Goal: Task Accomplishment & Management: Complete application form

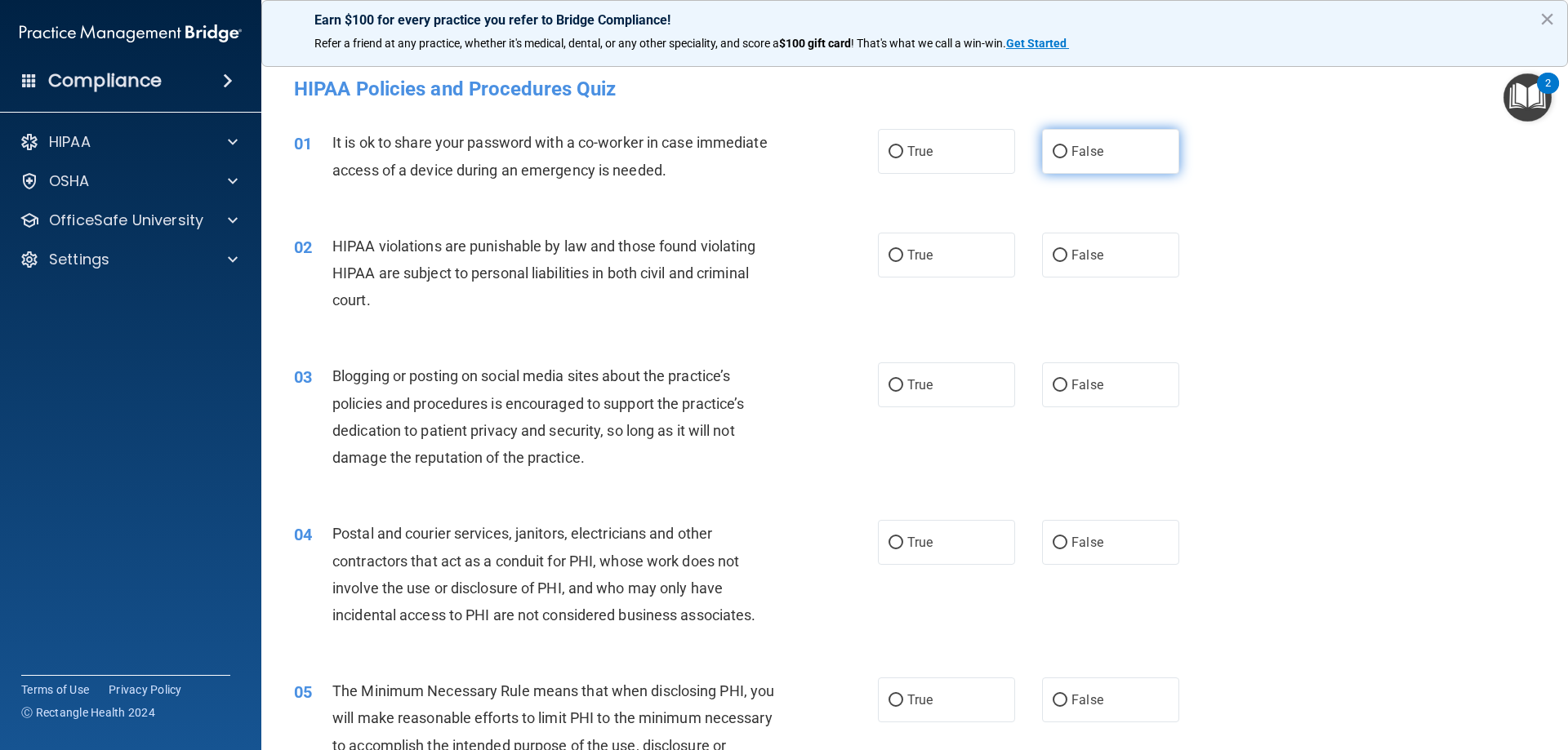
click at [1053, 151] on input "False" at bounding box center [1060, 152] width 15 height 12
radio input "true"
click at [888, 255] on input "True" at bounding box center [895, 256] width 15 height 12
radio input "true"
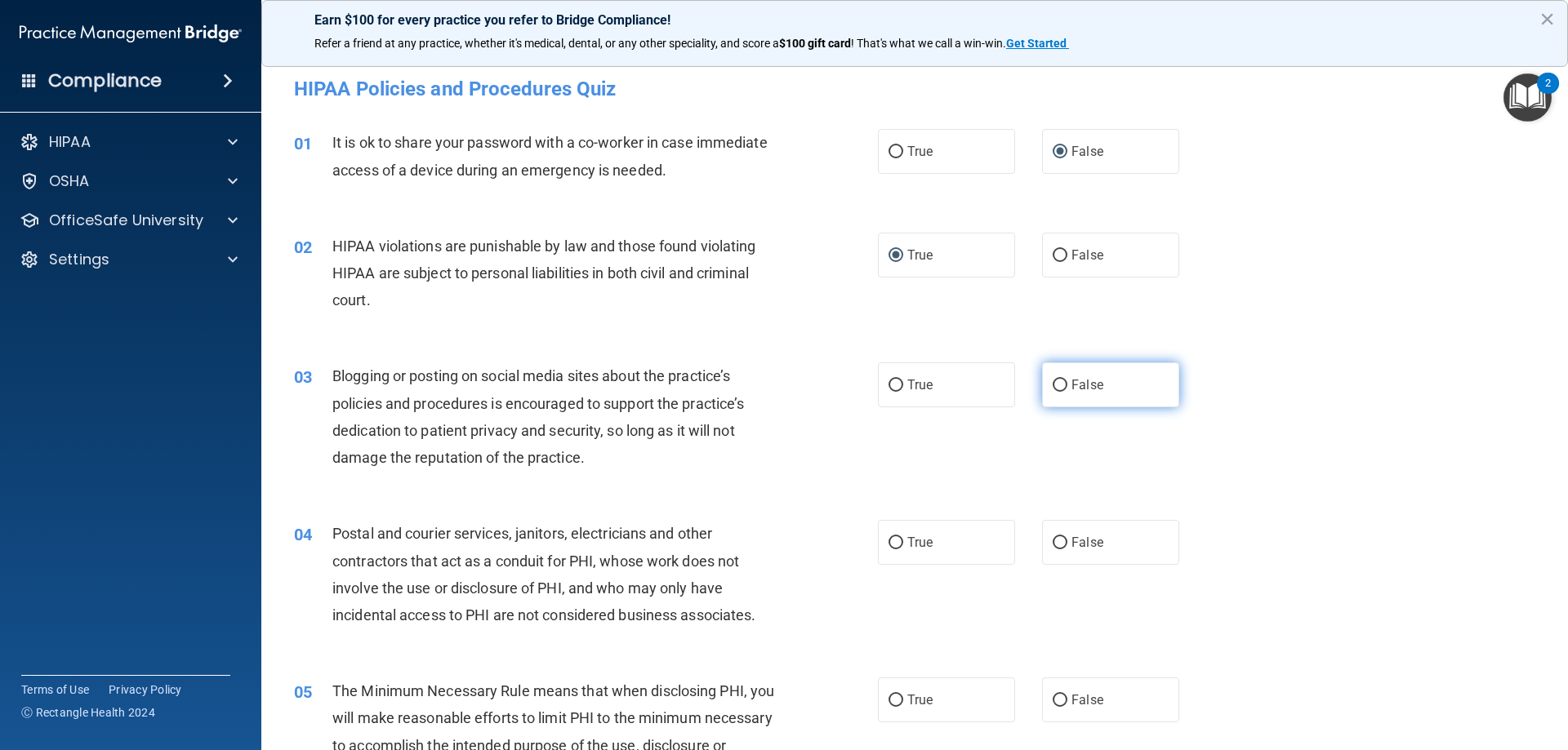
click at [1056, 383] on input "False" at bounding box center [1060, 385] width 15 height 12
radio input "true"
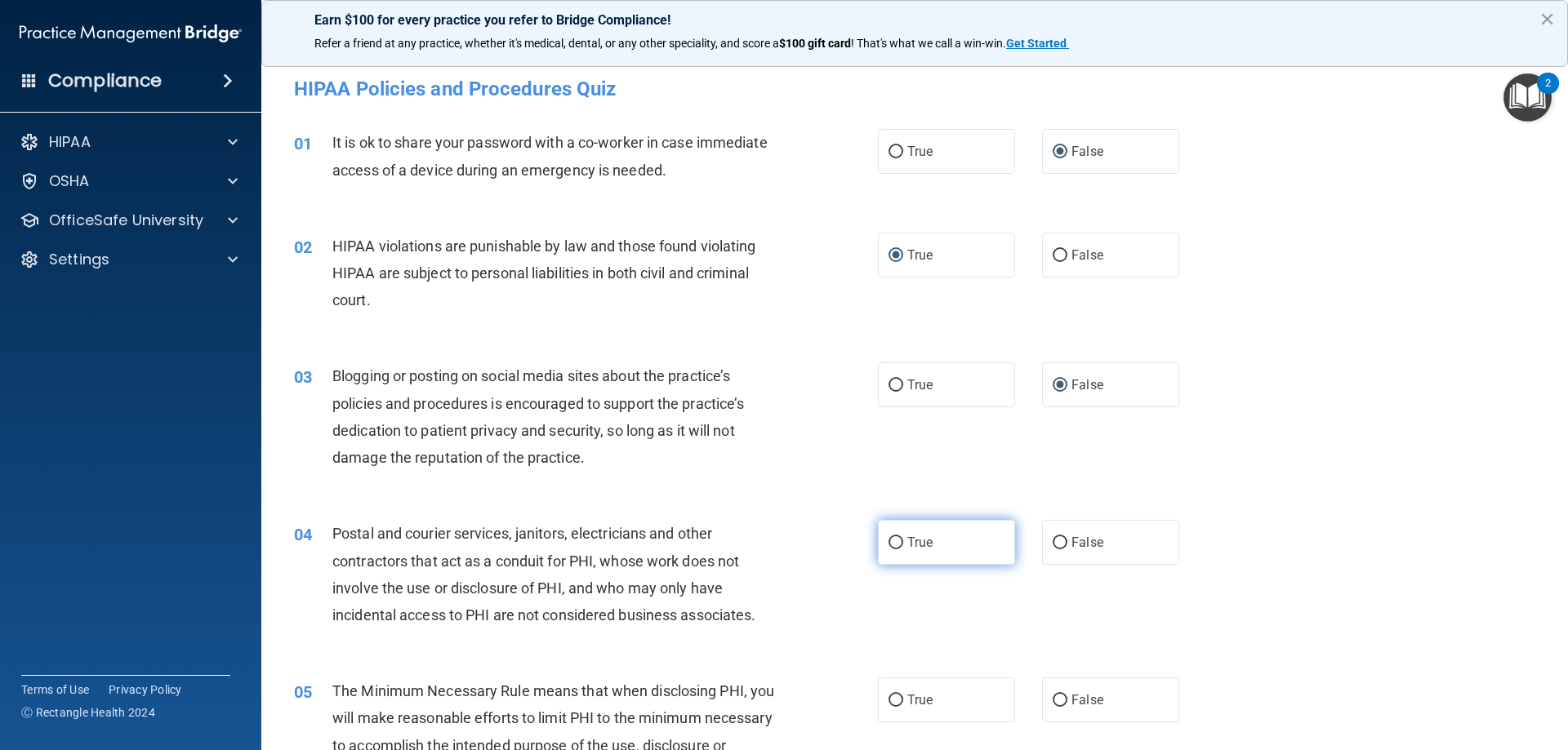
click at [891, 543] on input "True" at bounding box center [895, 543] width 15 height 12
radio input "true"
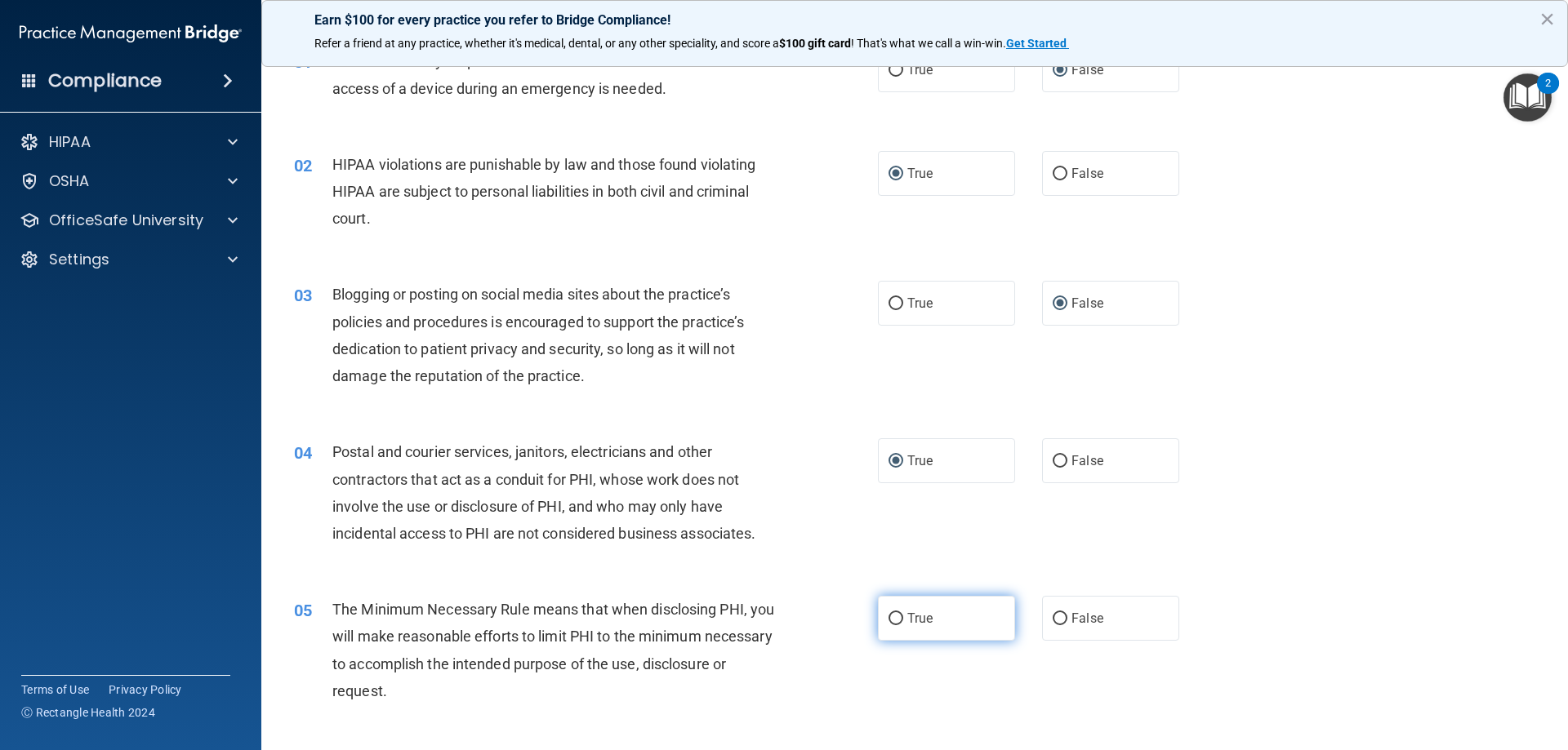
click at [890, 618] on input "True" at bounding box center [895, 619] width 15 height 12
radio input "true"
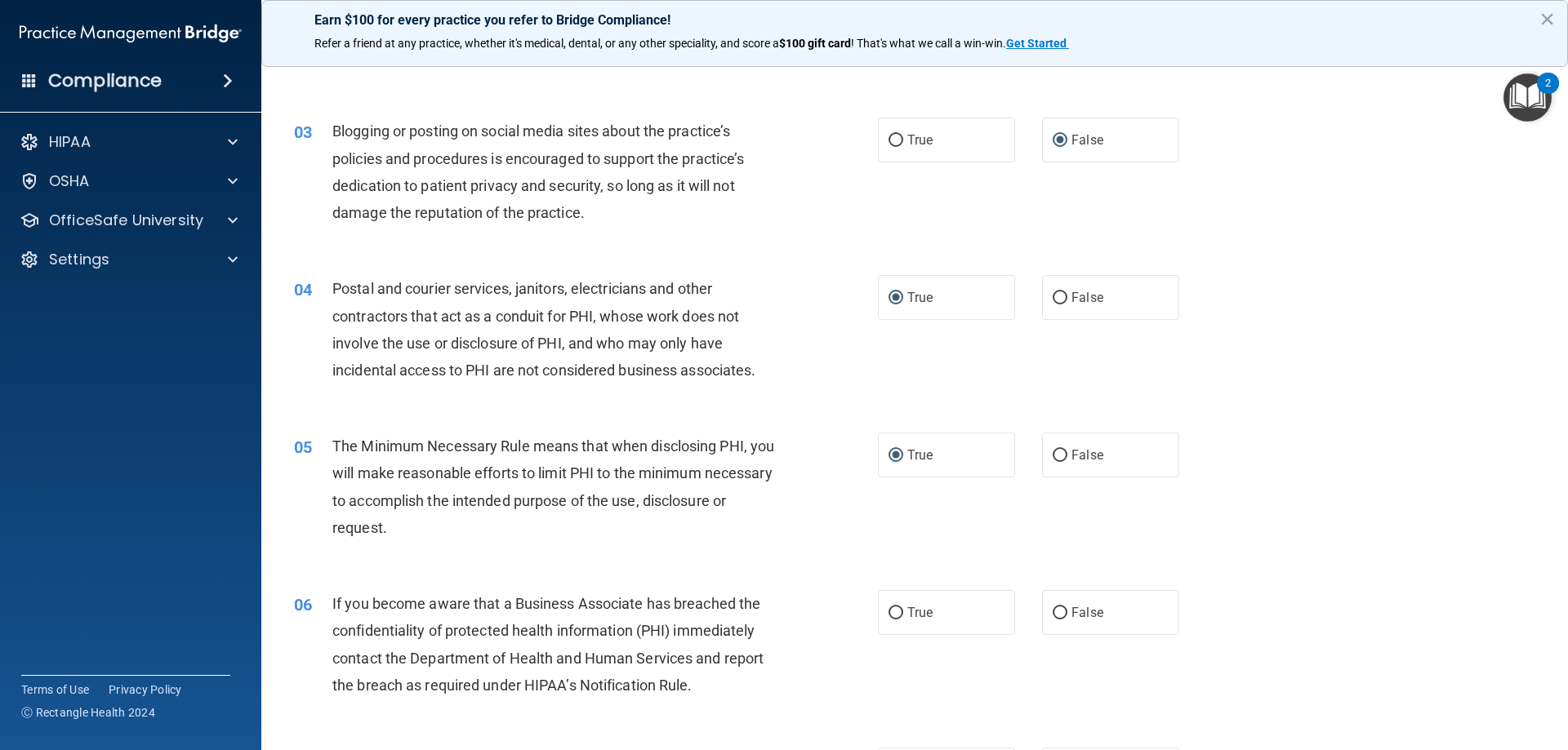
scroll to position [326, 0]
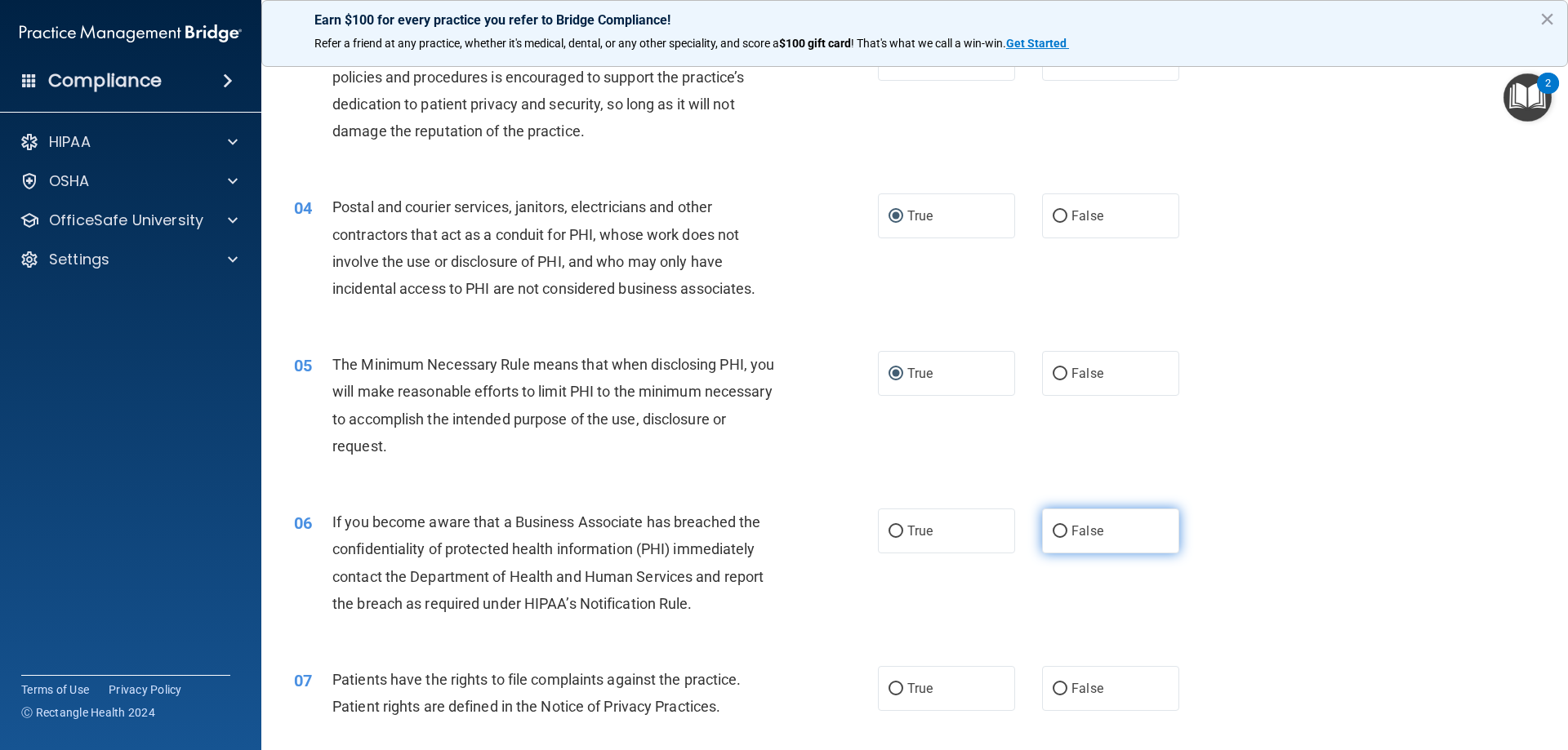
click at [1053, 528] on input "False" at bounding box center [1060, 531] width 15 height 12
radio input "true"
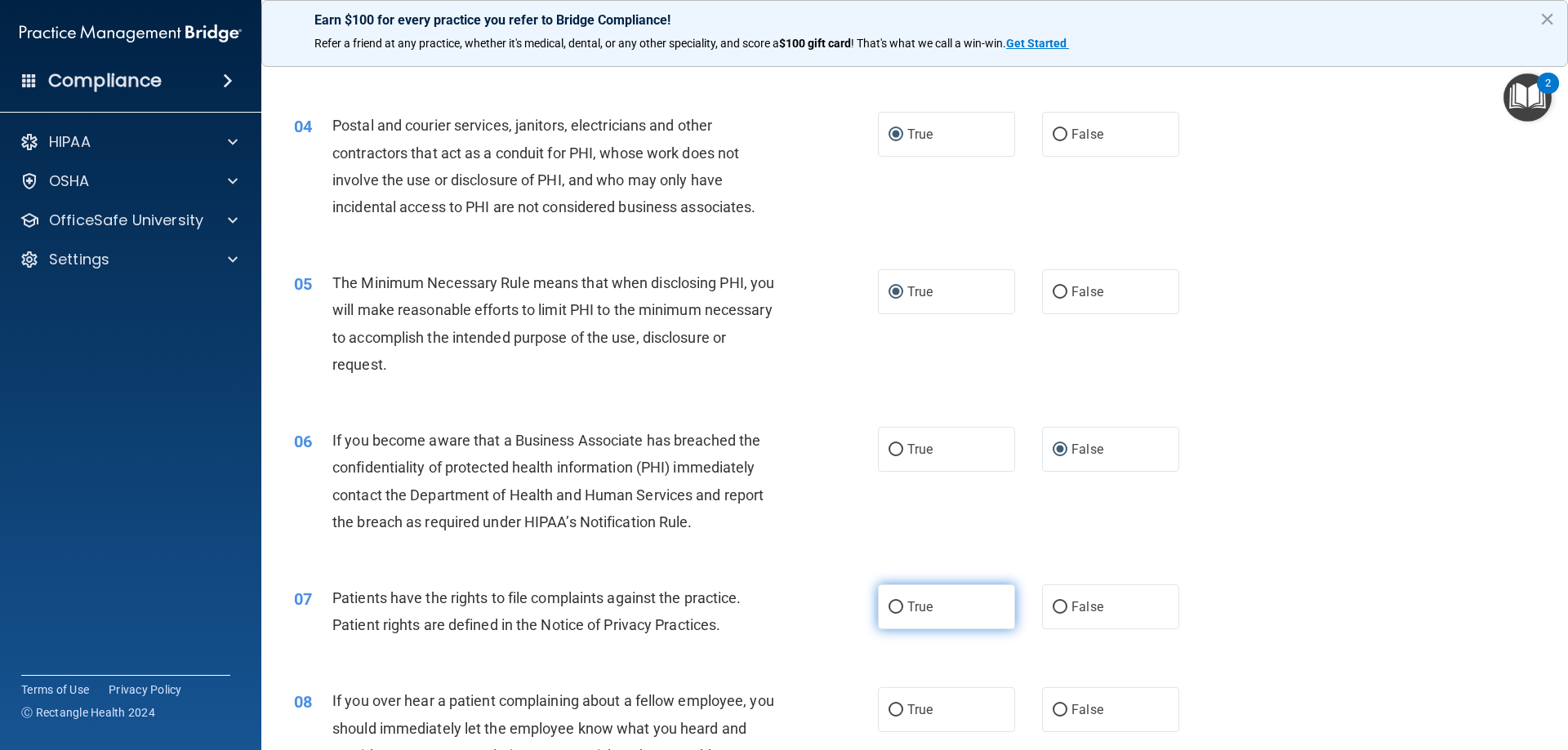
click at [890, 609] on input "True" at bounding box center [895, 608] width 15 height 12
radio input "true"
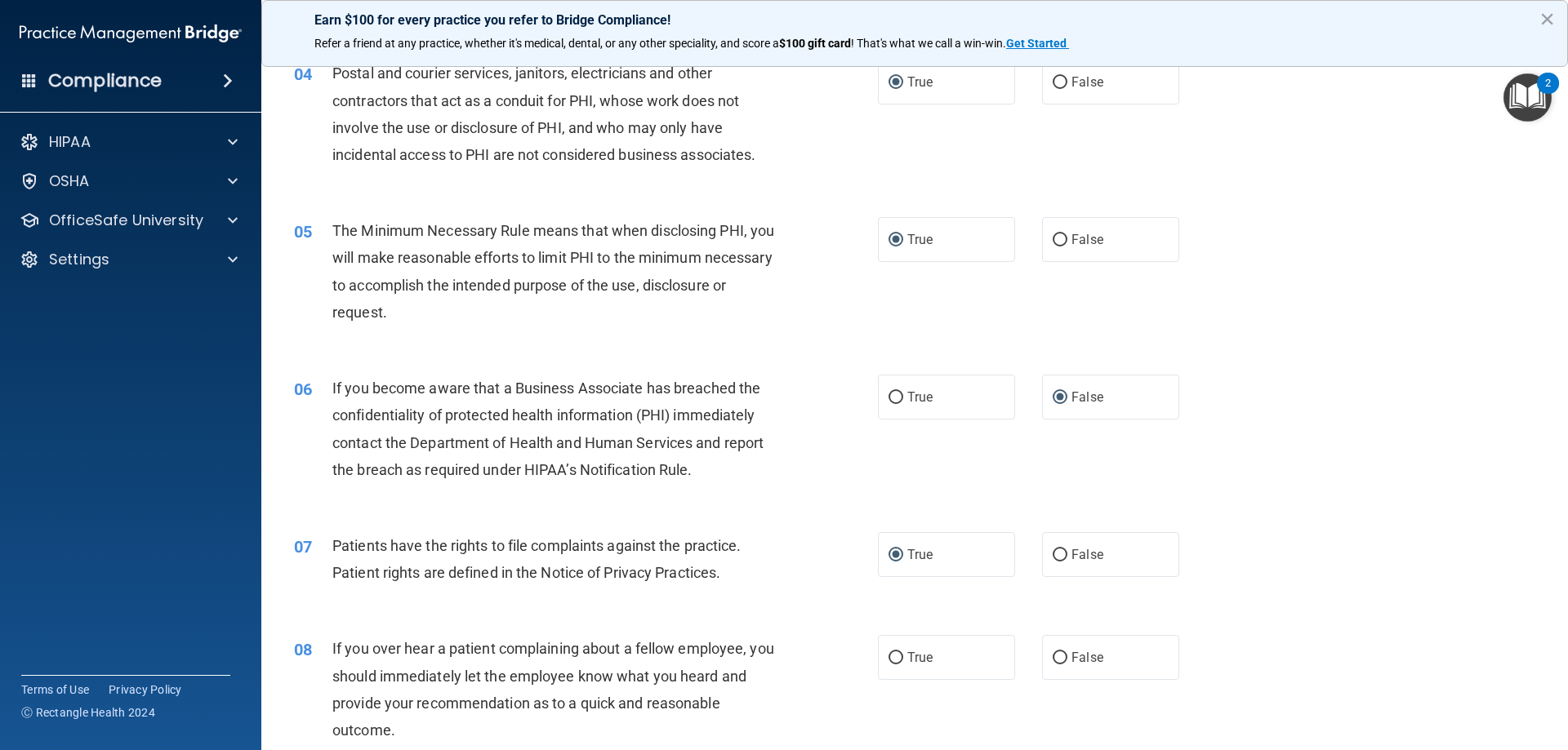
scroll to position [490, 0]
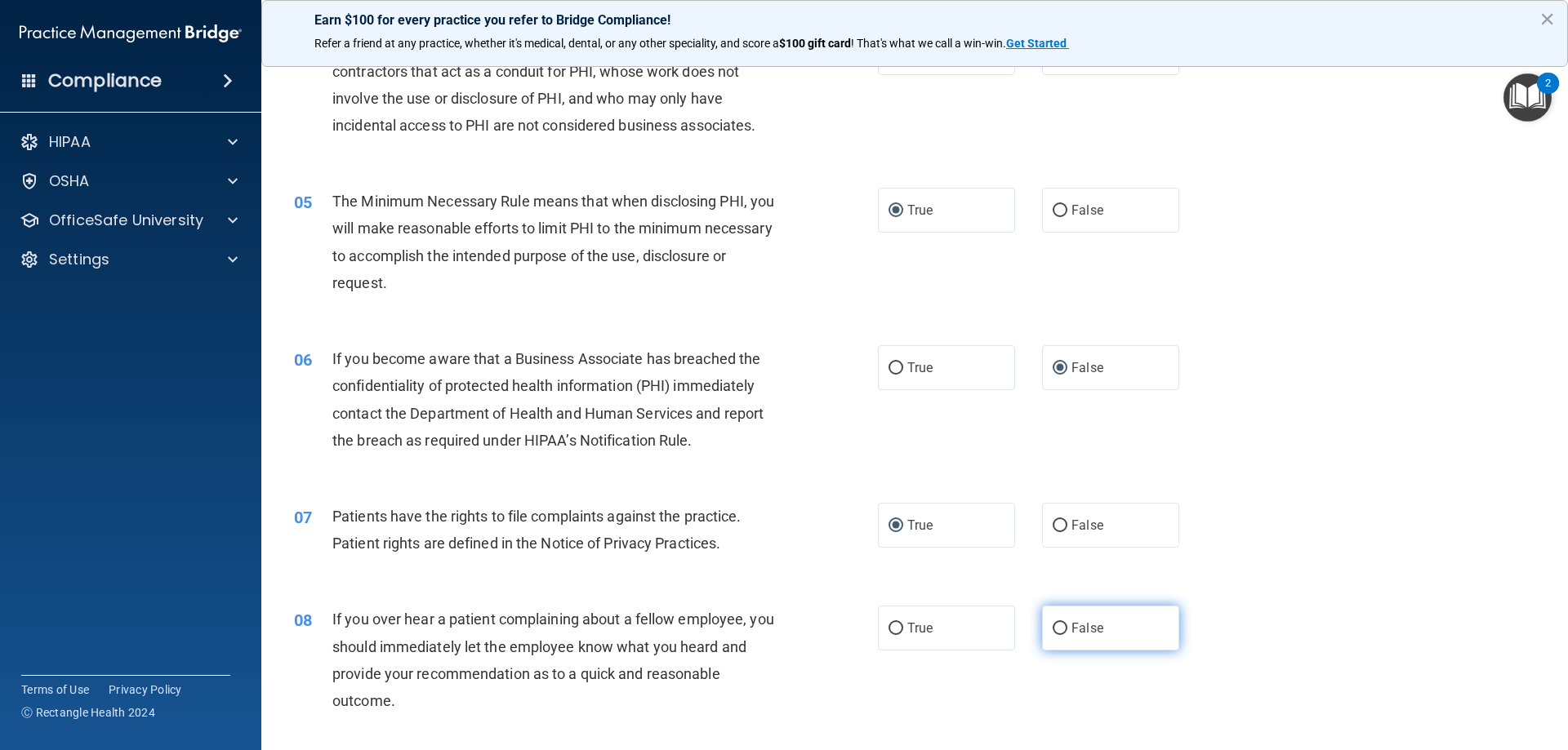
click at [1053, 627] on input "False" at bounding box center [1060, 628] width 15 height 12
radio input "true"
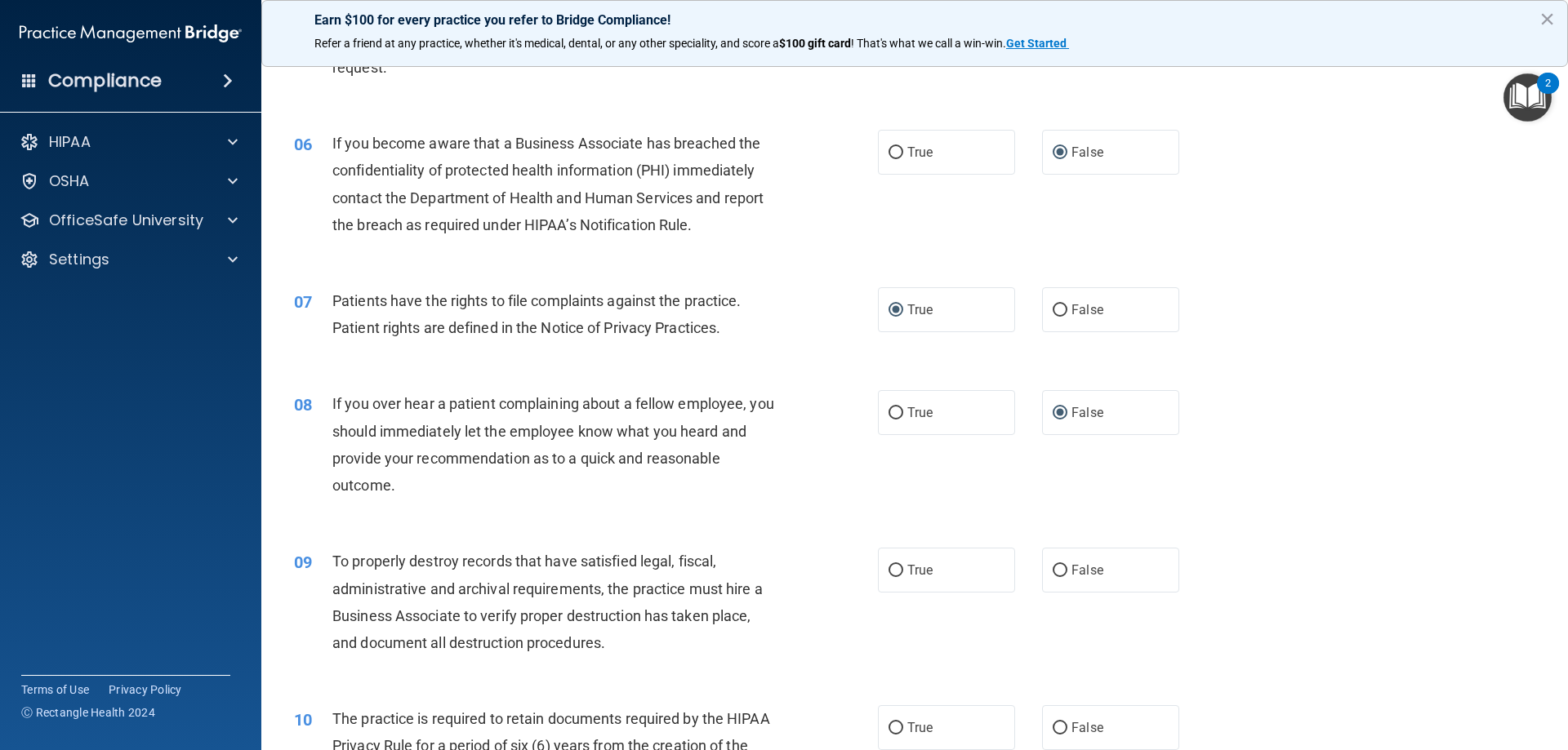
scroll to position [735, 0]
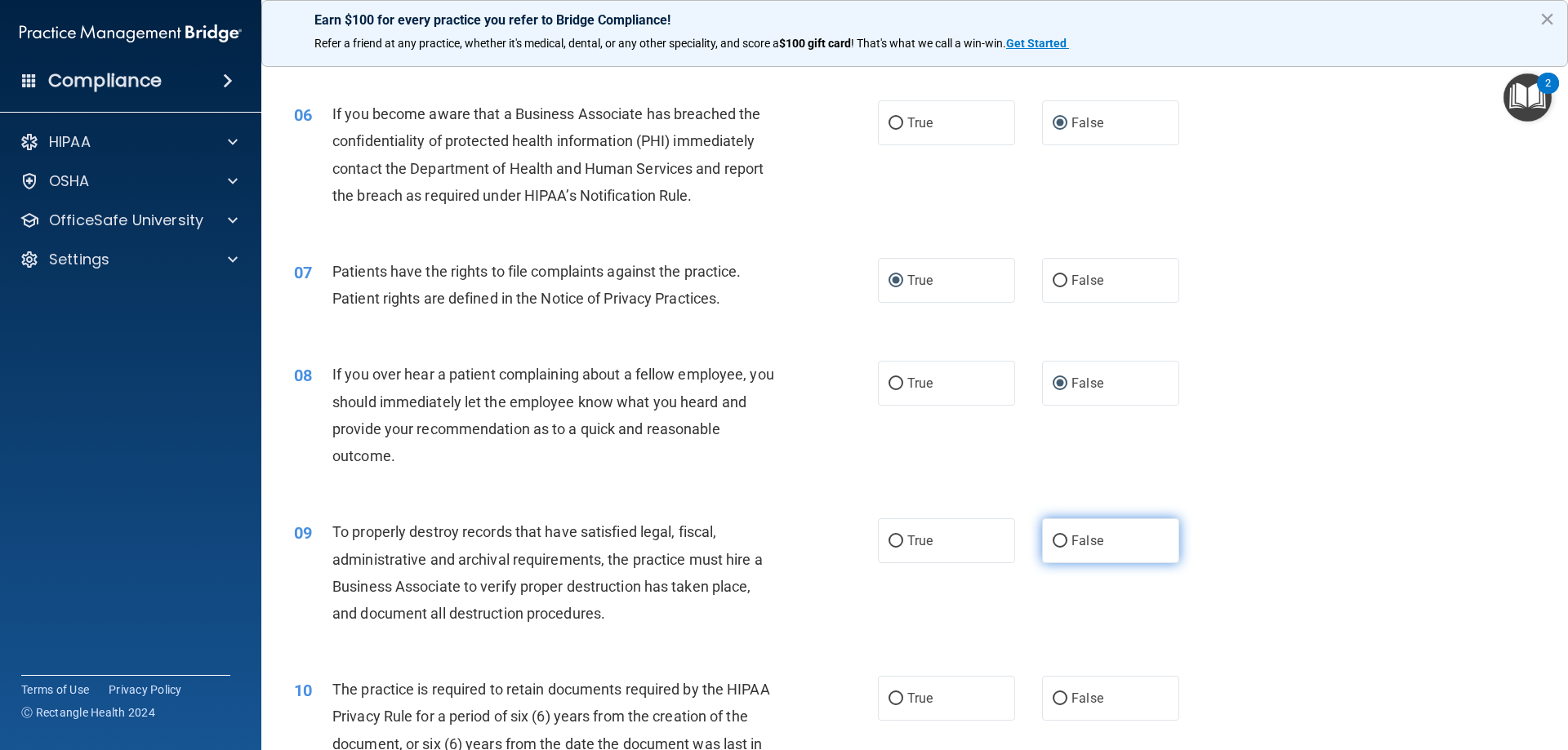
click at [1053, 540] on input "False" at bounding box center [1060, 541] width 15 height 12
radio input "true"
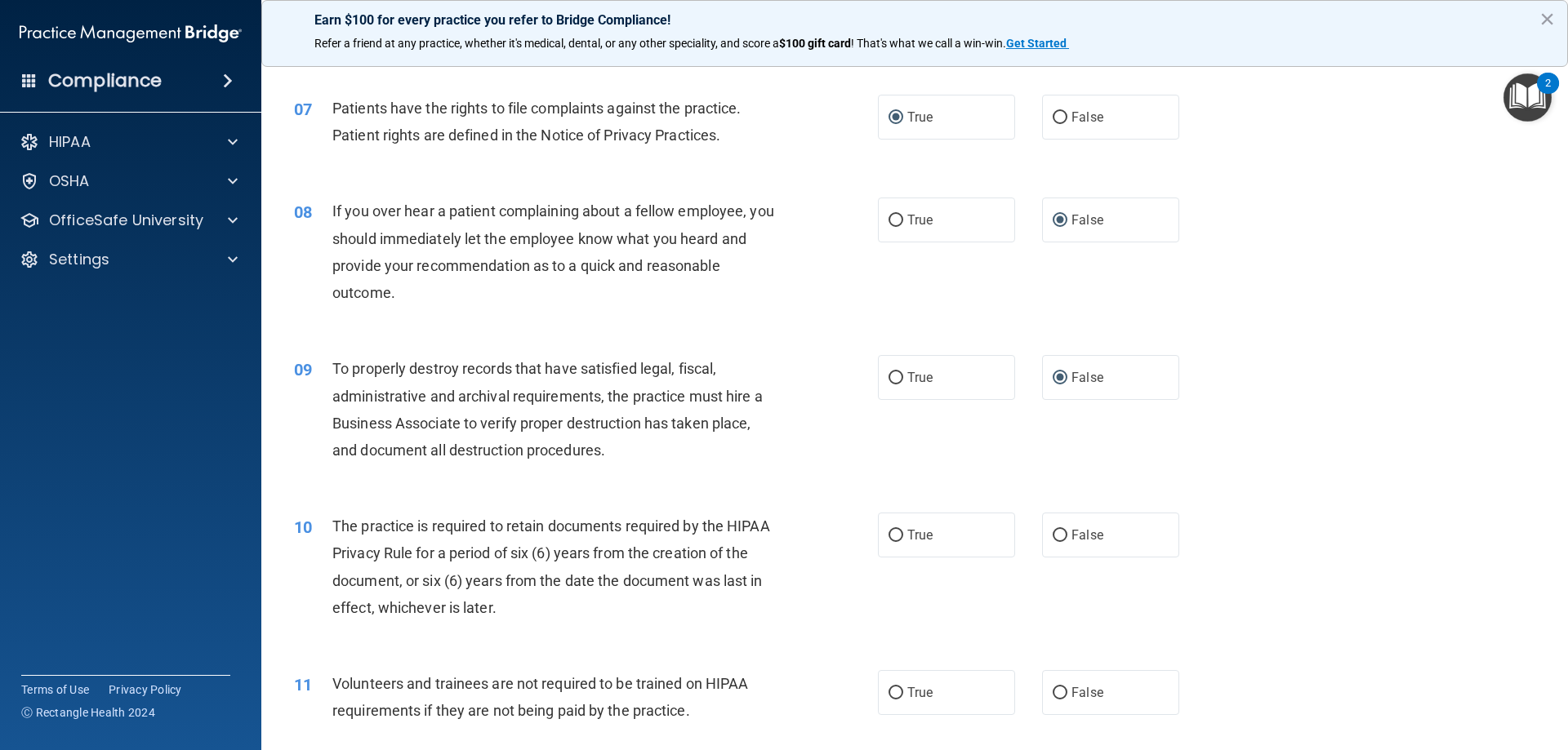
scroll to position [979, 0]
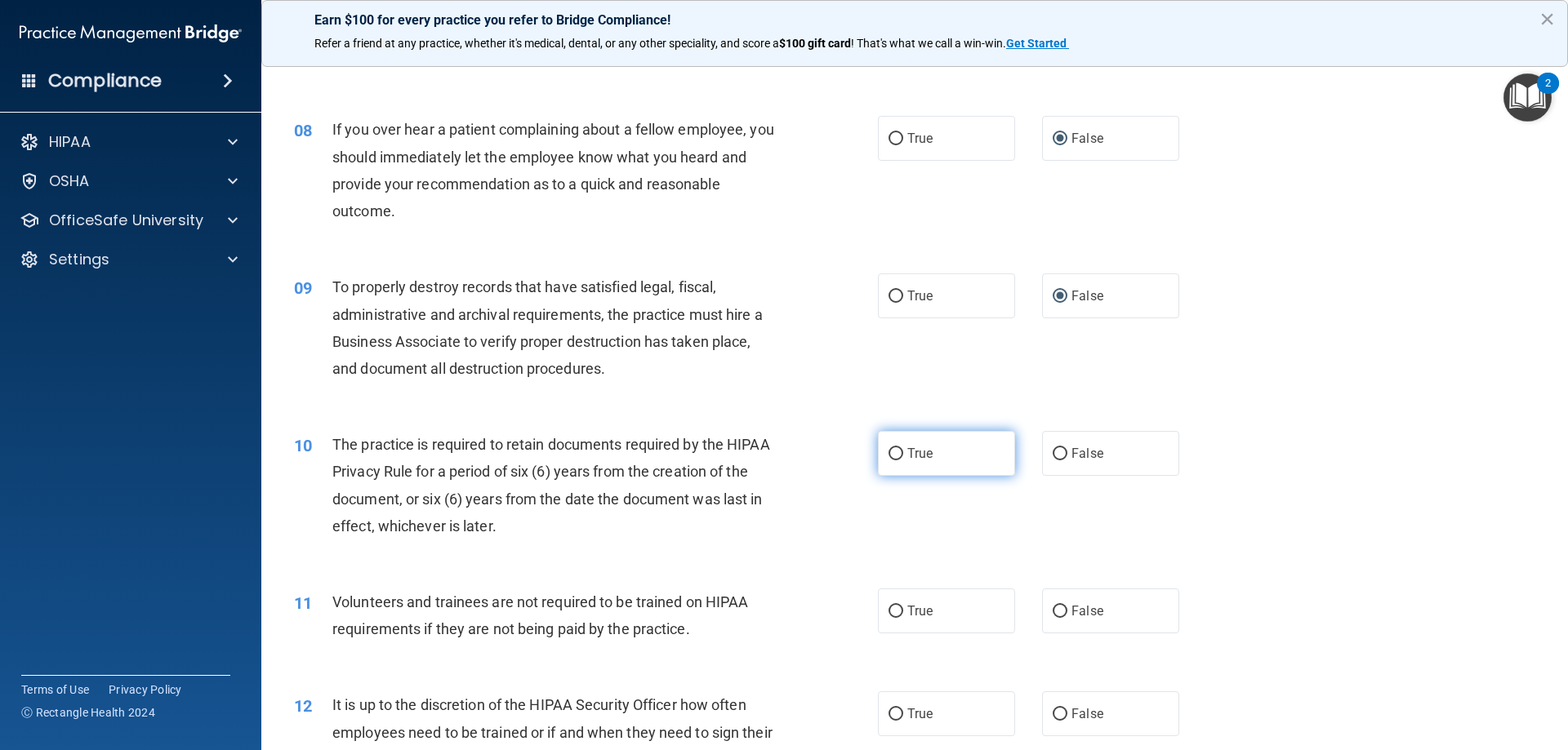
click at [888, 450] on input "True" at bounding box center [895, 454] width 15 height 12
radio input "true"
click at [889, 615] on input "True" at bounding box center [895, 612] width 15 height 12
radio input "true"
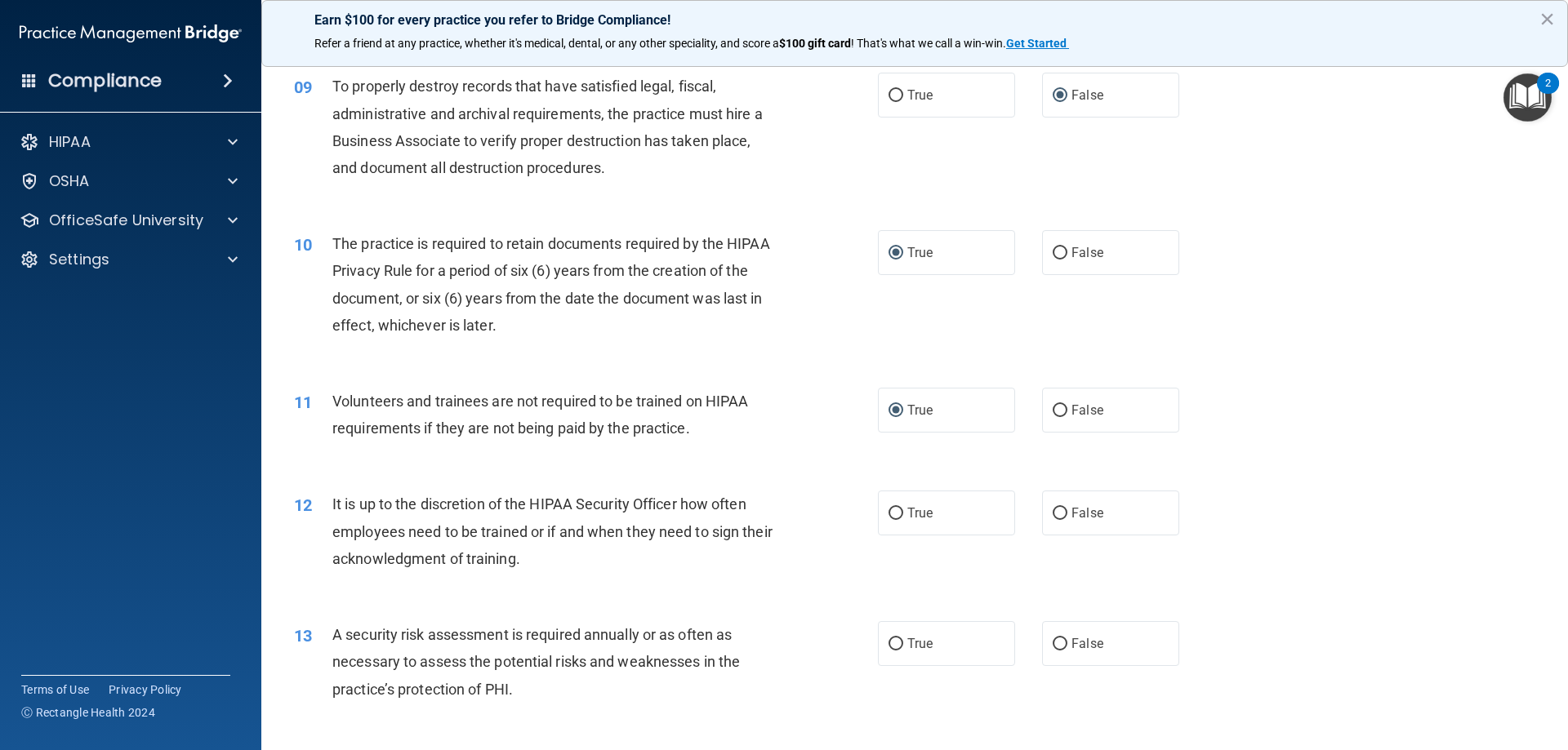
scroll to position [1225, 0]
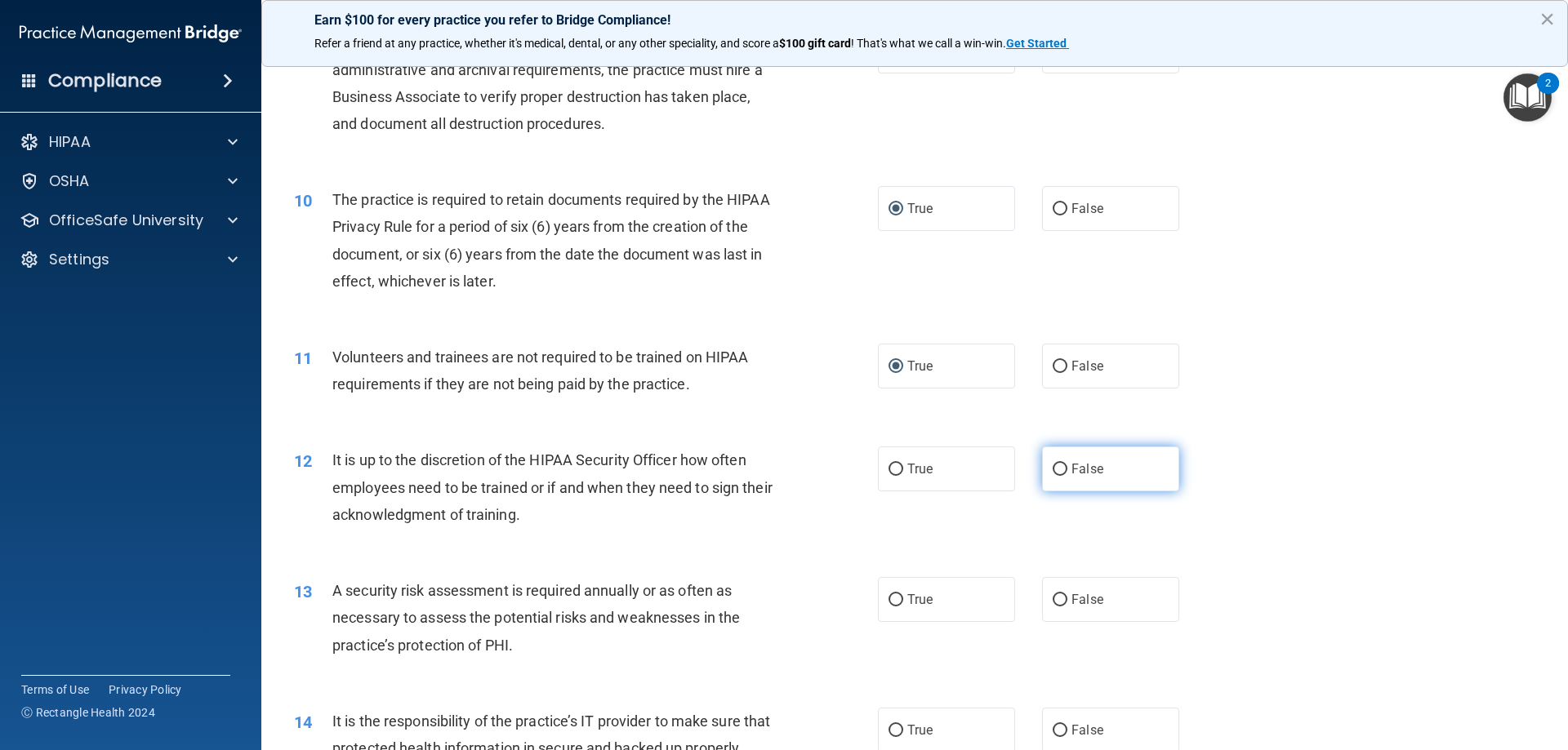
click at [1053, 467] on input "False" at bounding box center [1060, 470] width 15 height 12
radio input "true"
click at [888, 600] on input "True" at bounding box center [895, 600] width 15 height 12
radio input "true"
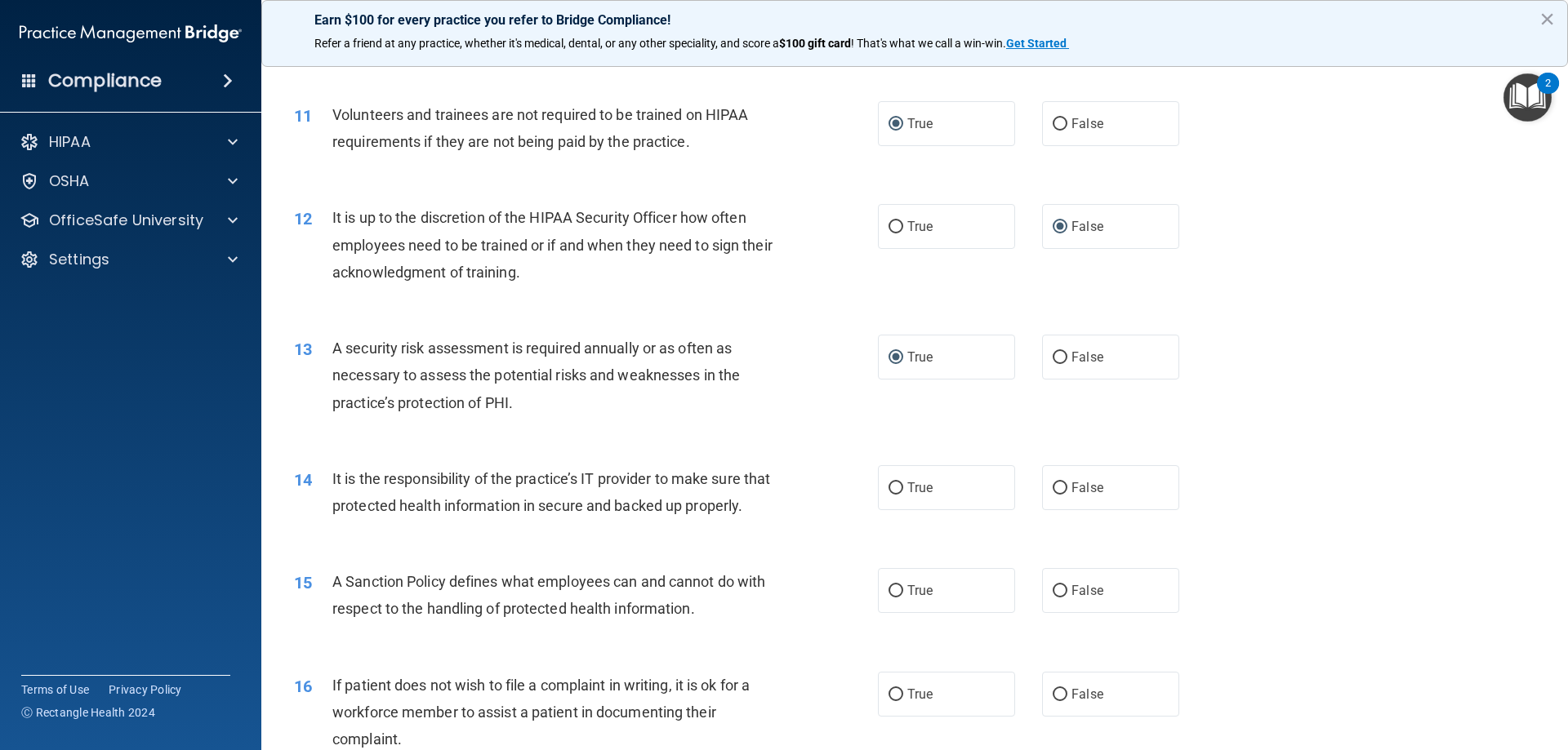
scroll to position [1470, 0]
click at [1053, 484] on input "False" at bounding box center [1060, 486] width 15 height 12
radio input "true"
click at [1053, 595] on input "False" at bounding box center [1060, 589] width 15 height 12
radio input "true"
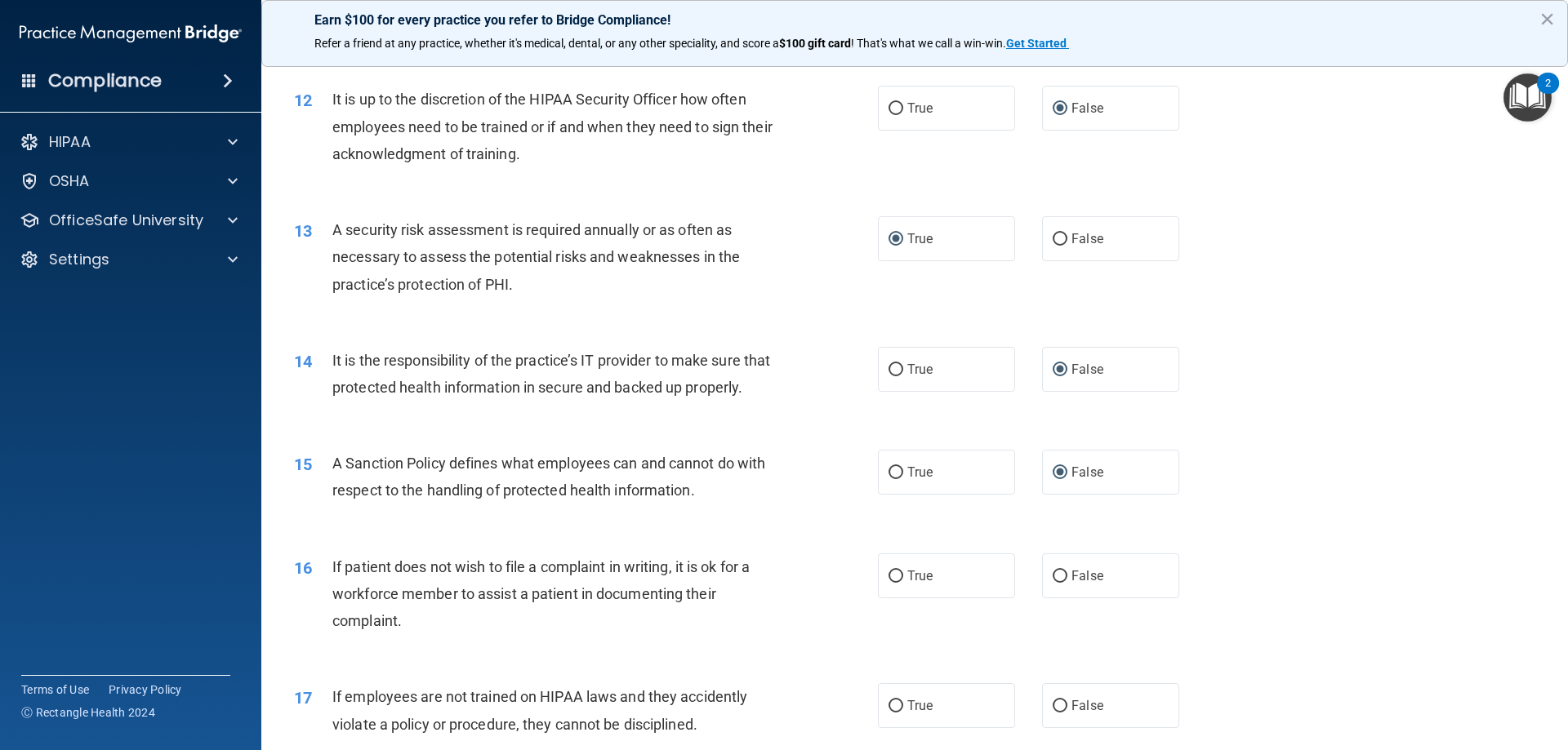
scroll to position [1633, 0]
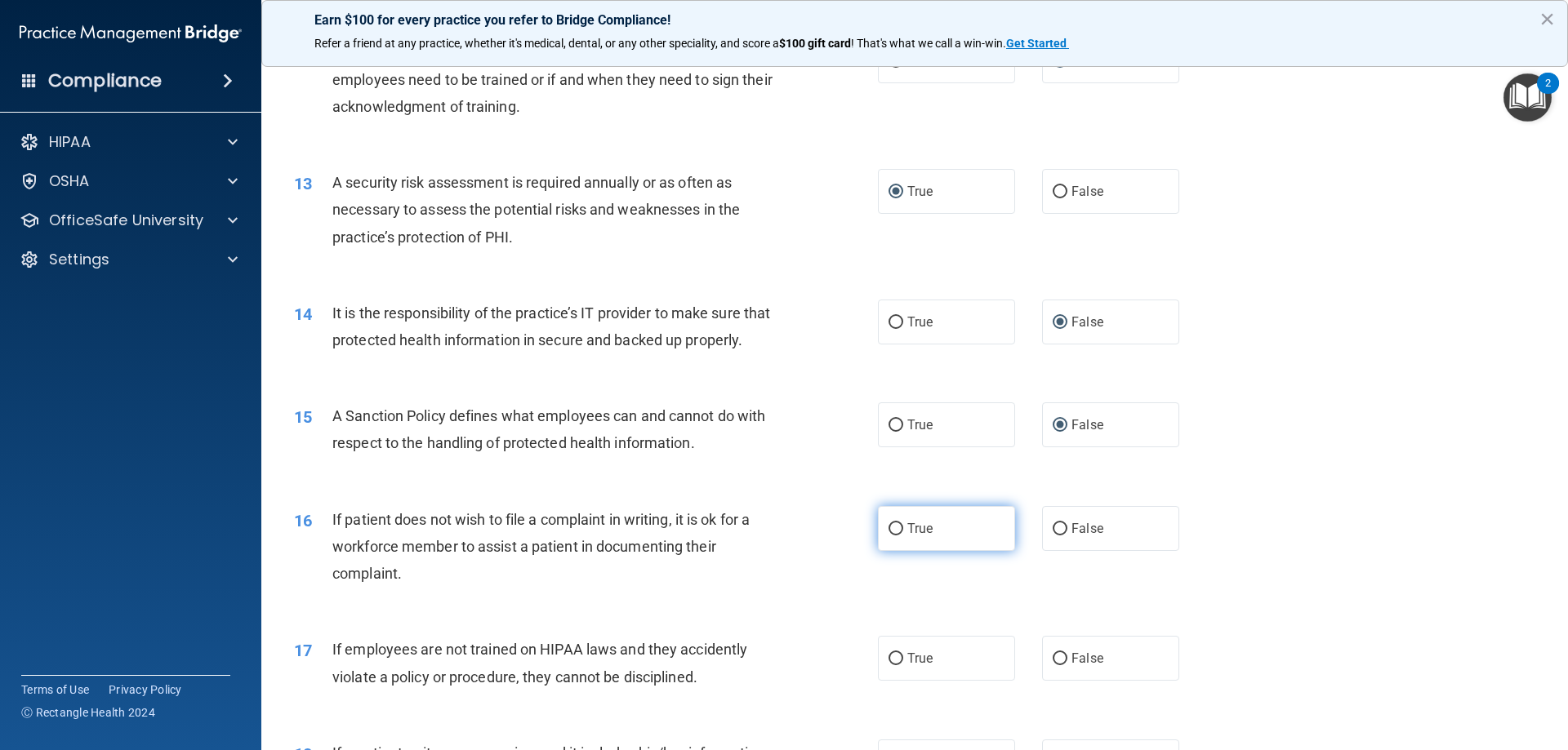
click at [893, 535] on input "True" at bounding box center [895, 529] width 15 height 12
radio input "true"
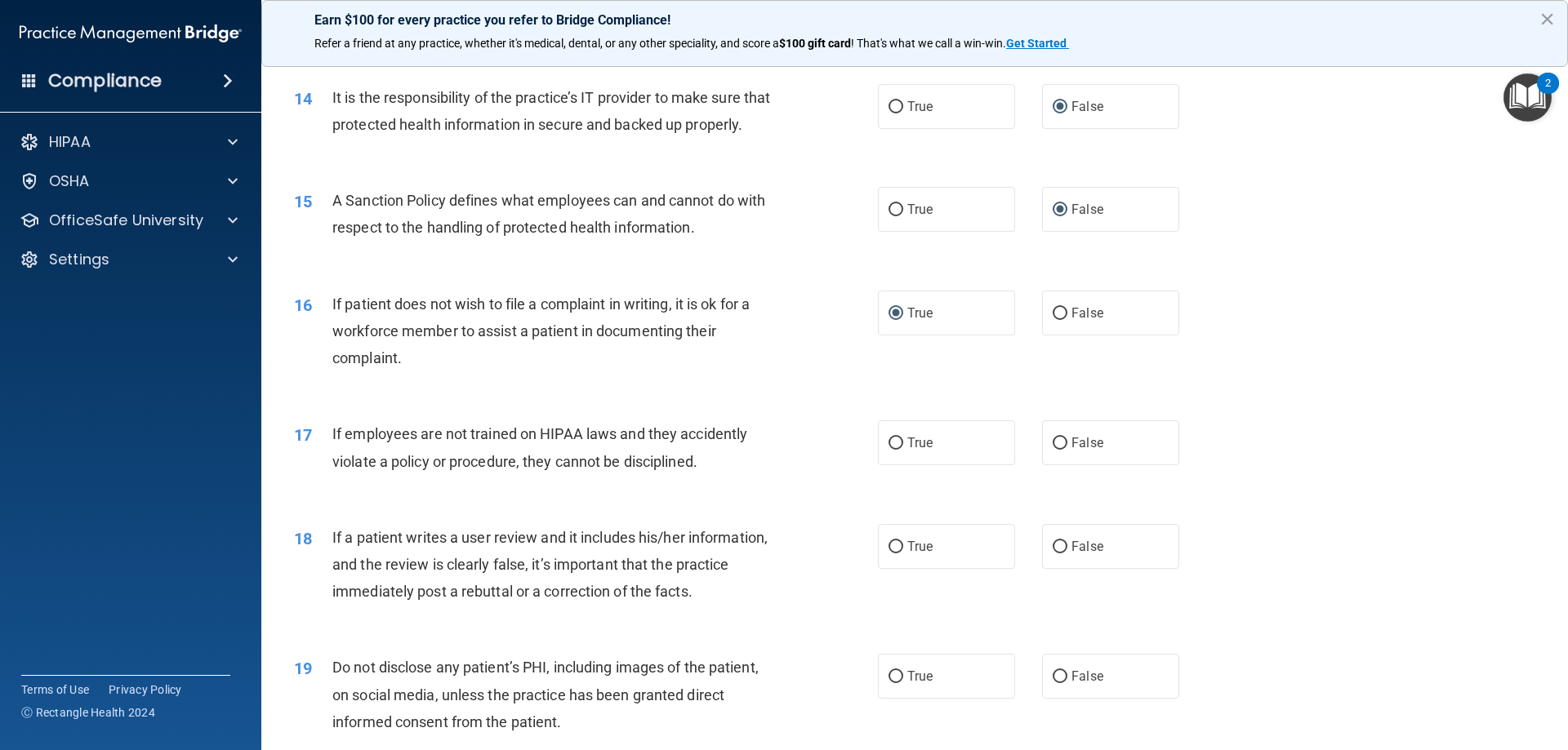
scroll to position [1878, 0]
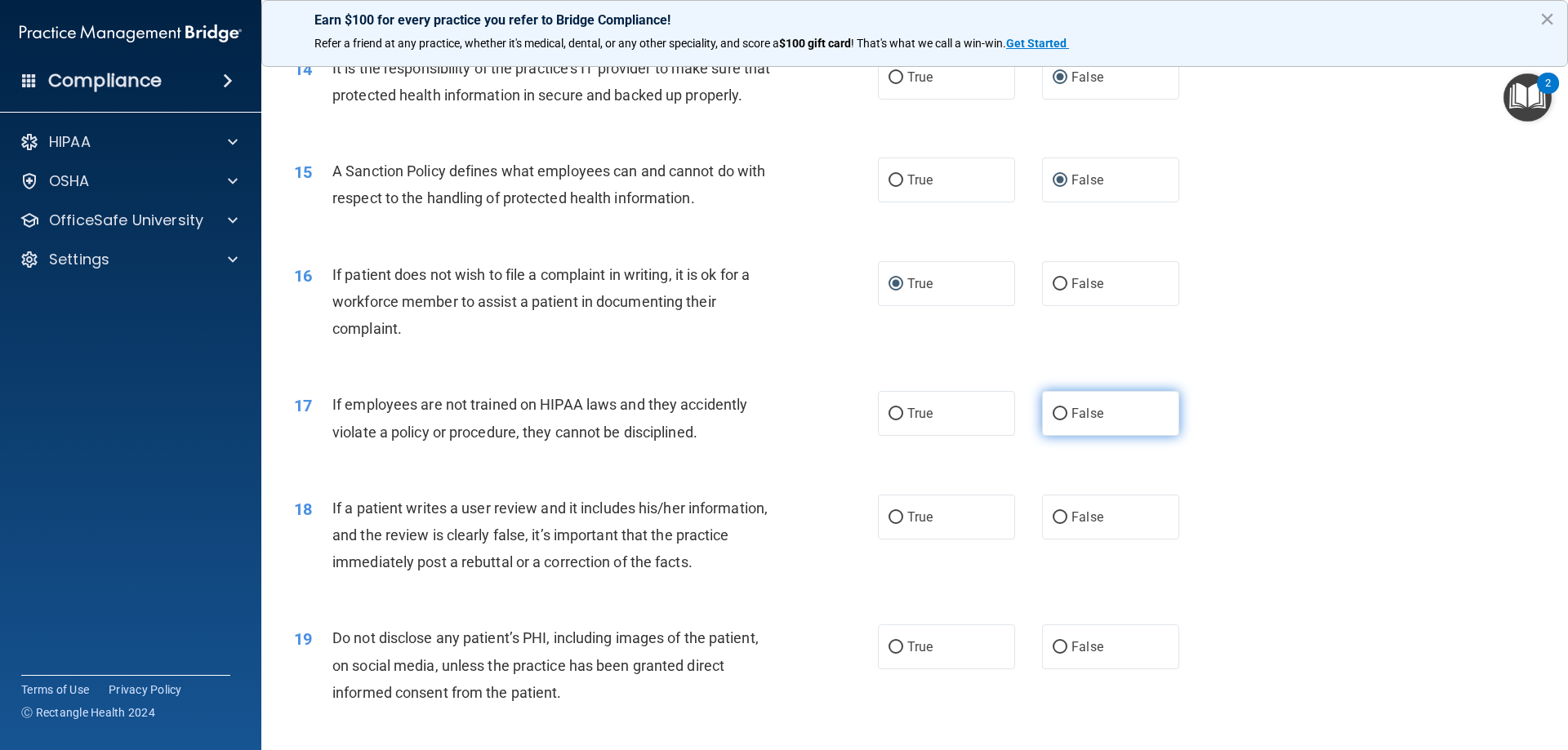
click at [1053, 421] on input "False" at bounding box center [1060, 414] width 15 height 12
radio input "true"
click at [1053, 525] on input "False" at bounding box center [1060, 518] width 15 height 12
radio input "true"
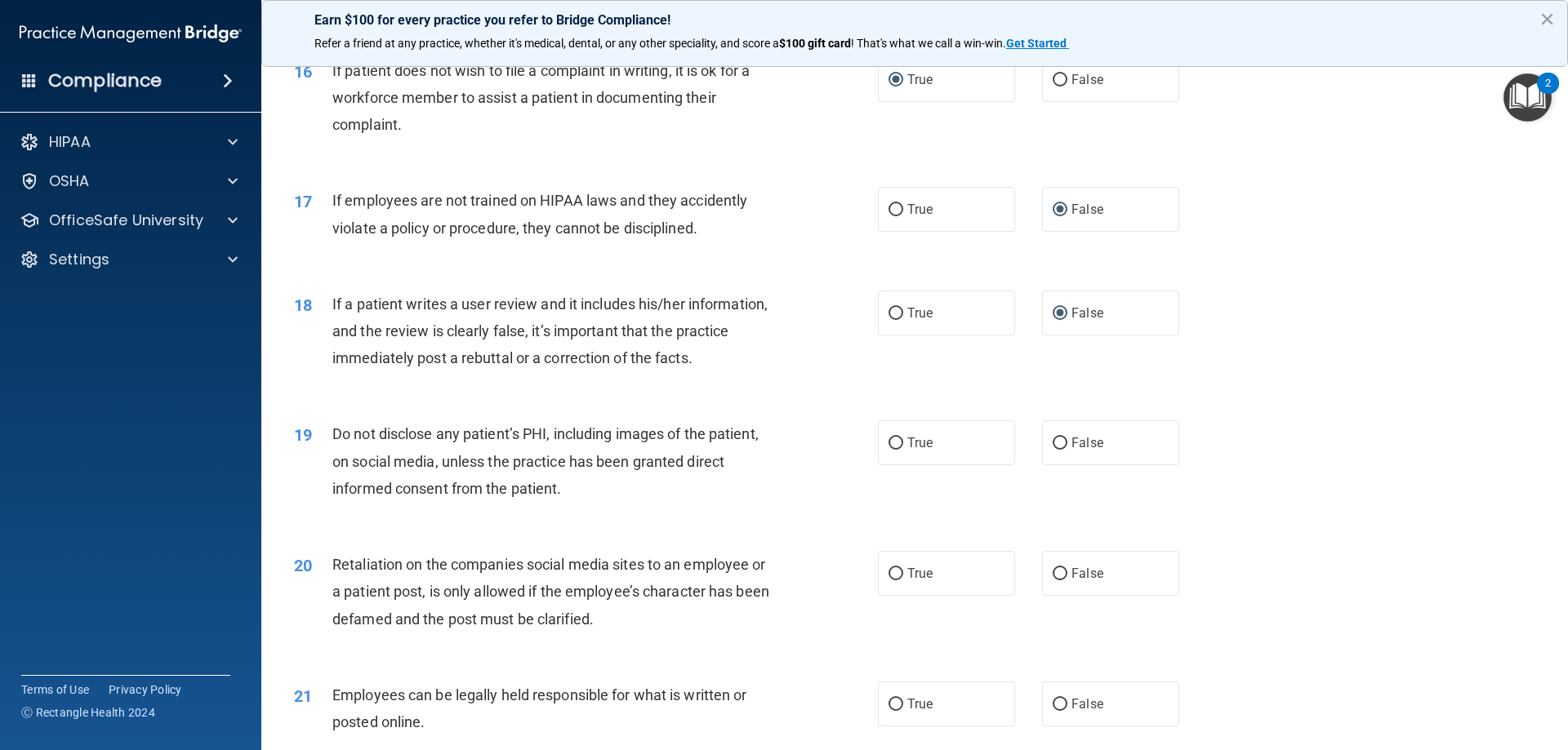
scroll to position [2123, 0]
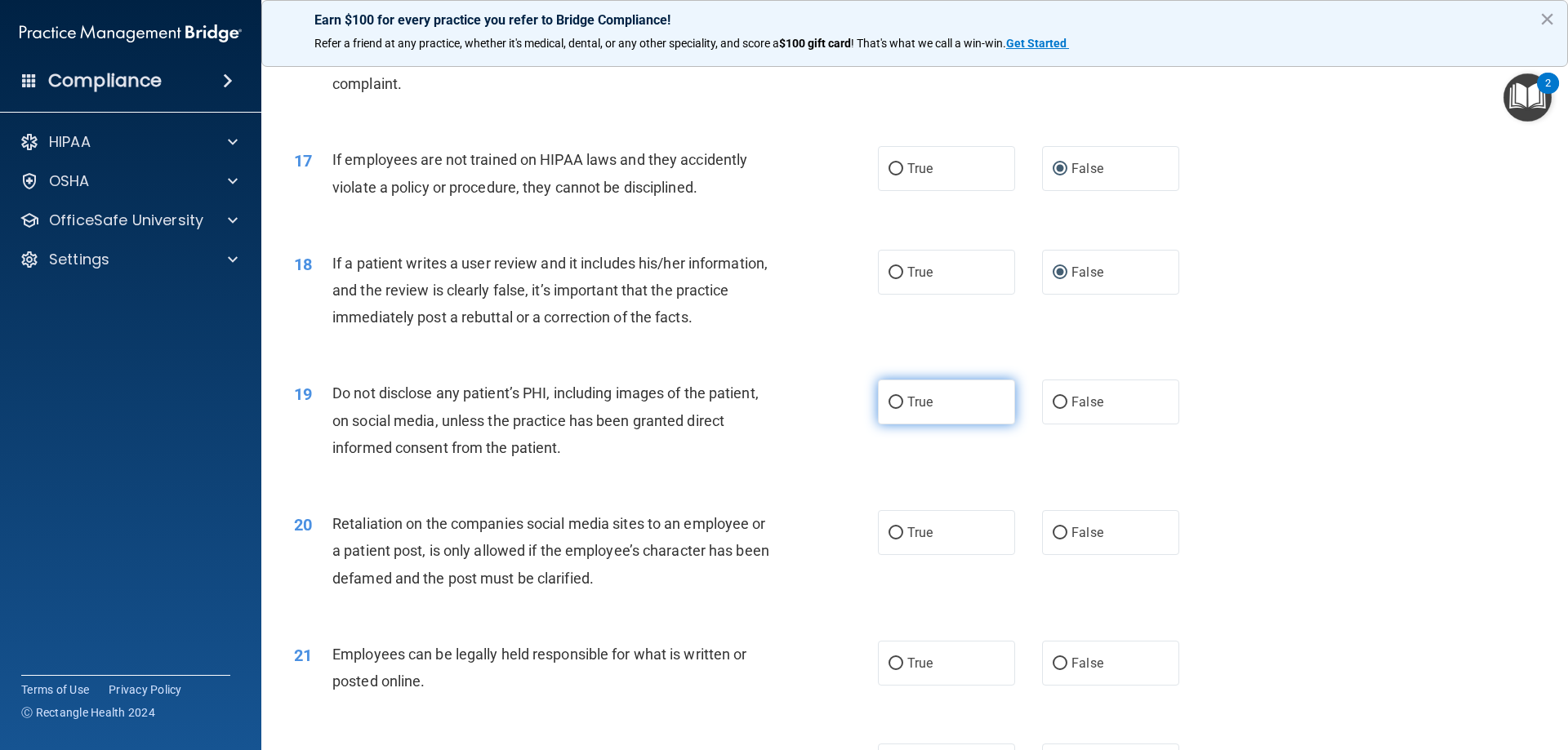
click at [890, 409] on input "True" at bounding box center [895, 403] width 15 height 12
radio input "true"
click at [1053, 540] on input "False" at bounding box center [1060, 533] width 15 height 12
radio input "true"
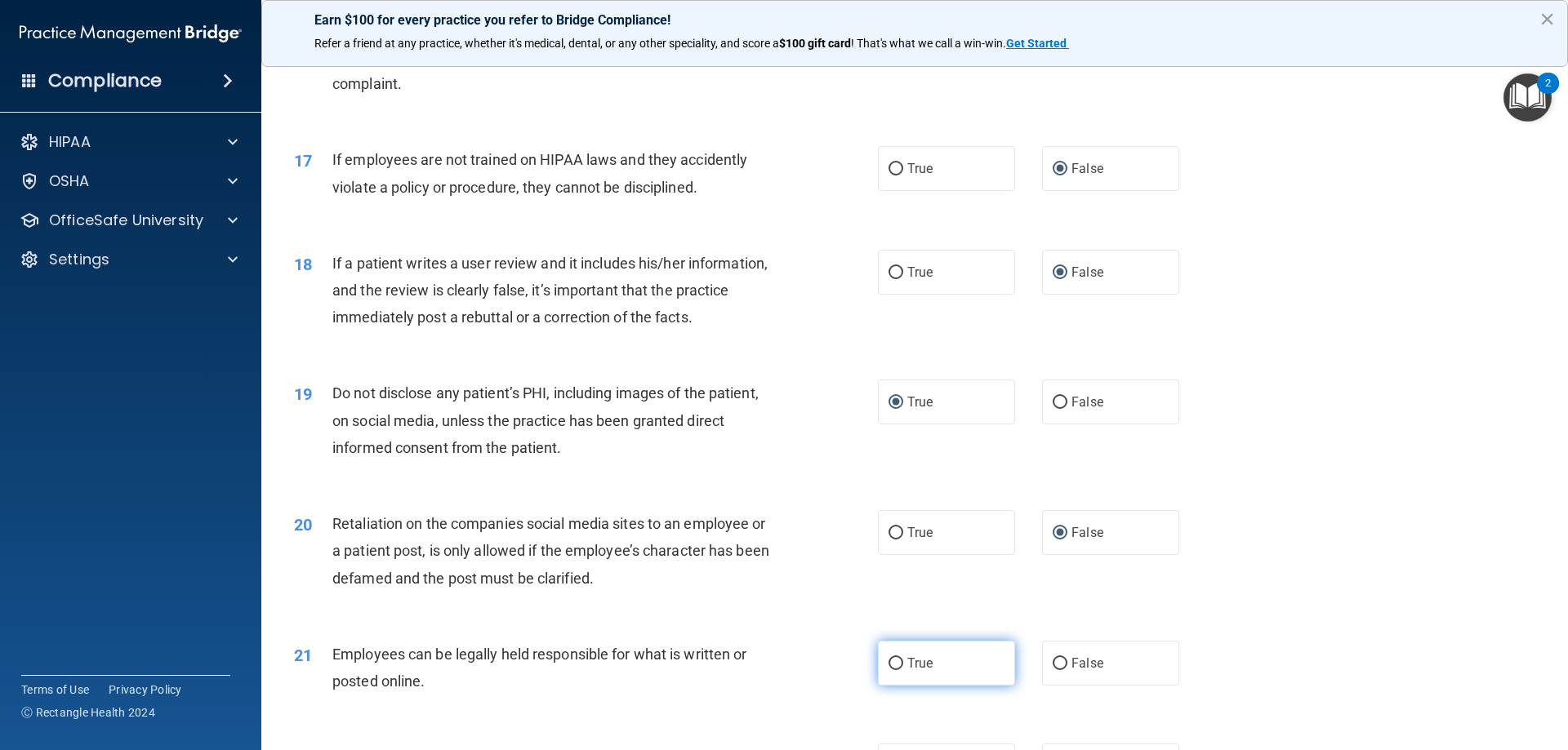
click at [891, 671] on input "True" at bounding box center [895, 664] width 15 height 12
radio input "true"
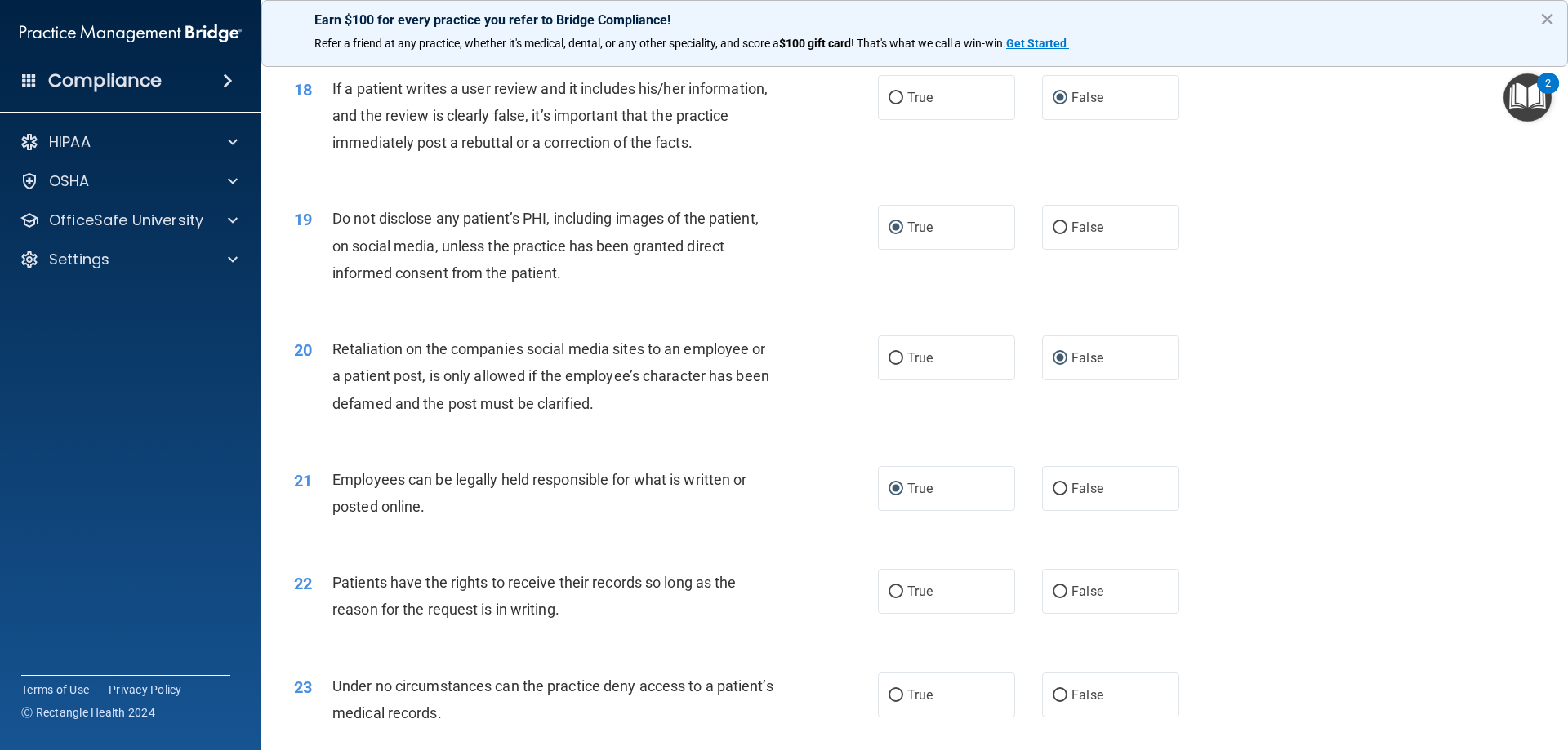
scroll to position [2368, 0]
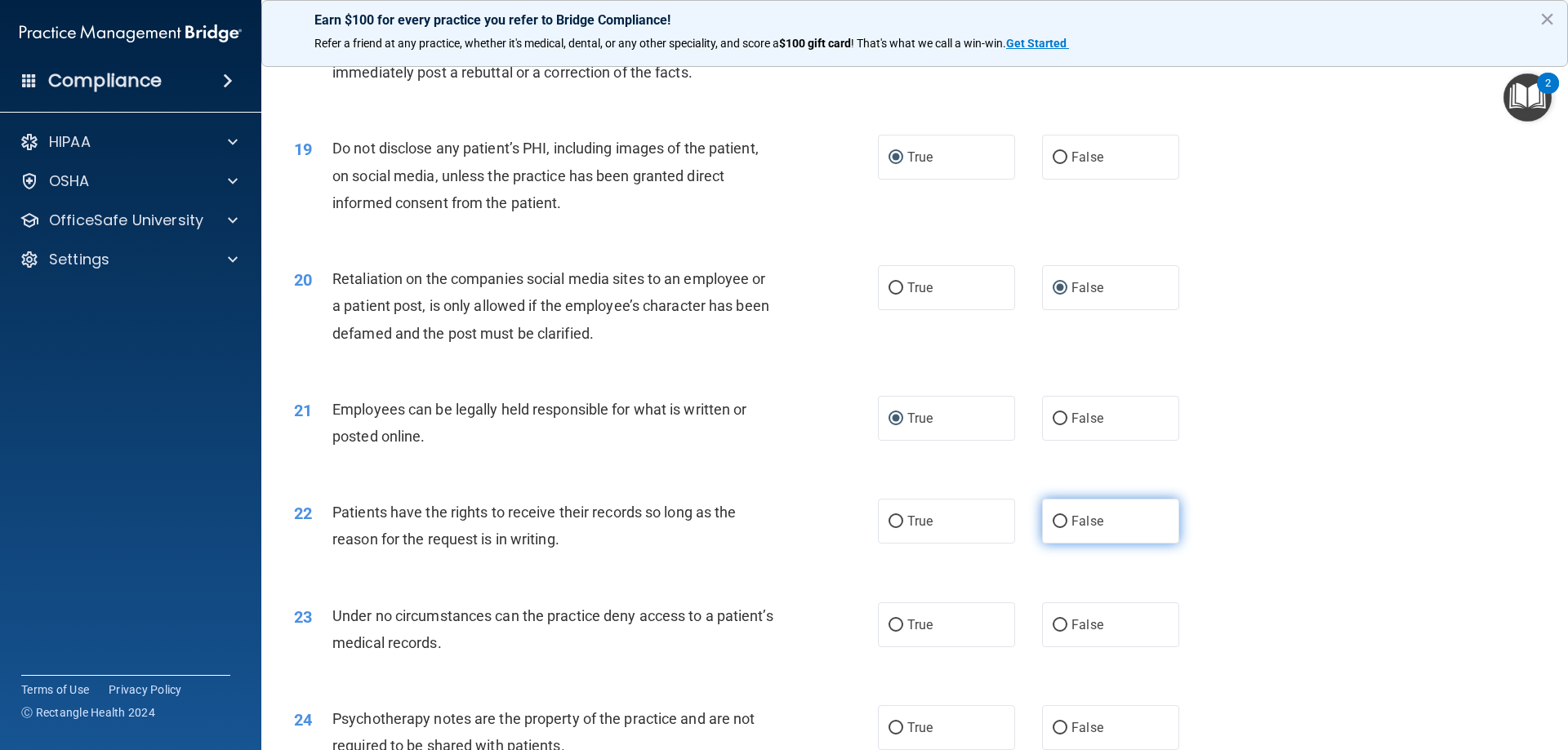
click at [1053, 528] on input "False" at bounding box center [1060, 522] width 15 height 12
radio input "true"
click at [1053, 632] on input "False" at bounding box center [1060, 625] width 15 height 12
radio input "true"
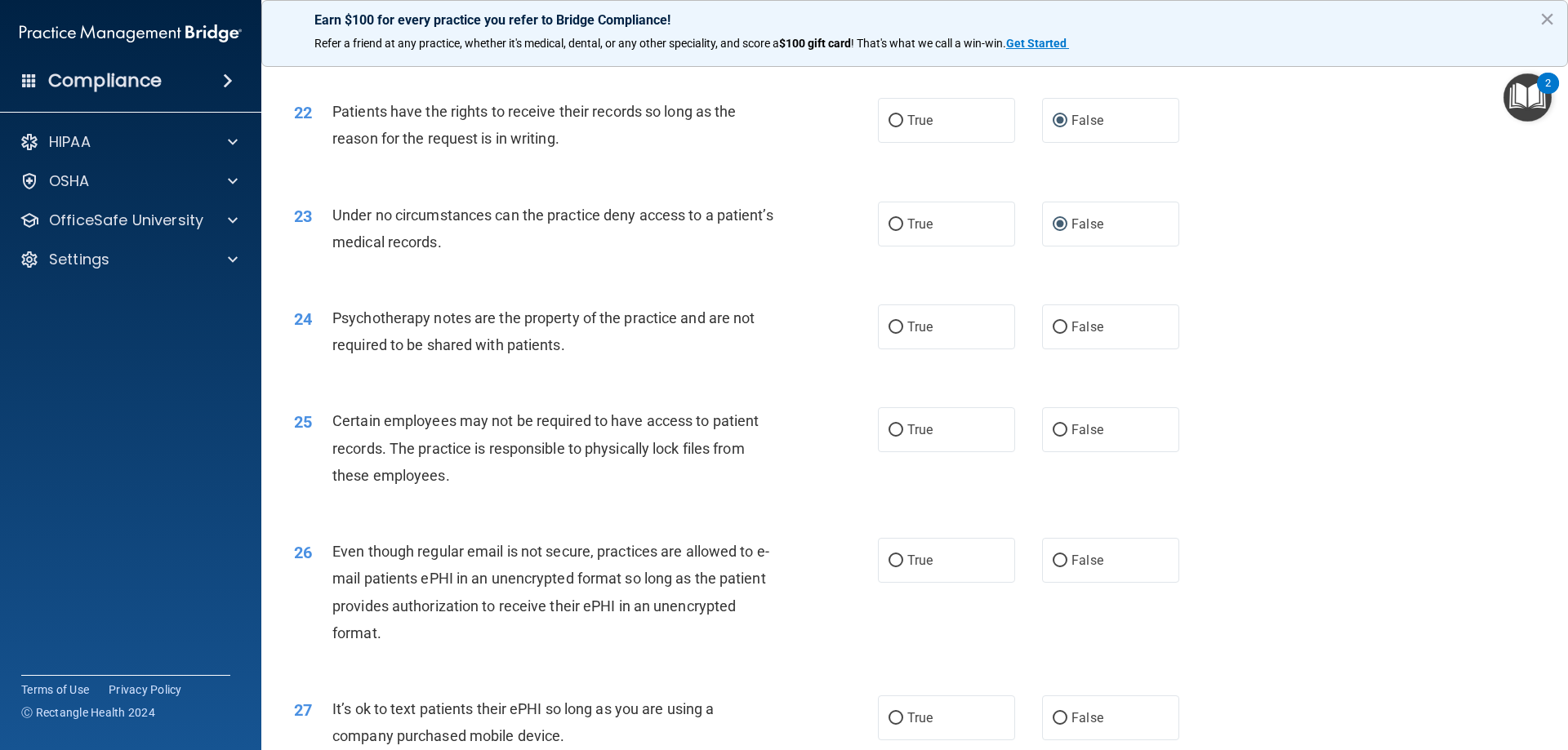
scroll to position [2776, 0]
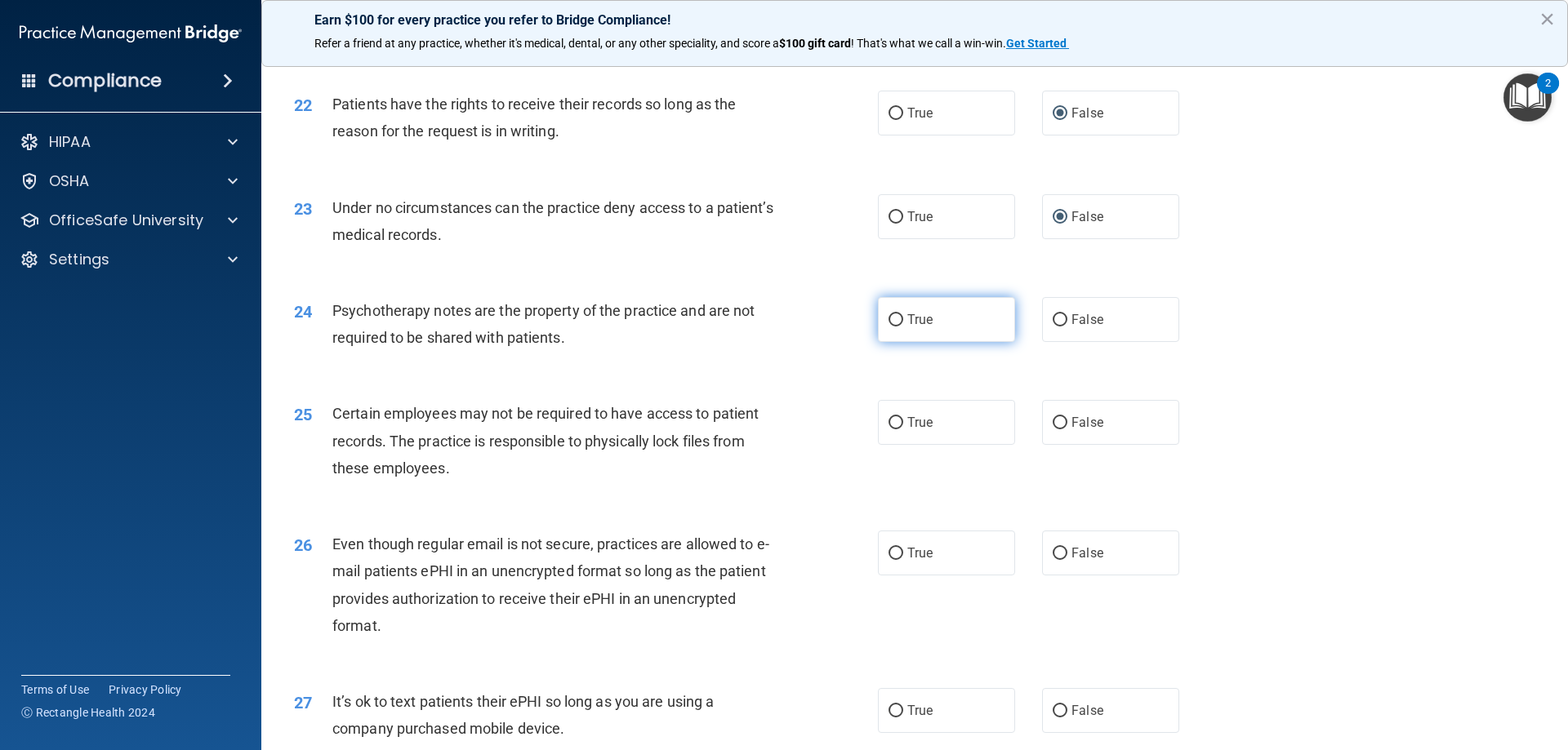
click at [892, 326] on input "True" at bounding box center [895, 321] width 15 height 12
radio input "true"
click at [892, 429] on input "True" at bounding box center [895, 424] width 15 height 12
radio input "true"
click at [891, 560] on input "True" at bounding box center [895, 554] width 15 height 12
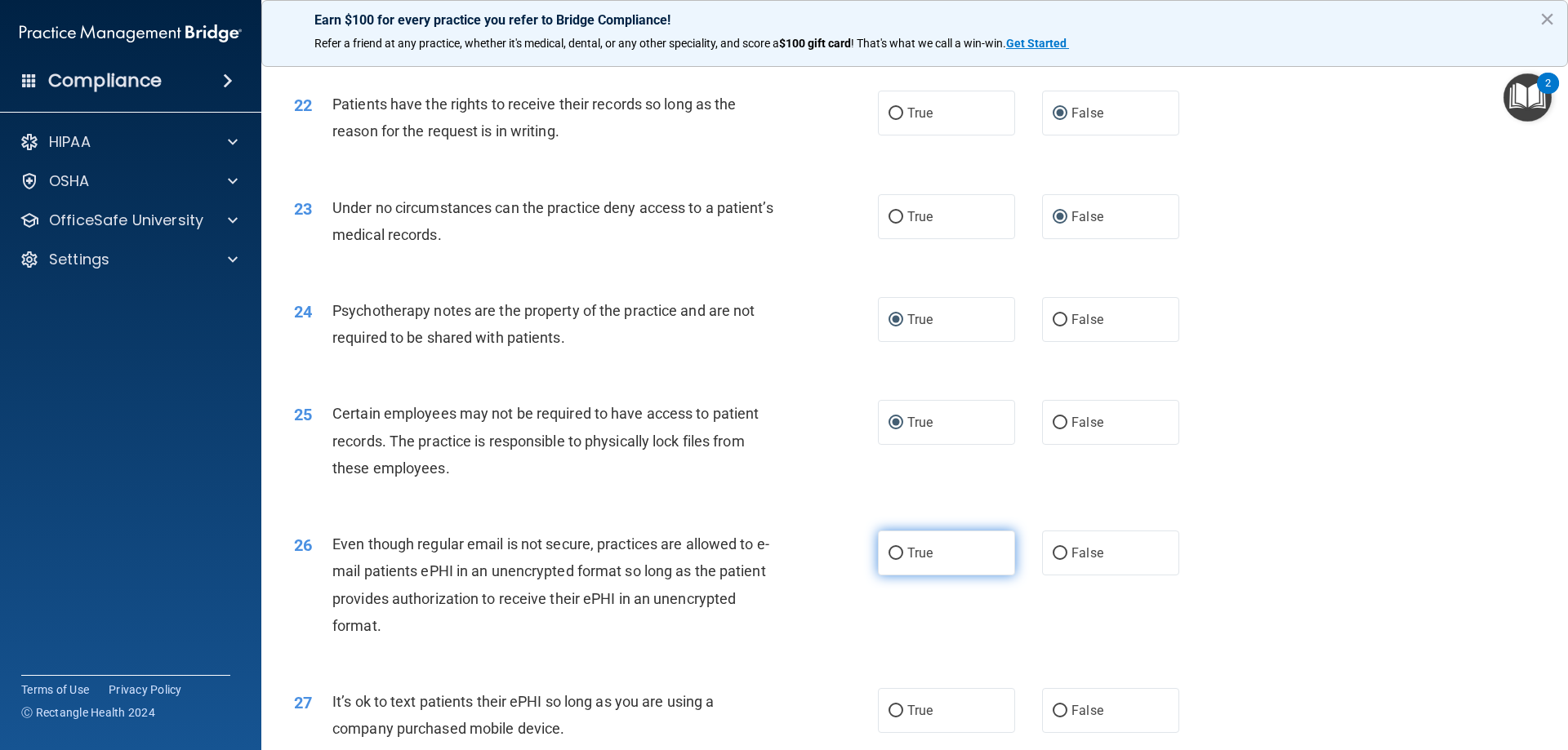
radio input "true"
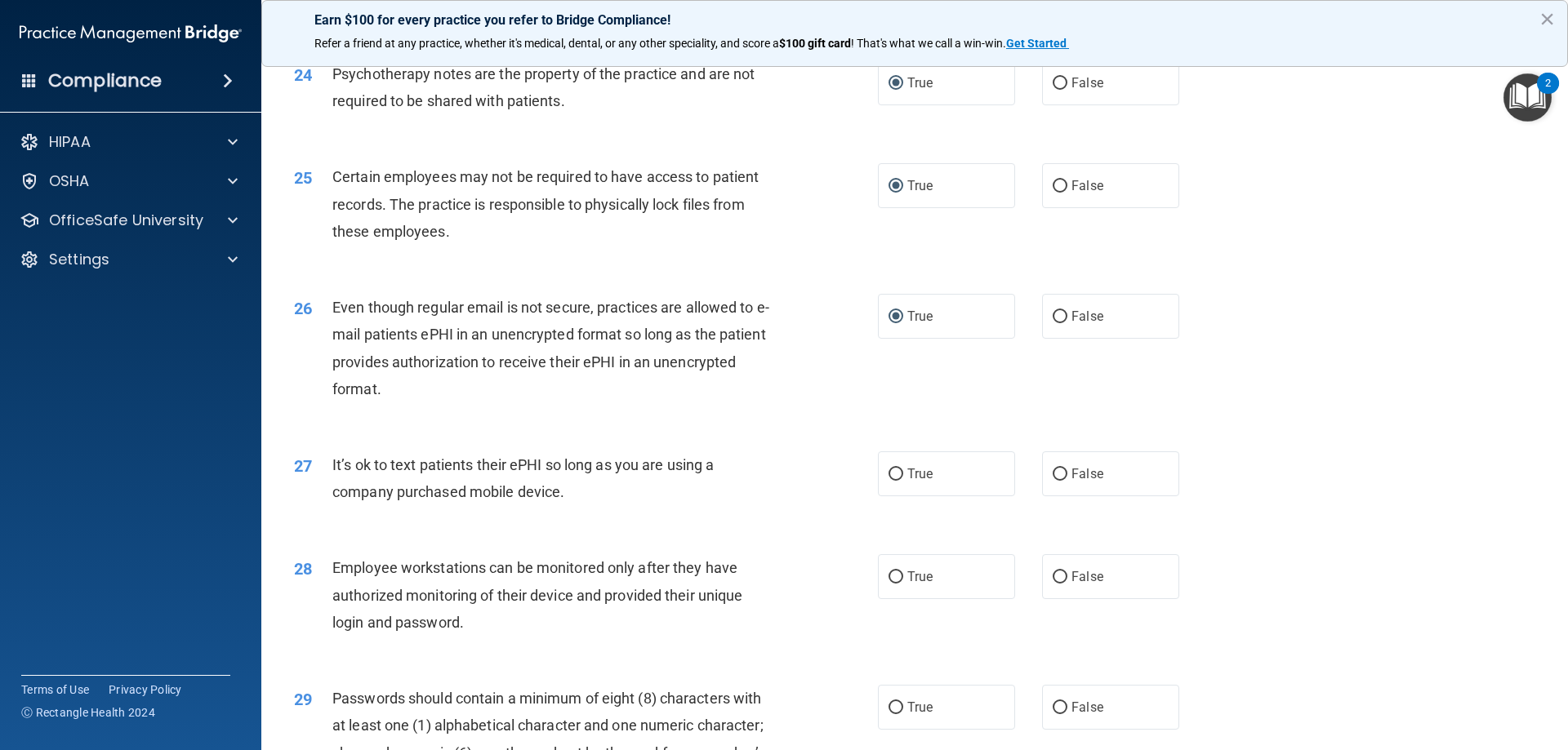
scroll to position [3022, 0]
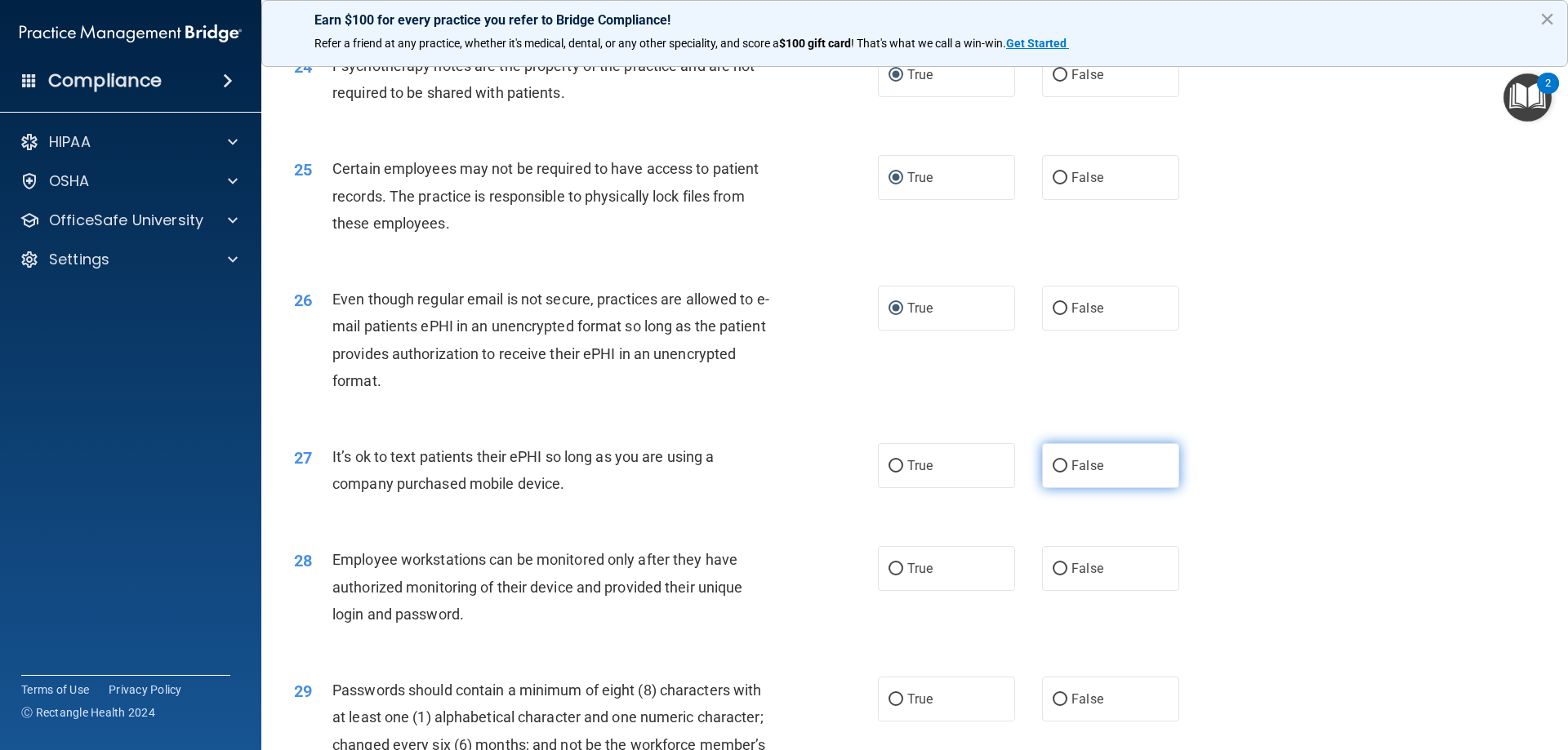
click at [1053, 473] on input "False" at bounding box center [1060, 467] width 15 height 12
radio input "true"
click at [890, 575] on input "True" at bounding box center [895, 570] width 15 height 12
radio input "true"
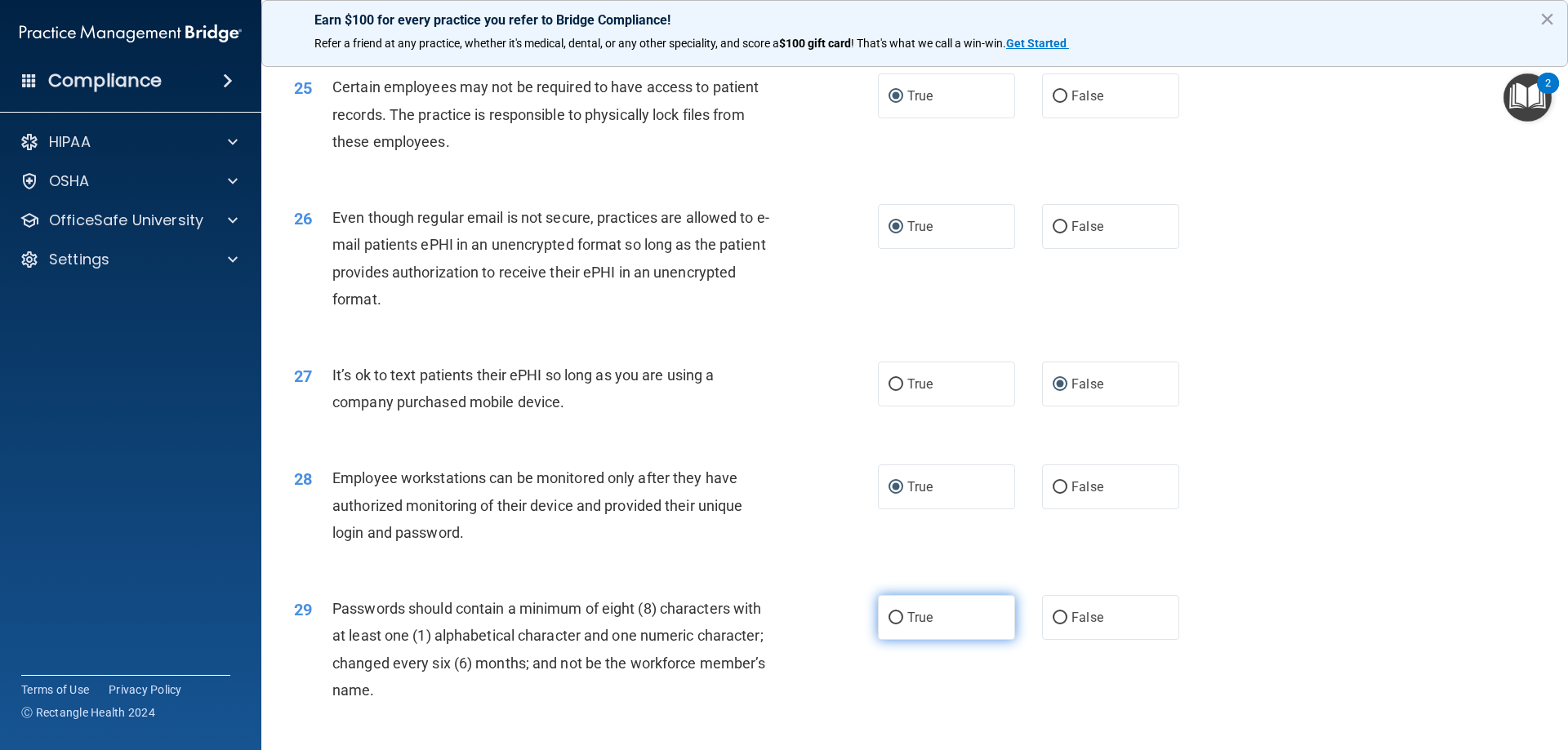
click at [894, 625] on input "True" at bounding box center [895, 619] width 15 height 12
radio input "true"
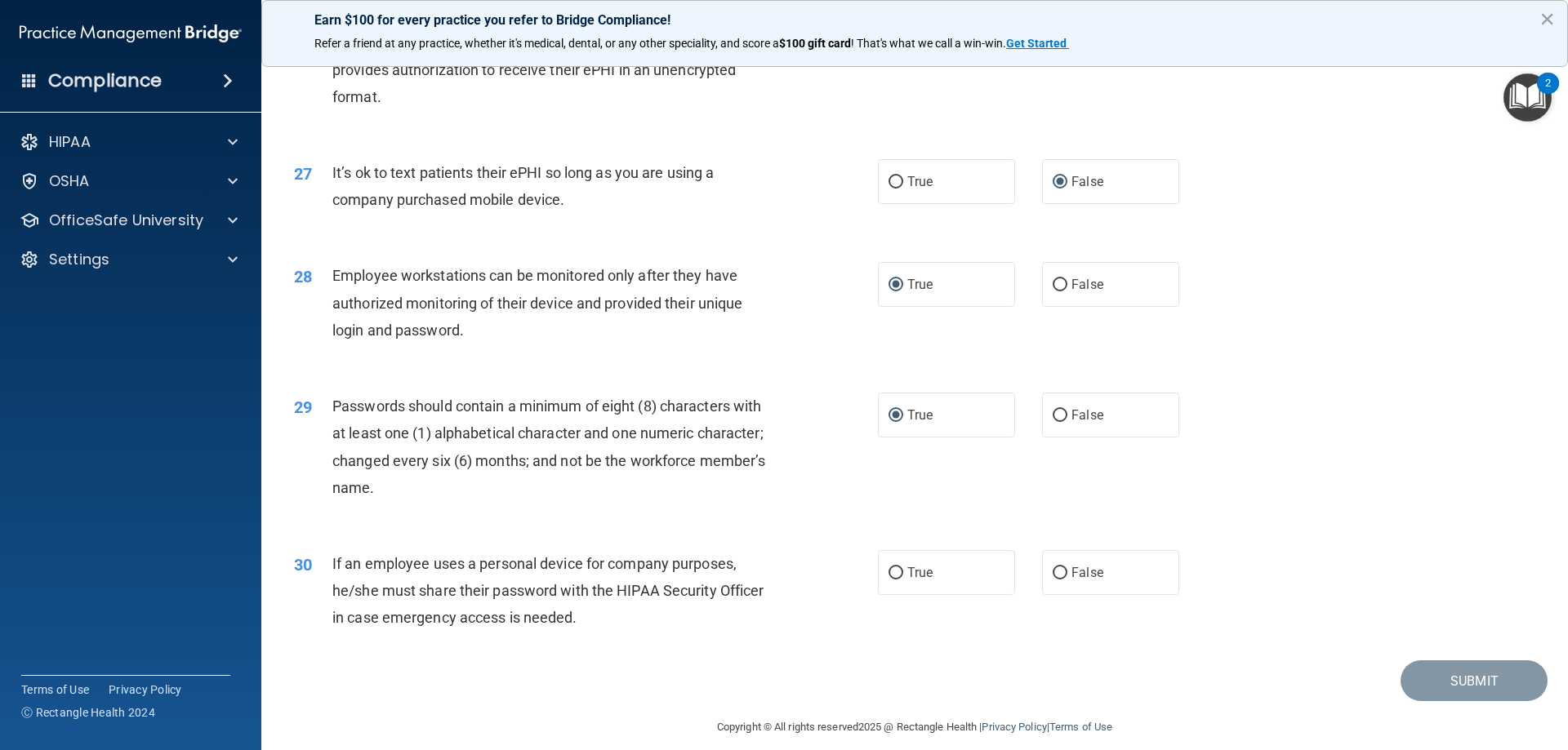
scroll to position [3348, 0]
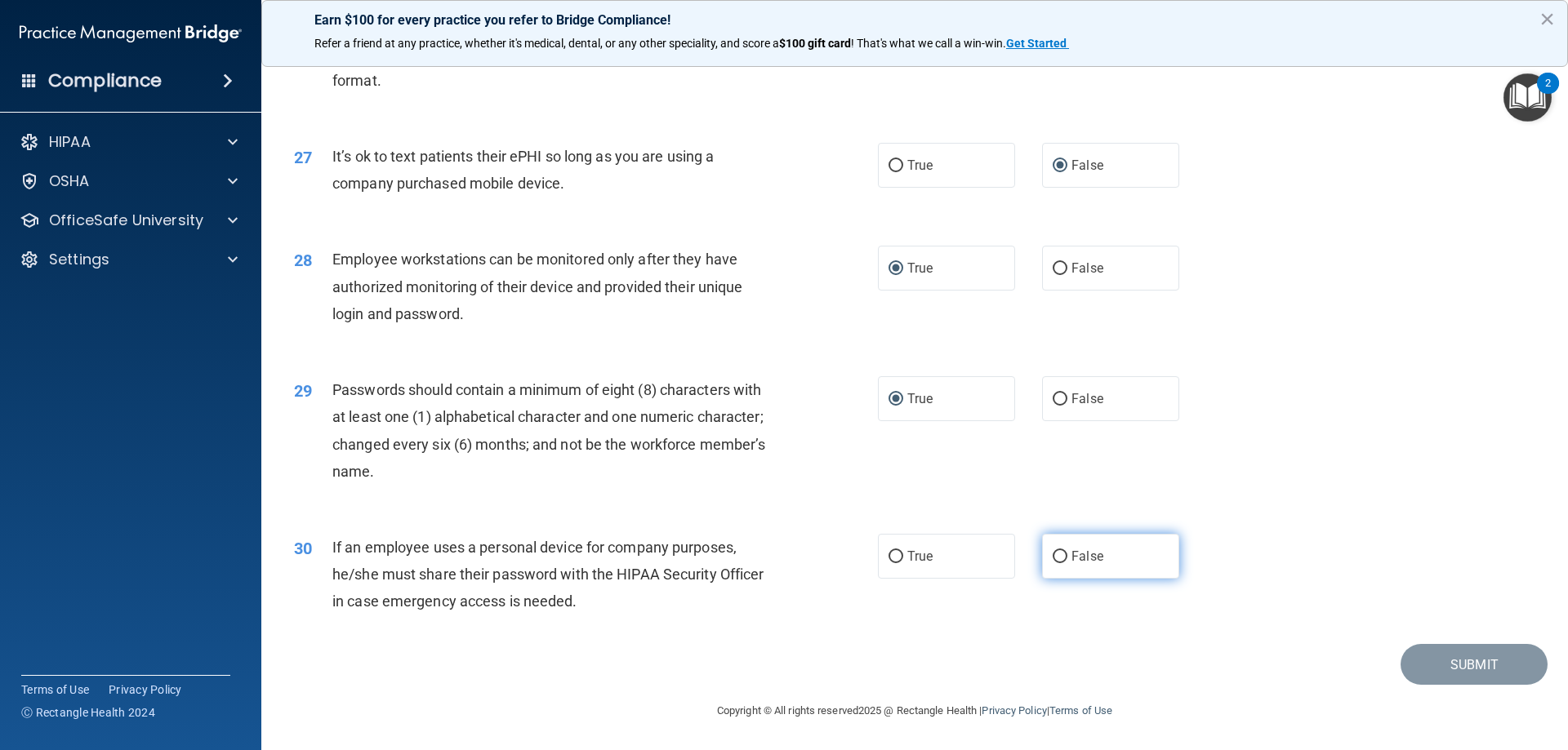
click at [1054, 554] on input "False" at bounding box center [1060, 557] width 15 height 12
radio input "true"
click at [1446, 667] on button "Submit" at bounding box center [1474, 665] width 147 height 41
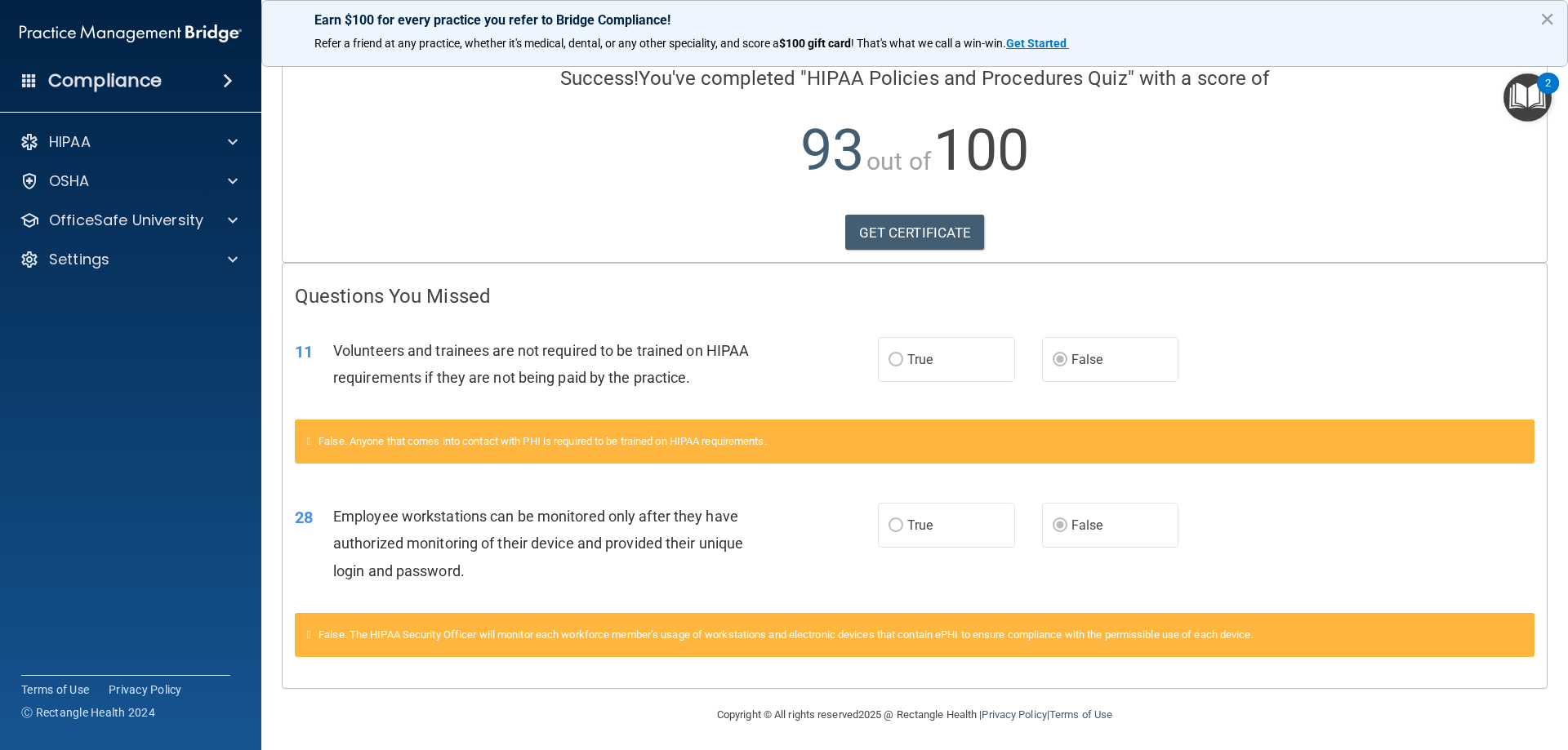
scroll to position [125, 0]
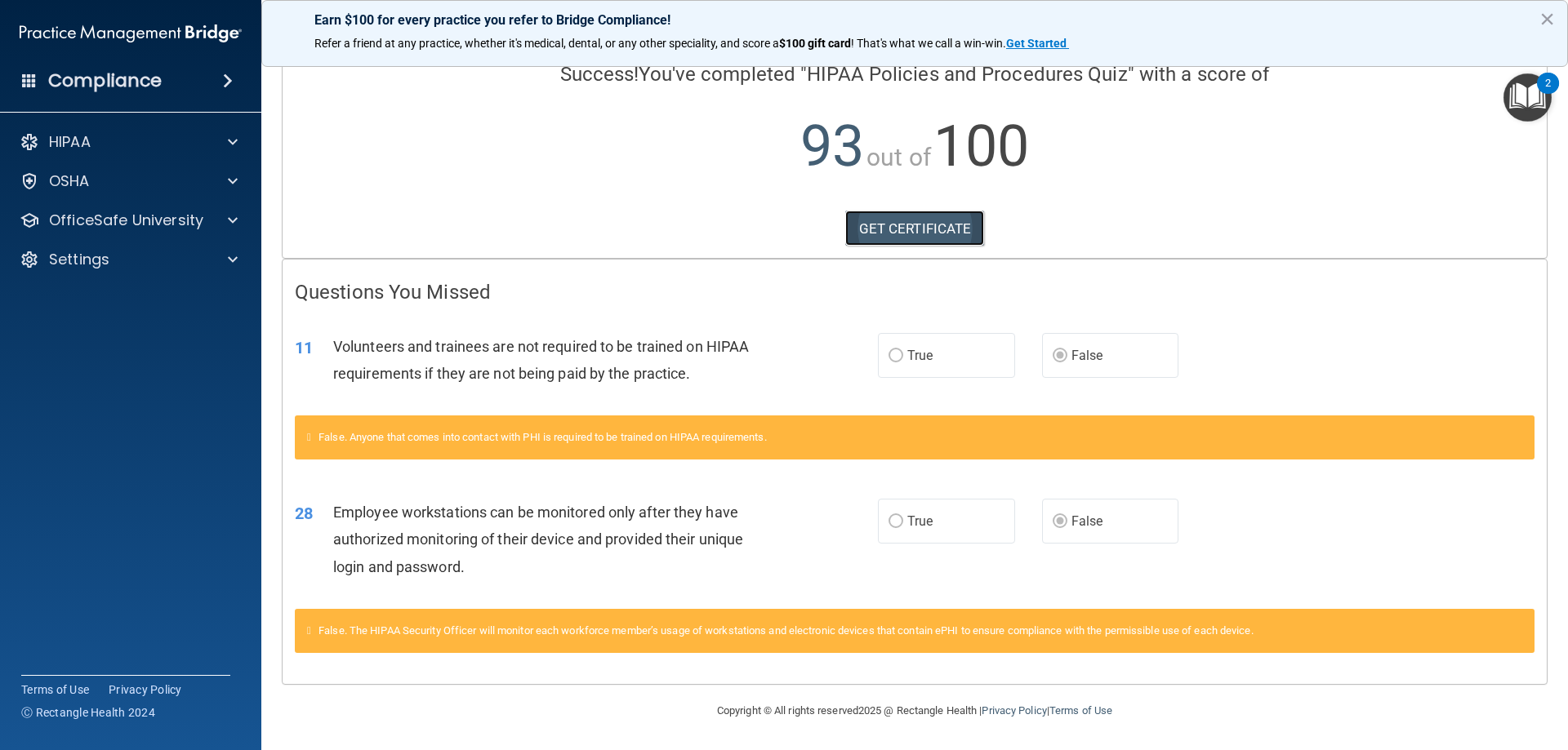
click at [925, 229] on link "GET CERTIFICATE" at bounding box center [915, 228] width 139 height 36
click at [232, 221] on span at bounding box center [232, 221] width 10 height 20
click at [137, 258] on p "HIPAA Training" at bounding box center [77, 260] width 134 height 17
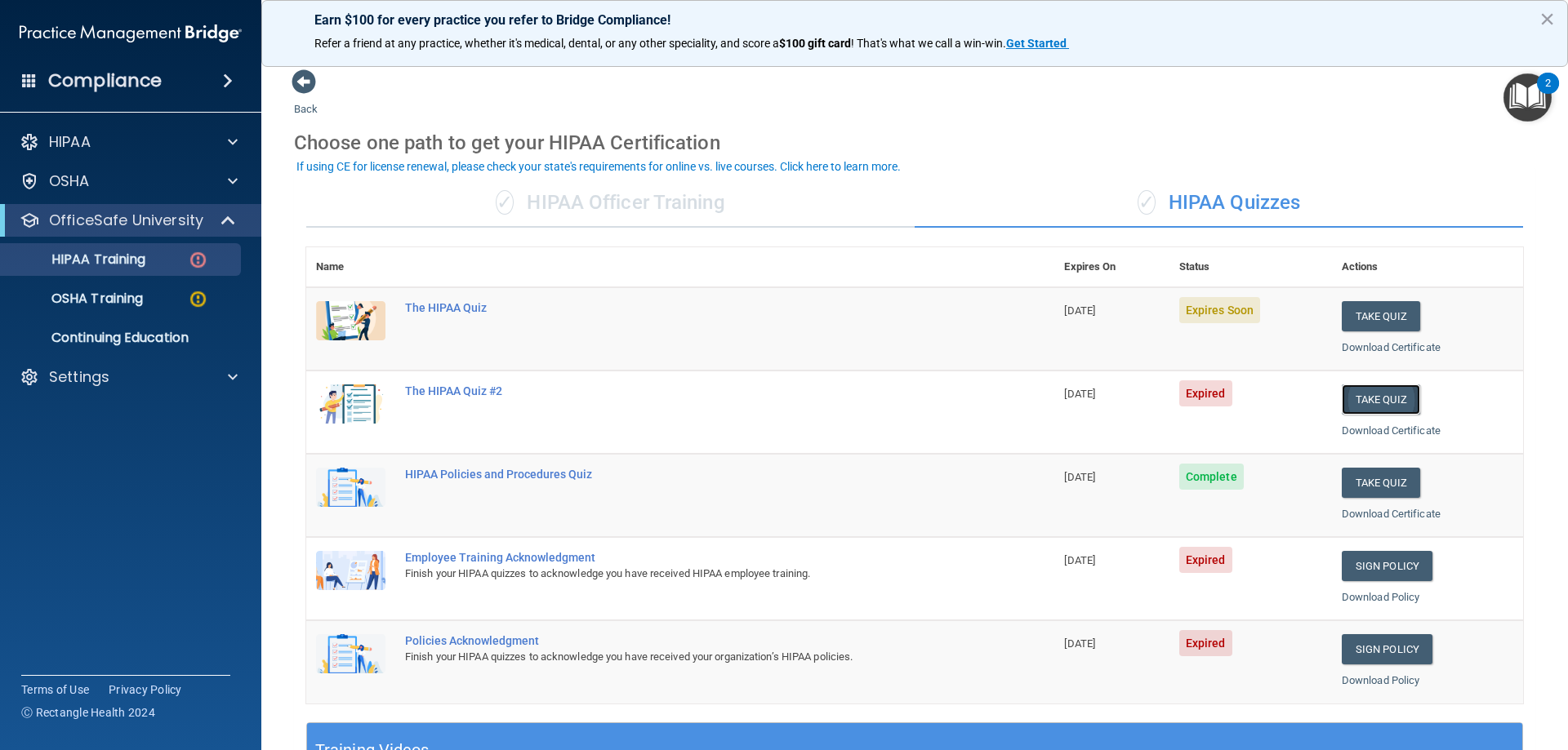
click at [1367, 399] on button "Take Quiz" at bounding box center [1381, 399] width 78 height 30
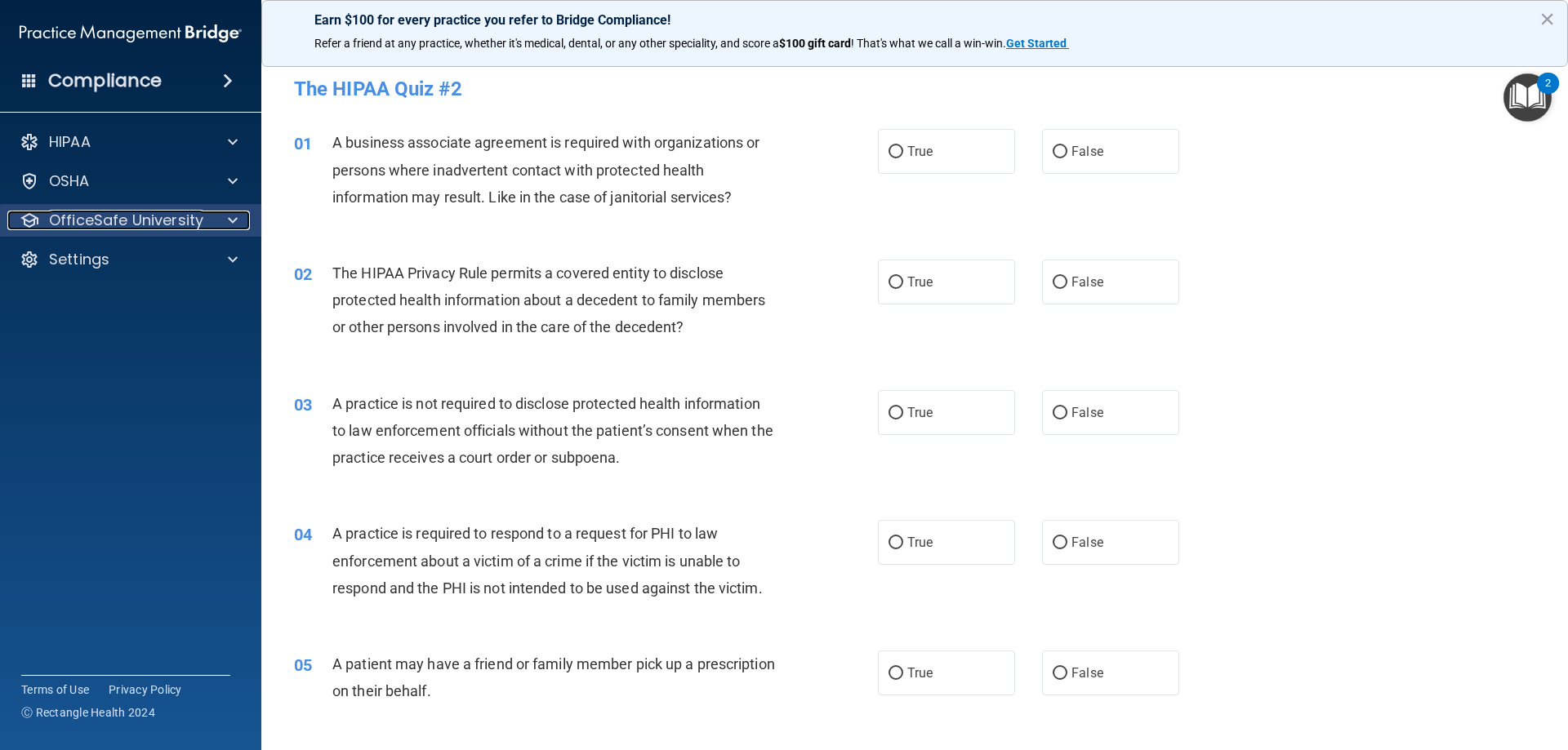
click at [233, 221] on span at bounding box center [232, 221] width 10 height 20
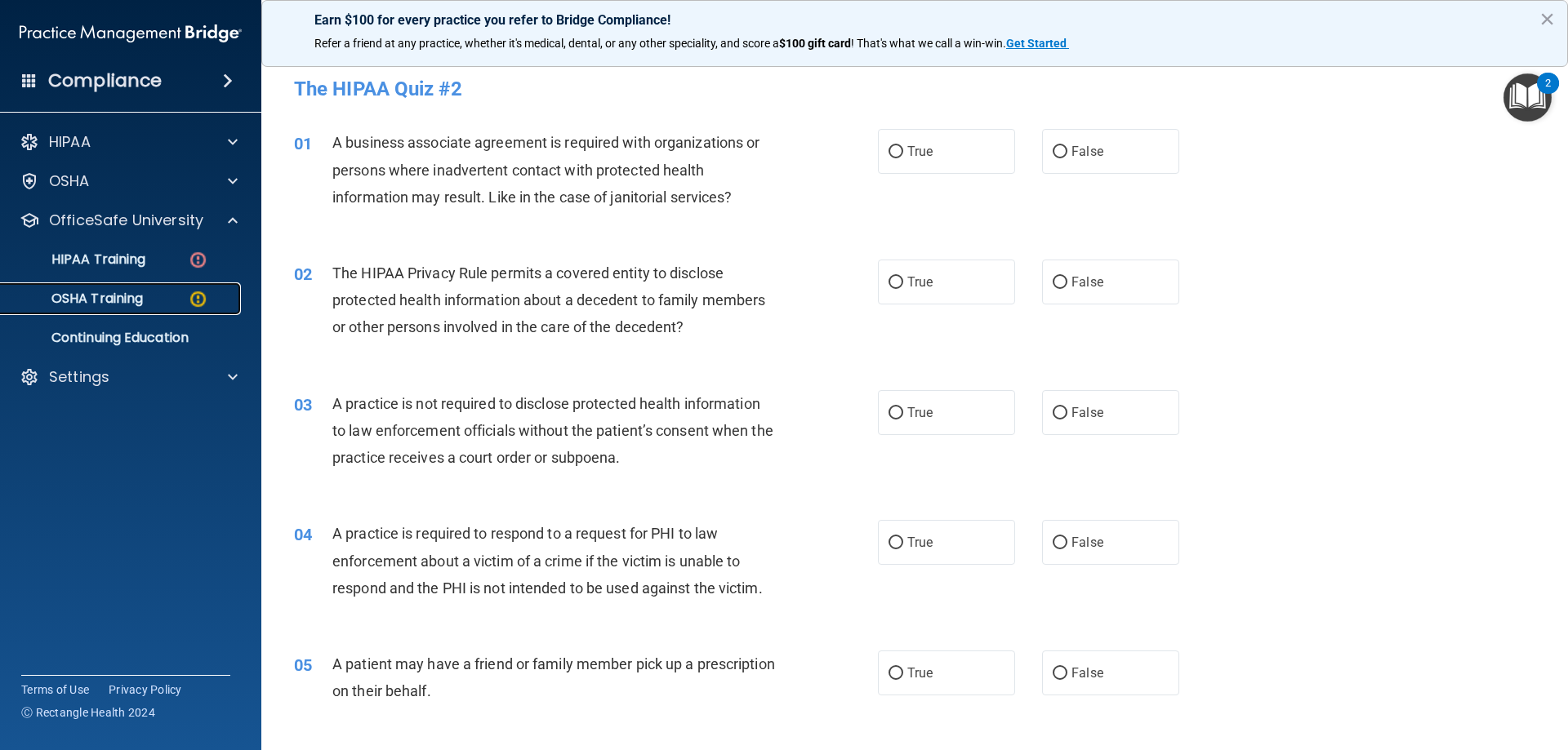
click at [129, 302] on p "OSHA Training" at bounding box center [76, 298] width 132 height 17
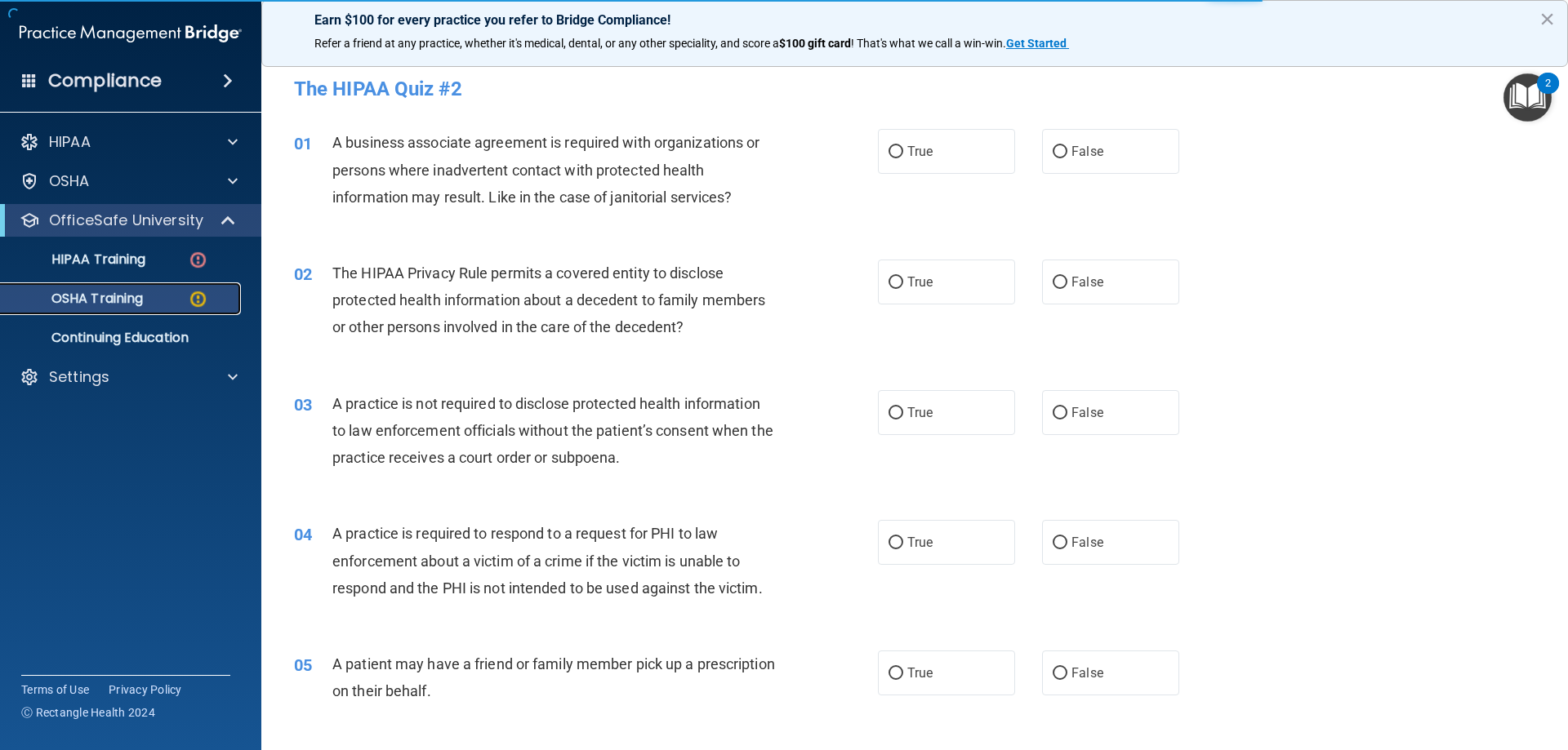
click at [128, 297] on p "OSHA Training" at bounding box center [76, 298] width 132 height 17
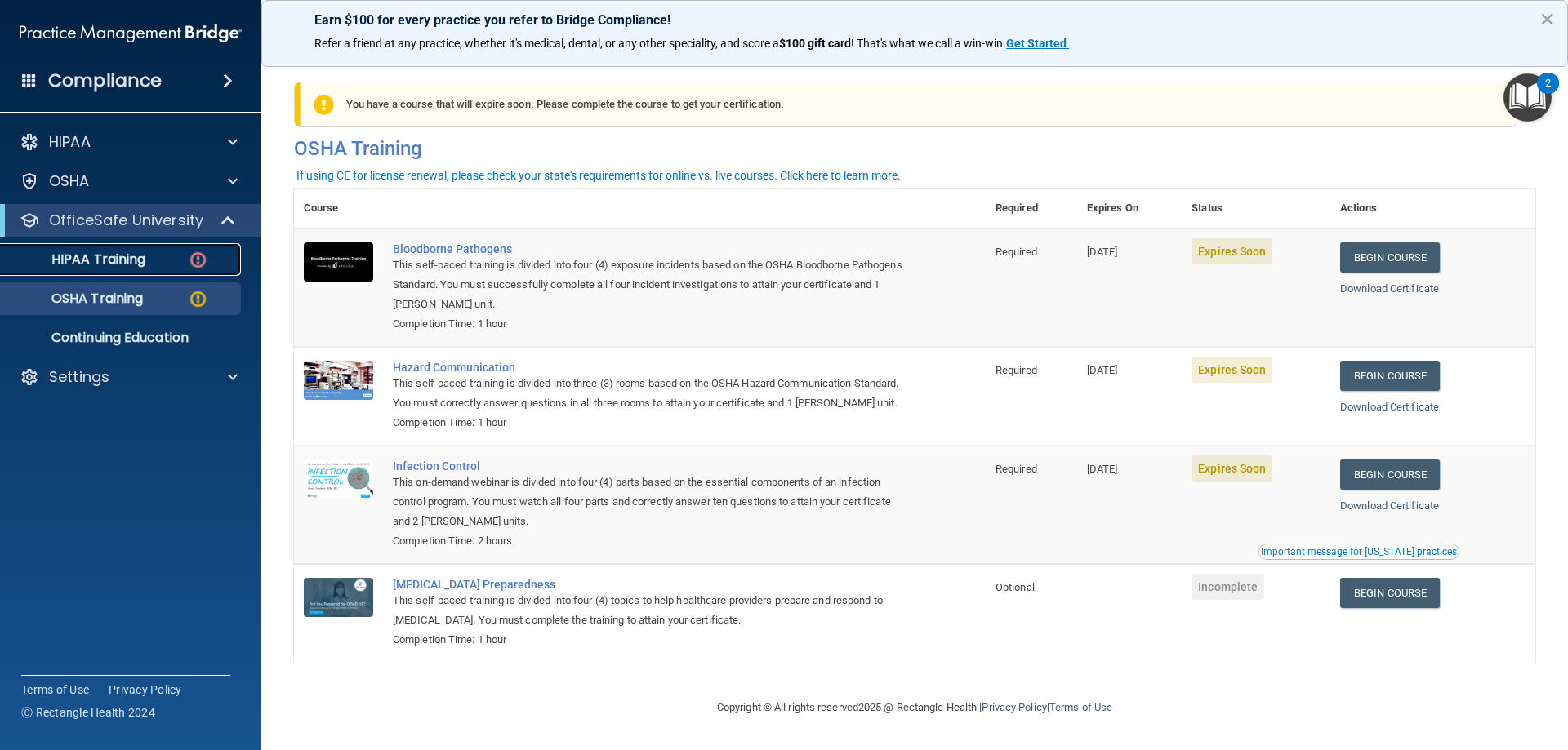
click at [115, 261] on p "HIPAA Training" at bounding box center [77, 260] width 134 height 17
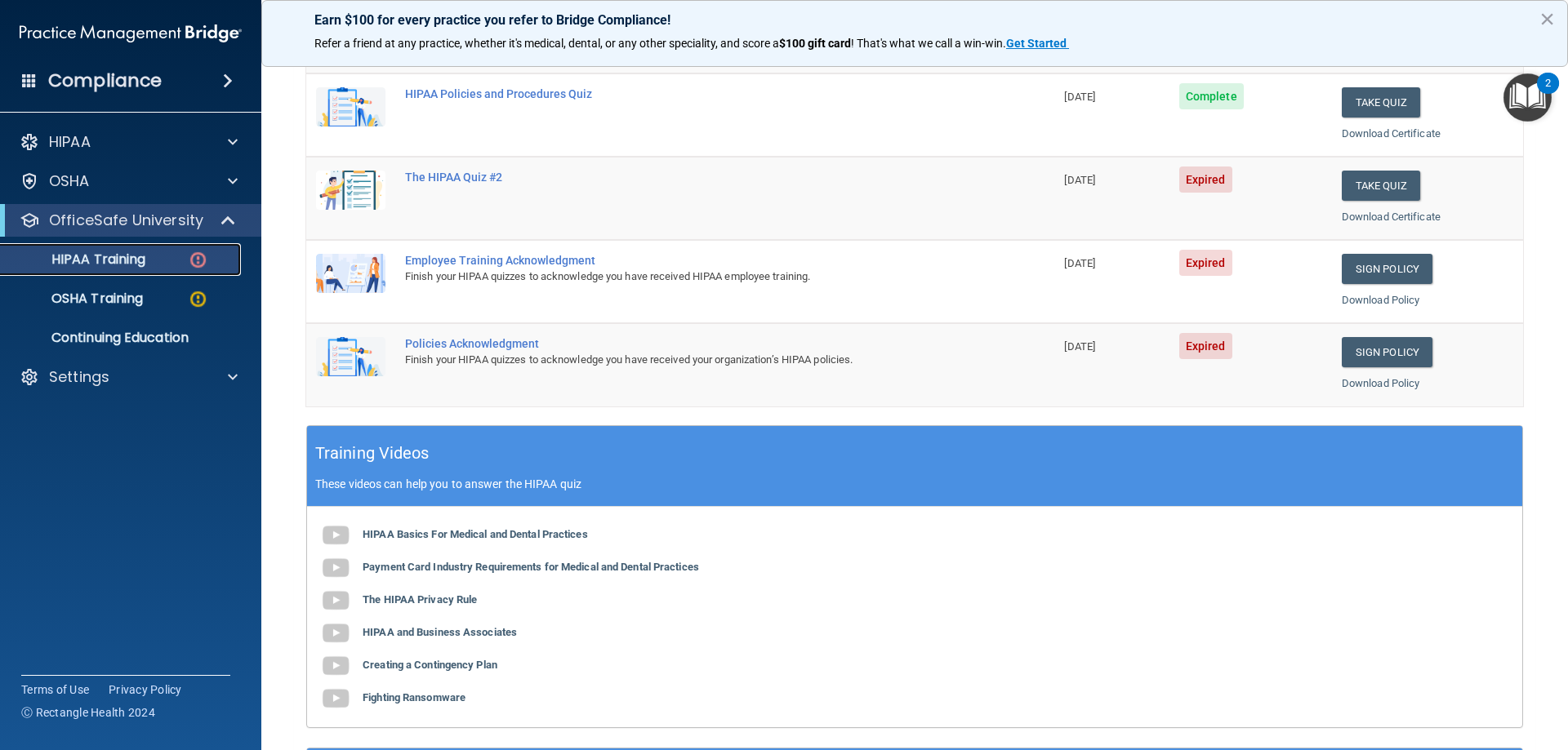
scroll to position [326, 0]
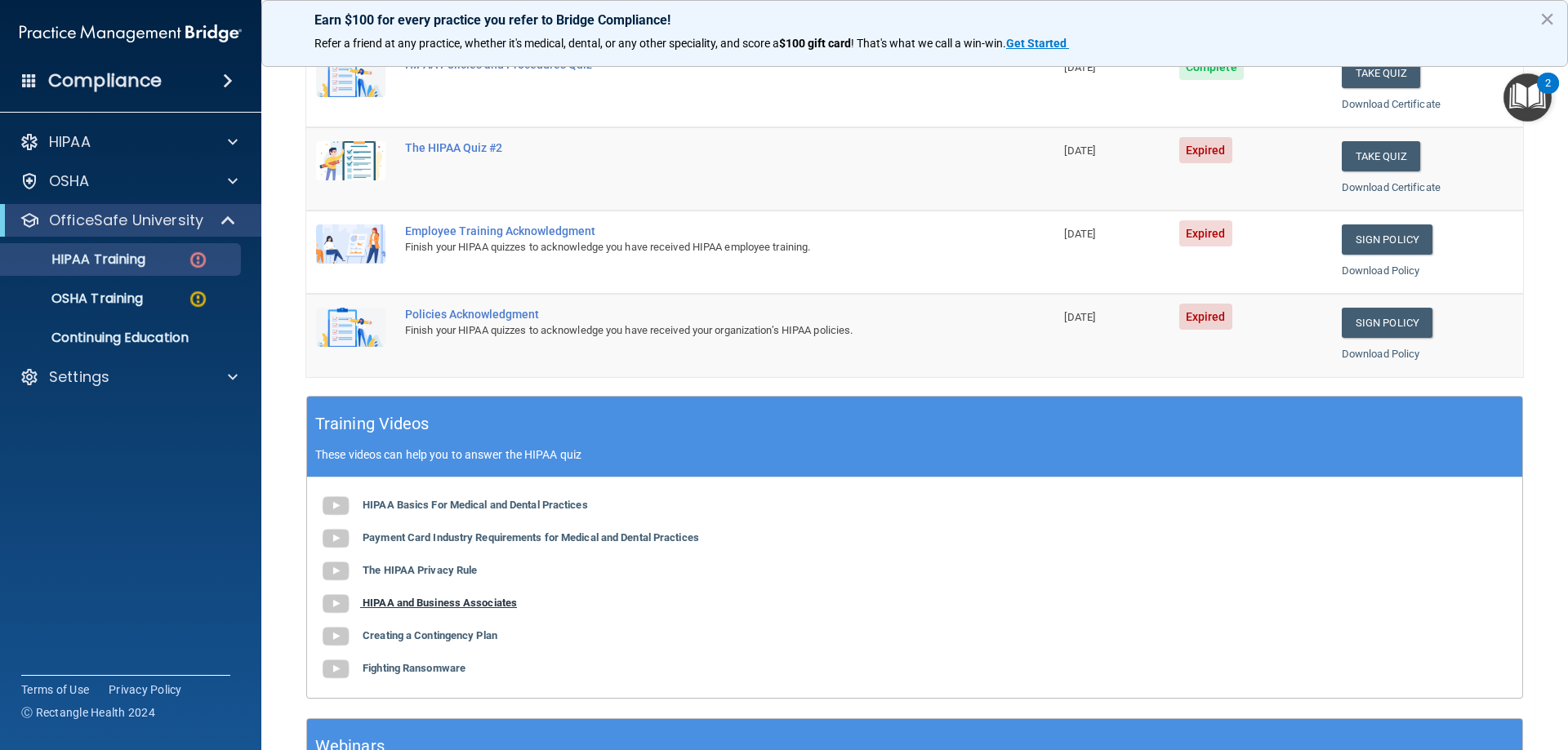
click at [413, 603] on b "HIPAA and Business Associates" at bounding box center [439, 603] width 154 height 12
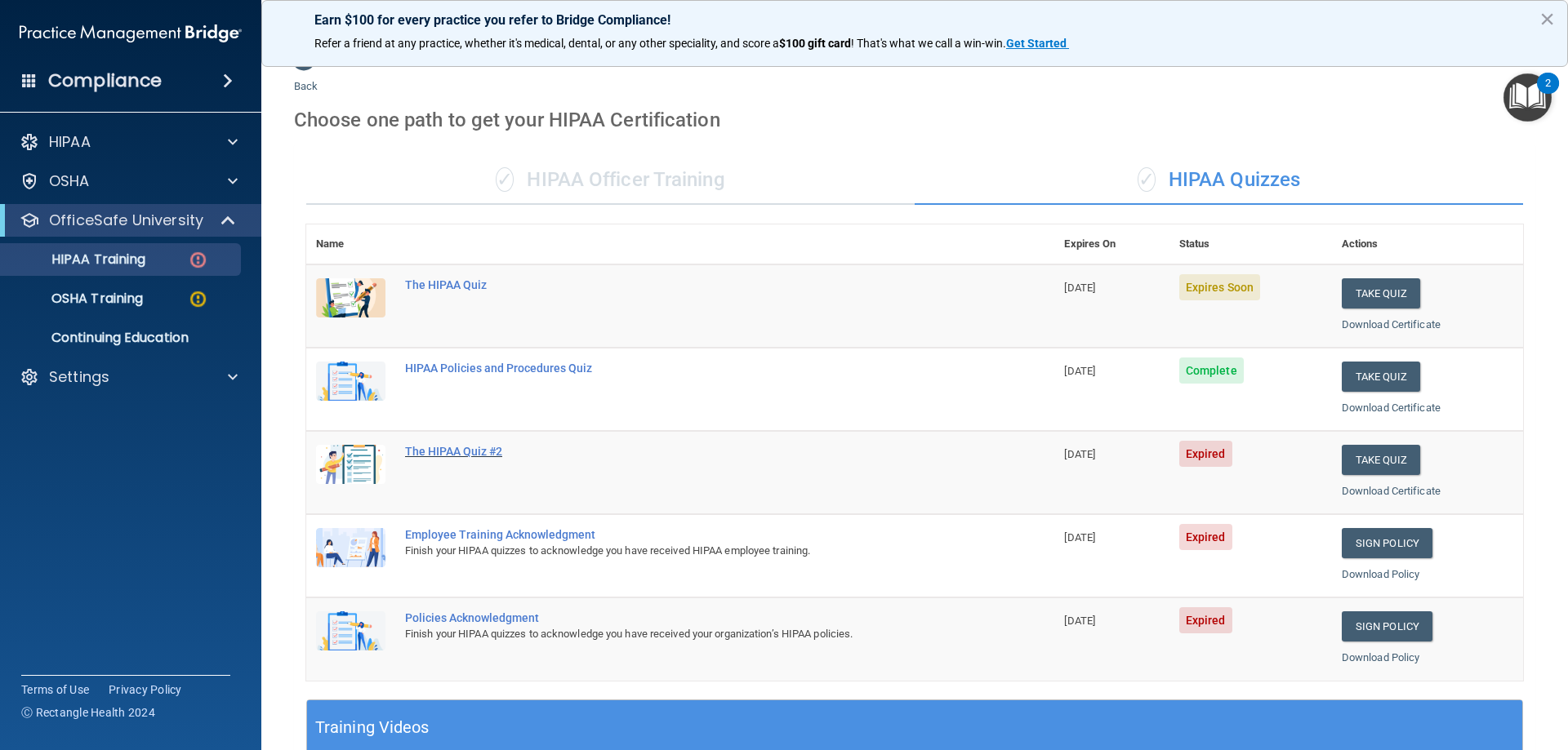
scroll to position [0, 0]
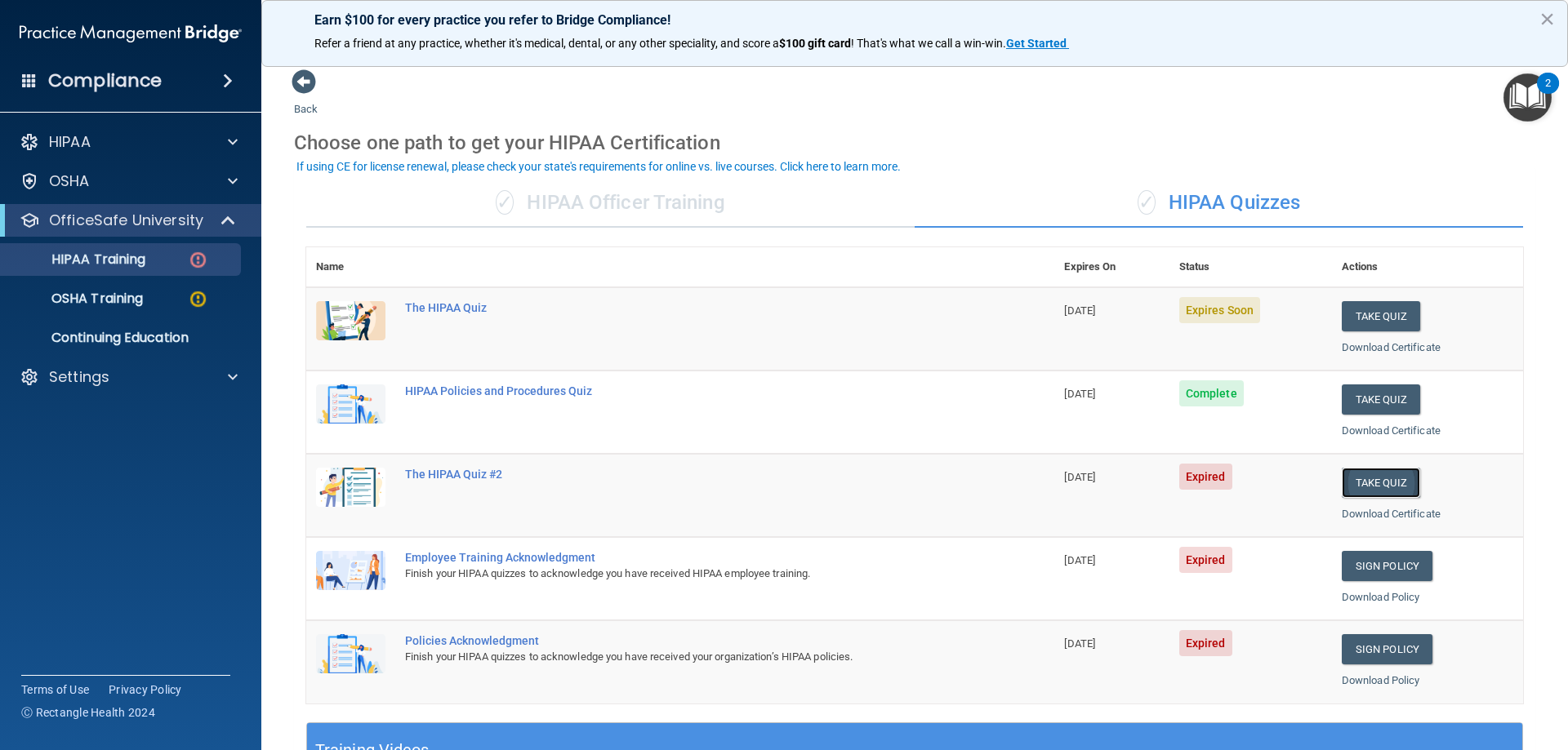
click at [1370, 484] on button "Take Quiz" at bounding box center [1381, 482] width 78 height 30
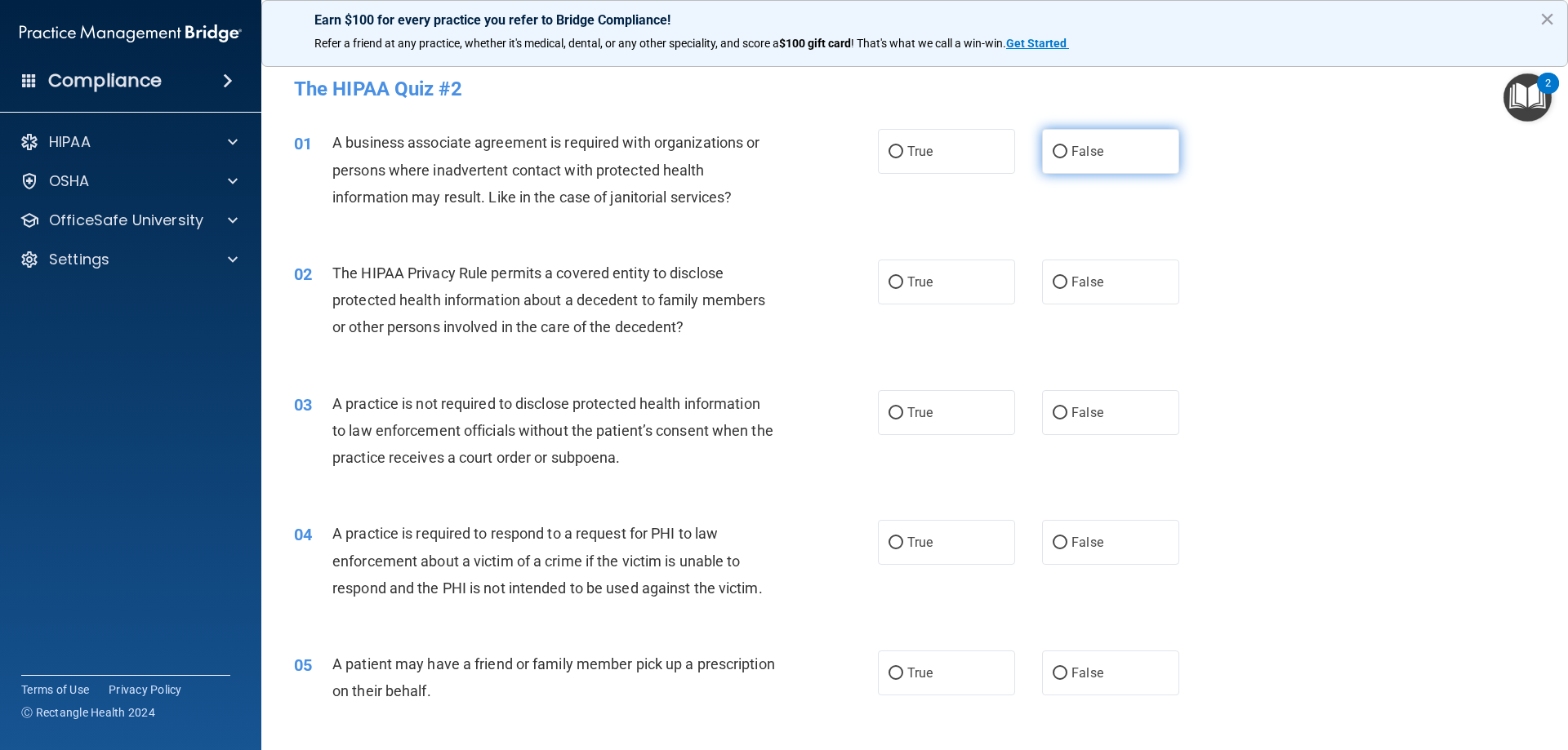
click at [1053, 149] on input "False" at bounding box center [1060, 152] width 15 height 12
radio input "true"
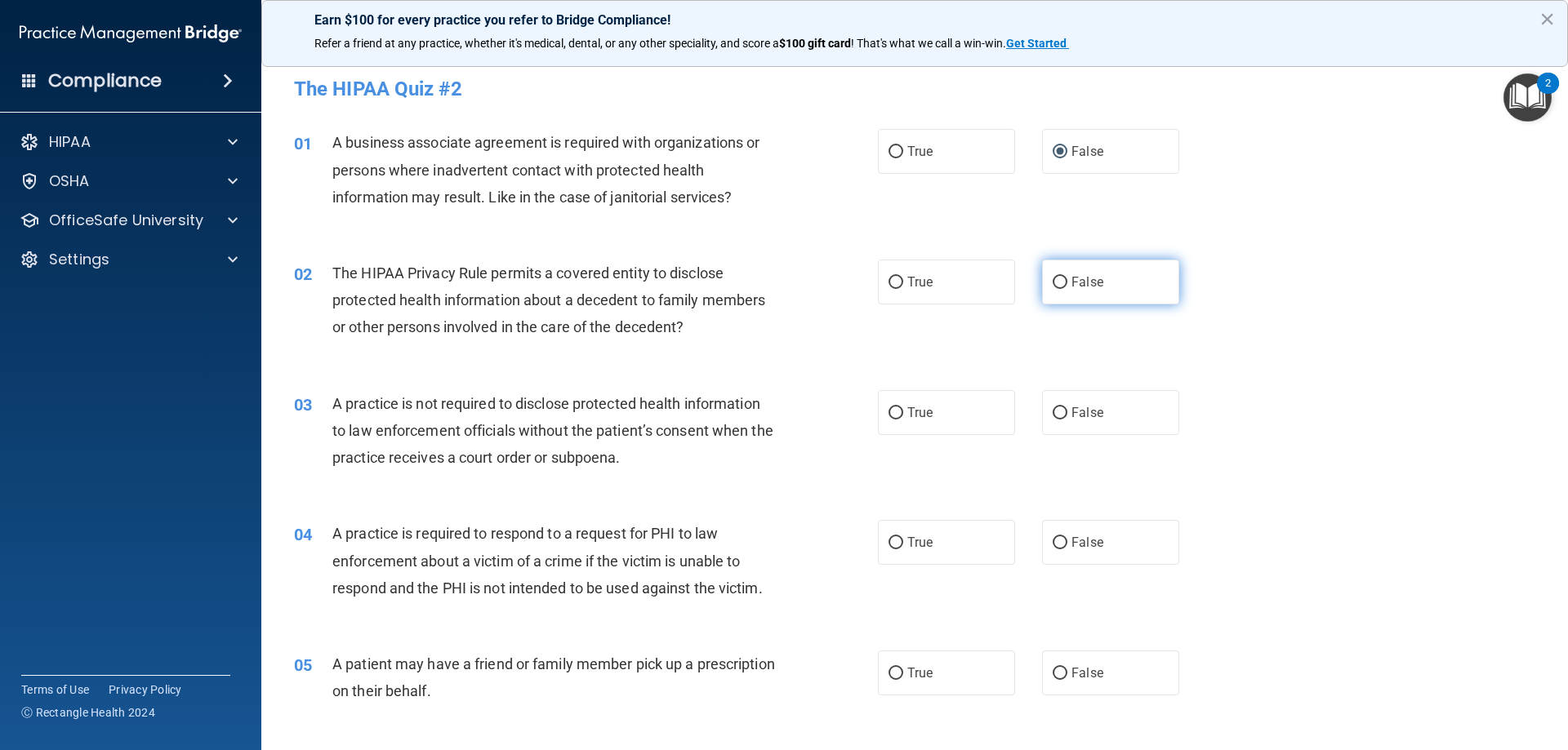
click at [1054, 280] on input "False" at bounding box center [1060, 282] width 15 height 12
radio input "true"
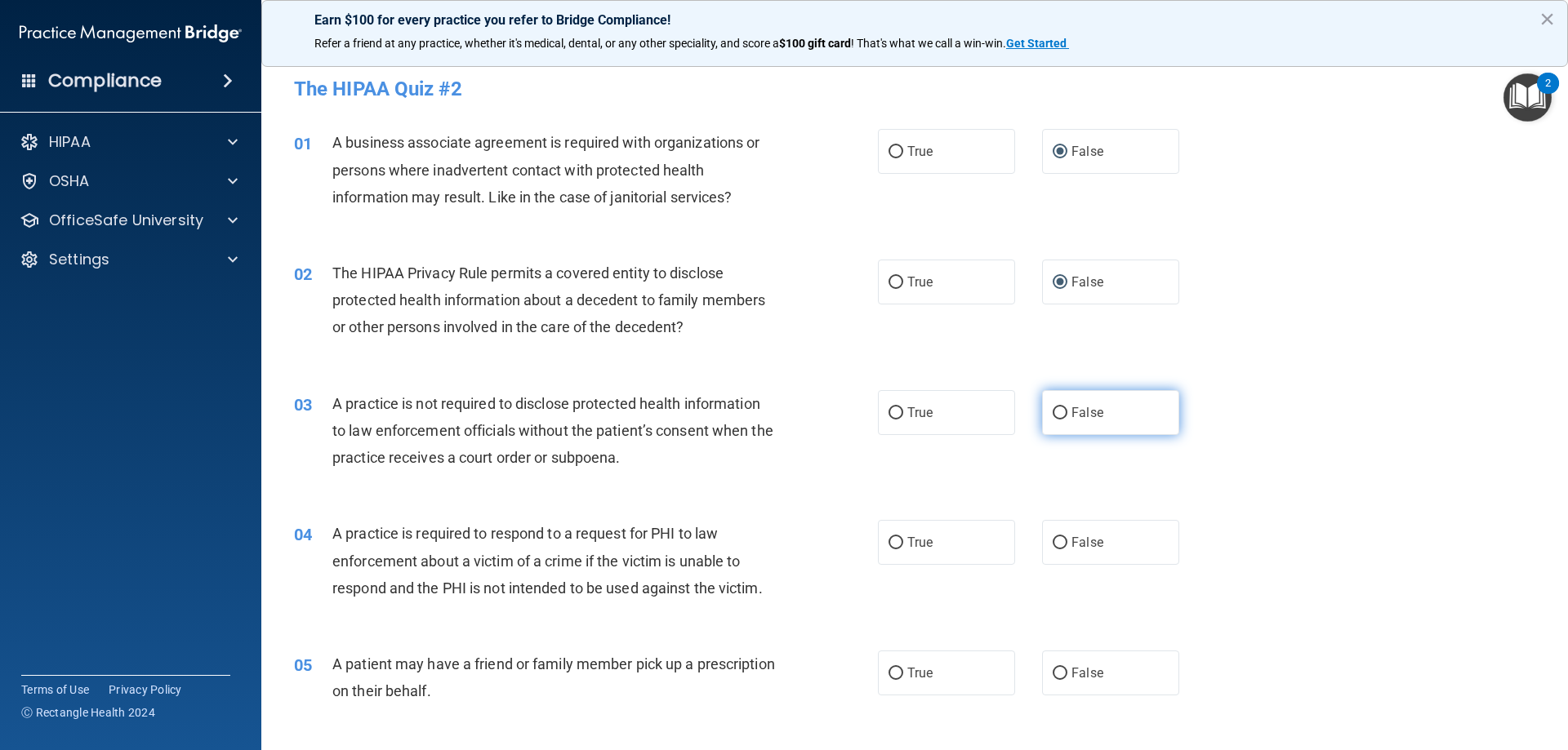
click at [1053, 413] on input "False" at bounding box center [1060, 414] width 15 height 12
radio input "true"
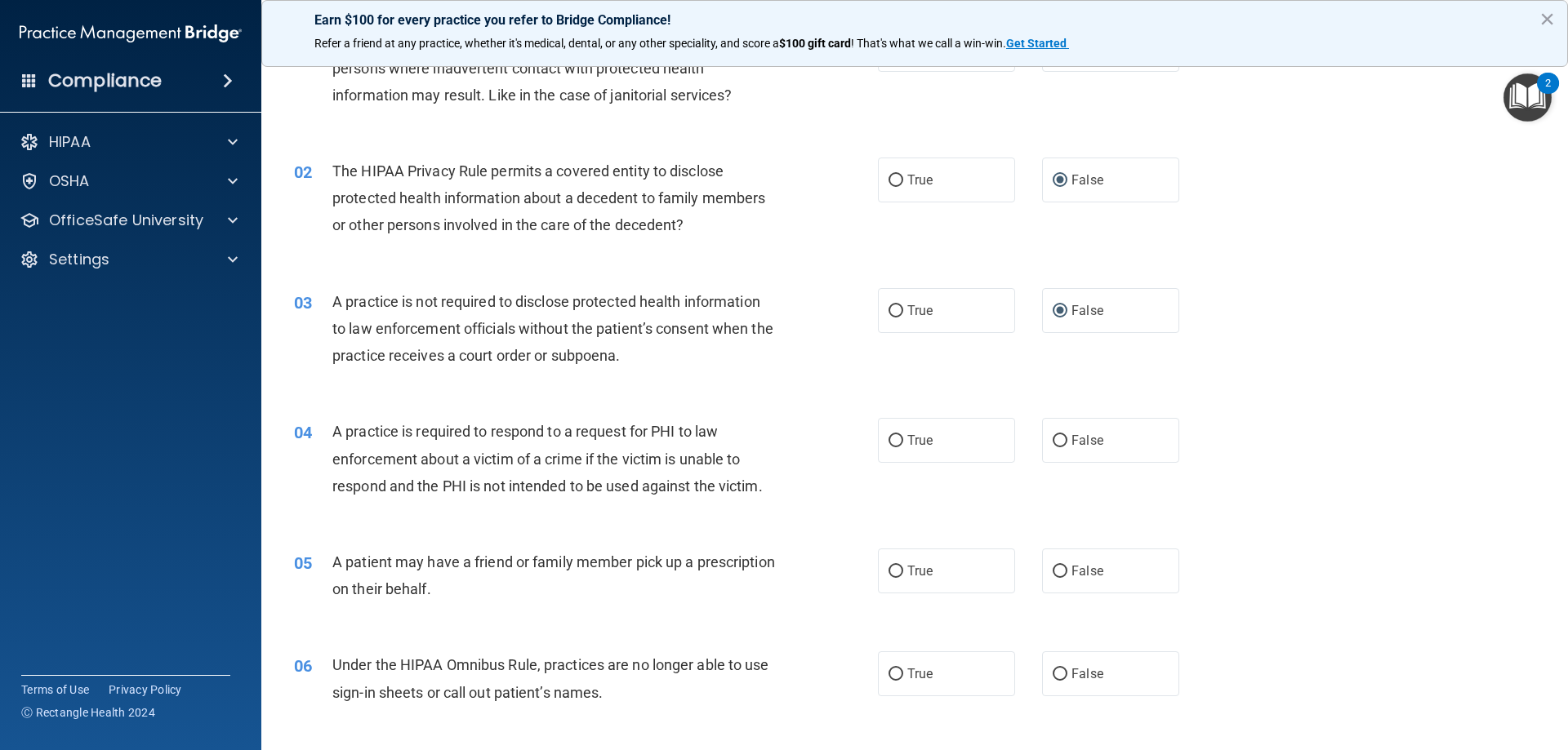
scroll to position [164, 0]
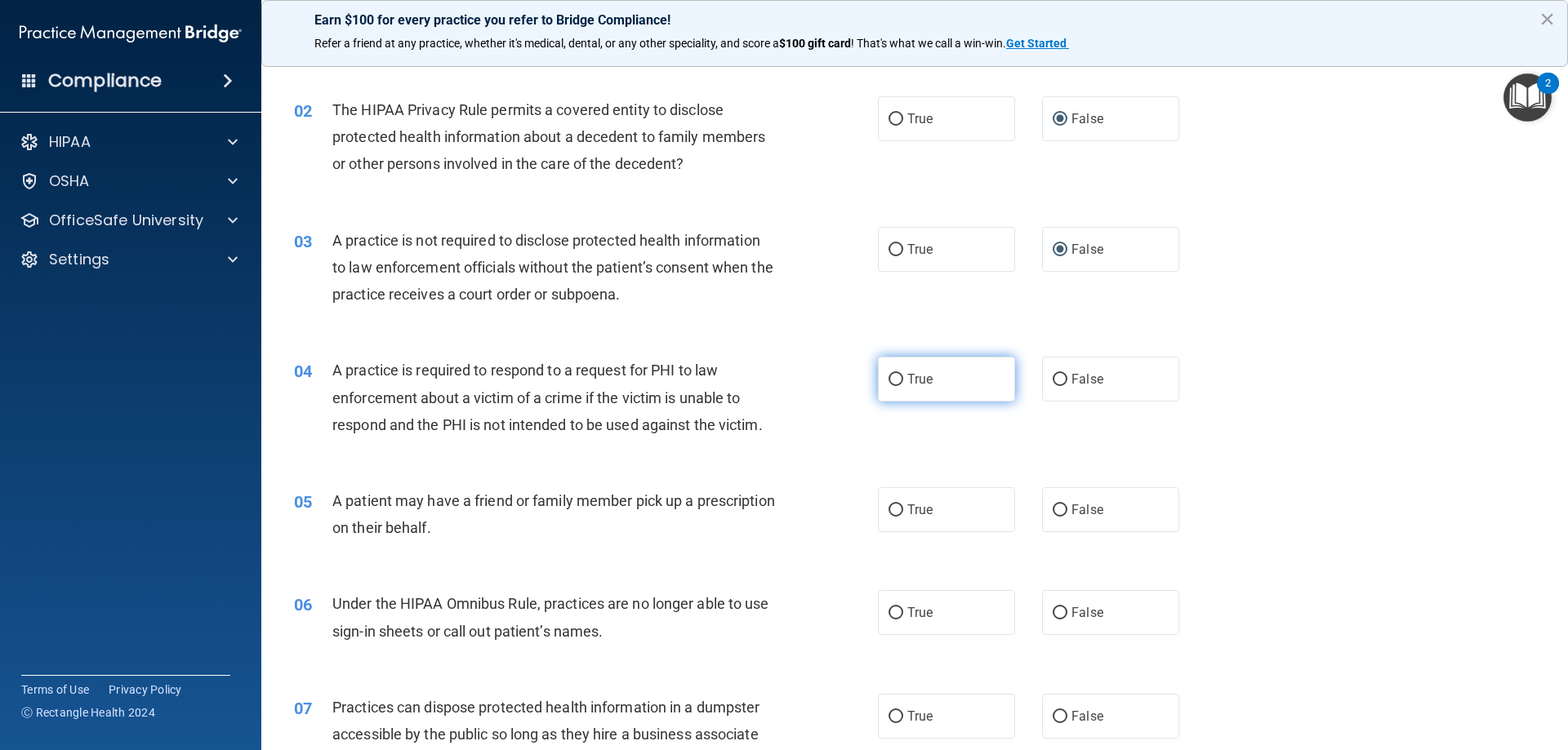
click at [888, 378] on input "True" at bounding box center [895, 379] width 15 height 12
radio input "true"
click at [891, 507] on input "True" at bounding box center [895, 511] width 15 height 12
radio input "true"
click at [888, 612] on input "True" at bounding box center [895, 614] width 15 height 12
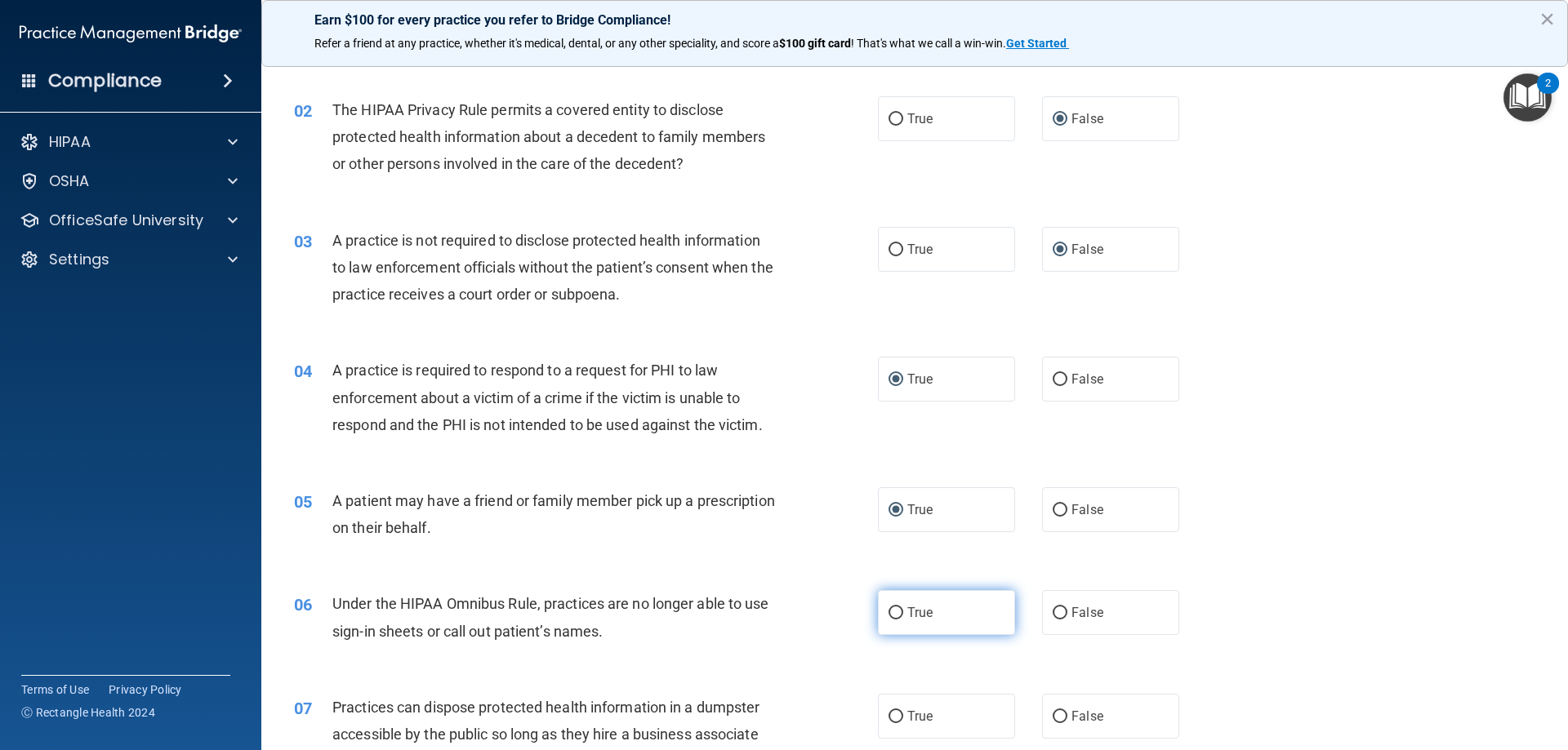
radio input "true"
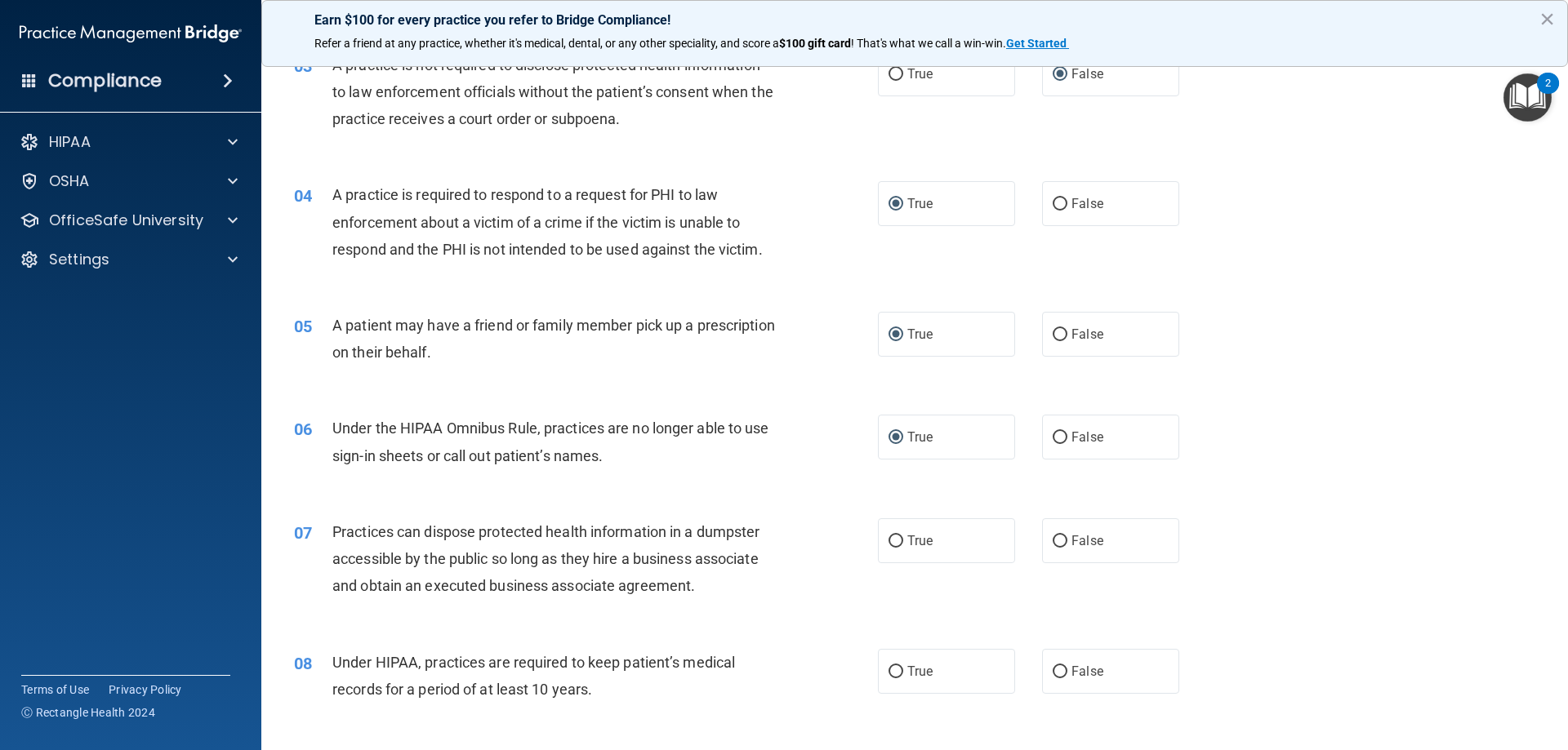
scroll to position [408, 0]
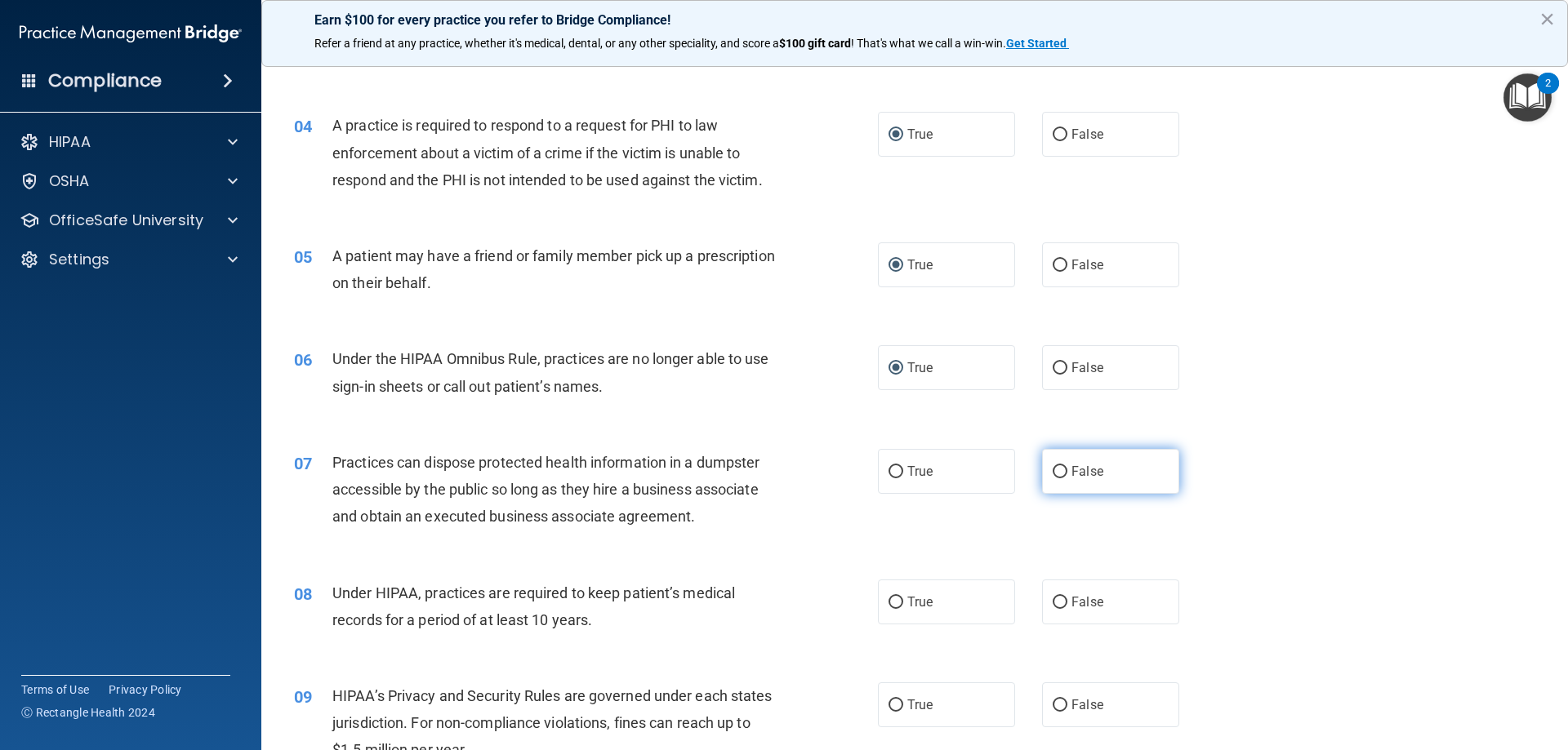
click at [1053, 470] on input "False" at bounding box center [1060, 473] width 15 height 12
radio input "true"
drag, startPoint x: 1053, startPoint y: 601, endPoint x: 1041, endPoint y: 625, distance: 26.8
click at [1053, 603] on input "False" at bounding box center [1060, 603] width 15 height 12
radio input "true"
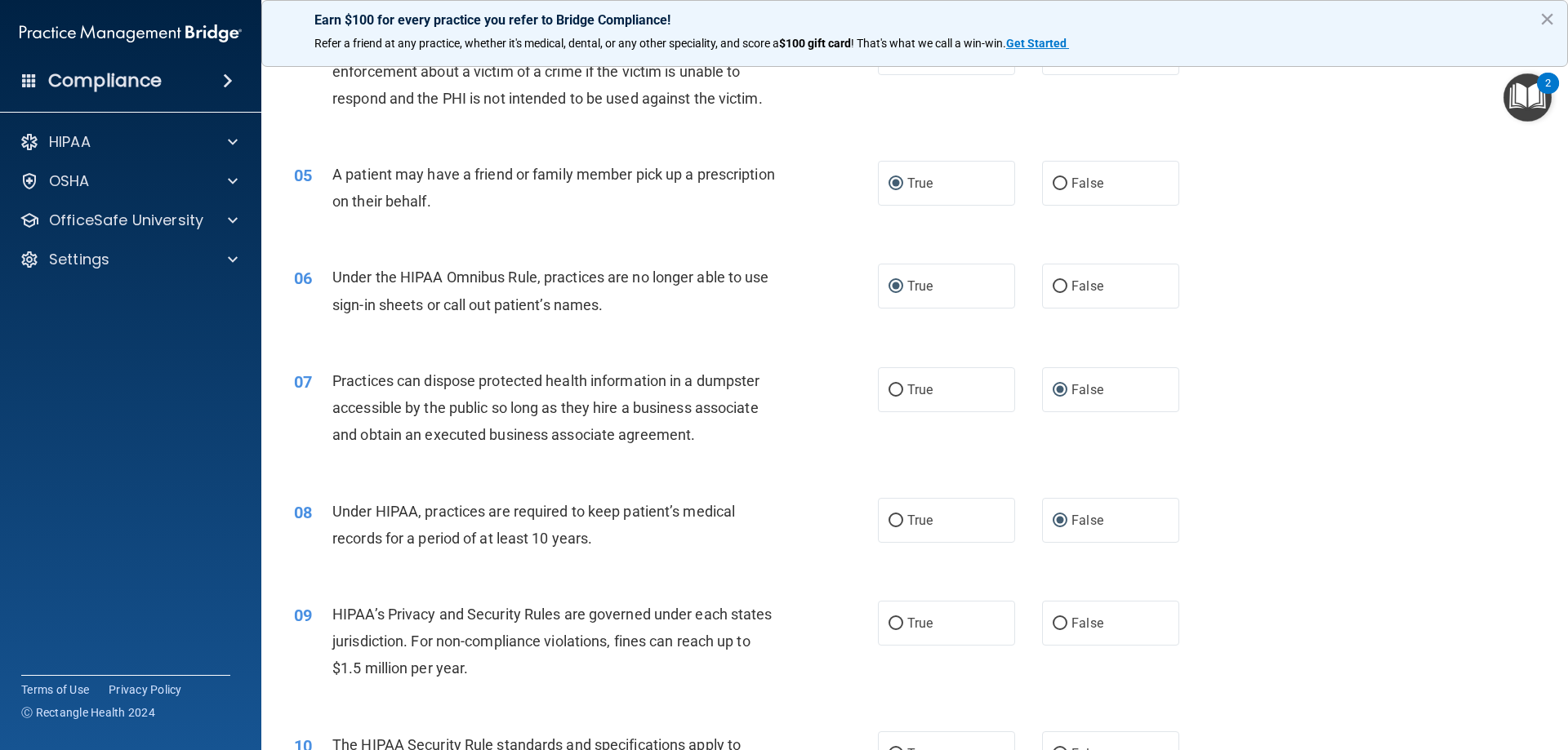
scroll to position [572, 0]
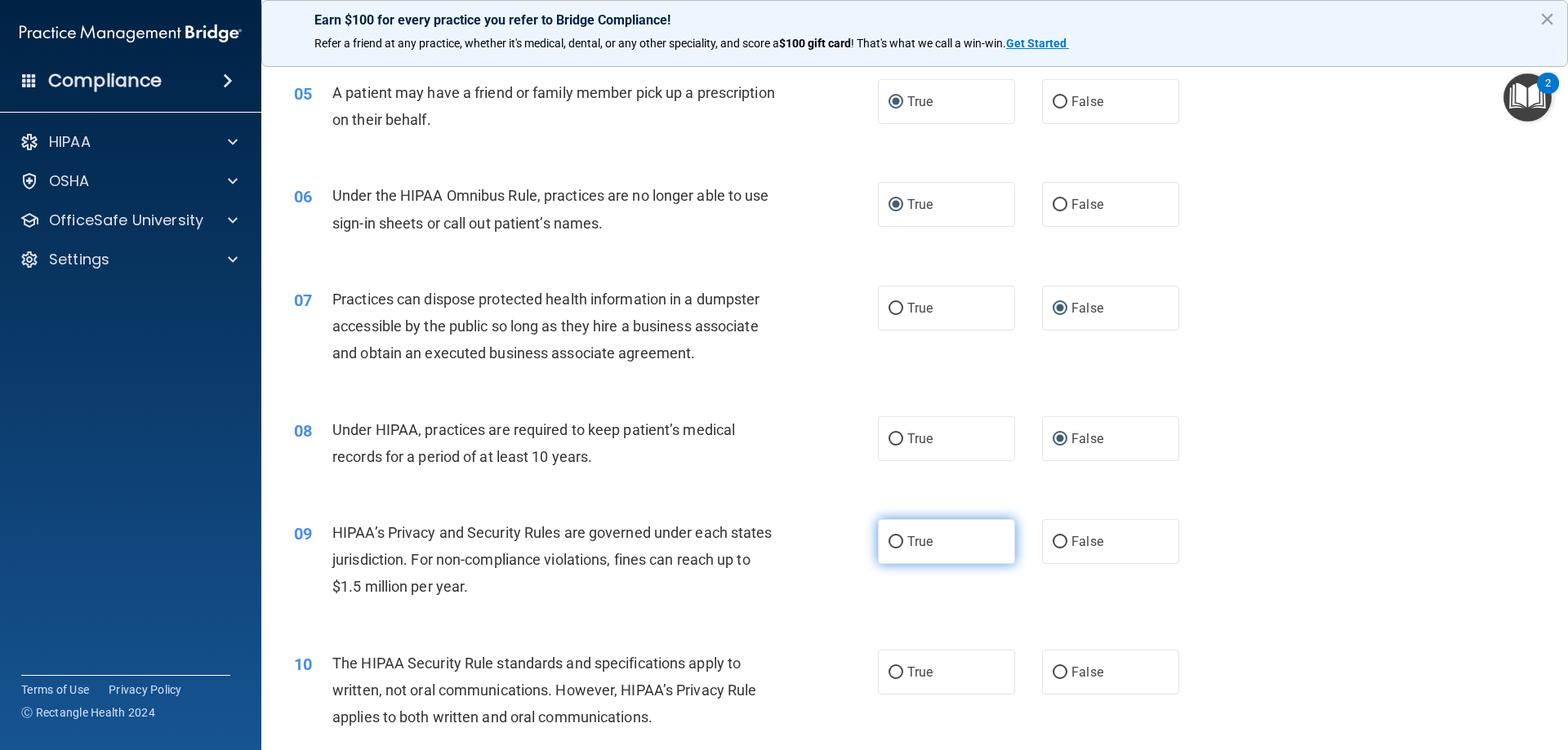
click at [890, 543] on input "True" at bounding box center [895, 542] width 15 height 12
radio input "true"
click at [888, 672] on input "True" at bounding box center [895, 673] width 15 height 12
radio input "true"
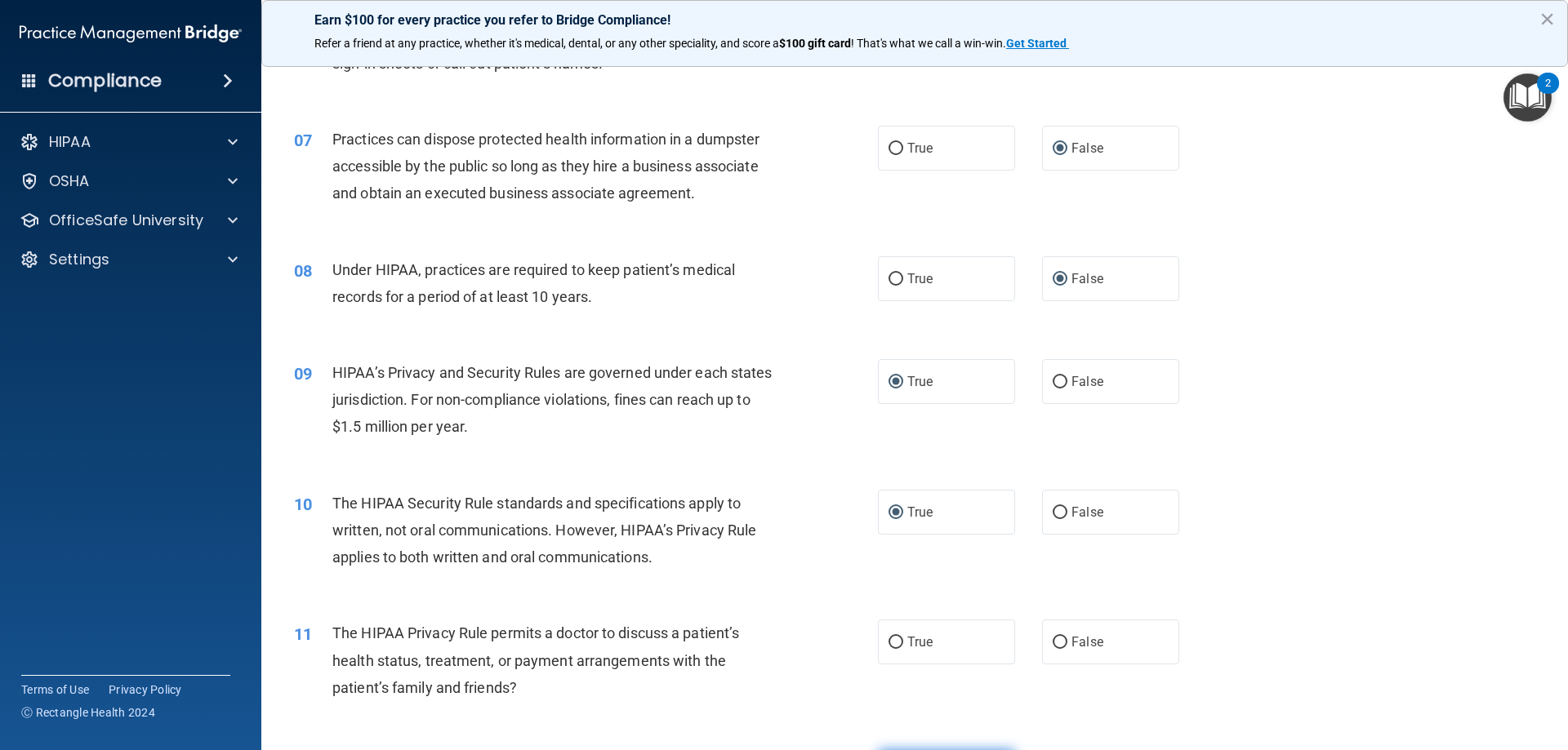
scroll to position [817, 0]
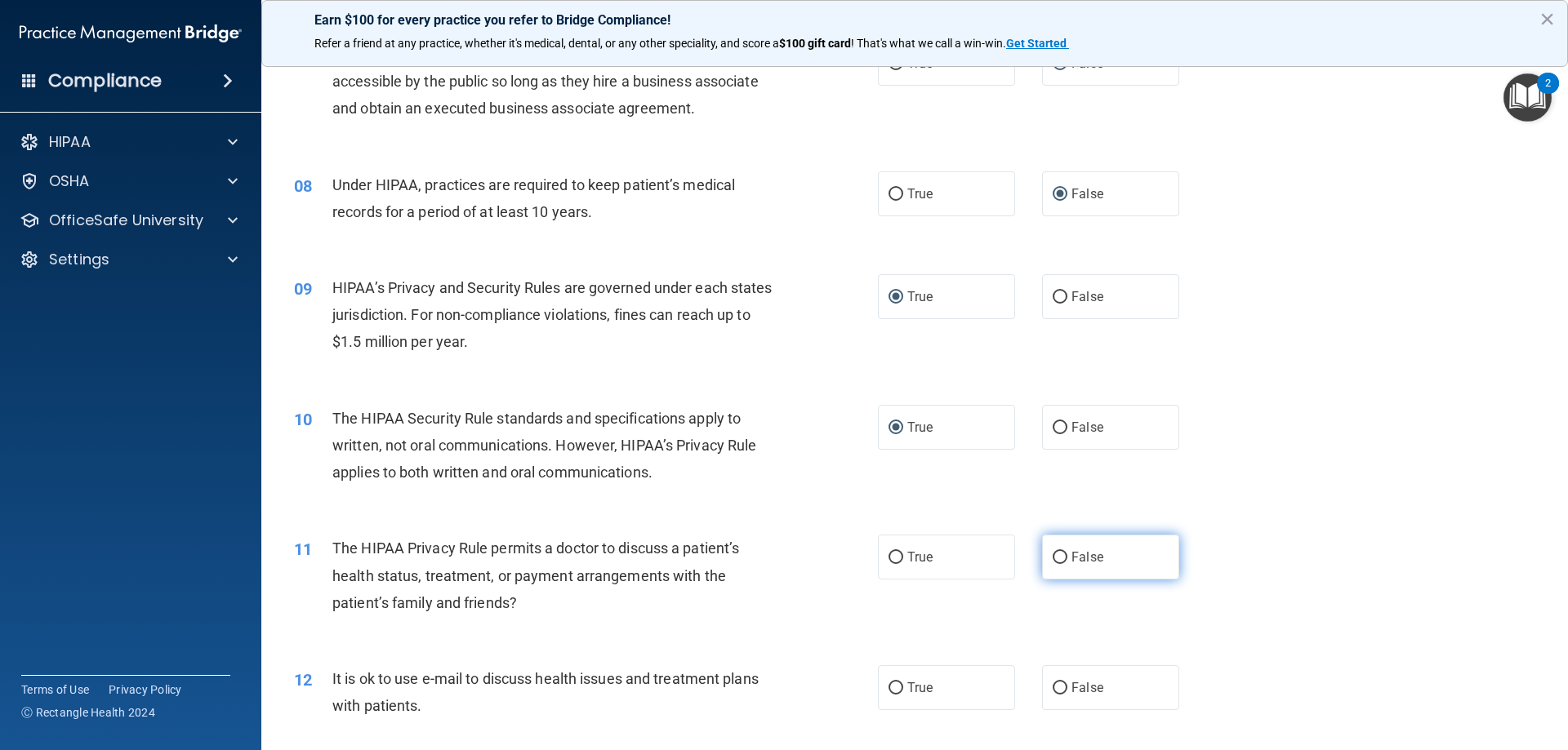
click at [1054, 557] on input "False" at bounding box center [1060, 558] width 15 height 12
radio input "true"
drag, startPoint x: 1054, startPoint y: 425, endPoint x: 1034, endPoint y: 473, distance: 52.0
click at [1053, 427] on input "False" at bounding box center [1060, 428] width 15 height 12
radio input "true"
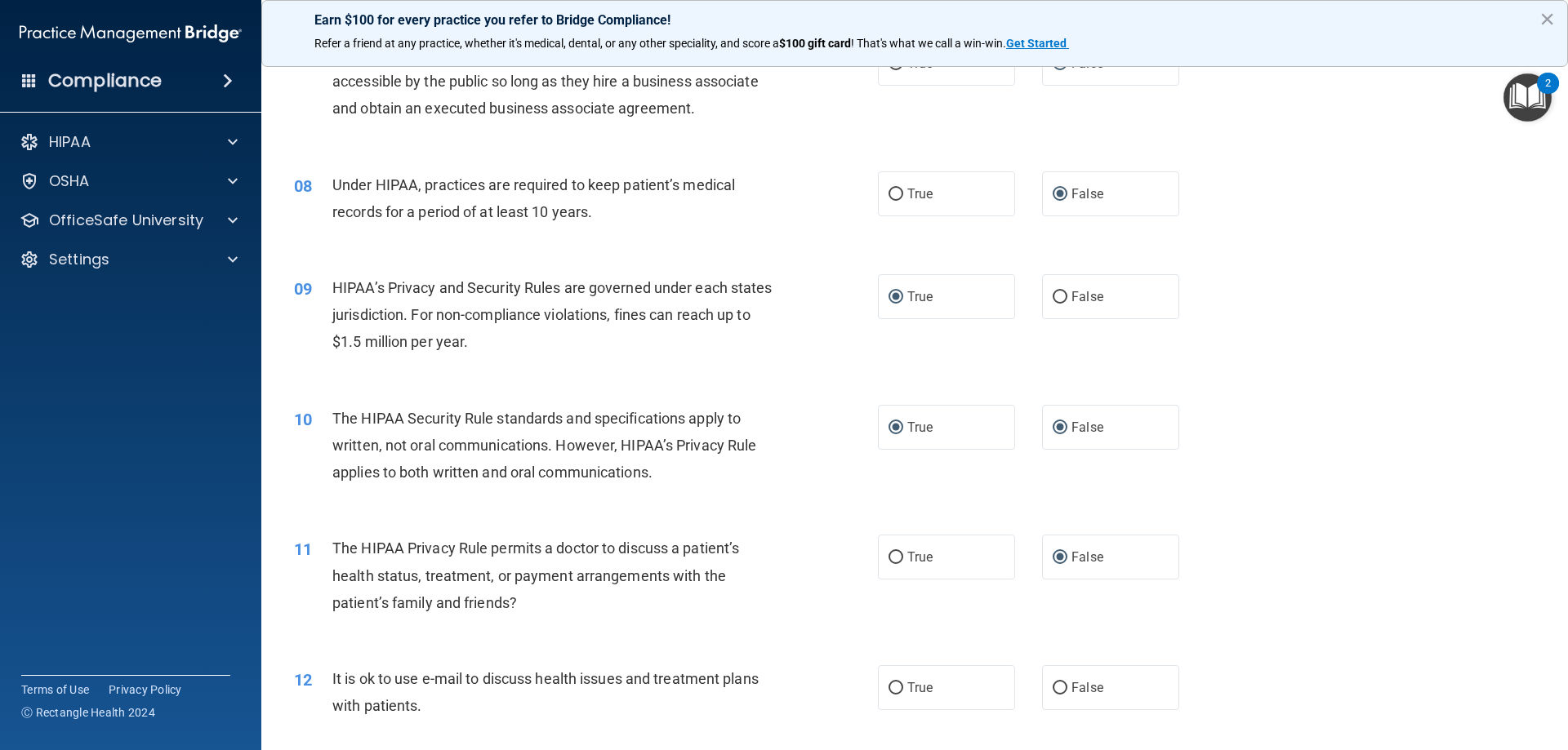
radio input "false"
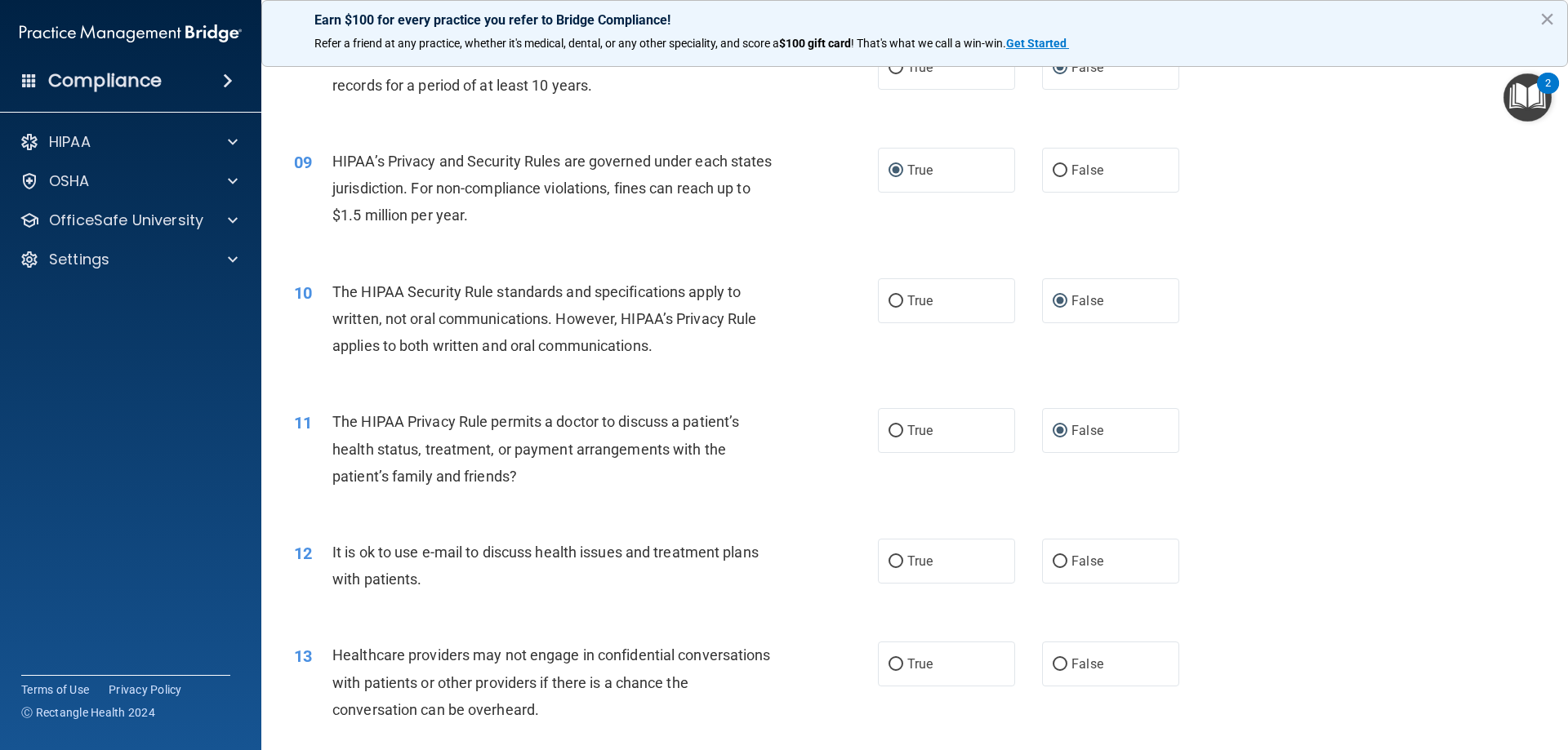
scroll to position [979, 0]
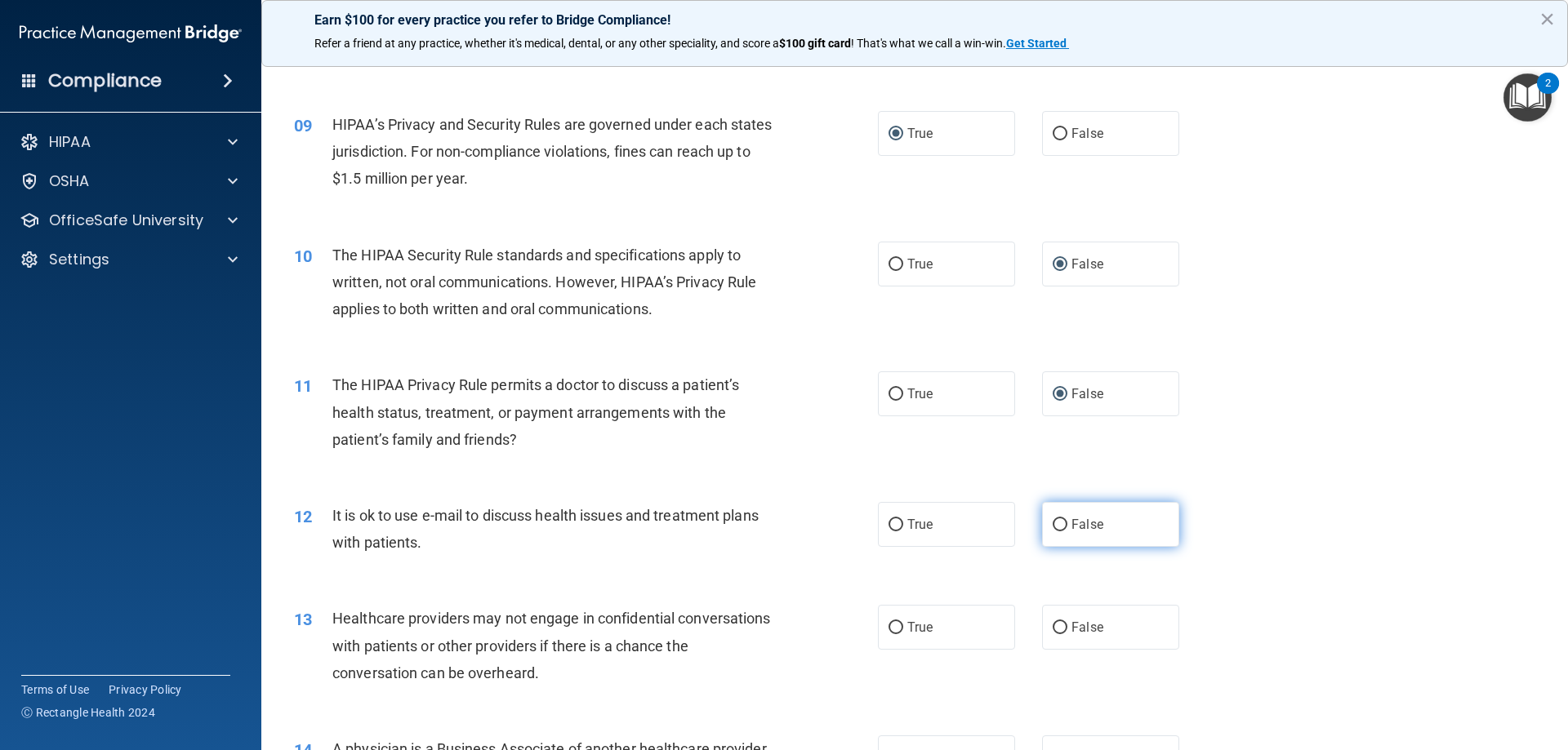
click at [1053, 523] on input "False" at bounding box center [1060, 525] width 15 height 12
radio input "true"
click at [888, 626] on input "True" at bounding box center [895, 628] width 15 height 12
radio input "true"
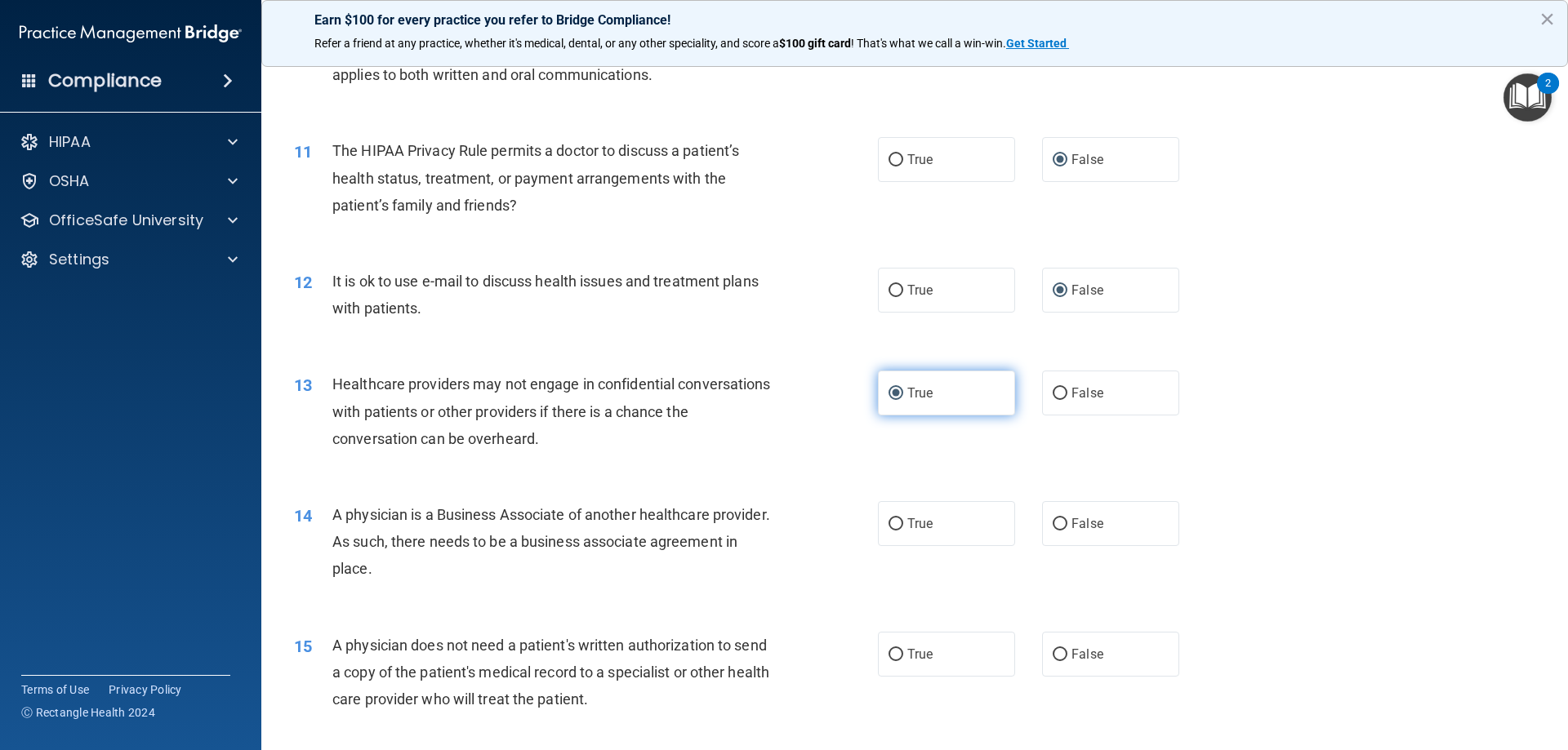
scroll to position [1225, 0]
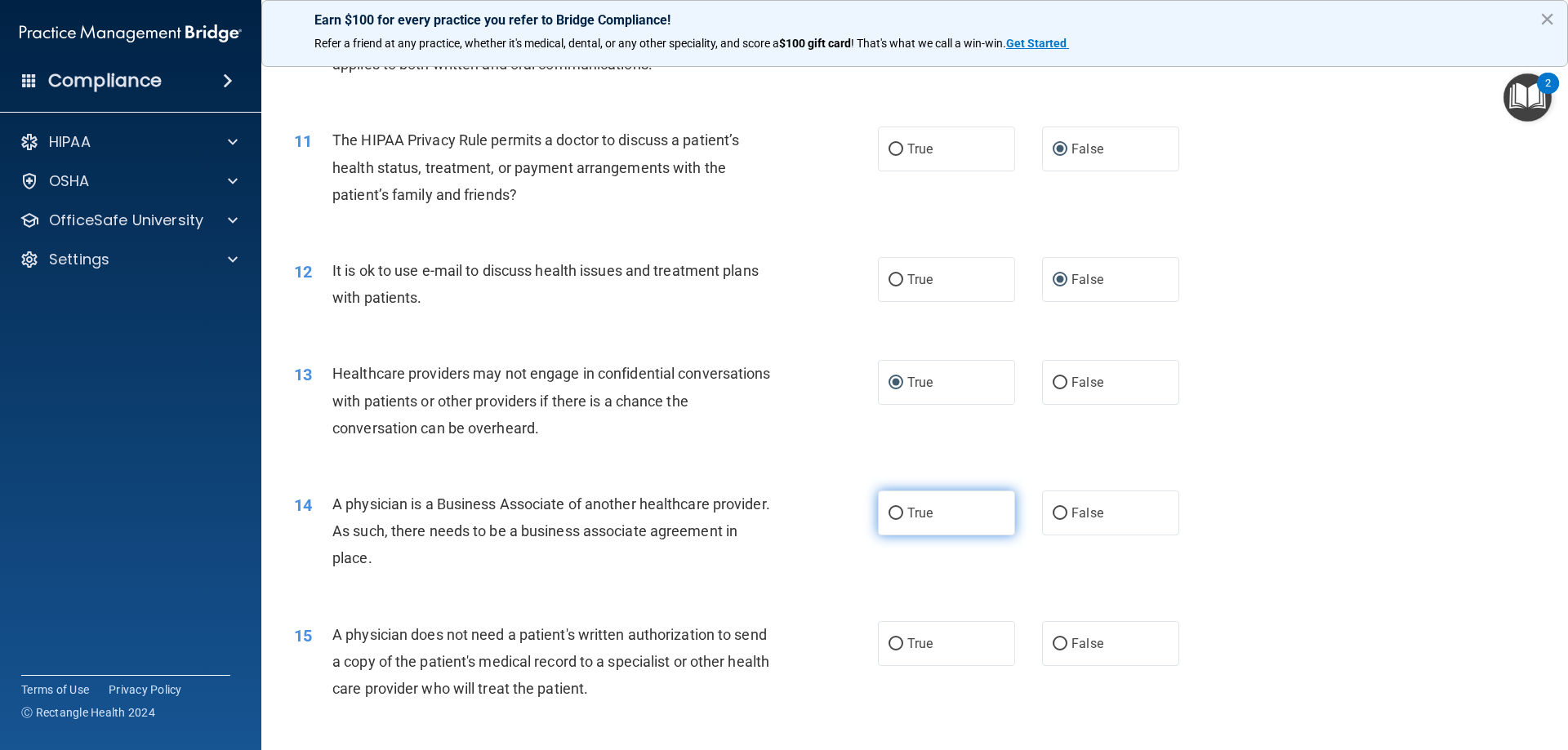
click at [888, 512] on input "True" at bounding box center [895, 514] width 15 height 12
radio input "true"
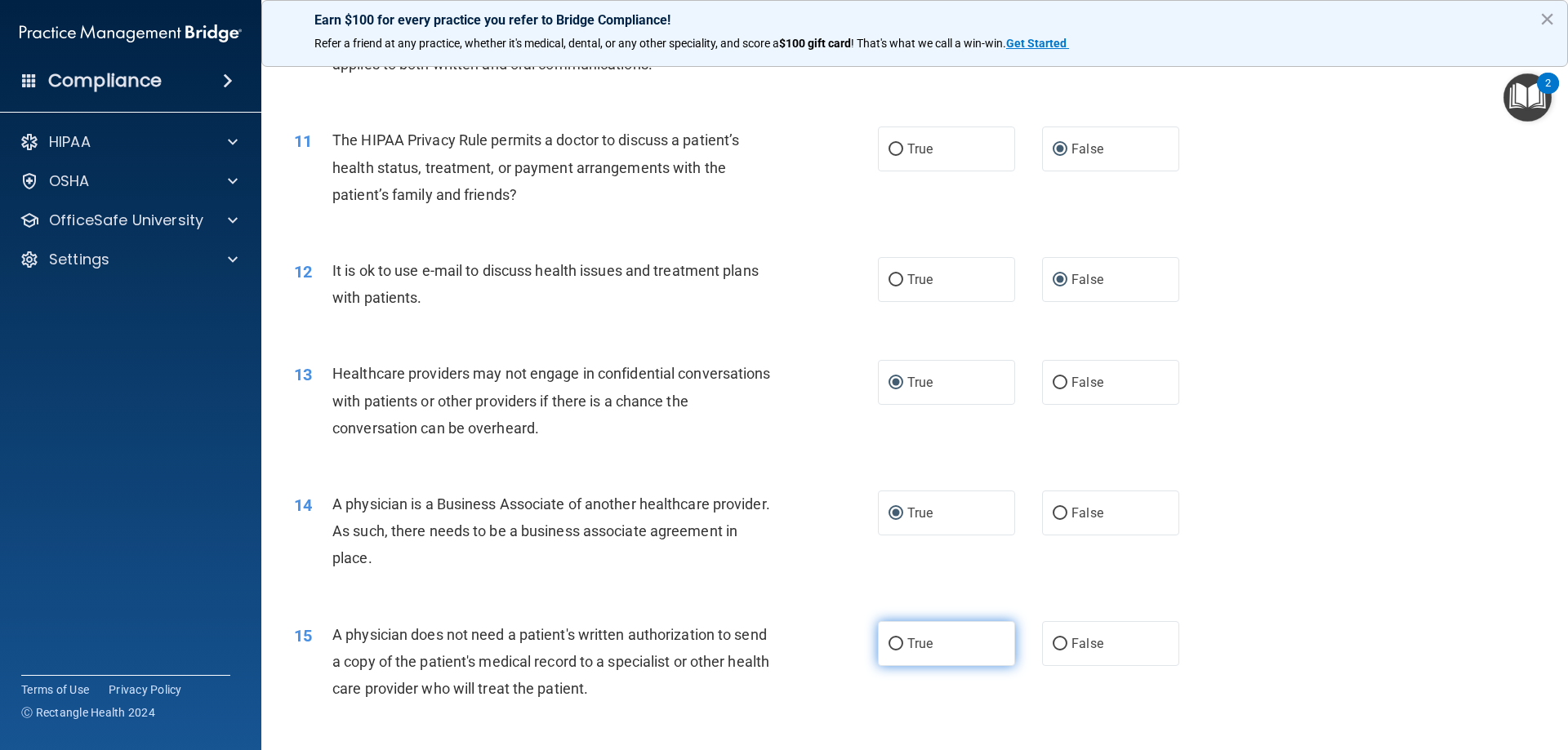
click at [888, 645] on input "True" at bounding box center [895, 644] width 15 height 12
radio input "true"
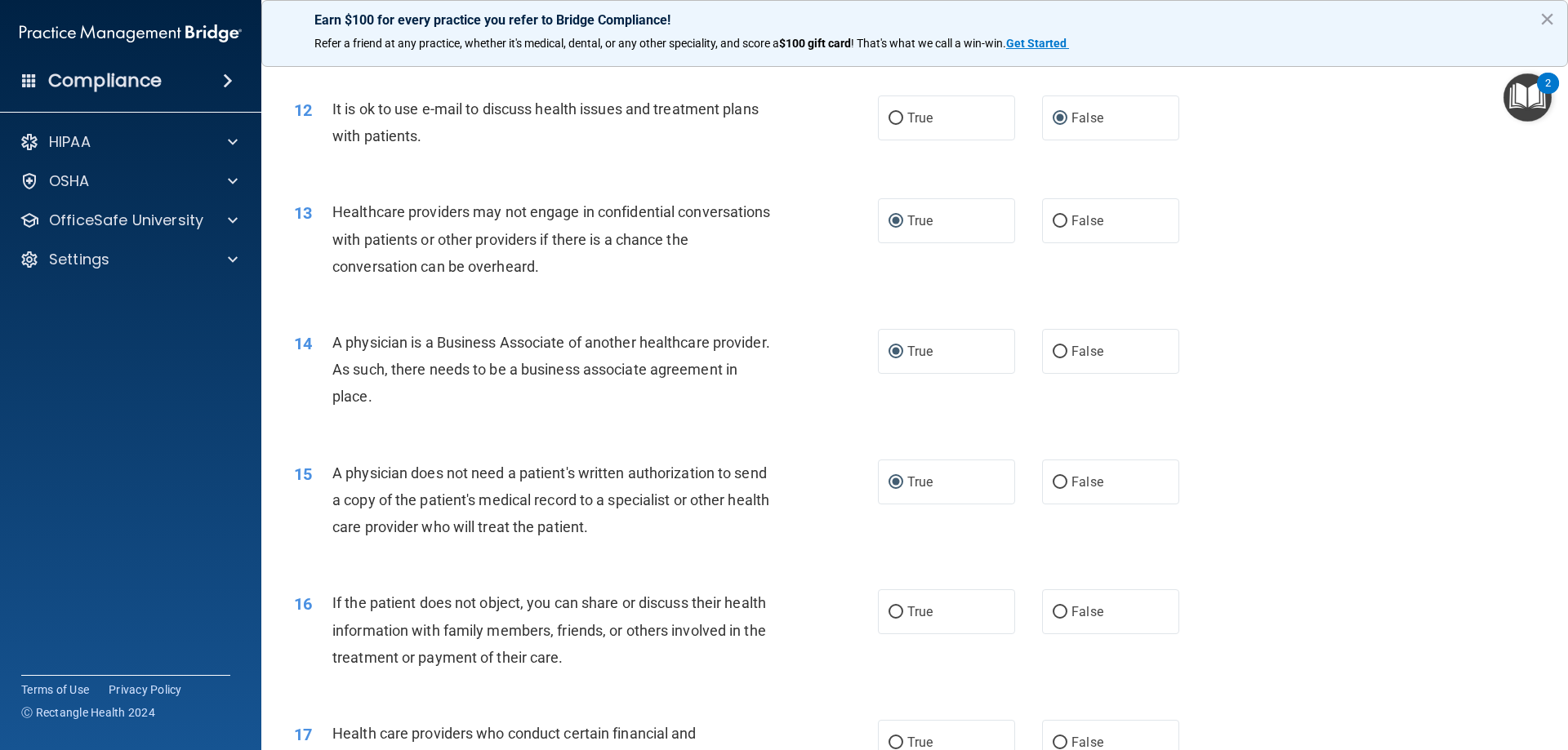
scroll to position [1470, 0]
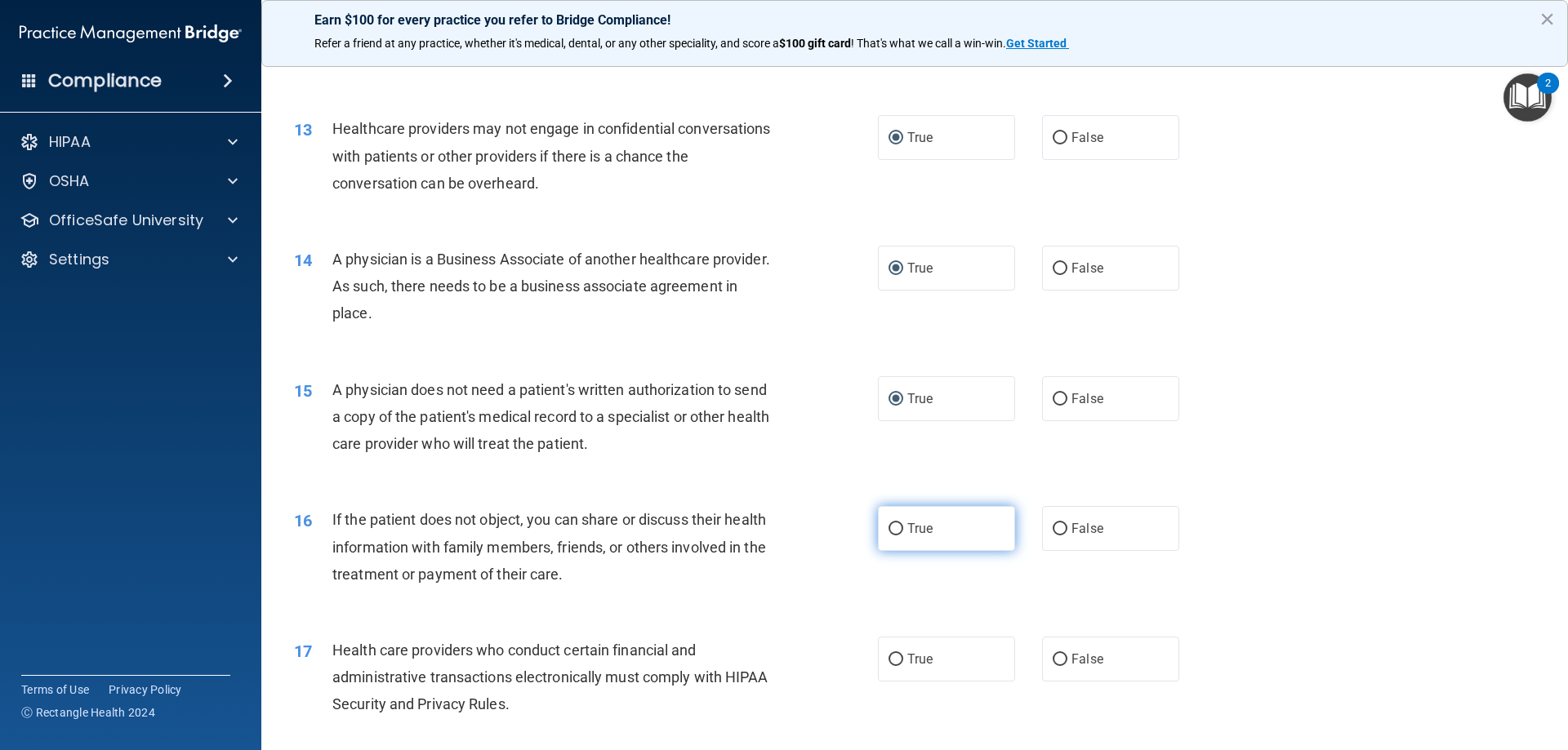
drag, startPoint x: 894, startPoint y: 528, endPoint x: 892, endPoint y: 536, distance: 8.2
click at [894, 534] on input "True" at bounding box center [895, 529] width 15 height 12
radio input "true"
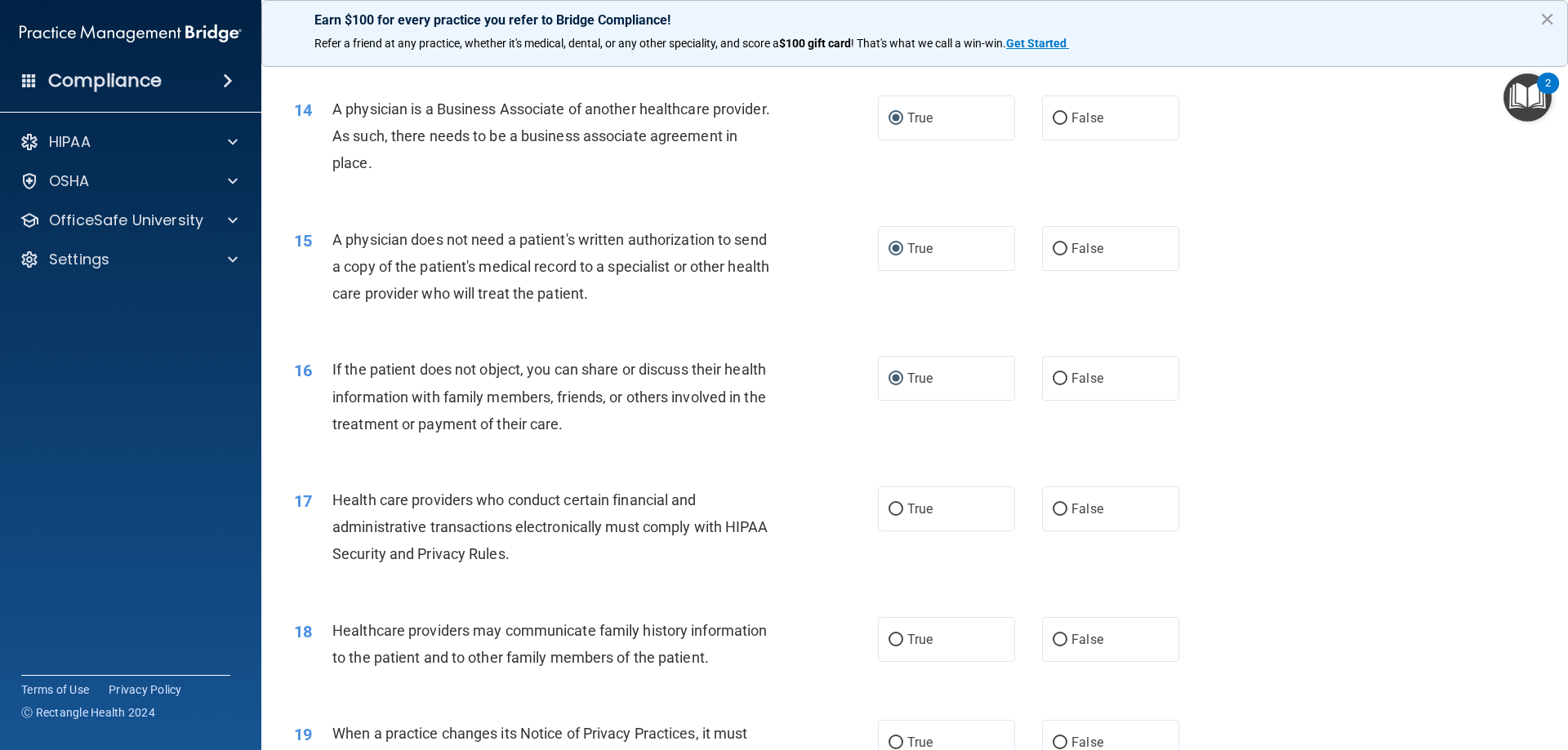
scroll to position [1633, 0]
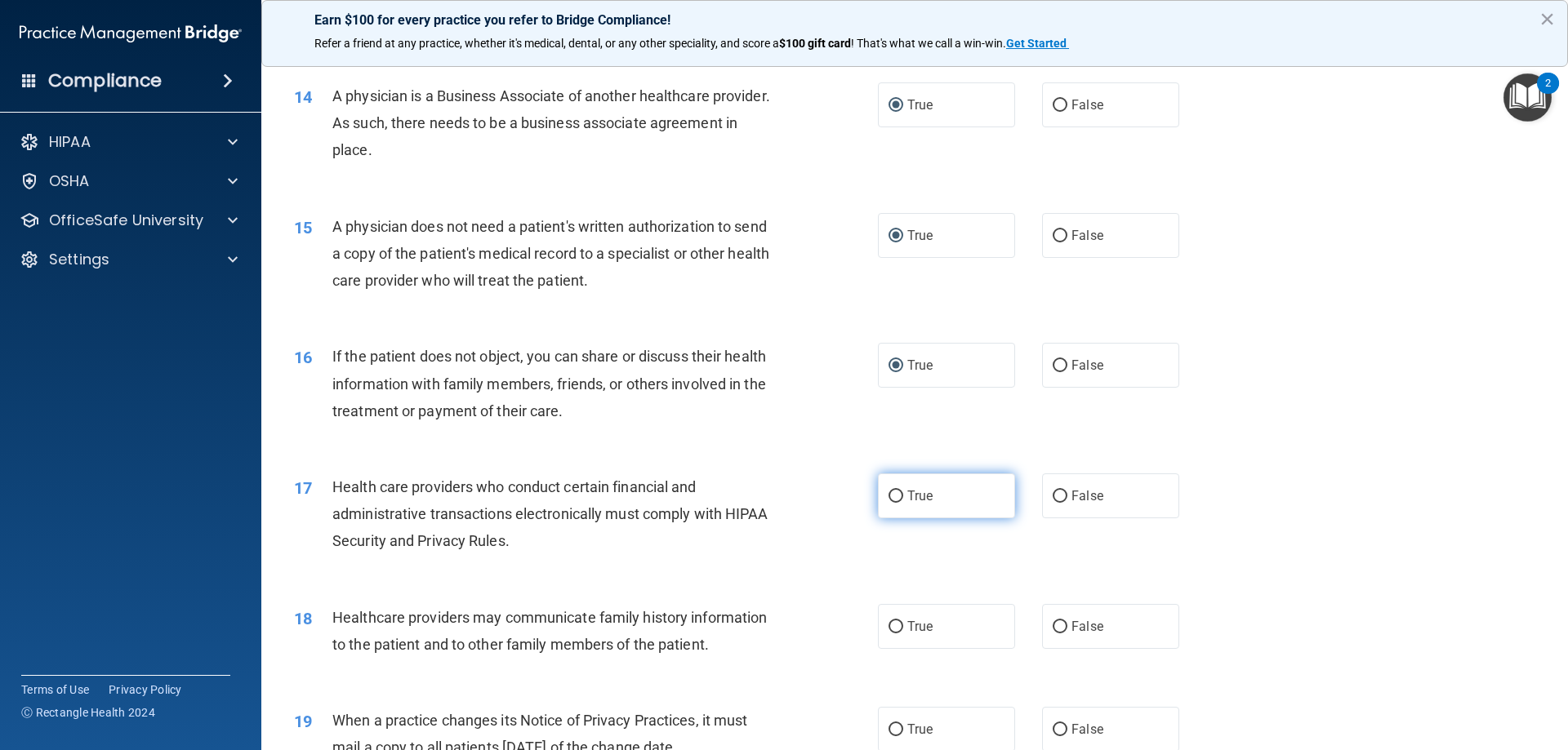
click at [888, 497] on input "True" at bounding box center [895, 497] width 15 height 12
radio input "true"
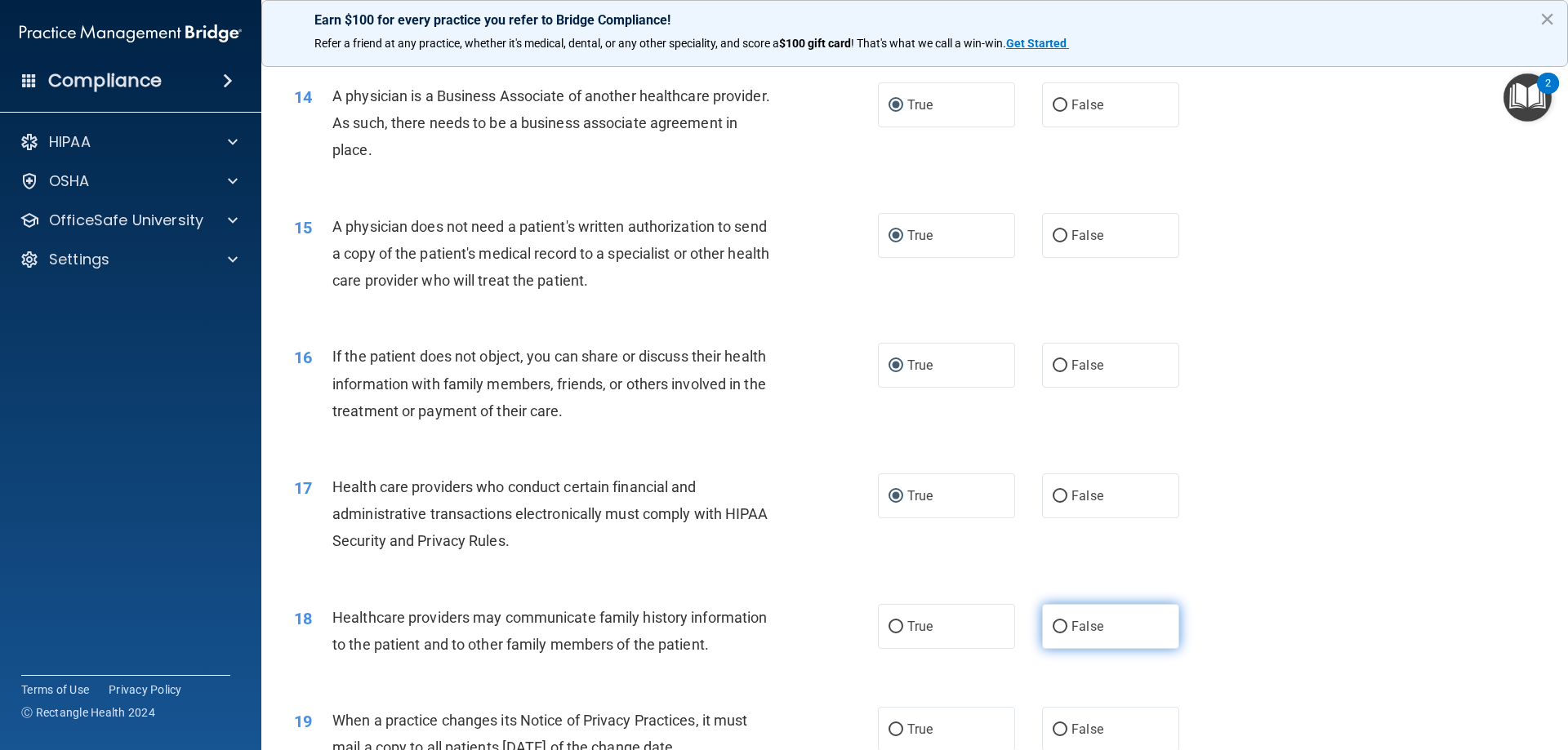
drag, startPoint x: 1053, startPoint y: 627, endPoint x: 1036, endPoint y: 639, distance: 20.8
click at [1053, 627] on input "False" at bounding box center [1060, 627] width 15 height 12
radio input "true"
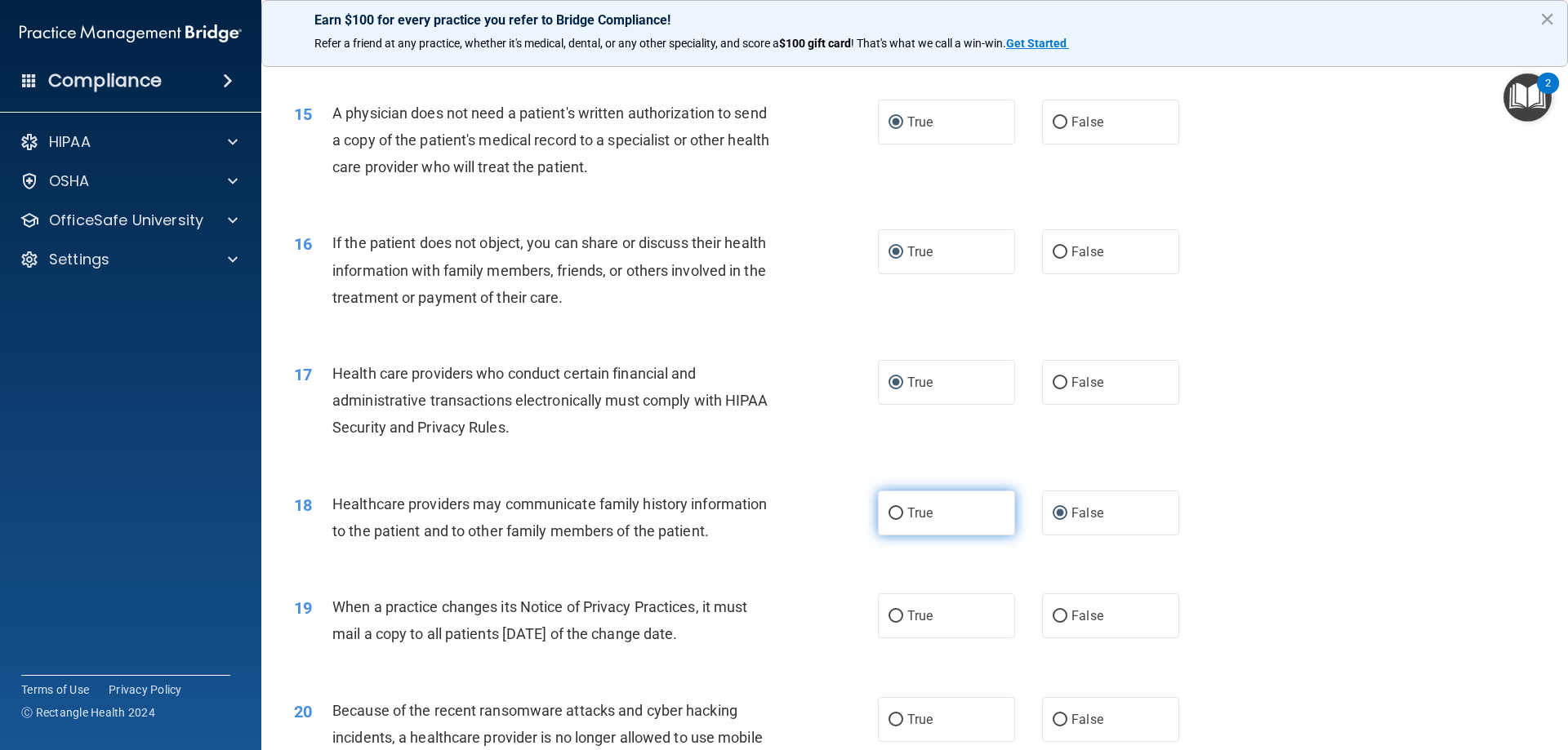
scroll to position [1878, 0]
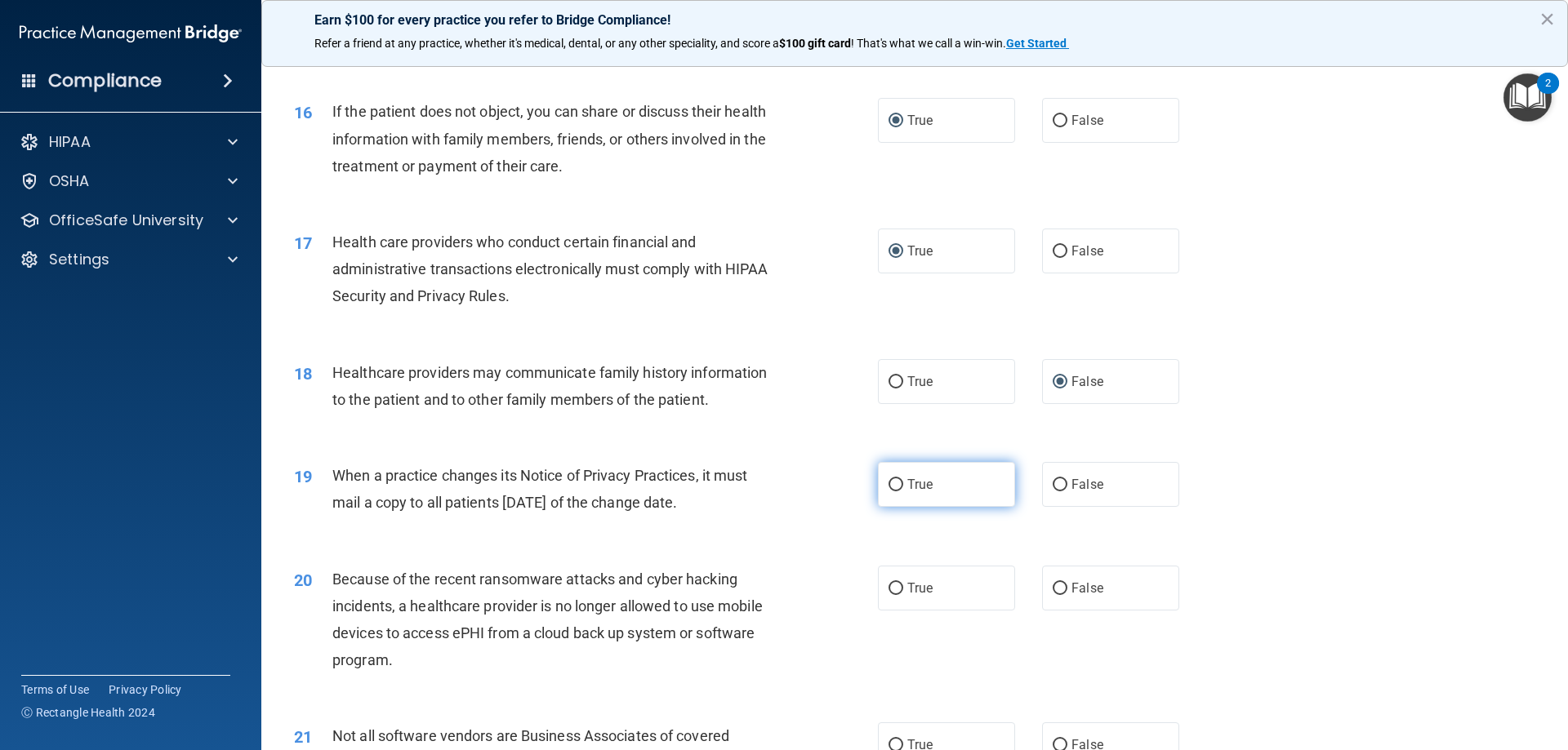
click at [888, 482] on input "True" at bounding box center [895, 485] width 15 height 12
radio input "true"
click at [890, 591] on input "True" at bounding box center [895, 589] width 15 height 12
radio input "true"
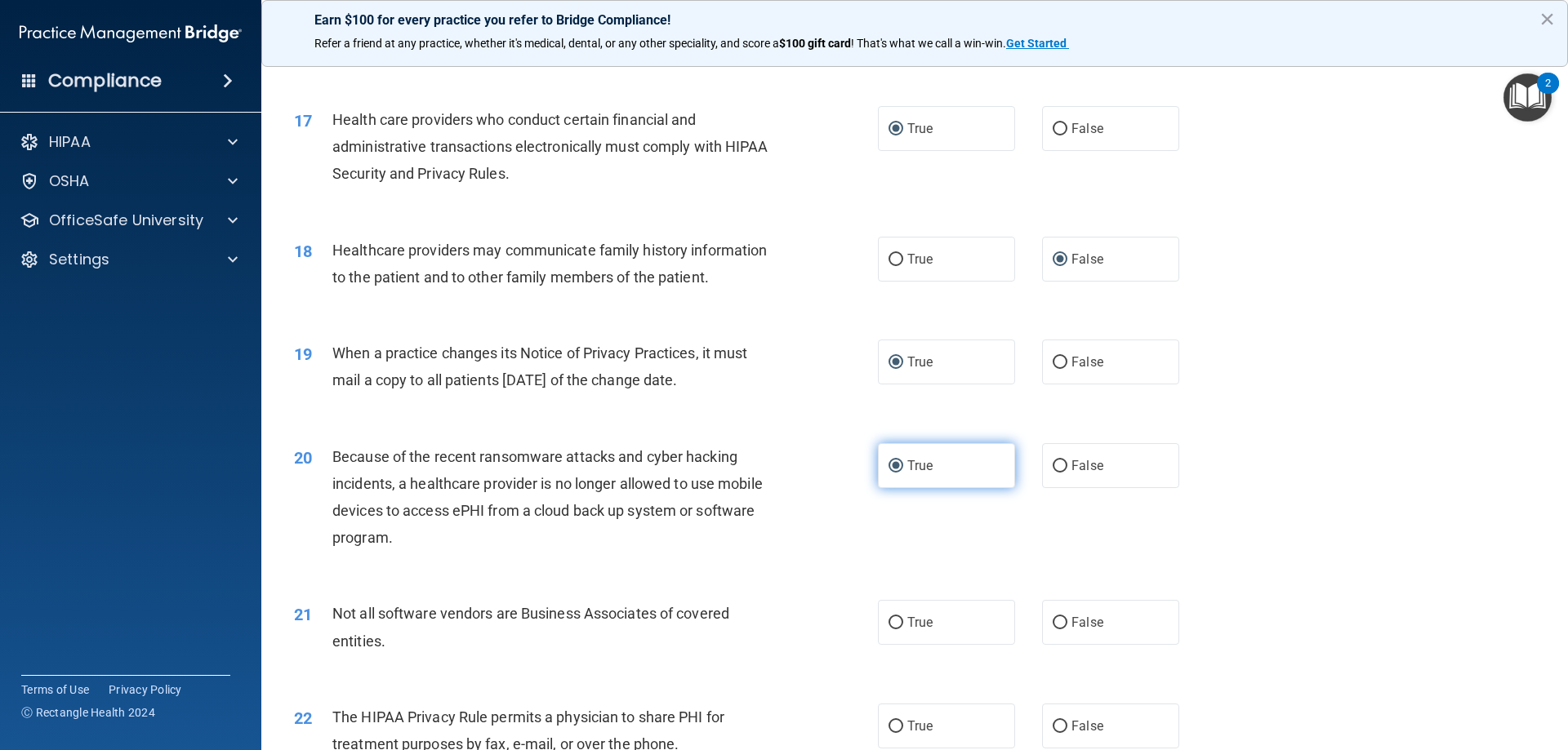
scroll to position [2041, 0]
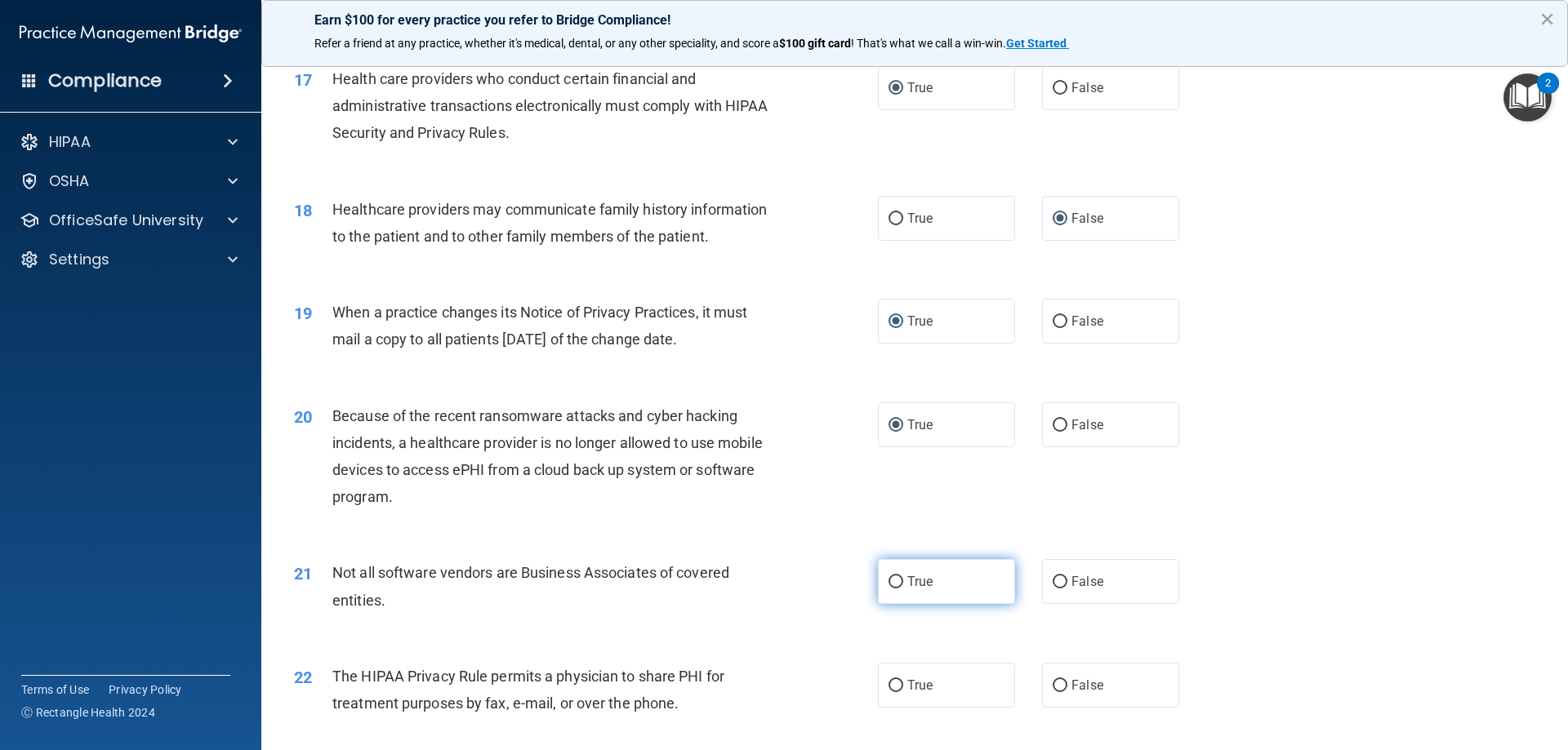
click at [889, 584] on input "True" at bounding box center [895, 582] width 15 height 12
radio input "true"
click at [893, 684] on input "True" at bounding box center [895, 686] width 15 height 12
radio input "true"
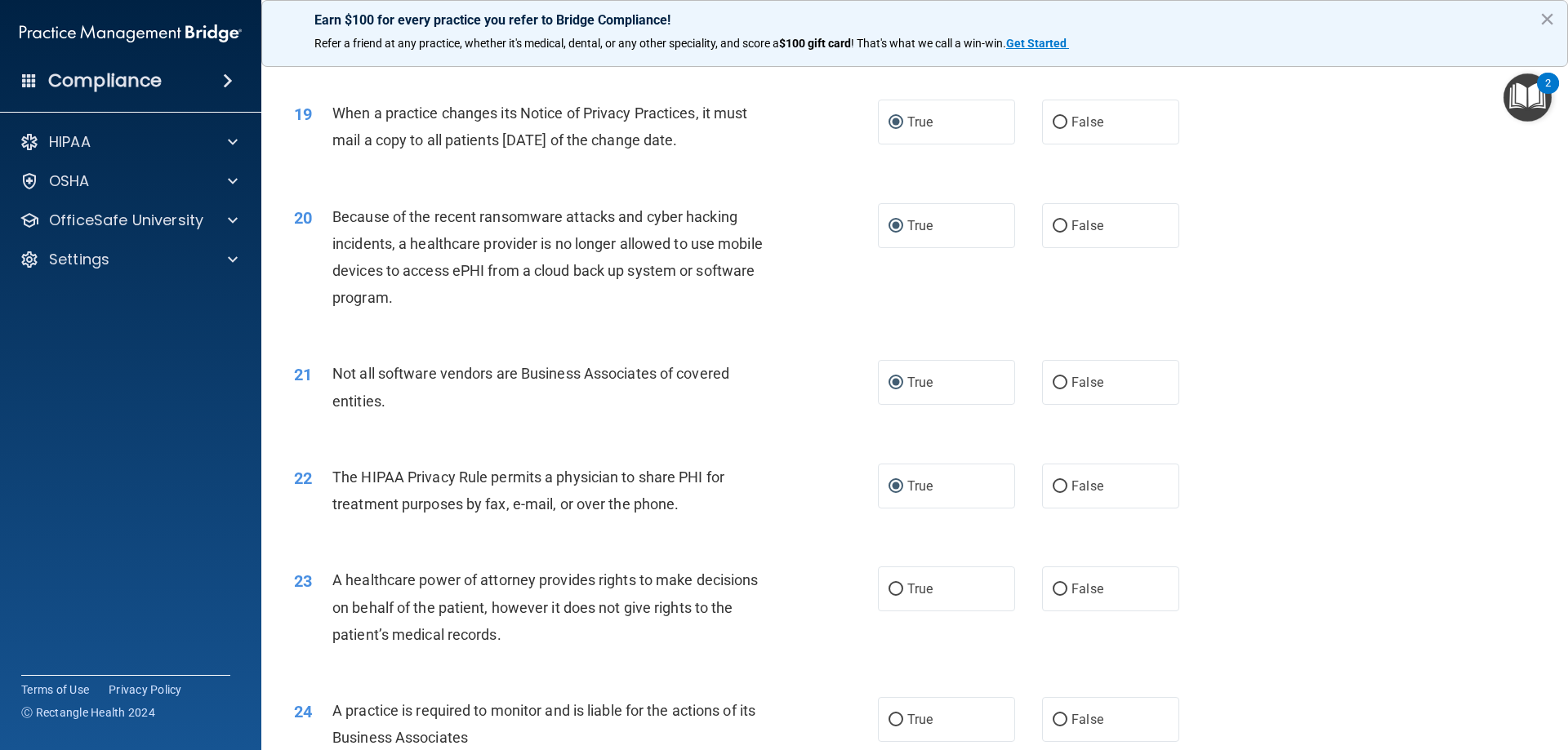
scroll to position [2286, 0]
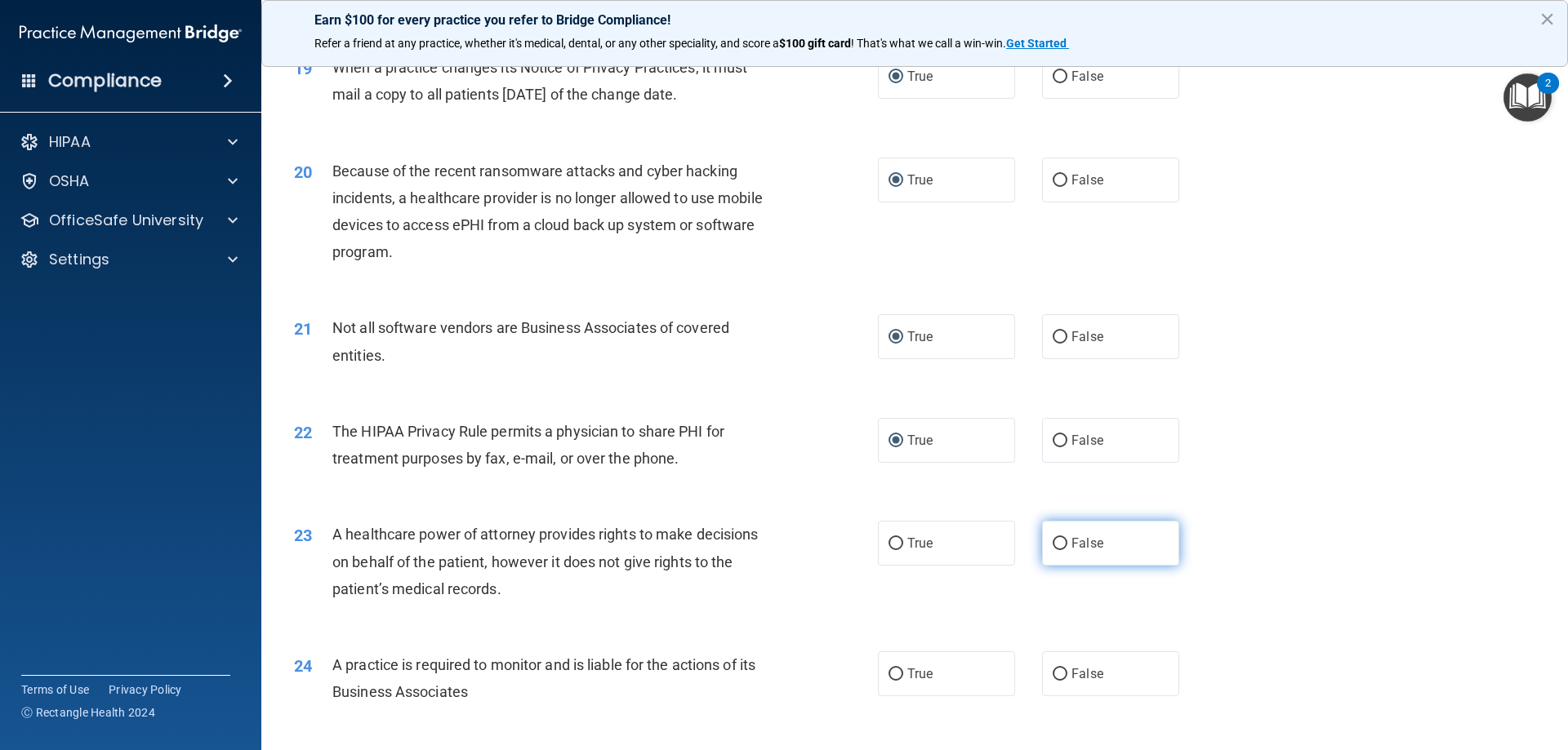
click at [1053, 545] on input "False" at bounding box center [1060, 544] width 15 height 12
radio input "true"
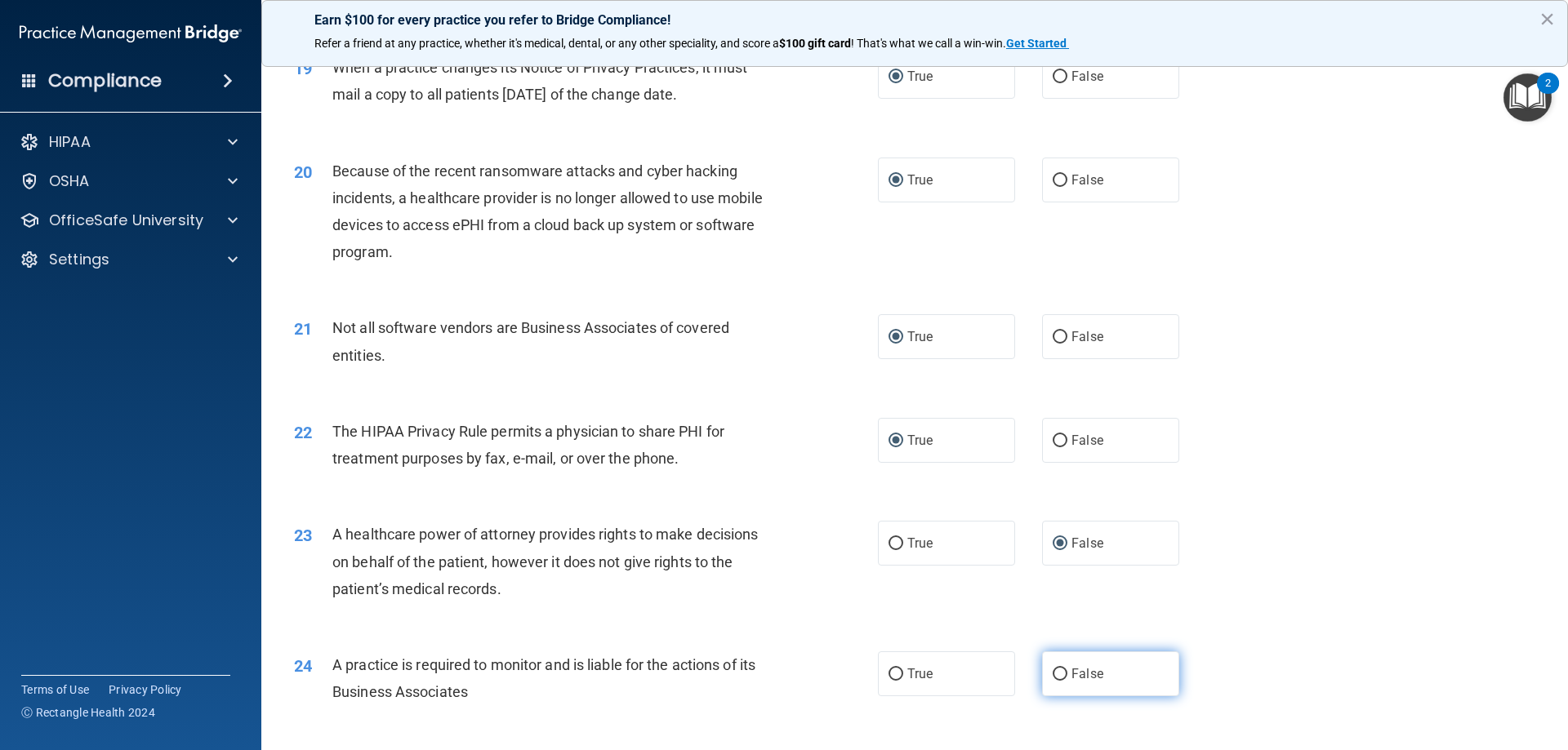
click at [1053, 675] on input "False" at bounding box center [1060, 675] width 15 height 12
radio input "true"
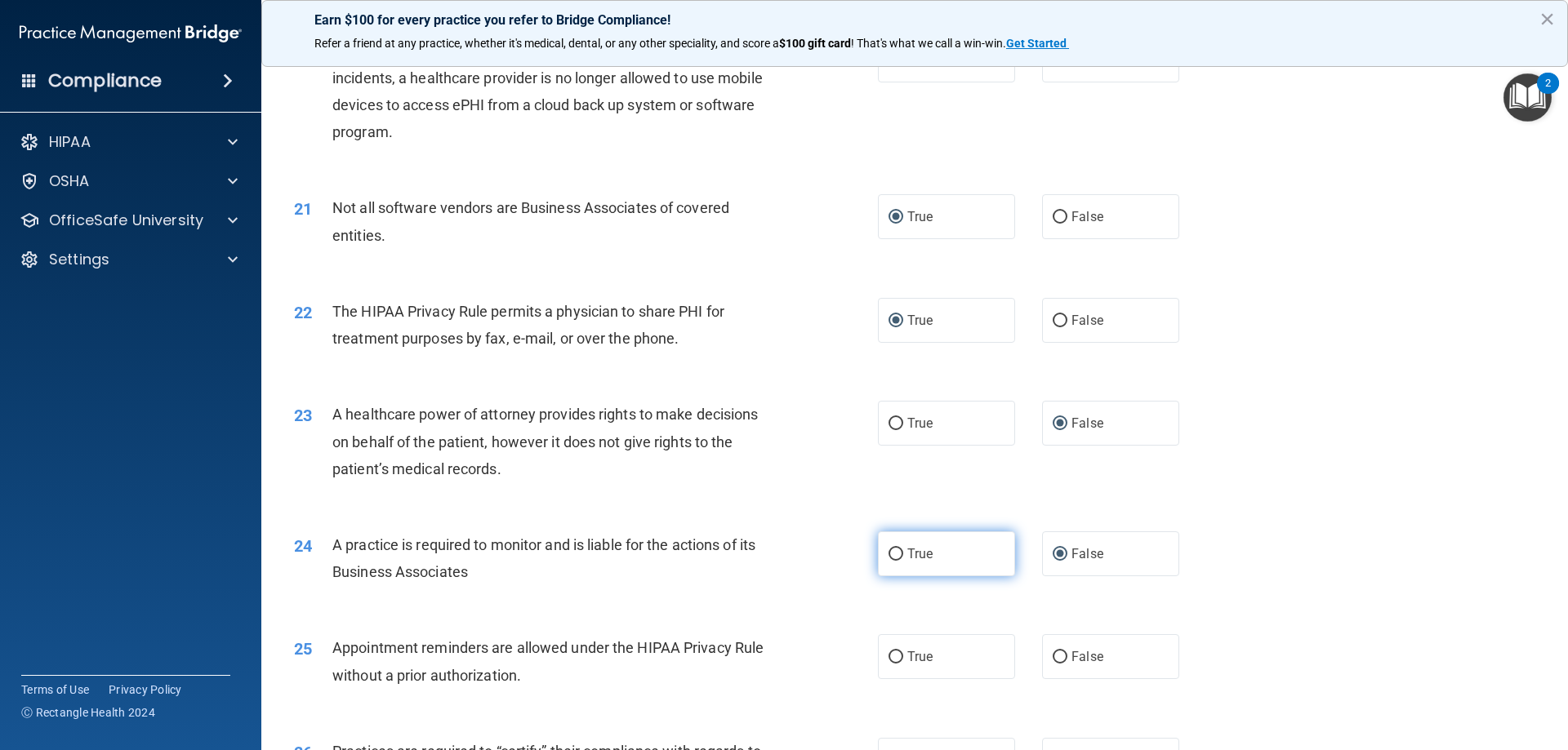
scroll to position [2450, 0]
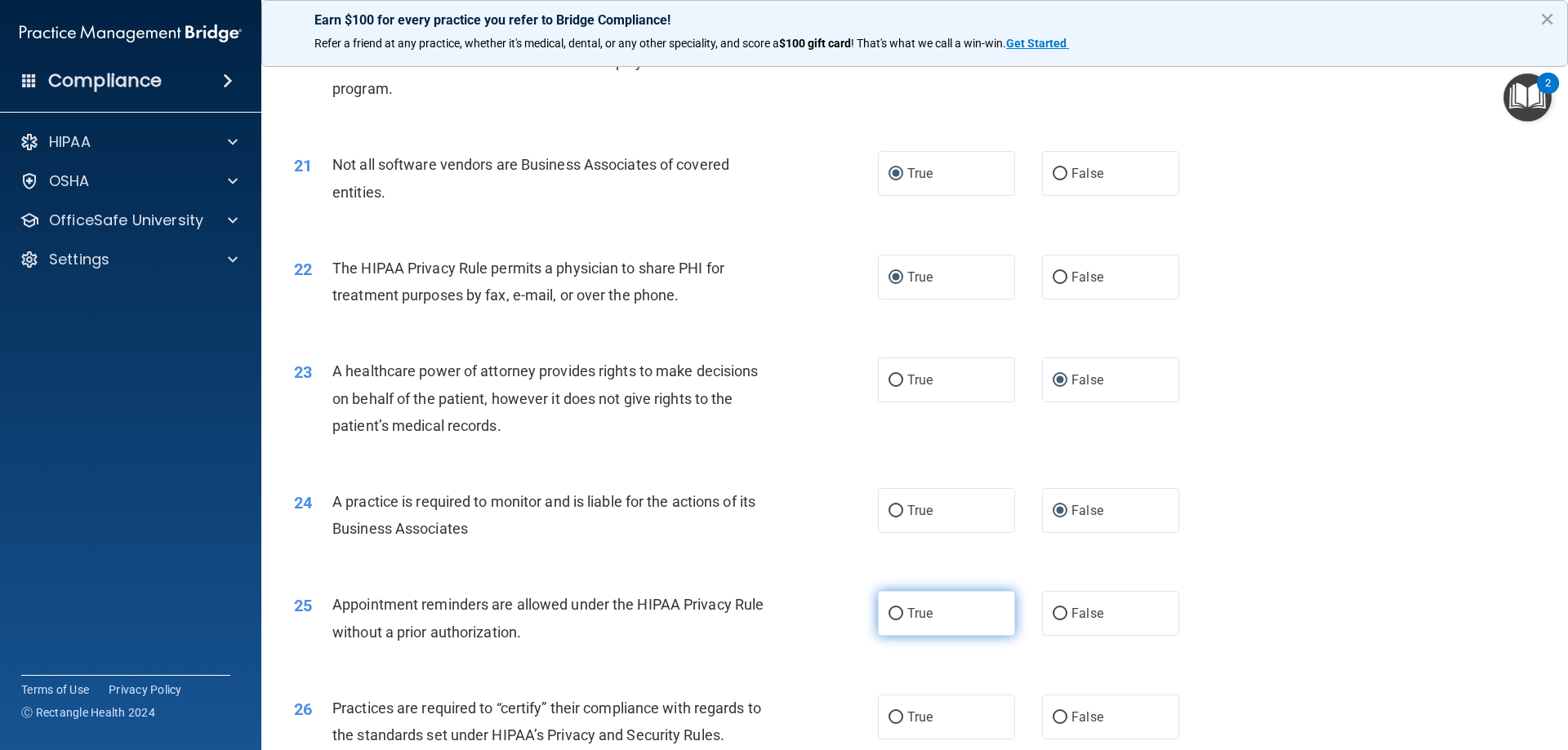
click at [892, 616] on input "True" at bounding box center [895, 614] width 15 height 12
radio input "true"
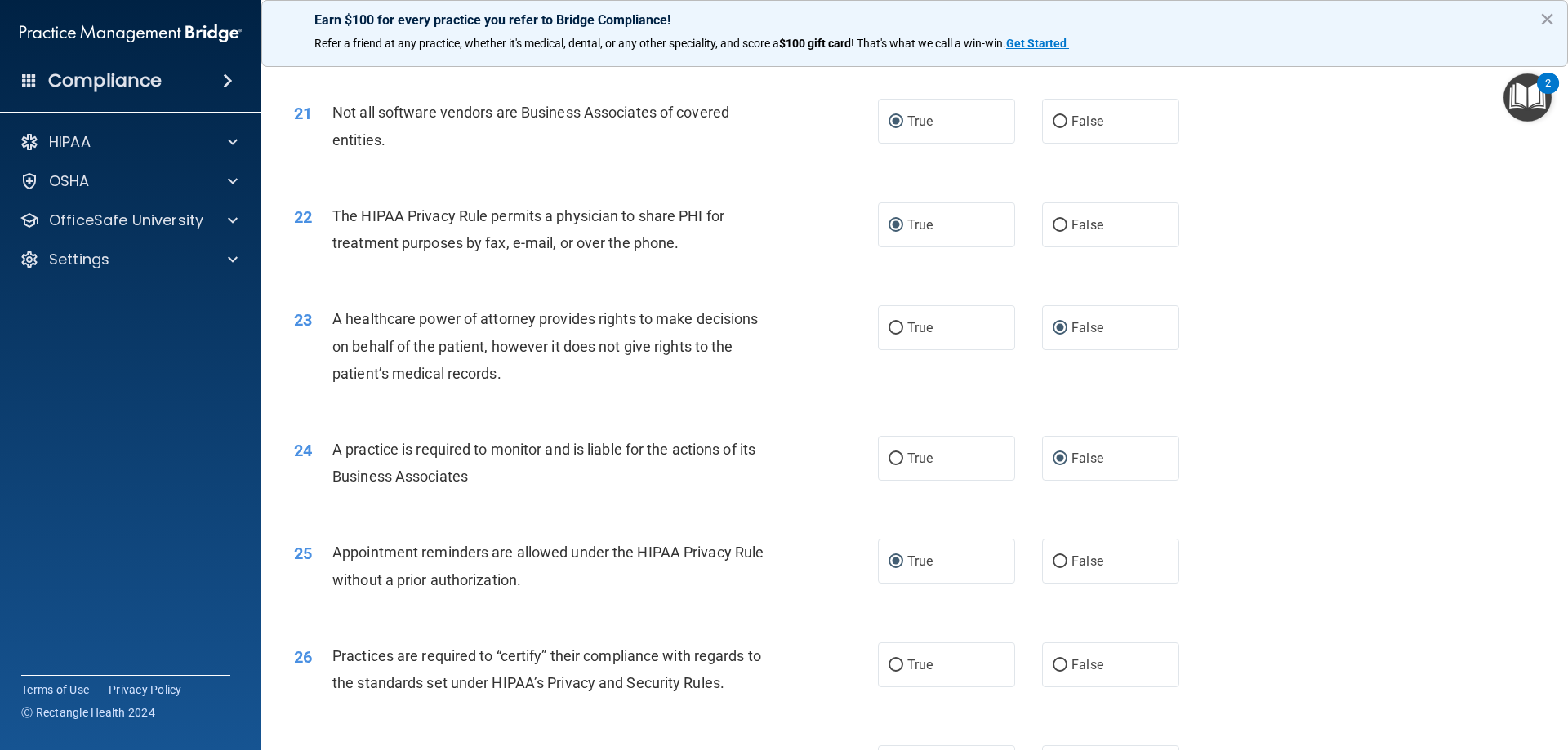
scroll to position [2531, 0]
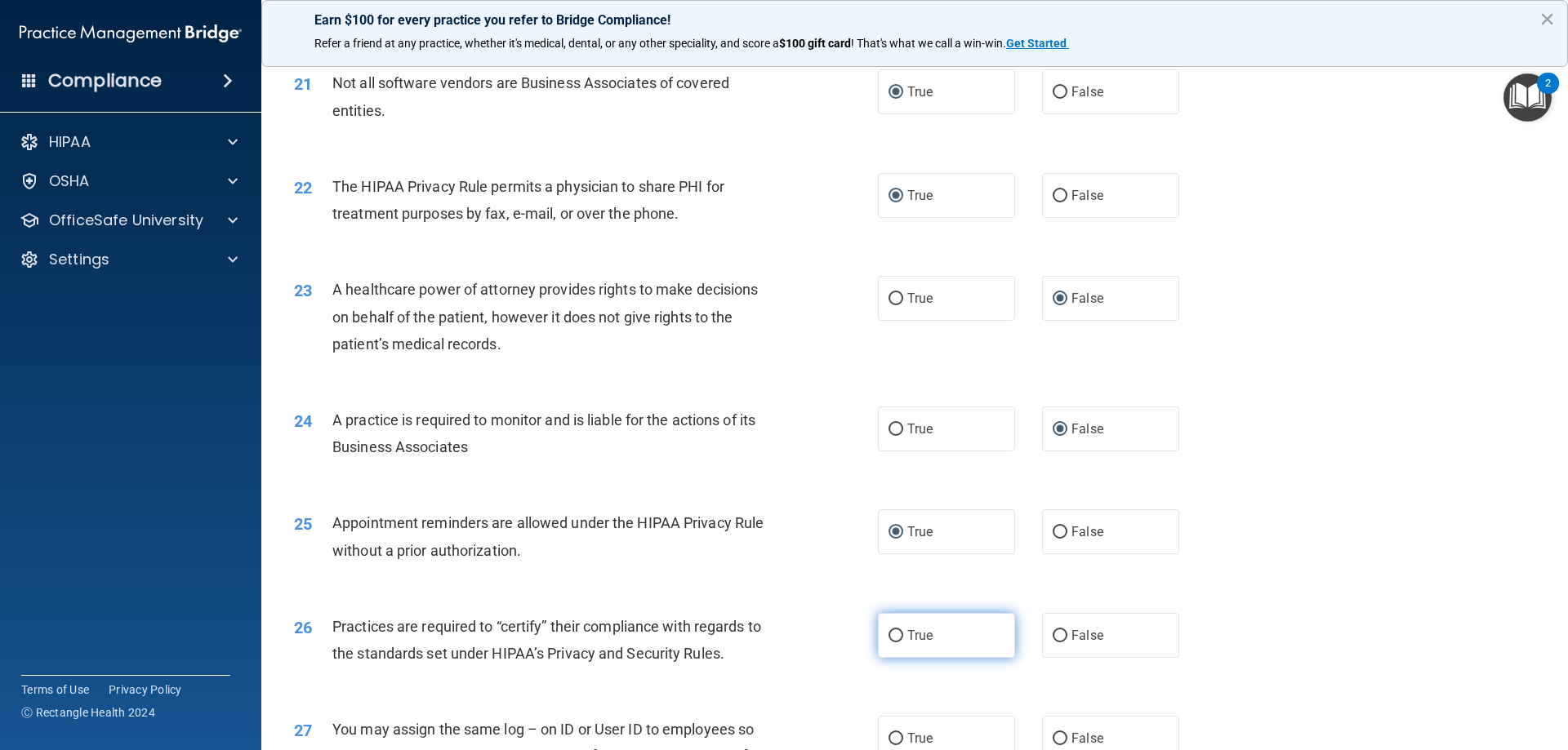
click at [888, 637] on input "True" at bounding box center [895, 636] width 15 height 12
radio input "true"
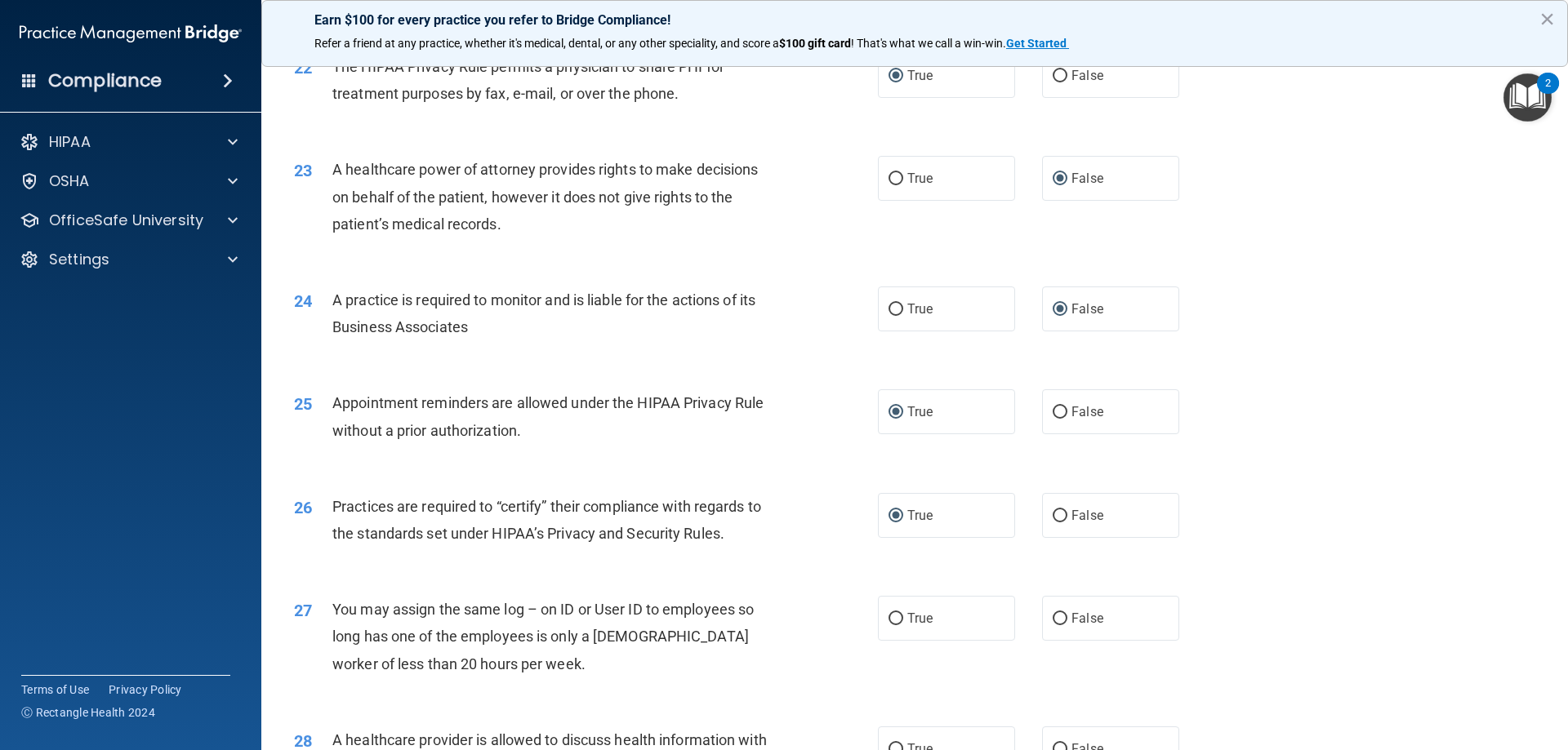
scroll to position [2694, 0]
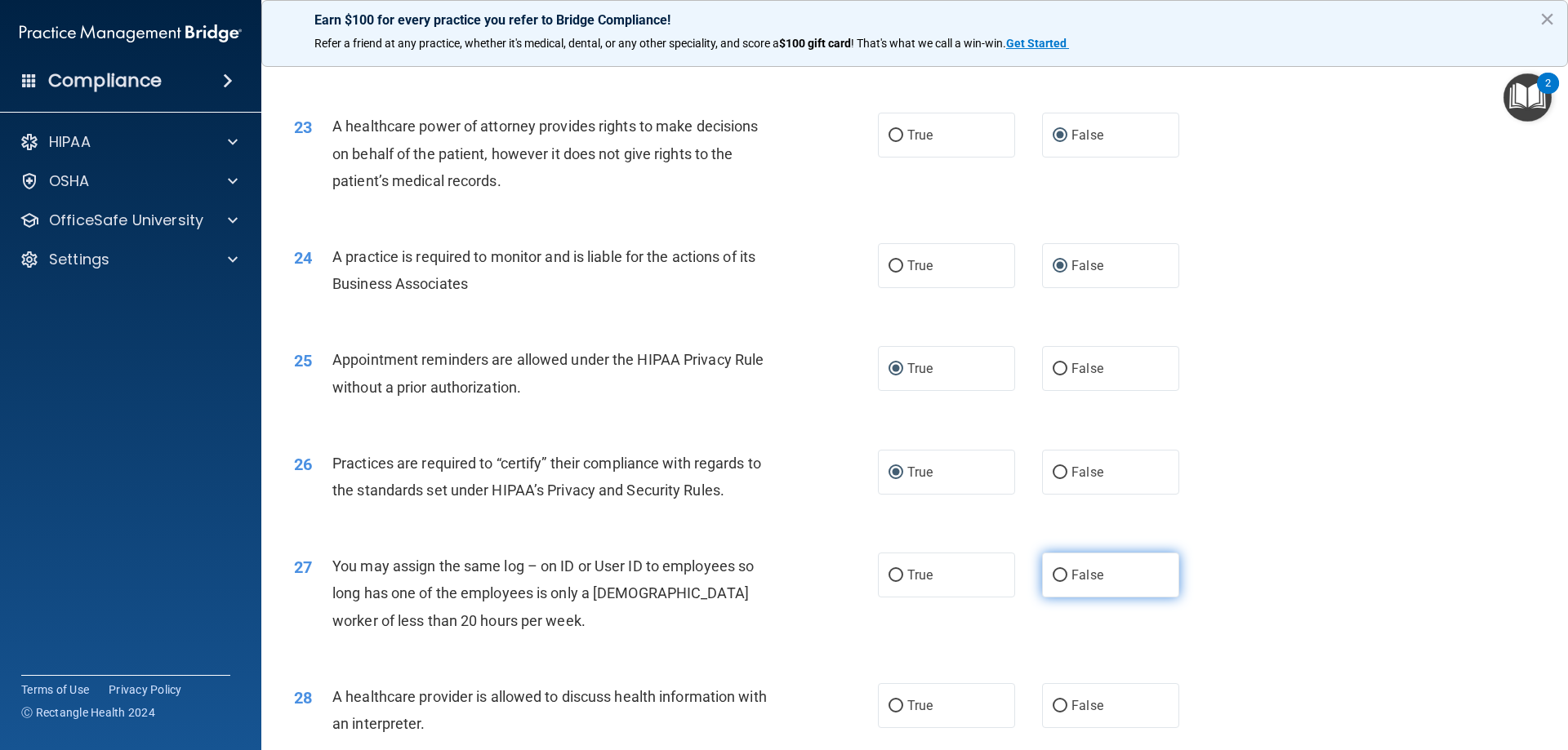
click at [1053, 575] on input "False" at bounding box center [1060, 575] width 15 height 12
radio input "true"
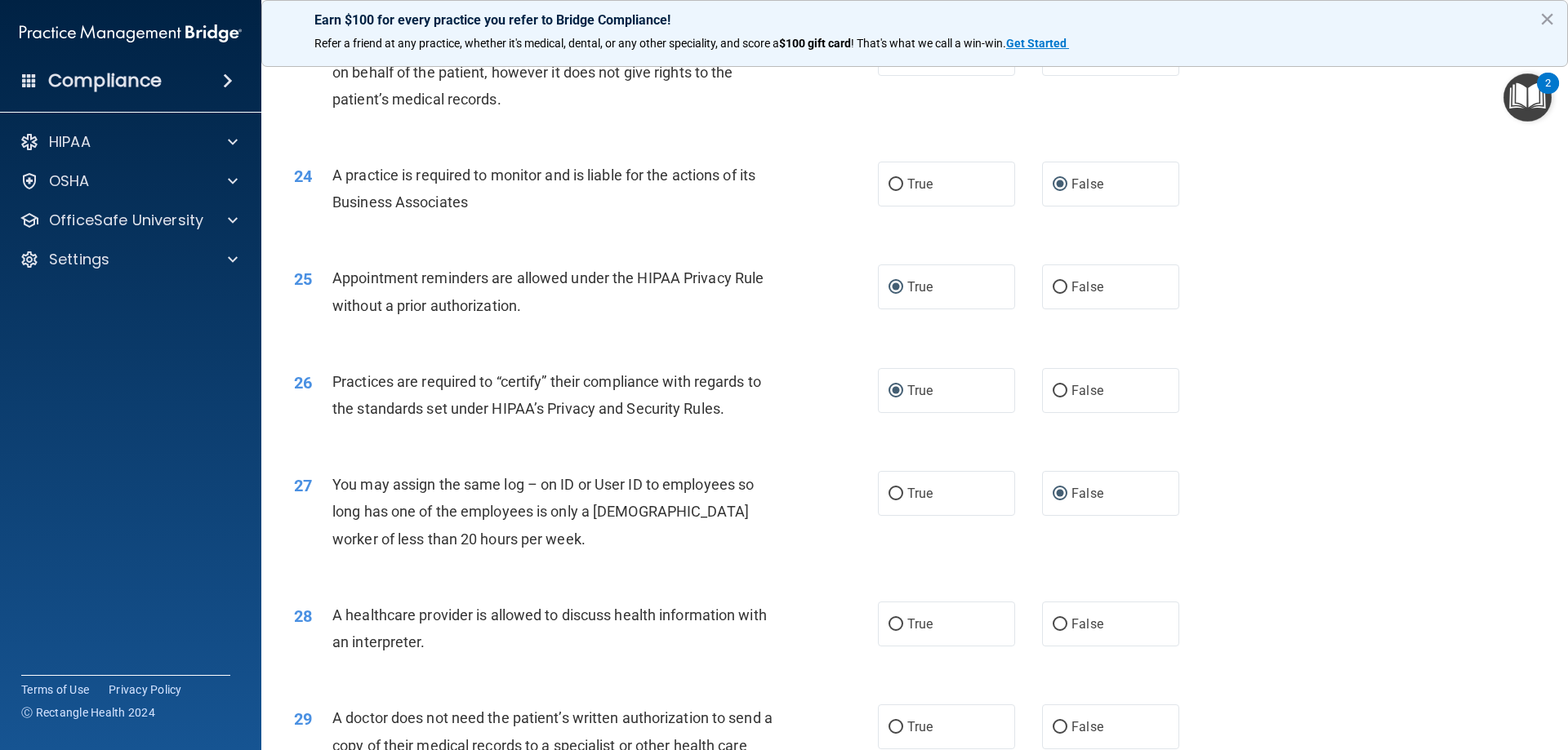
scroll to position [2858, 0]
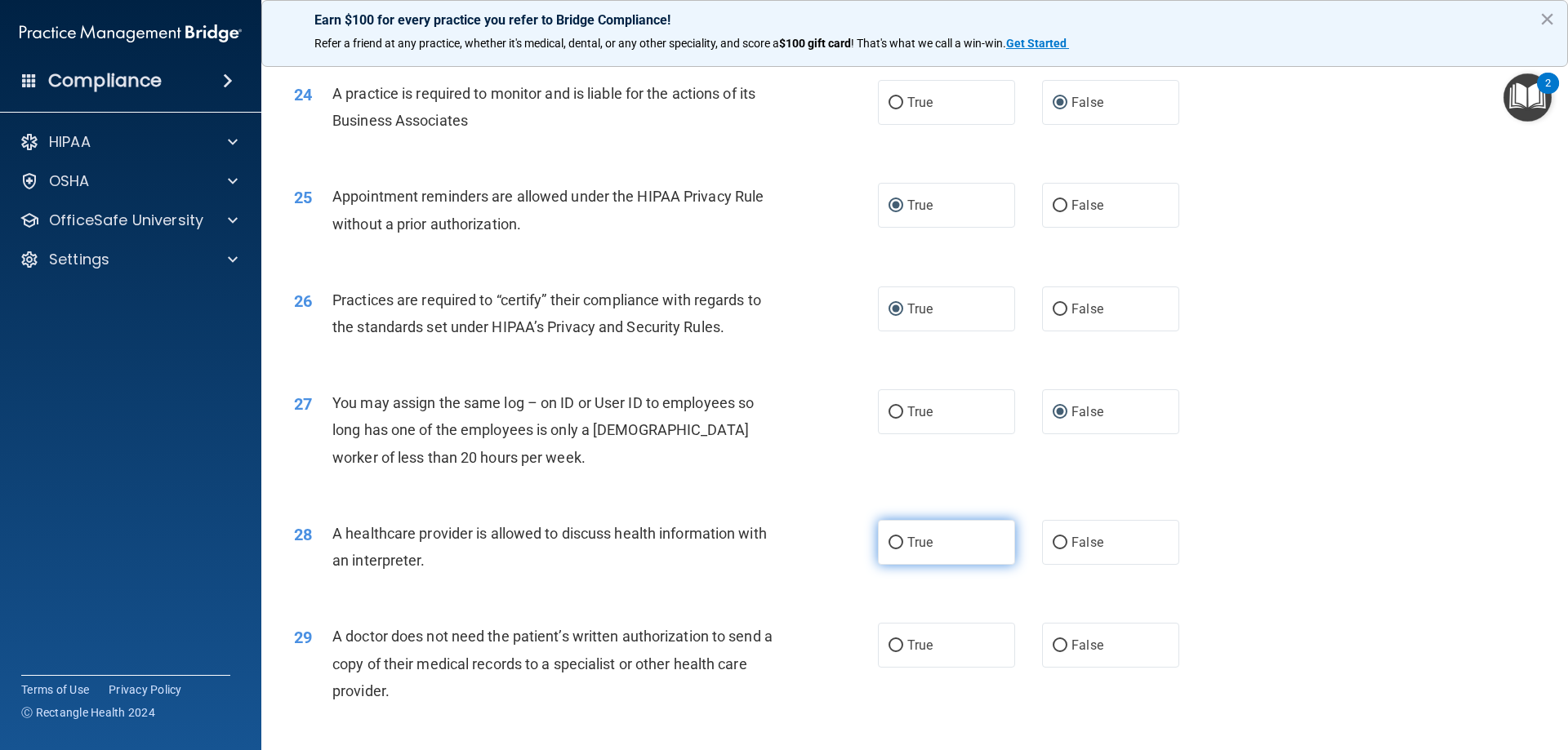
click at [889, 545] on input "True" at bounding box center [895, 543] width 15 height 12
radio input "true"
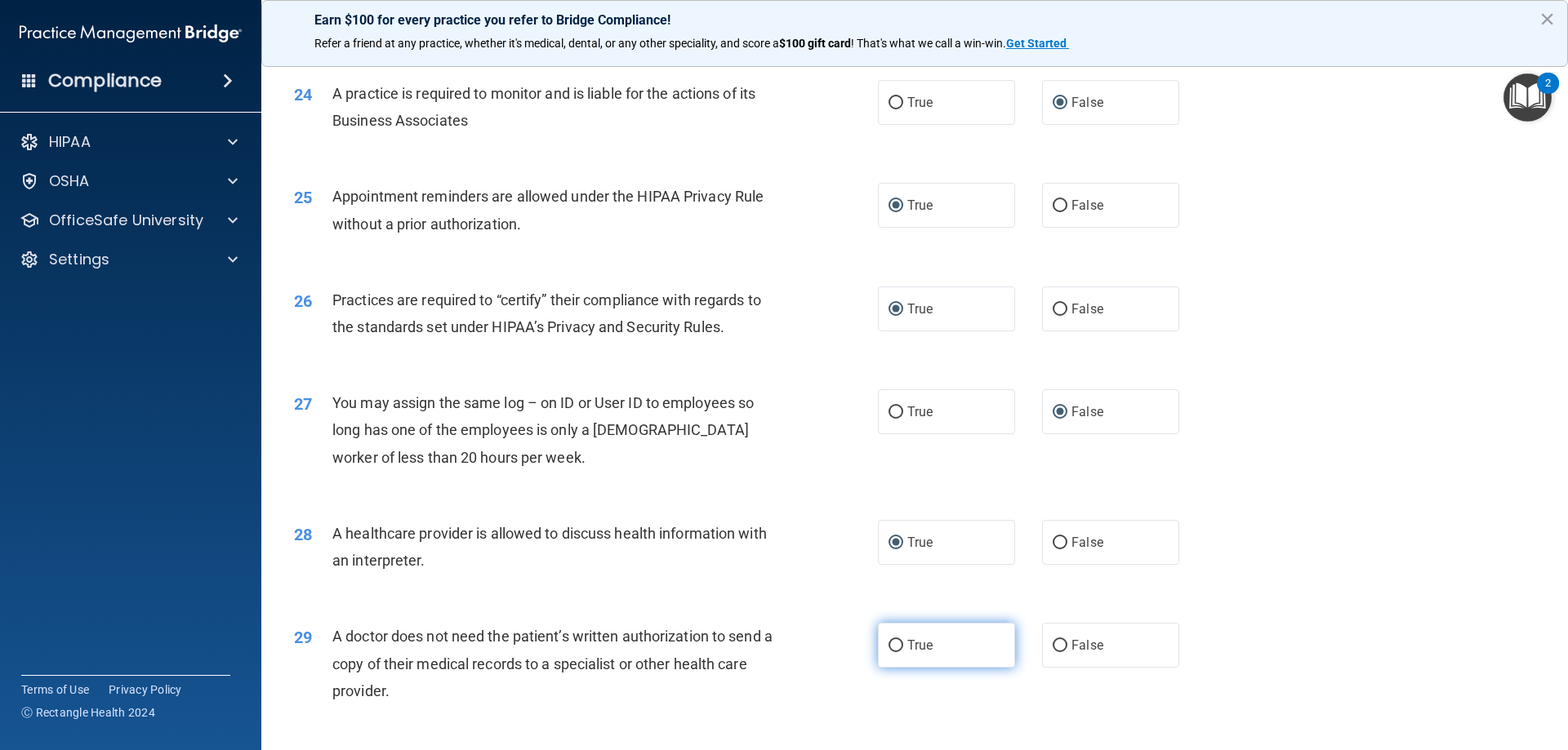
click at [891, 645] on input "True" at bounding box center [895, 646] width 15 height 12
radio input "true"
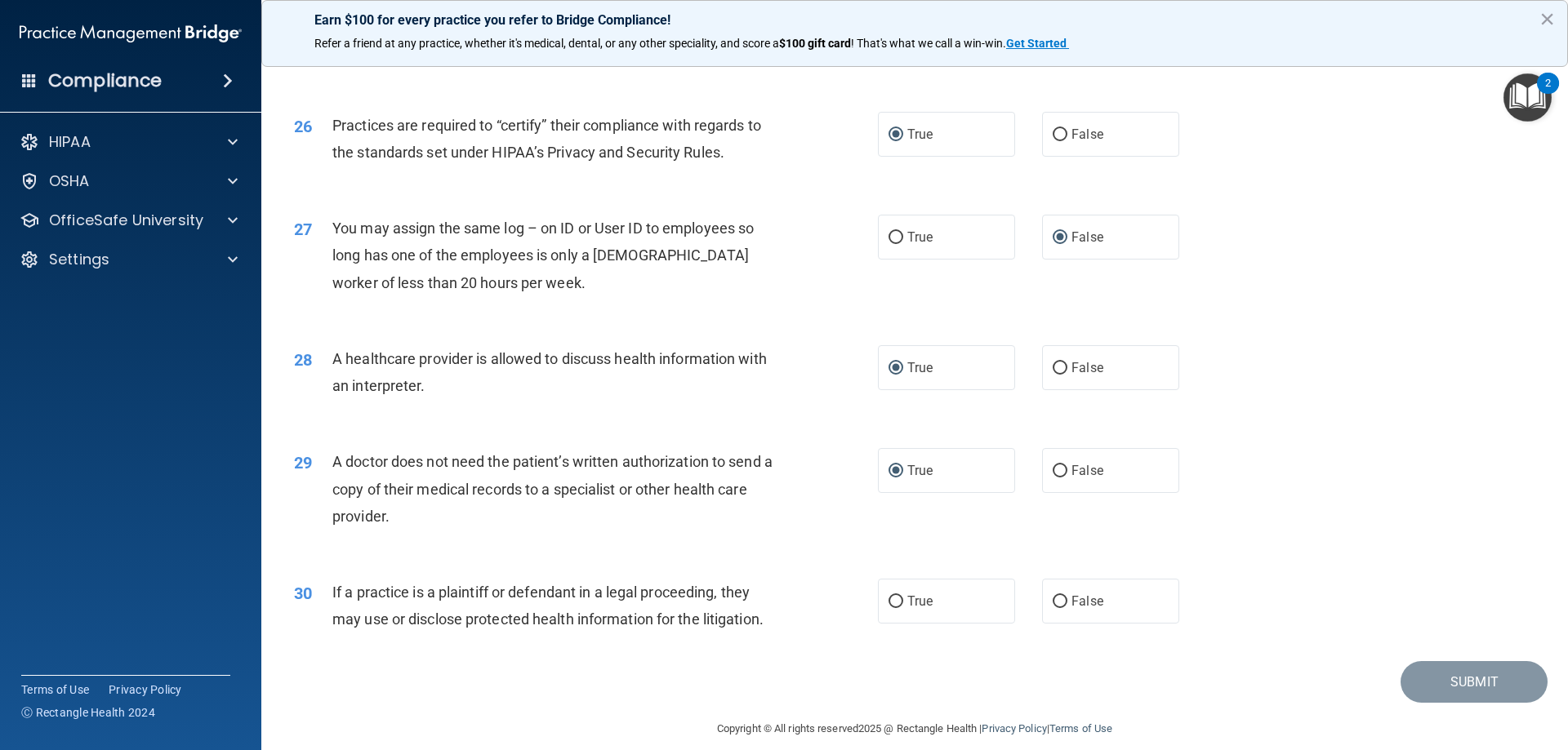
scroll to position [3051, 0]
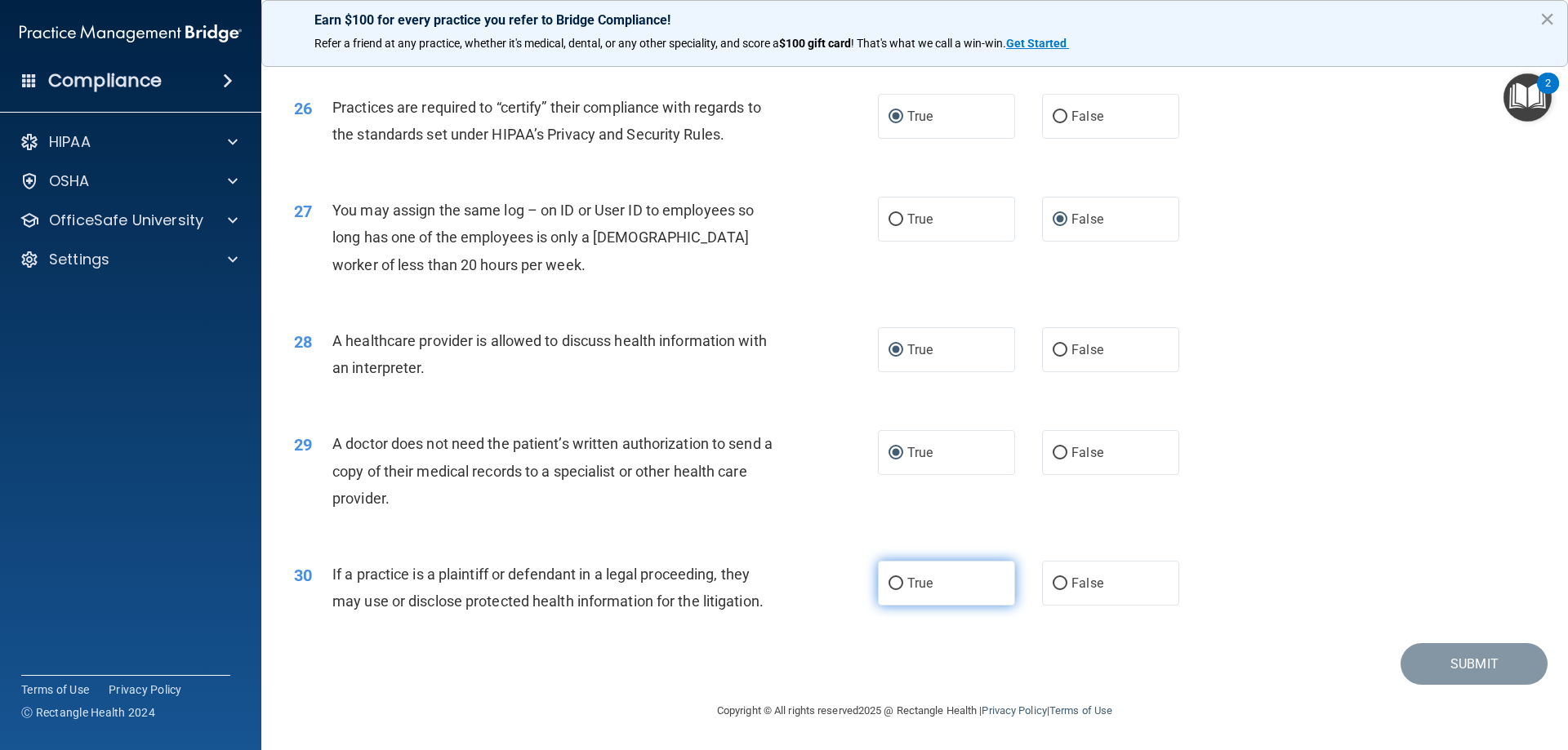
click at [896, 580] on input "True" at bounding box center [895, 584] width 15 height 12
radio input "true"
click at [1486, 662] on button "Submit" at bounding box center [1474, 664] width 147 height 41
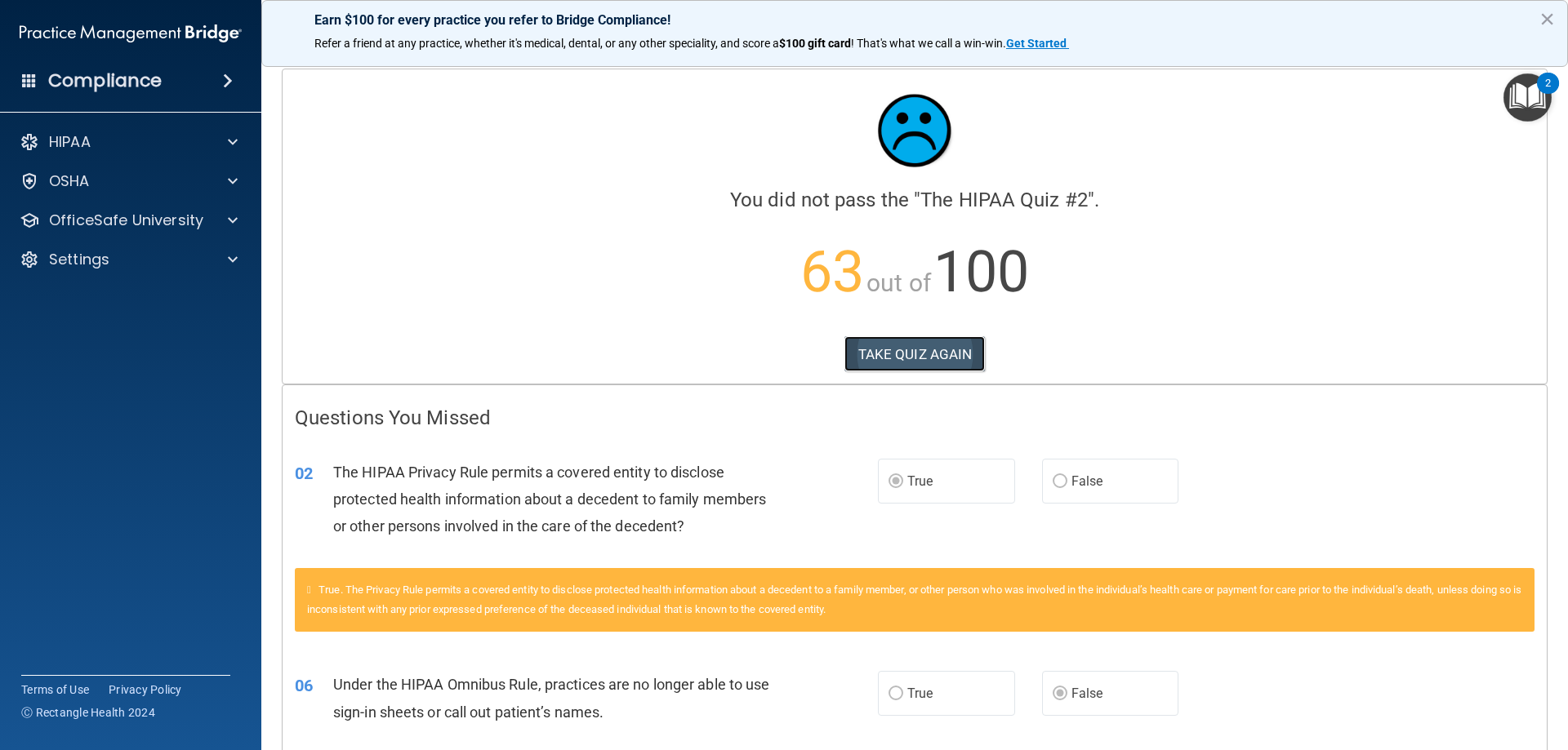
click at [916, 352] on button "TAKE QUIZ AGAIN" at bounding box center [915, 354] width 141 height 36
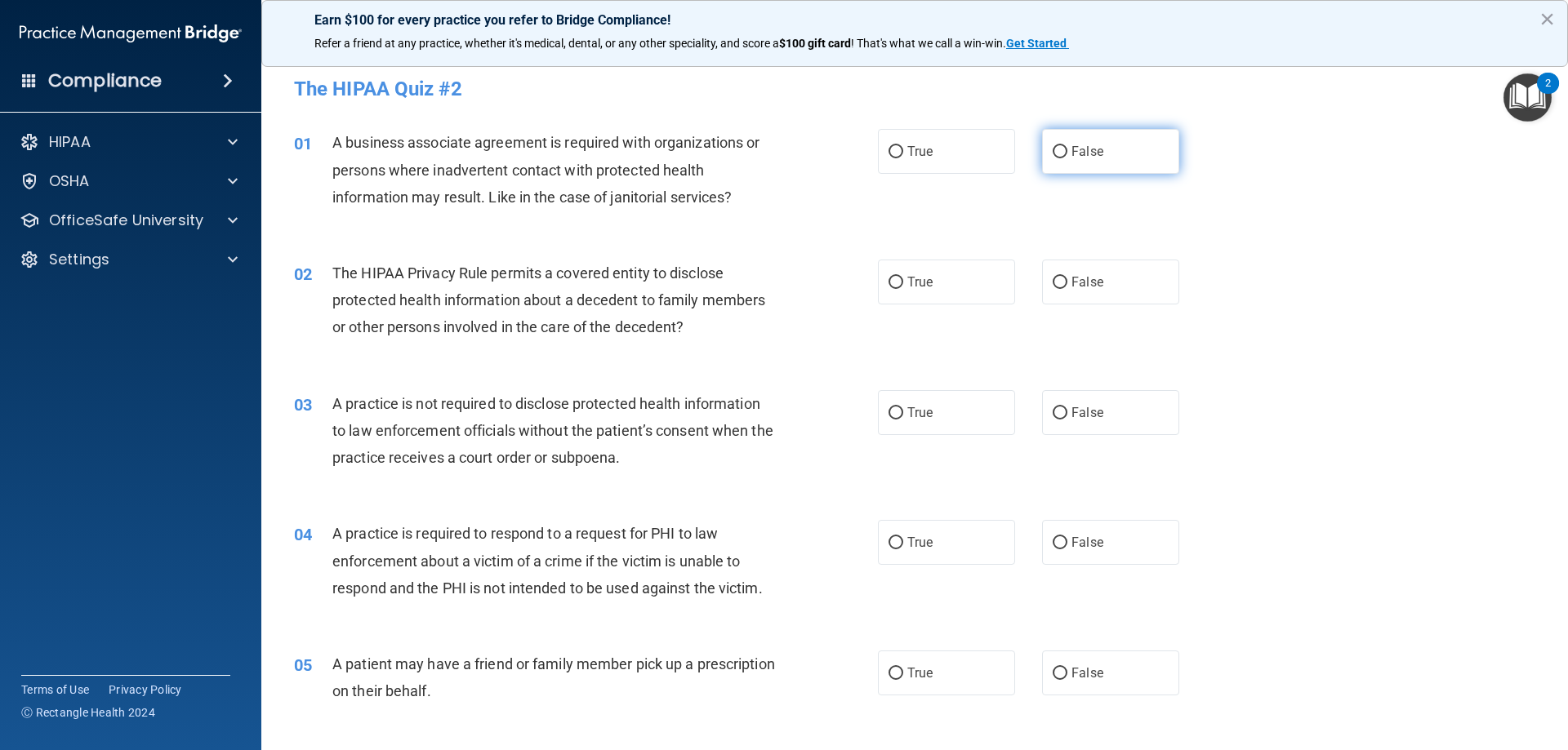
click at [1053, 149] on input "False" at bounding box center [1060, 152] width 15 height 12
radio input "true"
click at [892, 280] on input "True" at bounding box center [895, 282] width 15 height 12
radio input "true"
click at [1053, 413] on input "False" at bounding box center [1060, 414] width 15 height 12
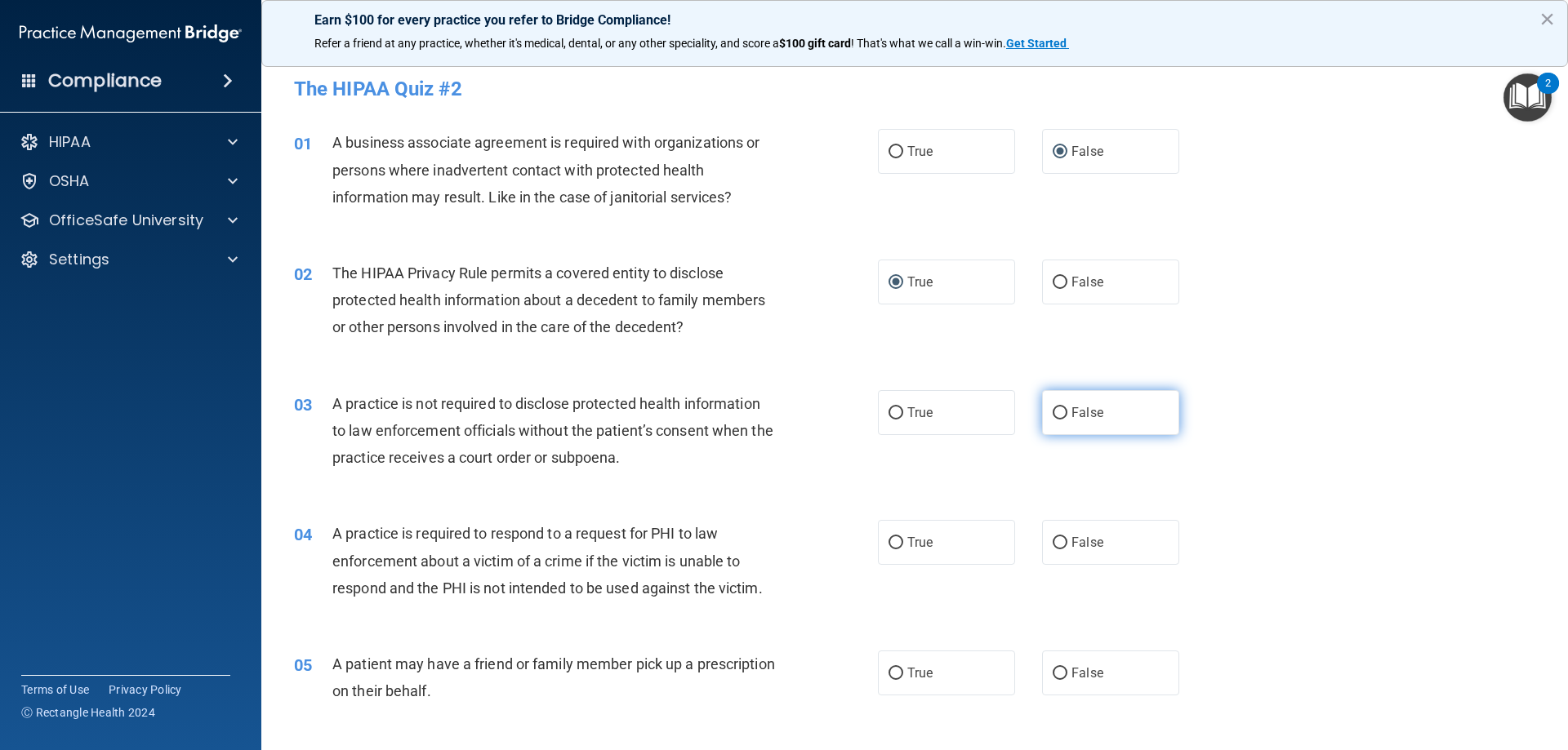
radio input "true"
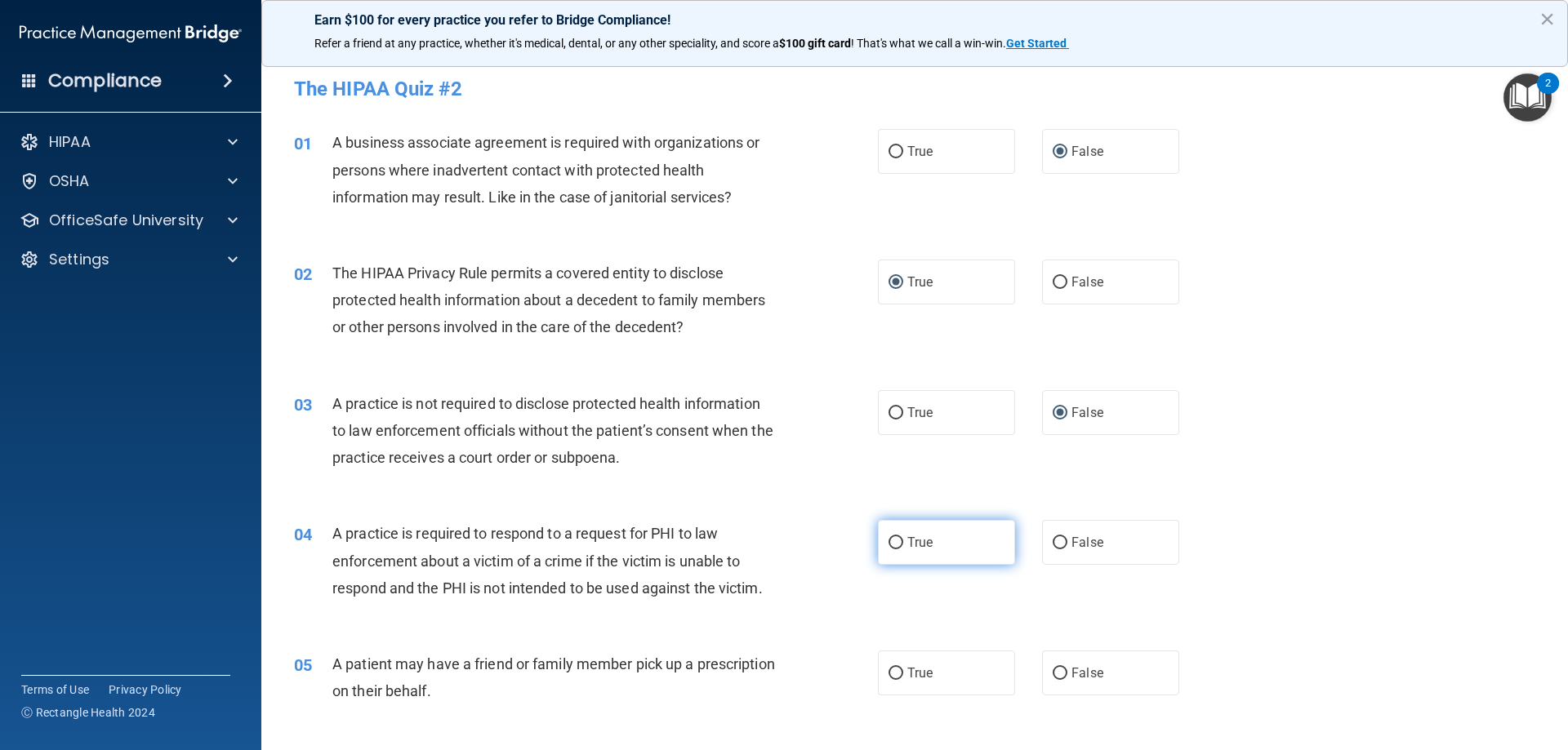
click at [890, 540] on input "True" at bounding box center [895, 543] width 15 height 12
radio input "true"
click at [888, 669] on input "True" at bounding box center [895, 674] width 15 height 12
radio input "true"
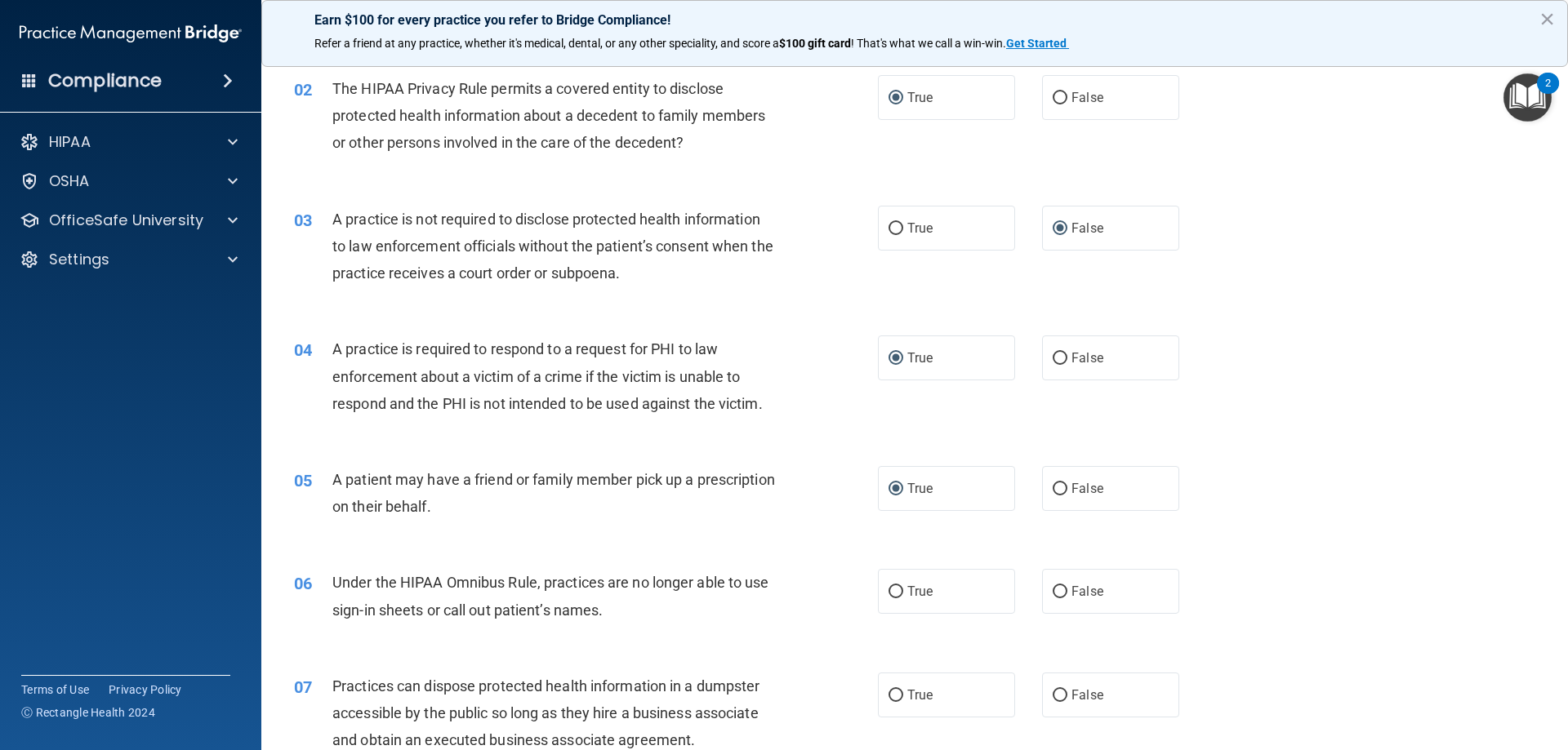
scroll to position [245, 0]
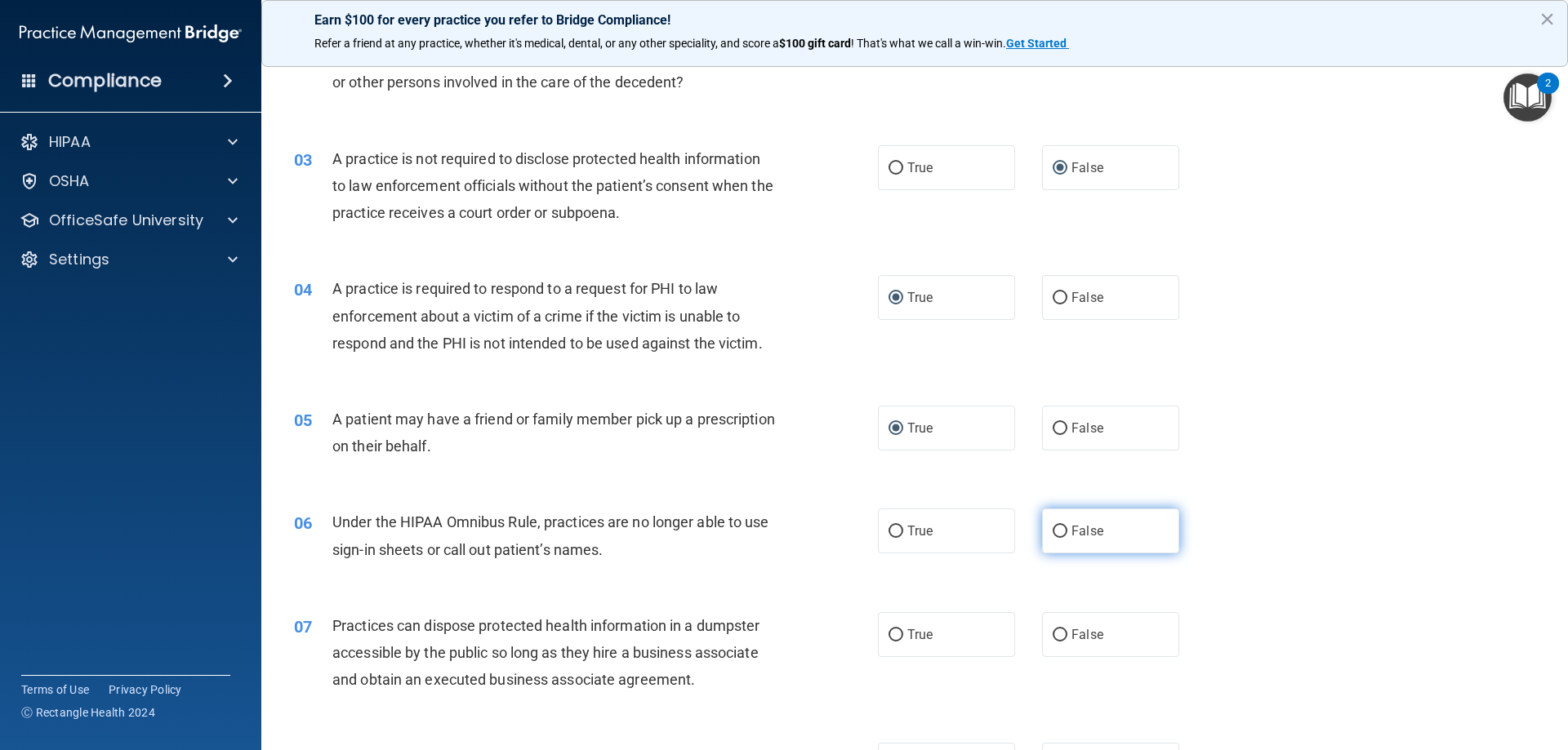
click at [1053, 531] on input "False" at bounding box center [1060, 531] width 15 height 12
radio input "true"
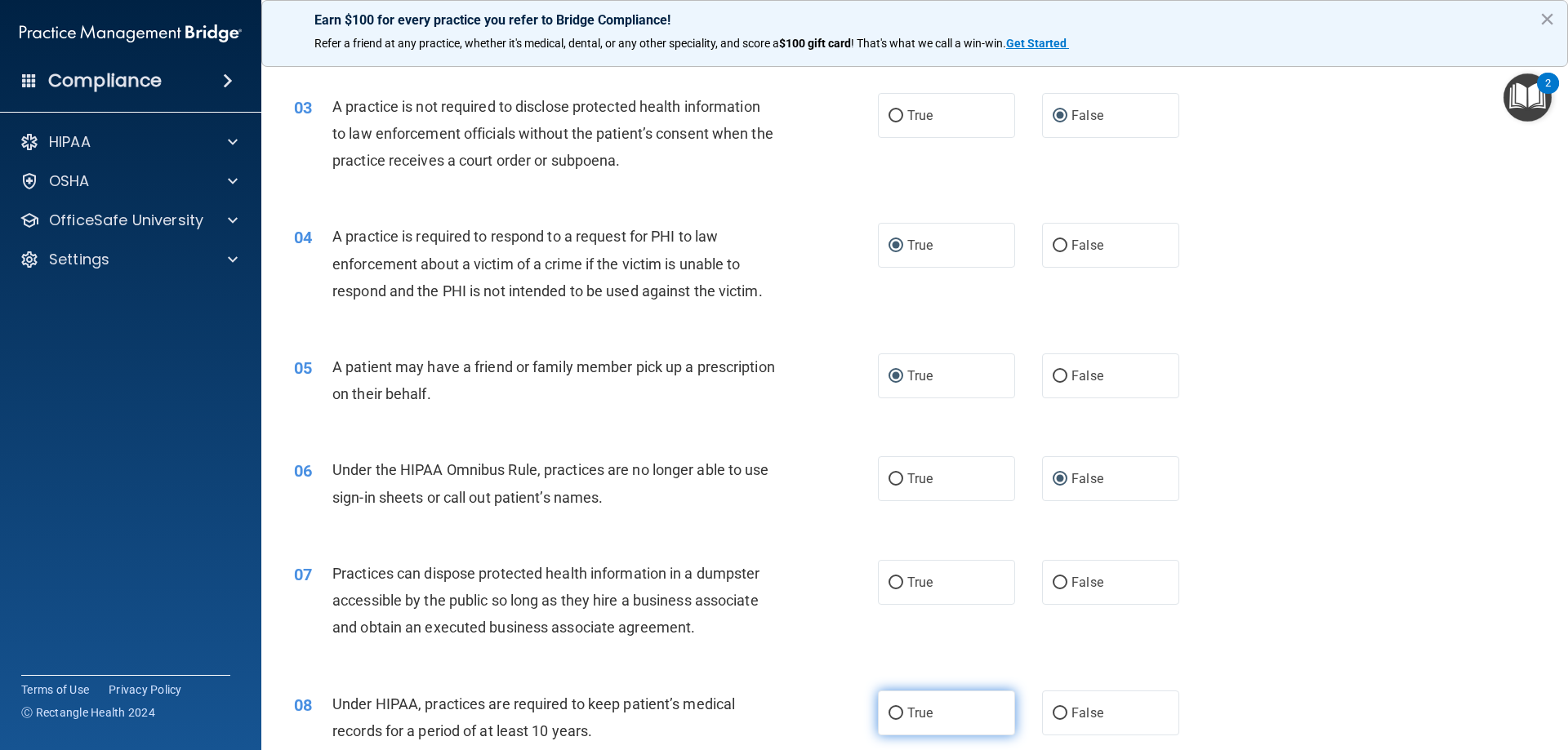
scroll to position [326, 0]
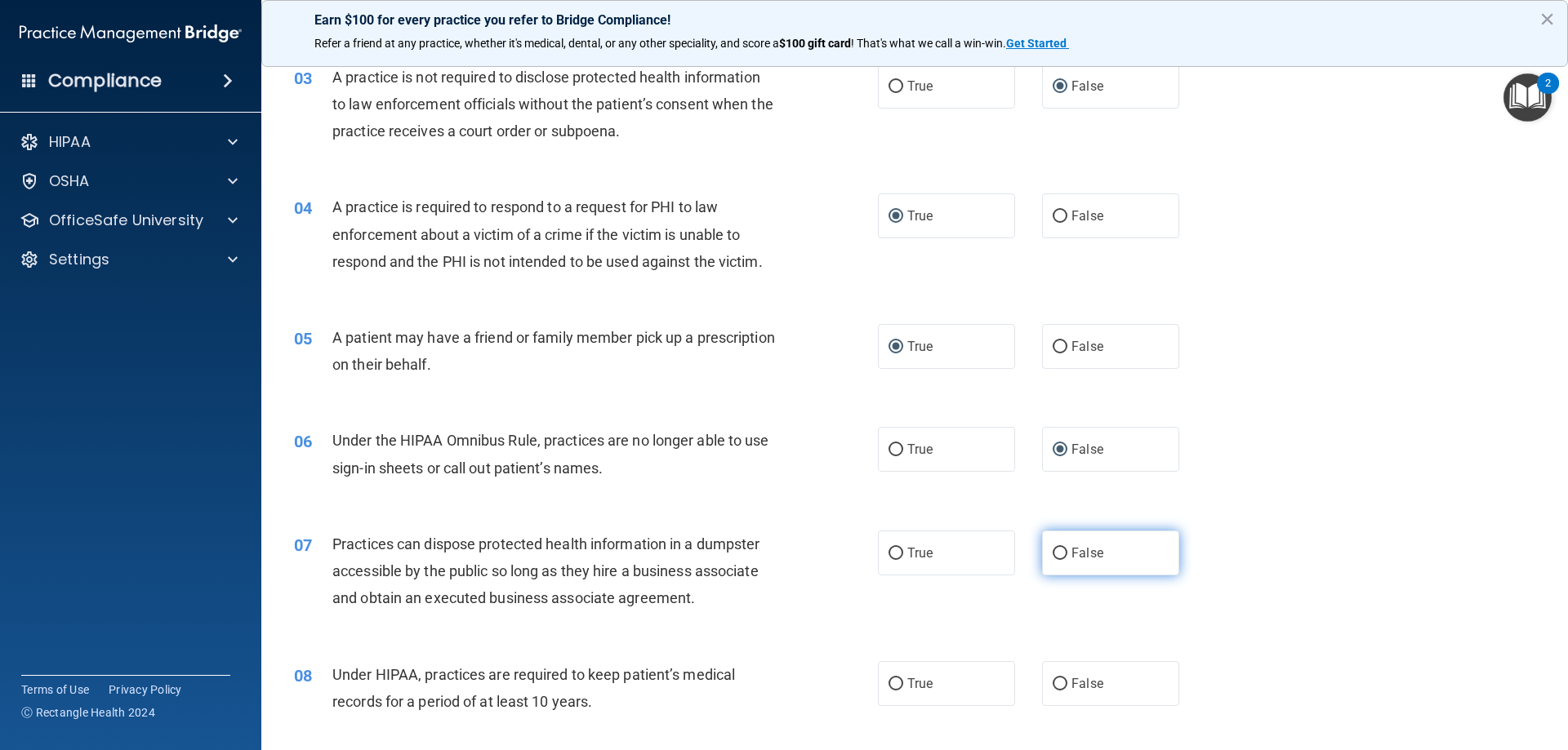
click at [1053, 552] on input "False" at bounding box center [1060, 554] width 15 height 12
radio input "true"
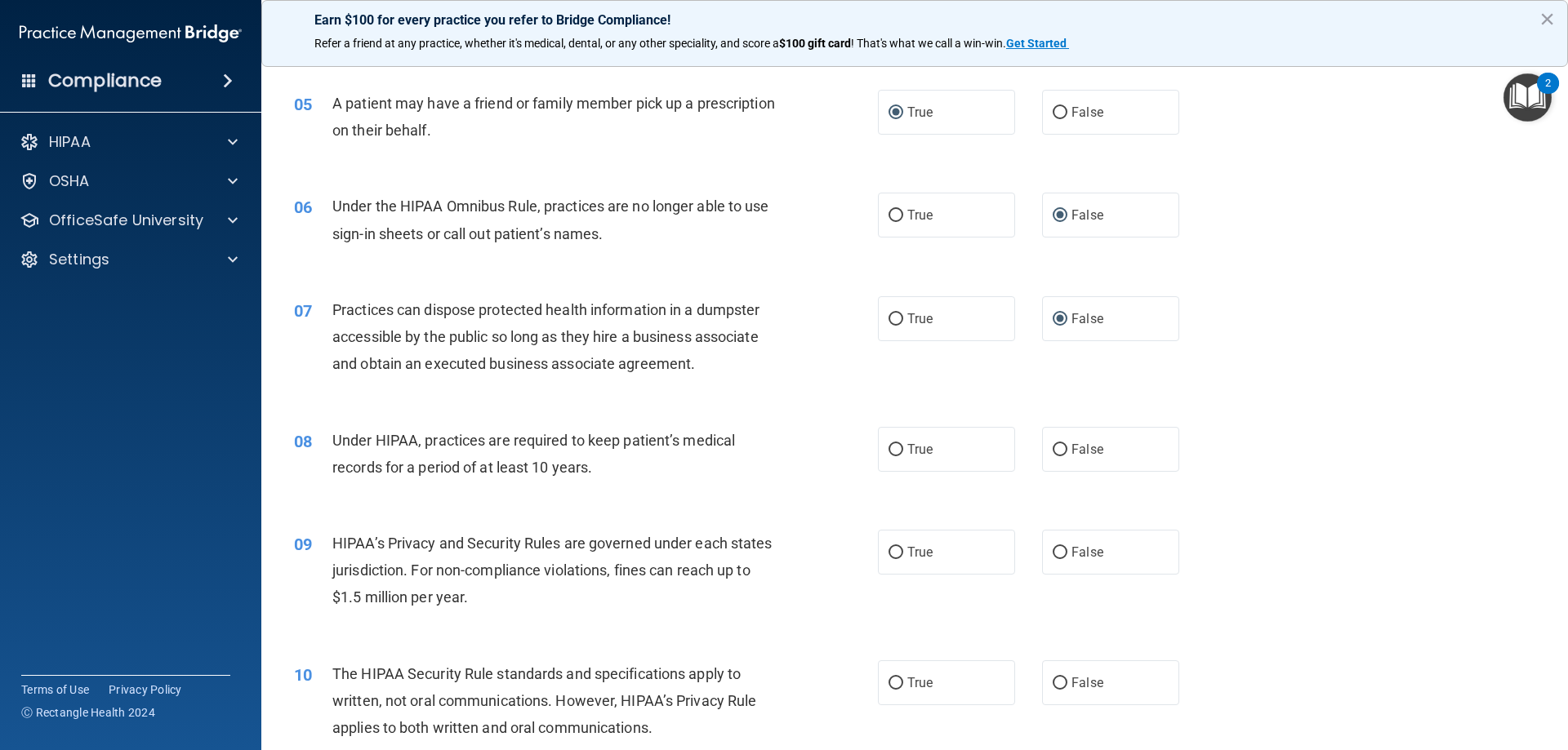
scroll to position [572, 0]
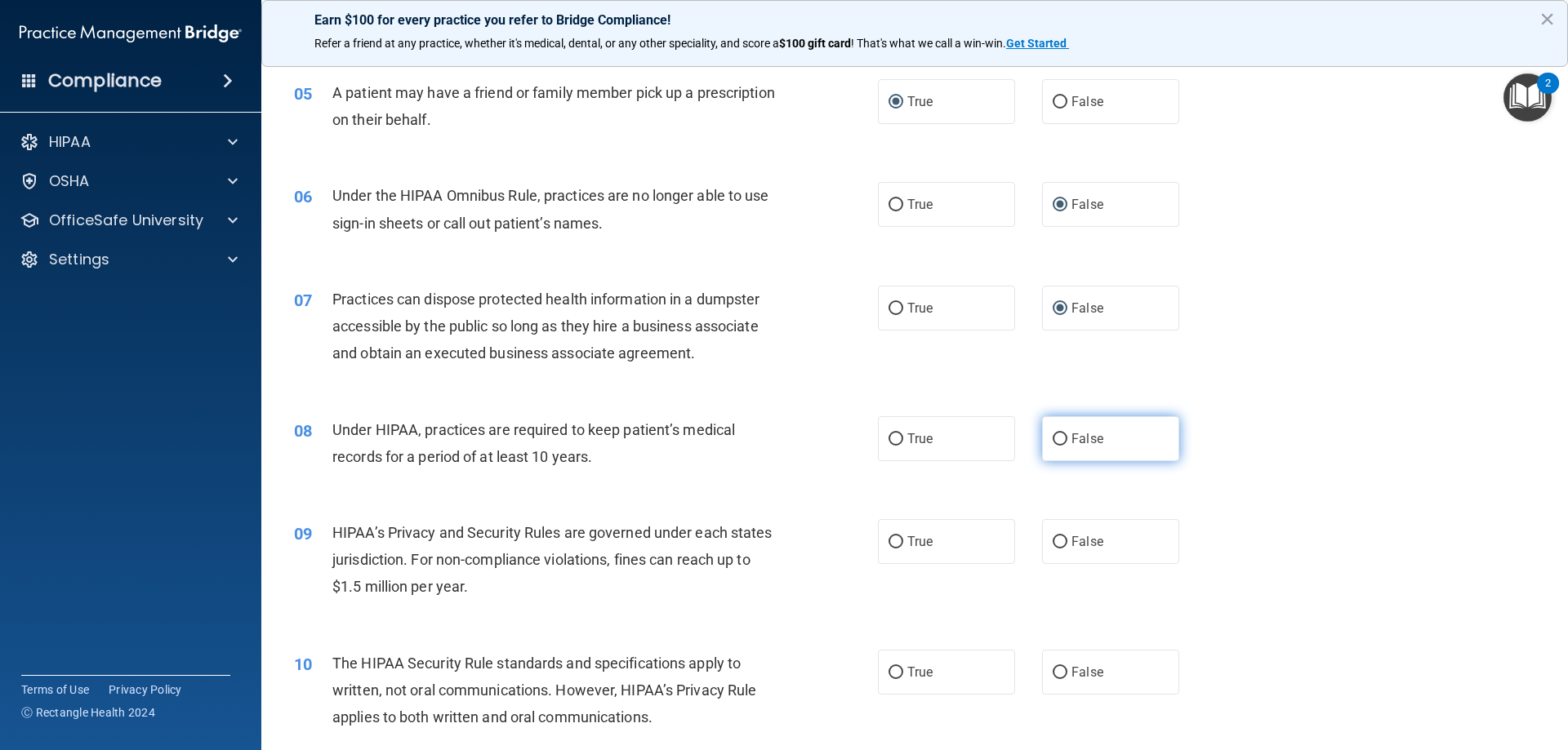
click at [1053, 439] on input "False" at bounding box center [1060, 439] width 15 height 12
radio input "true"
click at [1053, 540] on input "False" at bounding box center [1060, 542] width 15 height 12
radio input "true"
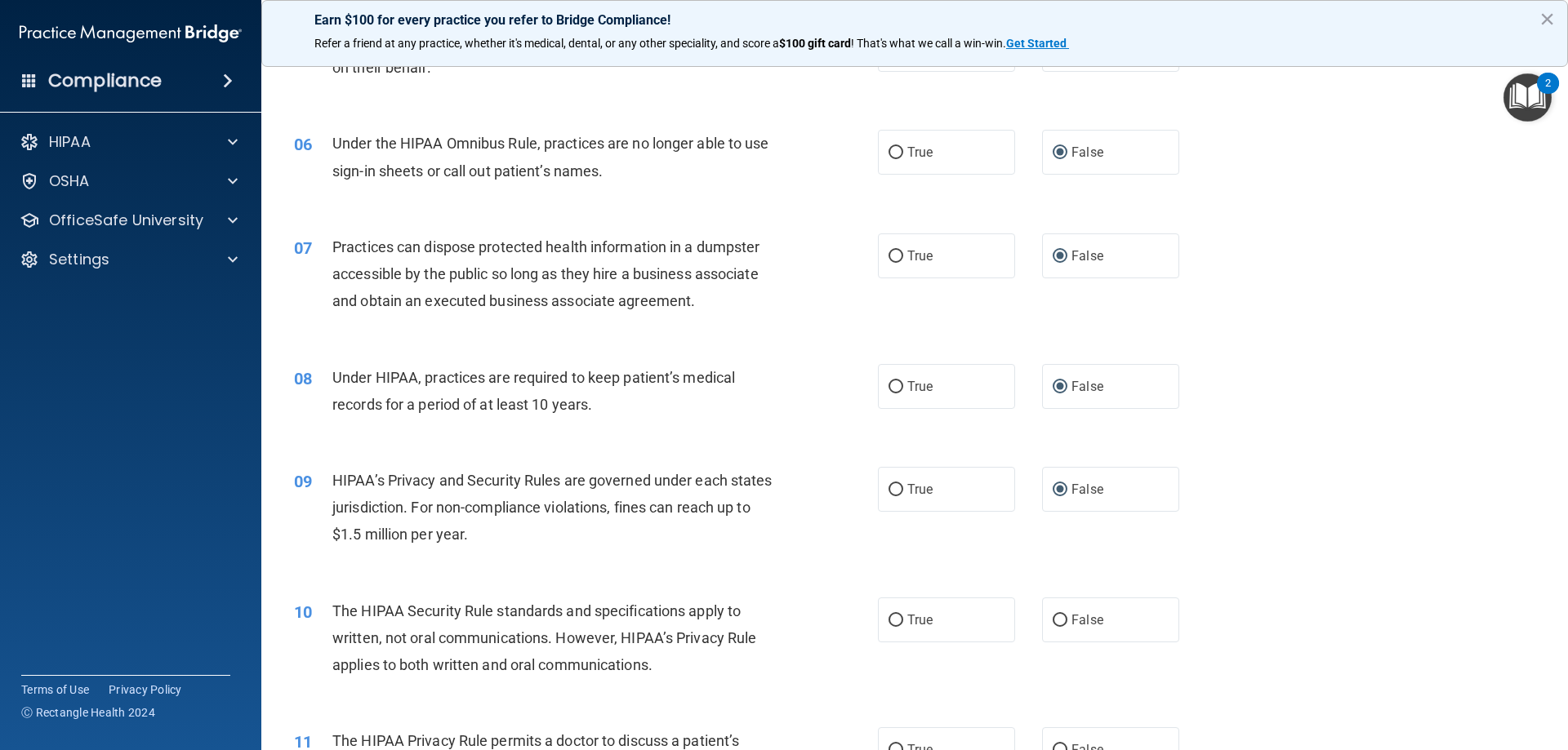
scroll to position [653, 0]
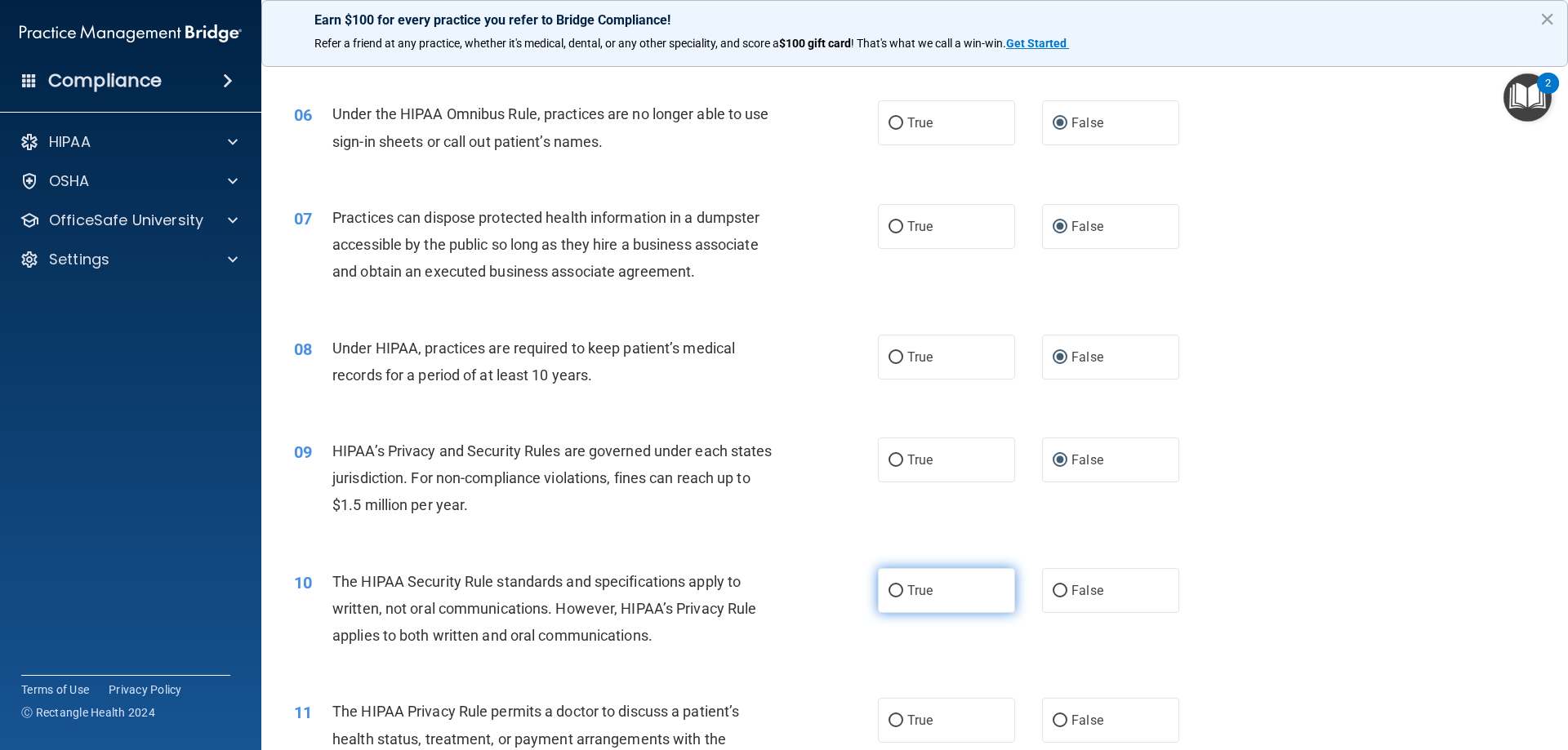
click at [892, 589] on input "True" at bounding box center [895, 591] width 15 height 12
radio input "true"
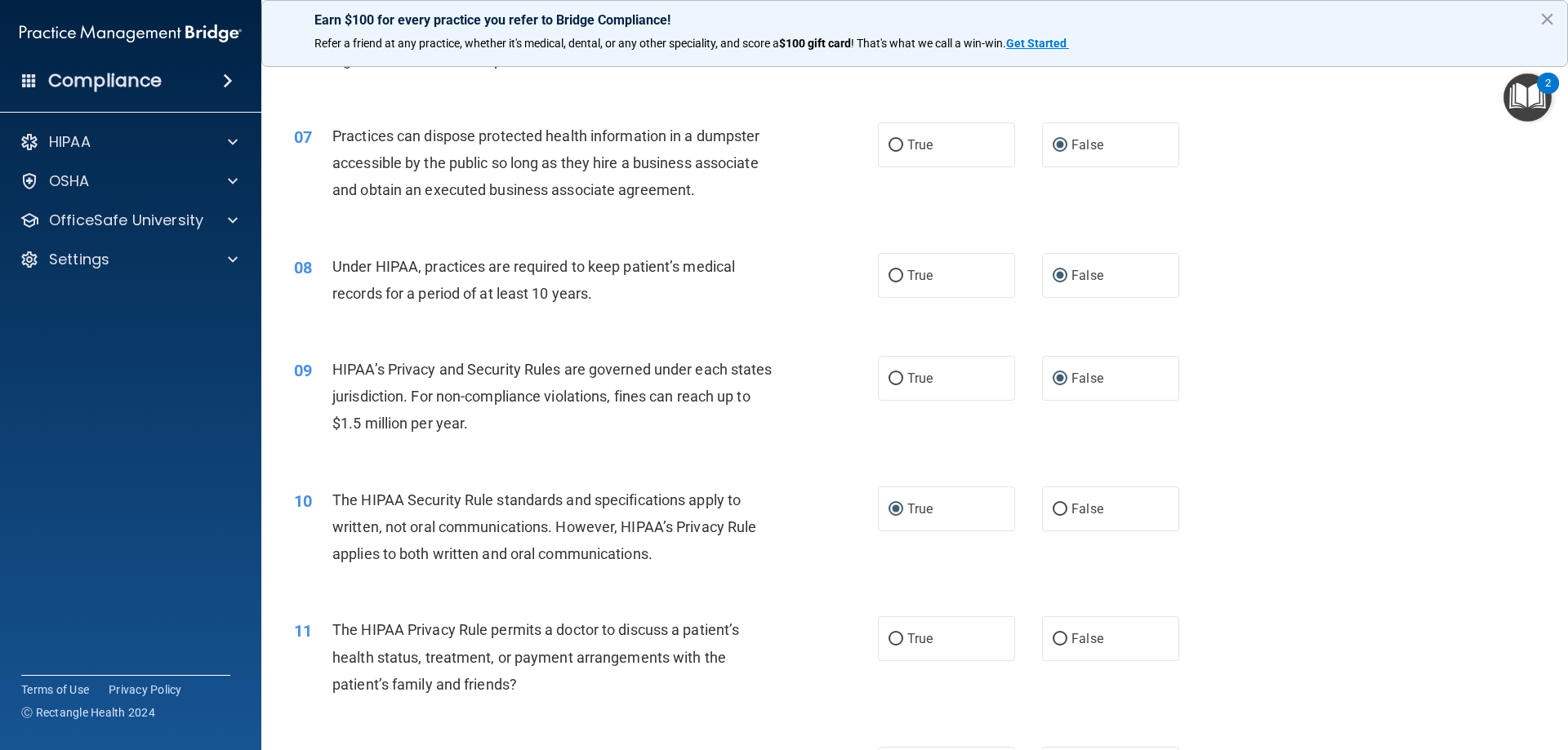
scroll to position [817, 0]
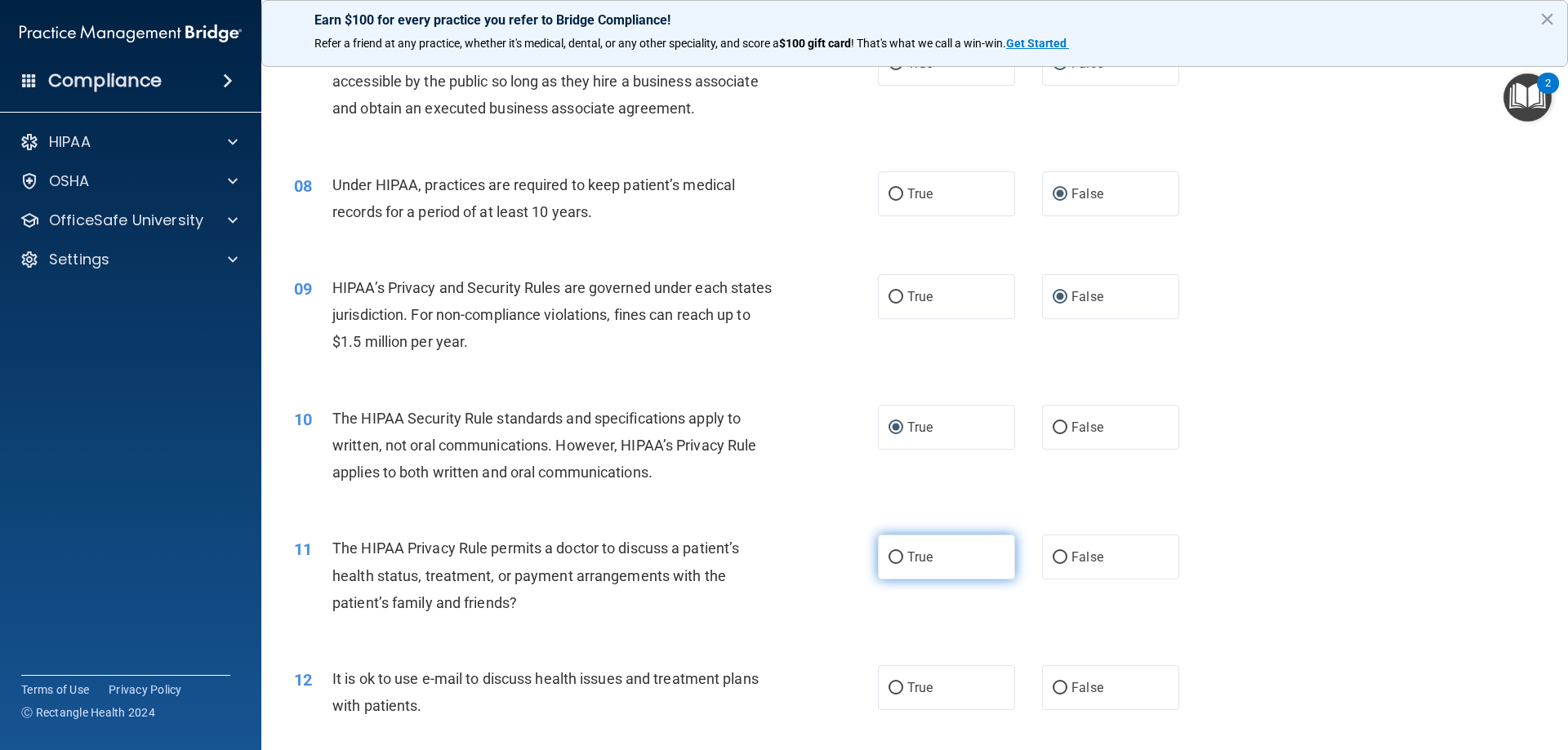
click at [890, 559] on input "True" at bounding box center [895, 558] width 15 height 12
radio input "true"
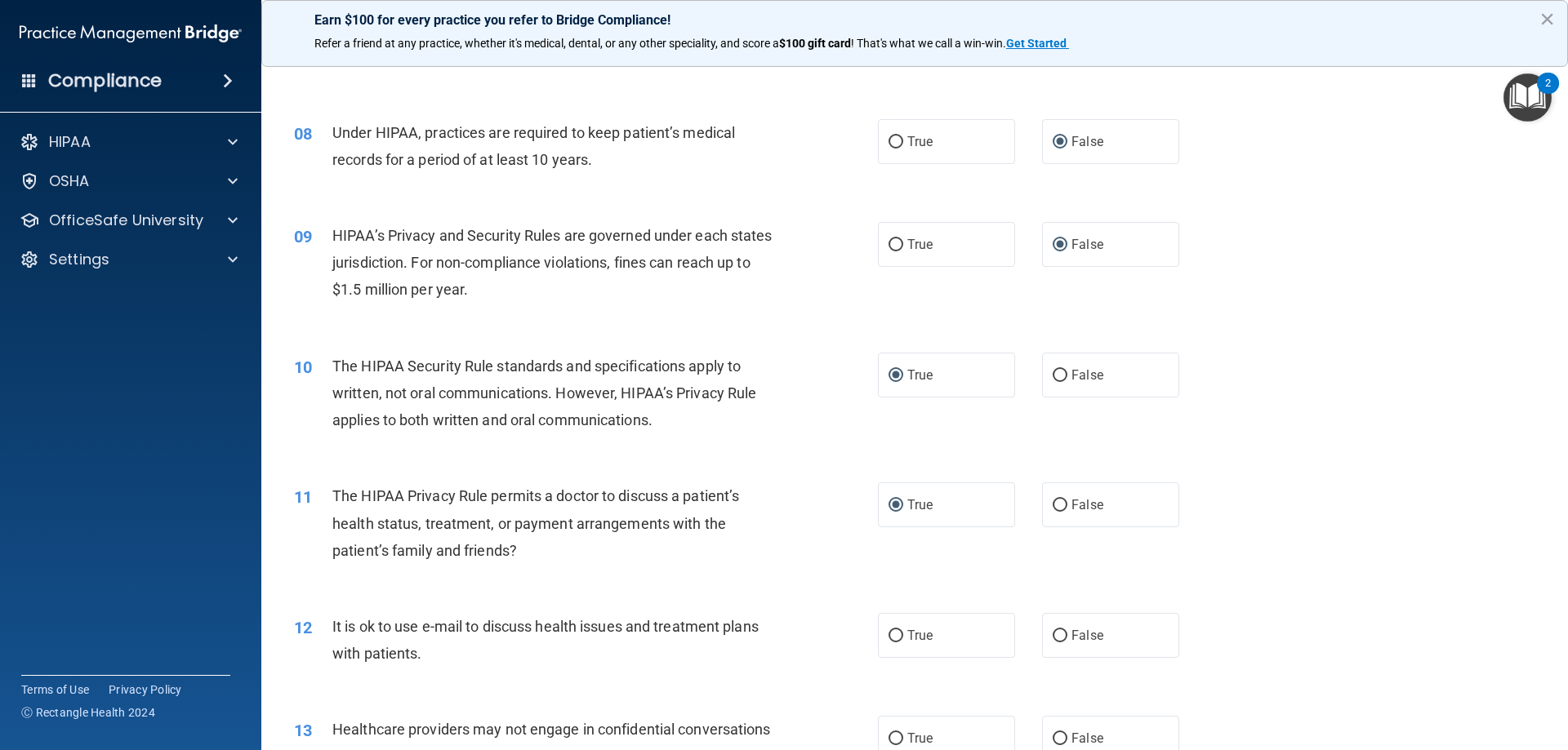
scroll to position [898, 0]
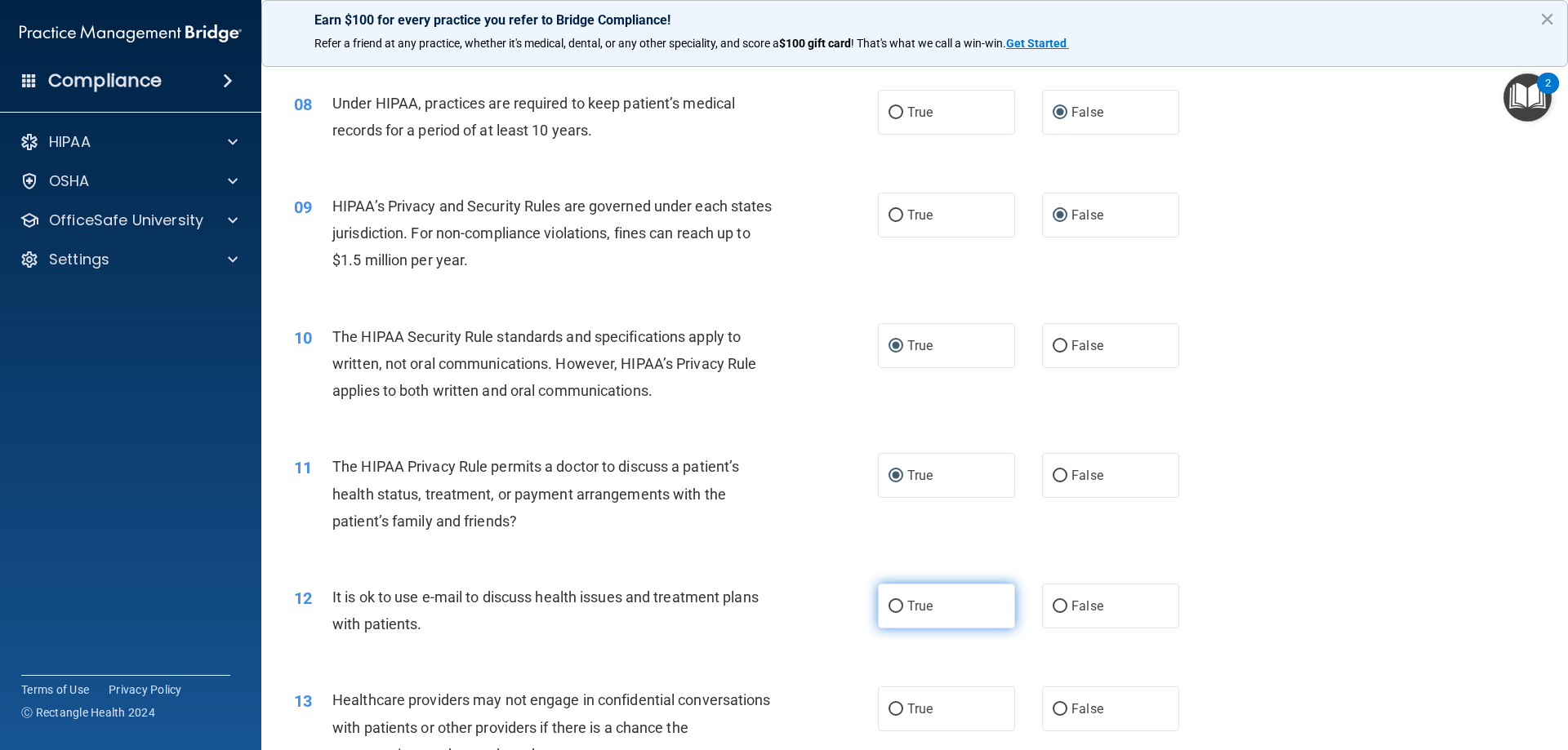
click at [893, 608] on input "True" at bounding box center [895, 607] width 15 height 12
radio input "true"
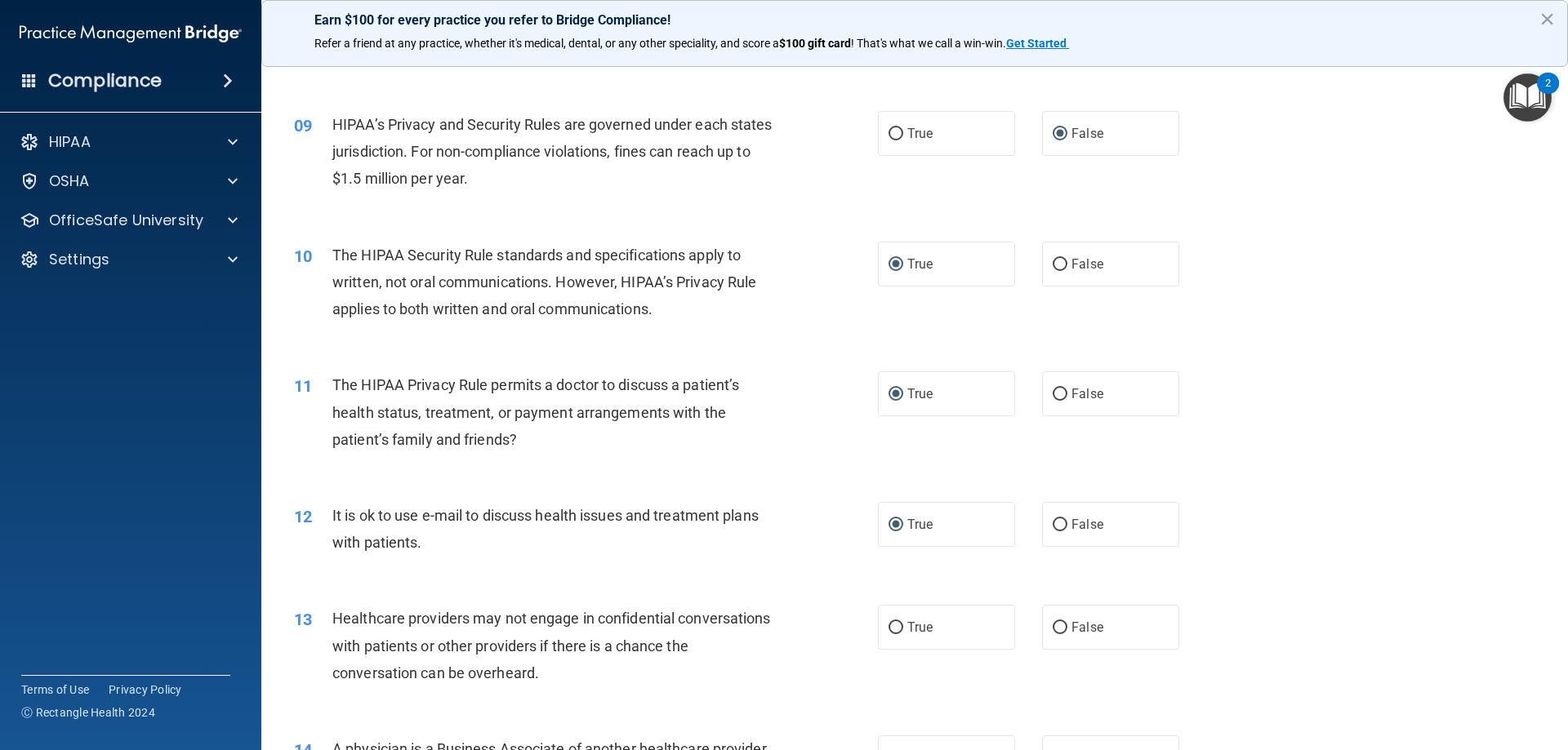
scroll to position [1062, 0]
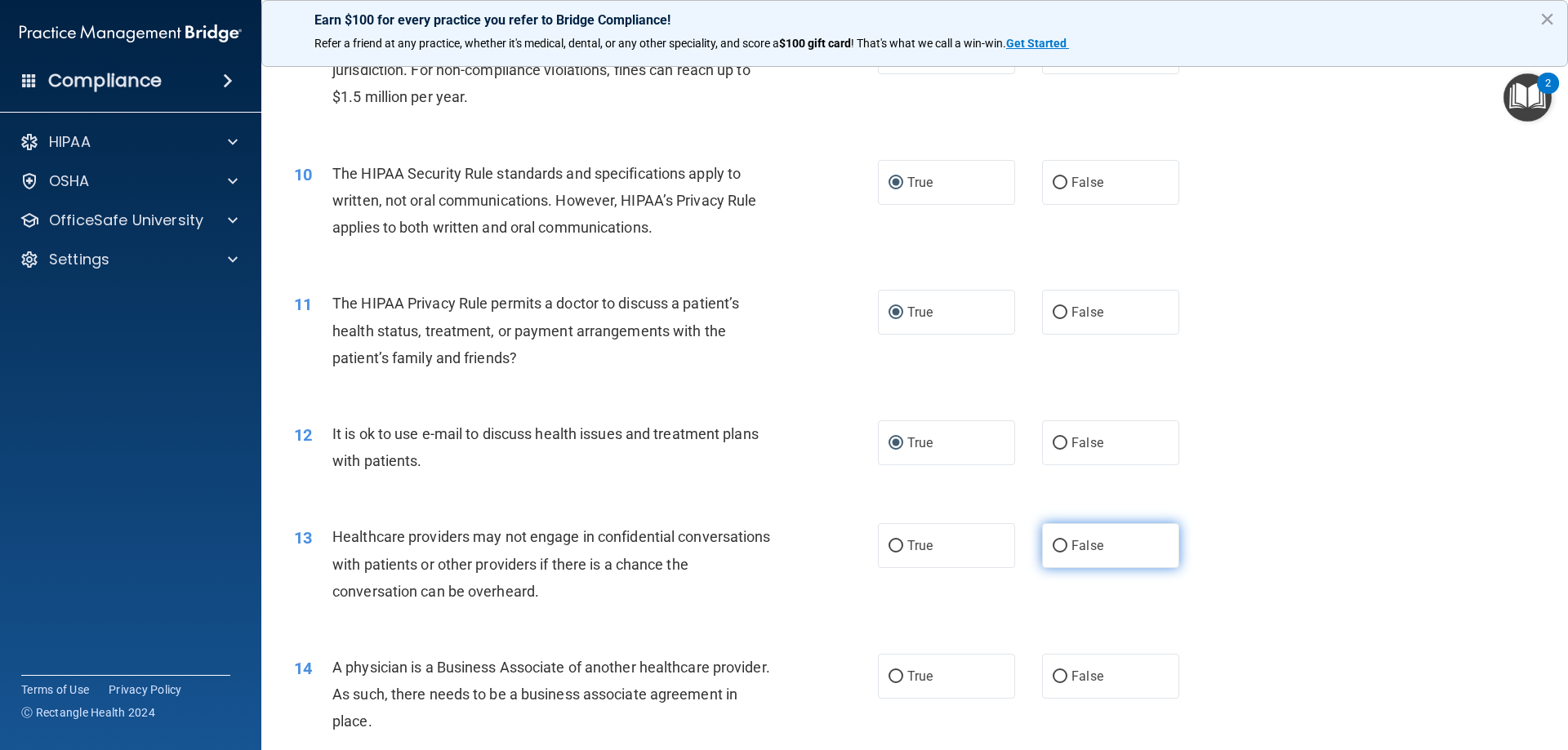
click at [1053, 546] on input "False" at bounding box center [1060, 546] width 15 height 12
radio input "true"
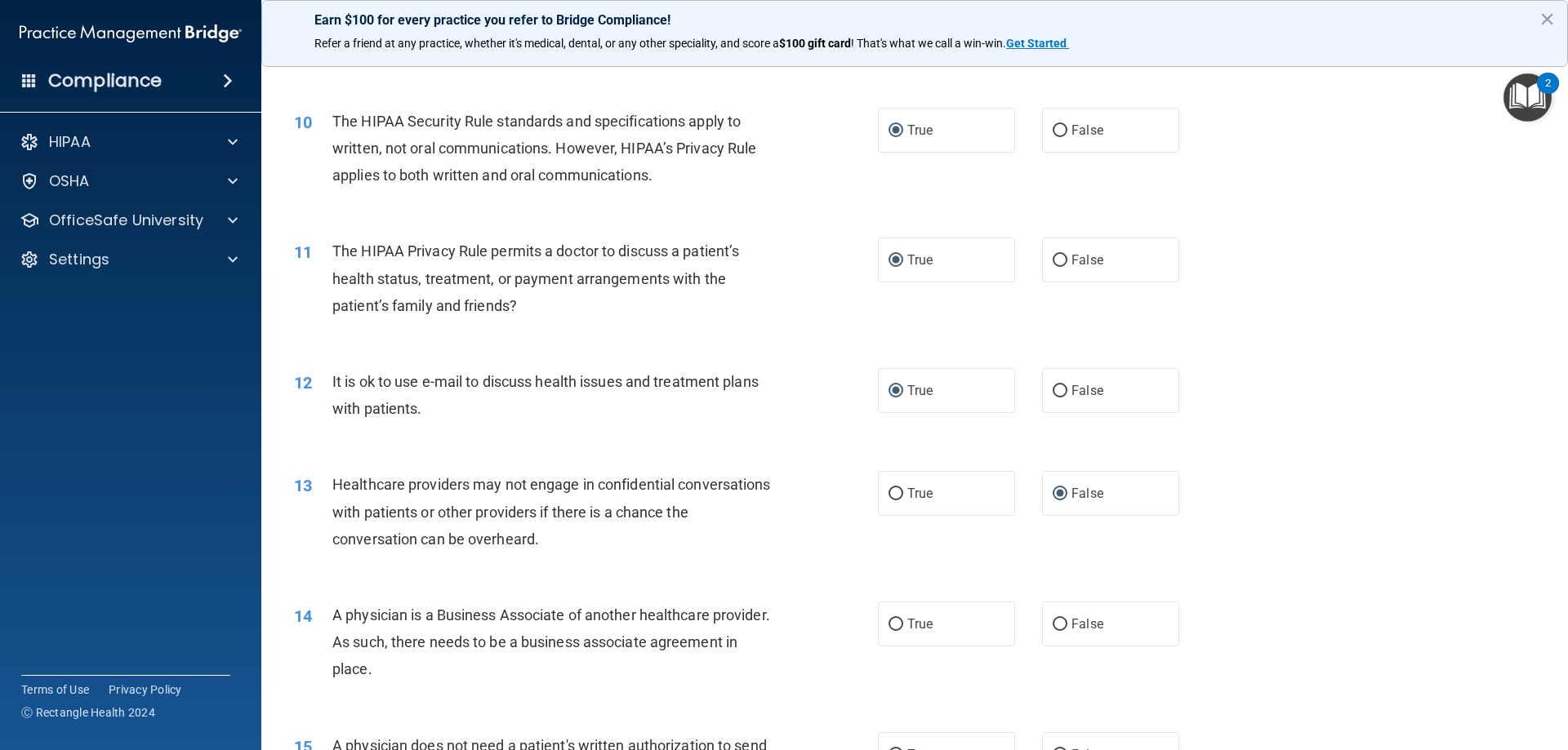
scroll to position [1143, 0]
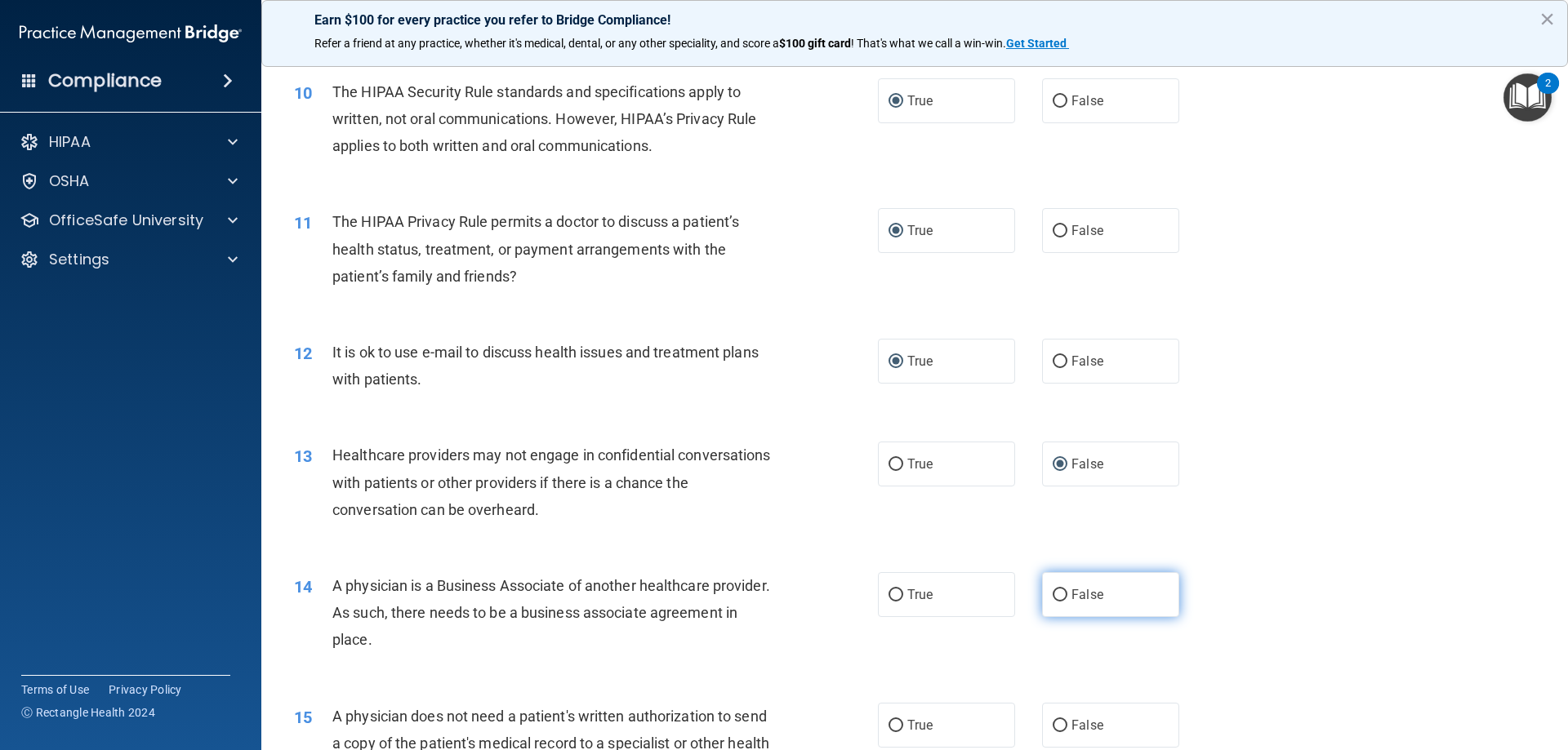
click at [1054, 591] on input "False" at bounding box center [1060, 595] width 15 height 12
radio input "true"
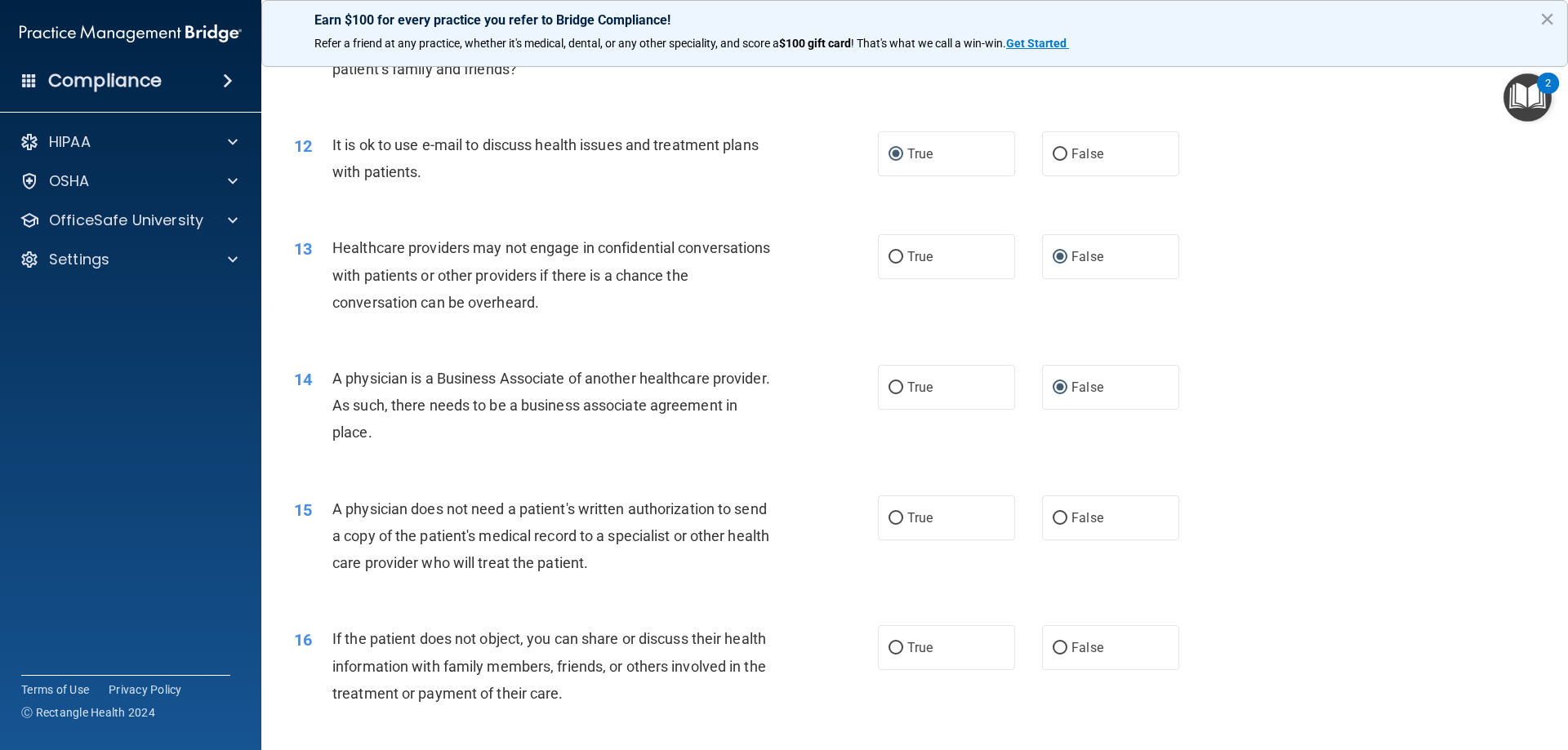
scroll to position [1388, 0]
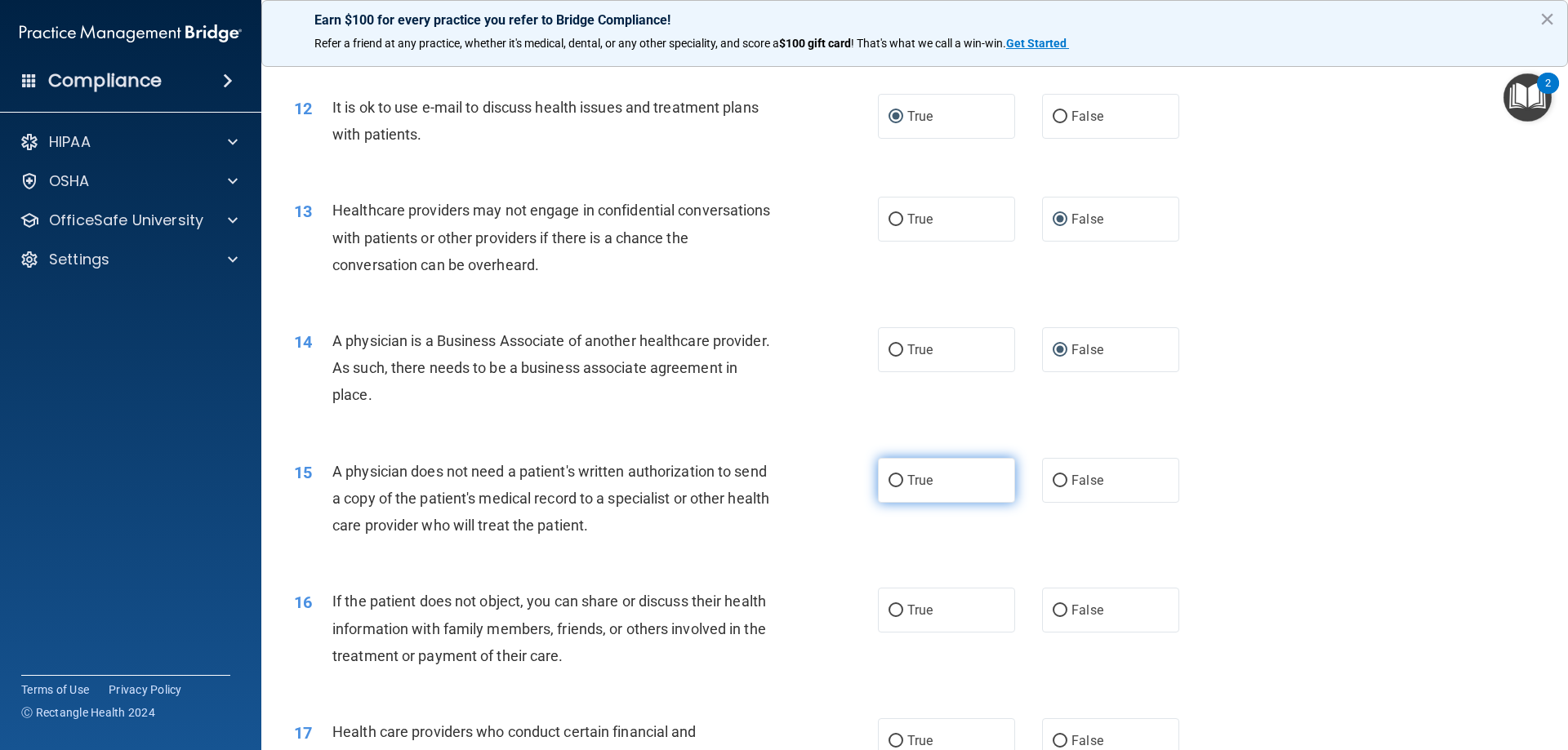
click at [894, 481] on input "True" at bounding box center [895, 481] width 15 height 12
radio input "true"
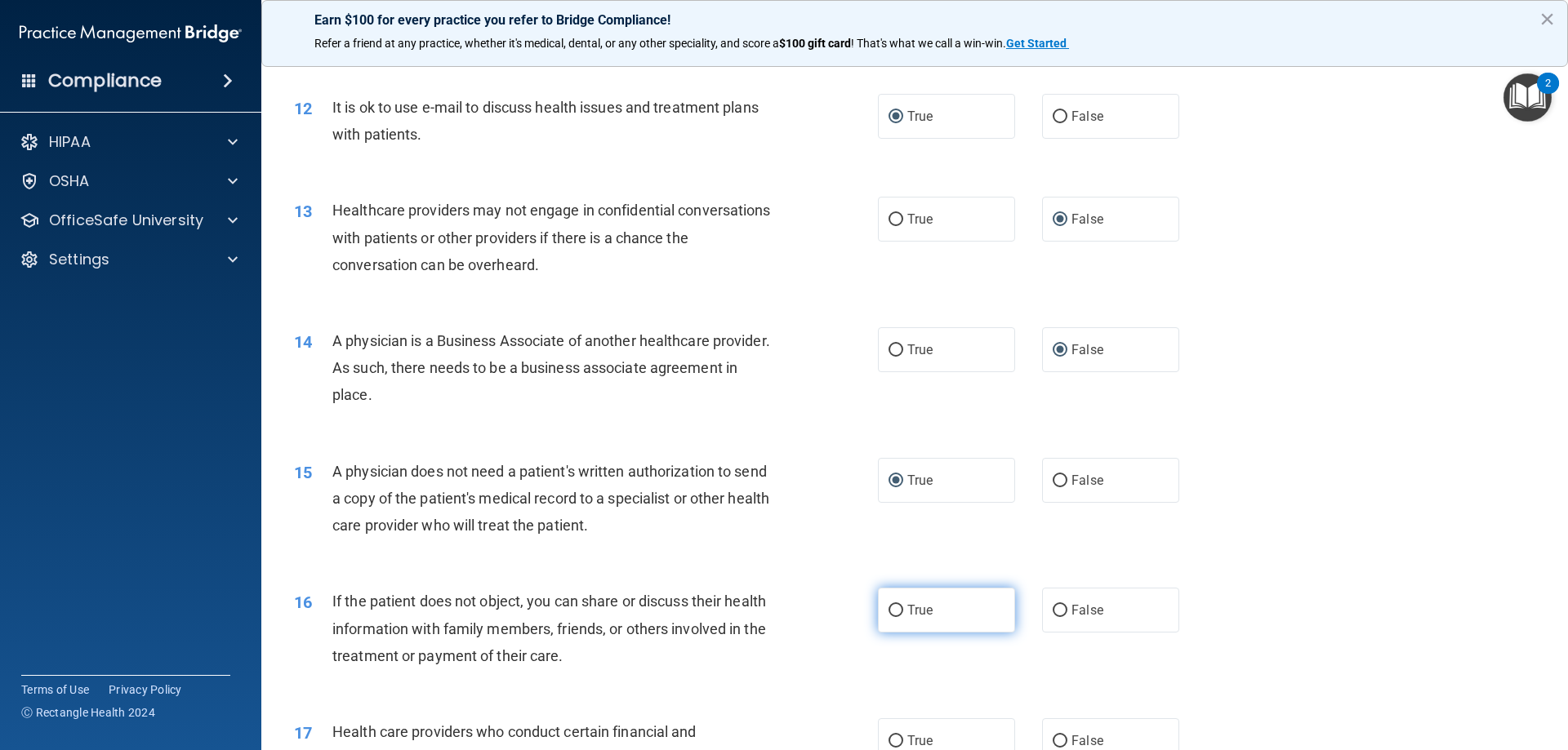
click at [890, 611] on input "True" at bounding box center [895, 611] width 15 height 12
radio input "true"
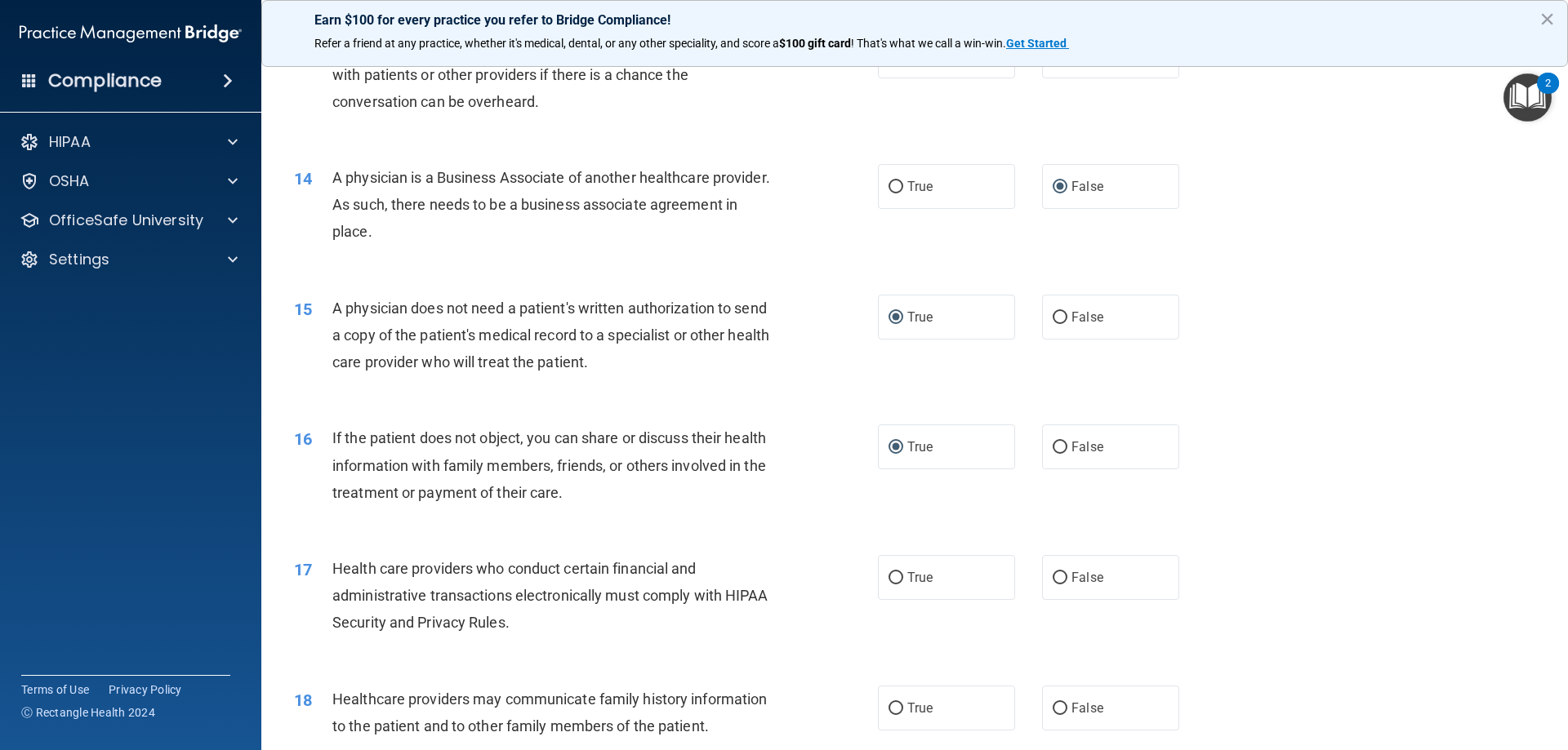
scroll to position [1633, 0]
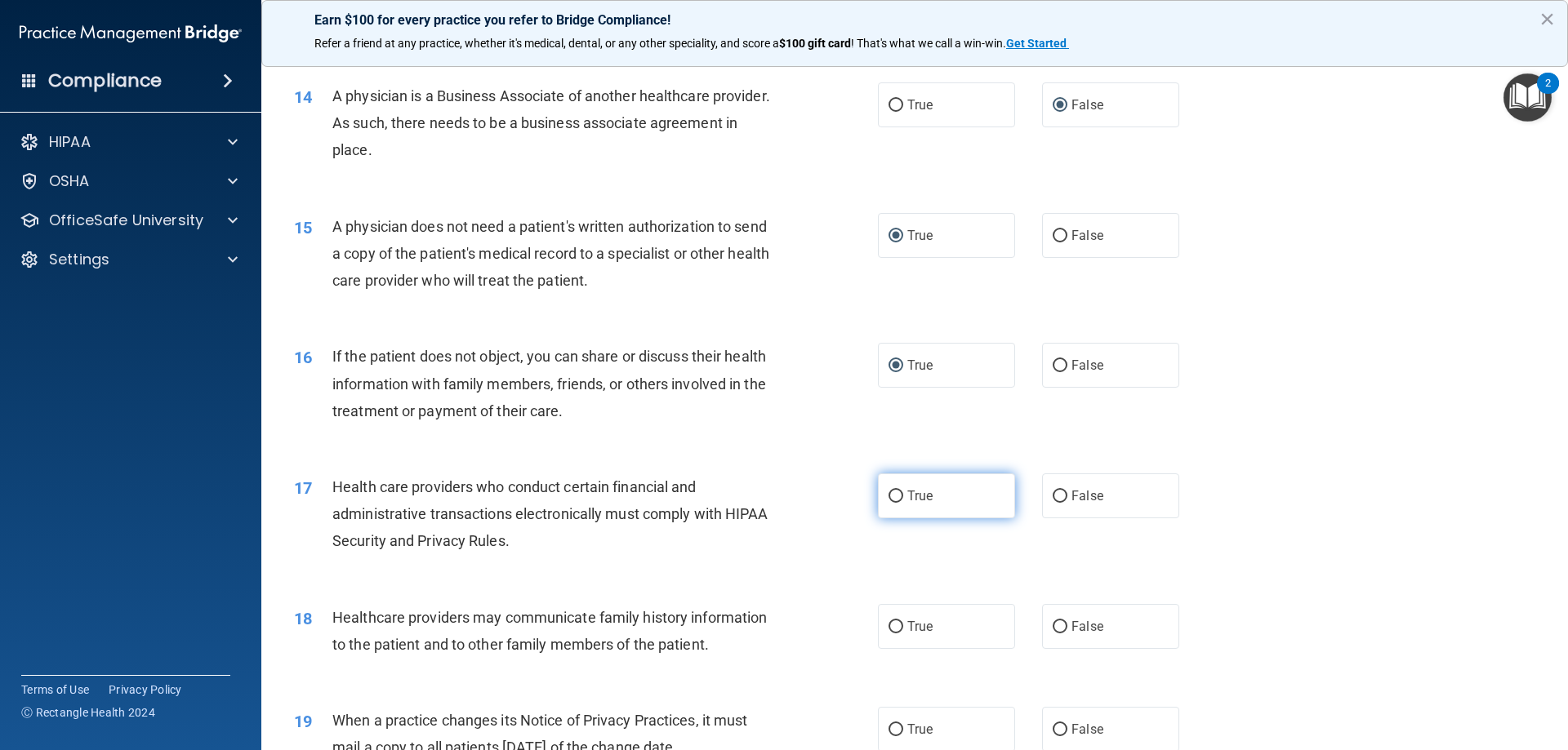
click at [890, 496] on input "True" at bounding box center [895, 497] width 15 height 12
radio input "true"
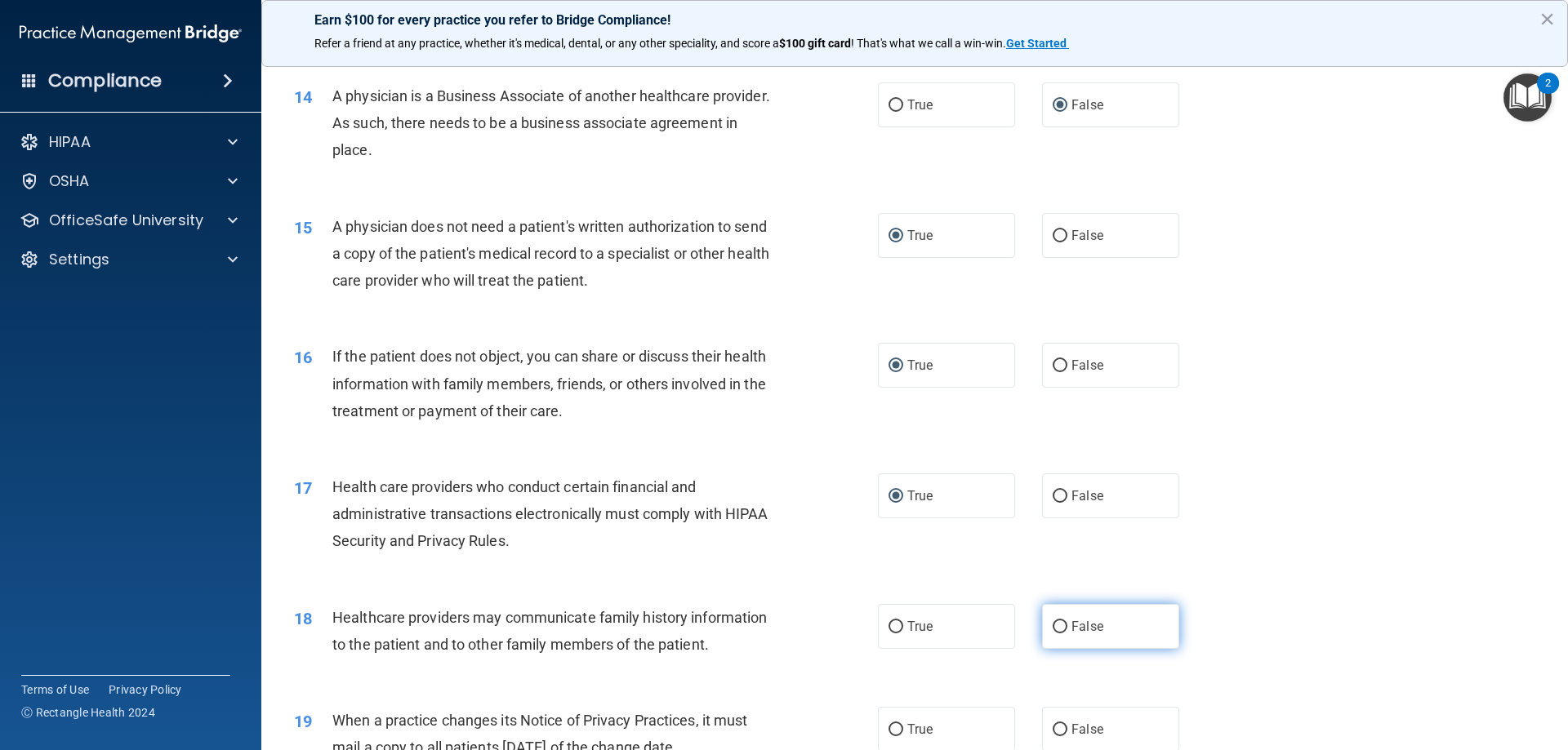
click at [1053, 625] on input "False" at bounding box center [1060, 627] width 15 height 12
radio input "true"
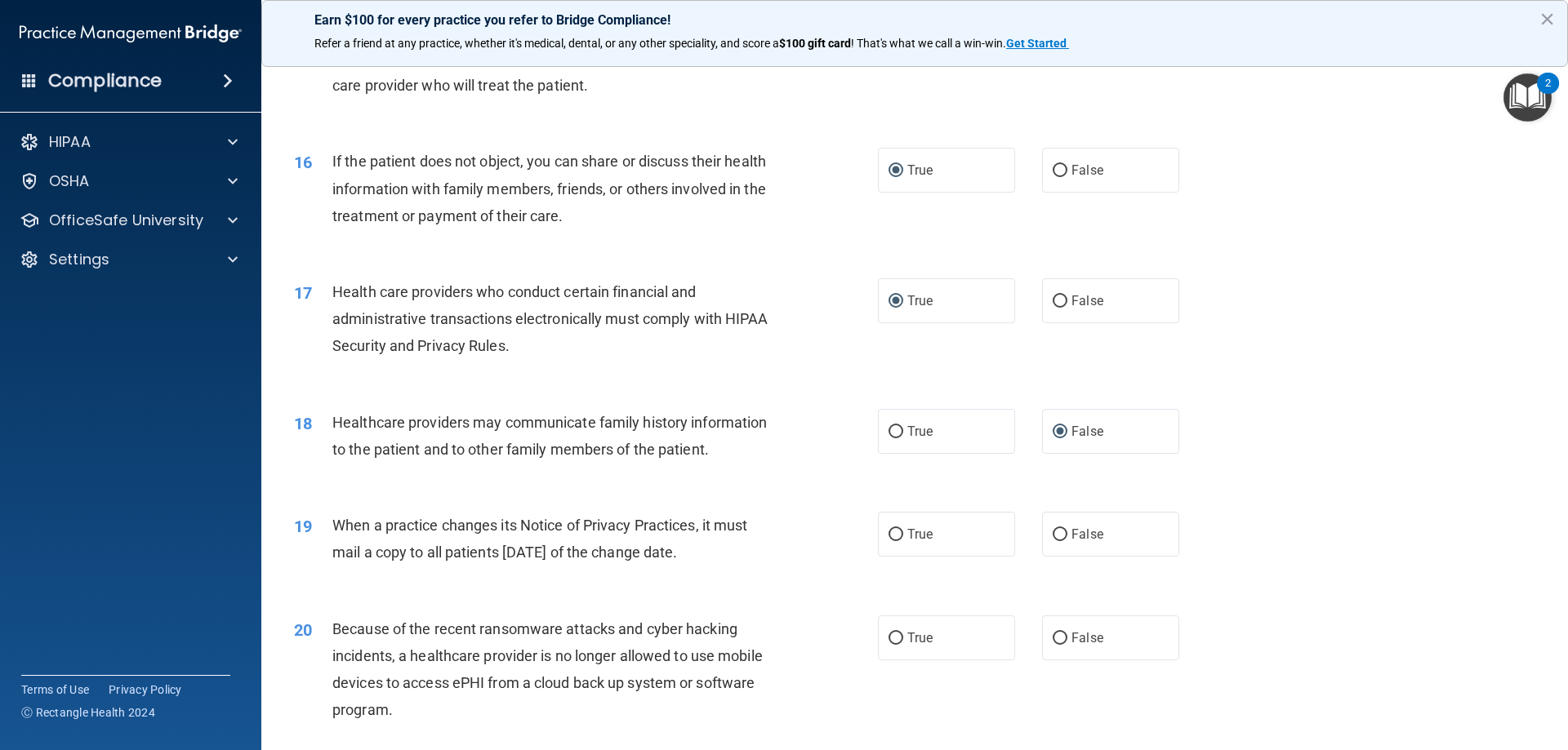
scroll to position [1878, 0]
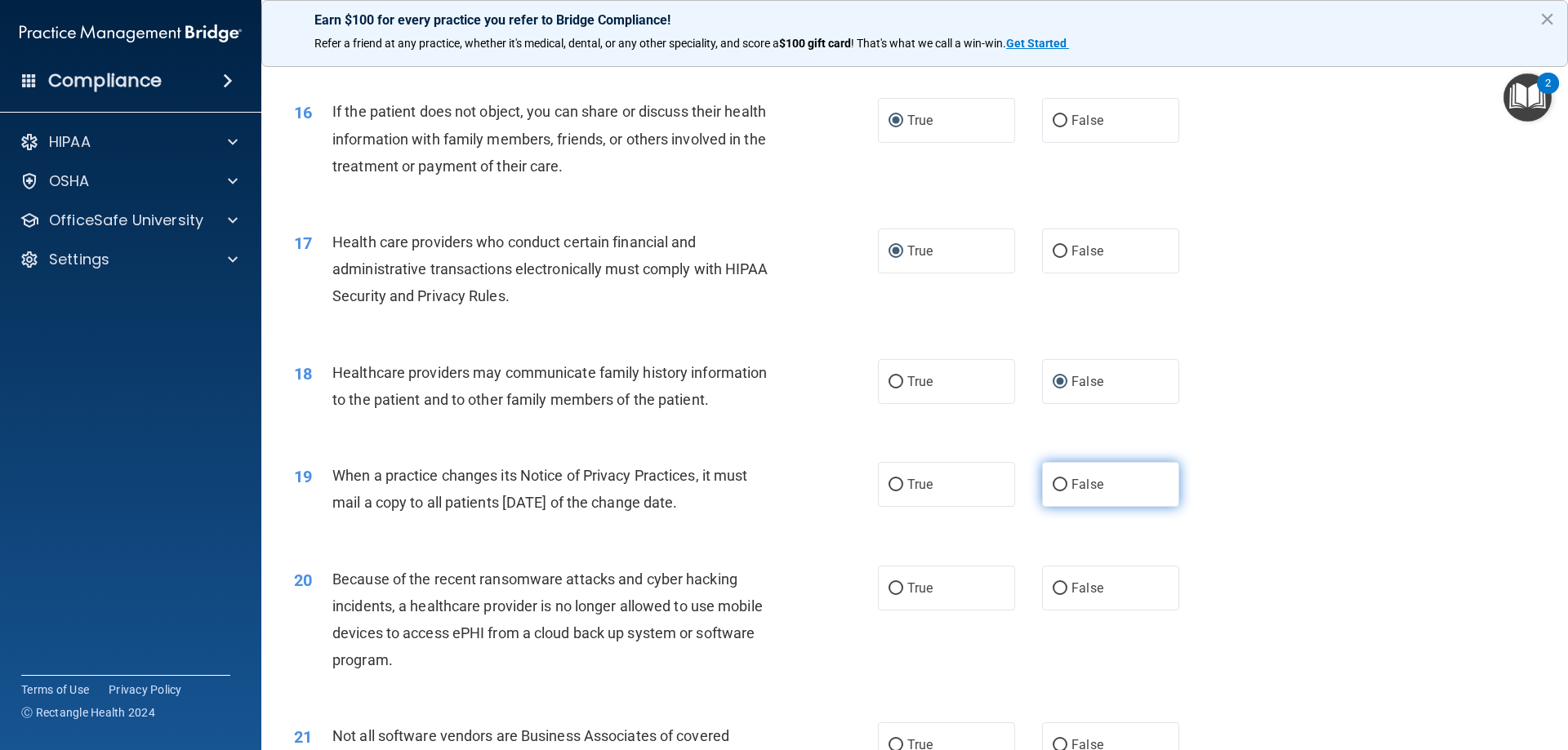
click at [1053, 482] on input "False" at bounding box center [1060, 485] width 15 height 12
radio input "true"
click at [1053, 588] on input "False" at bounding box center [1060, 589] width 15 height 12
radio input "true"
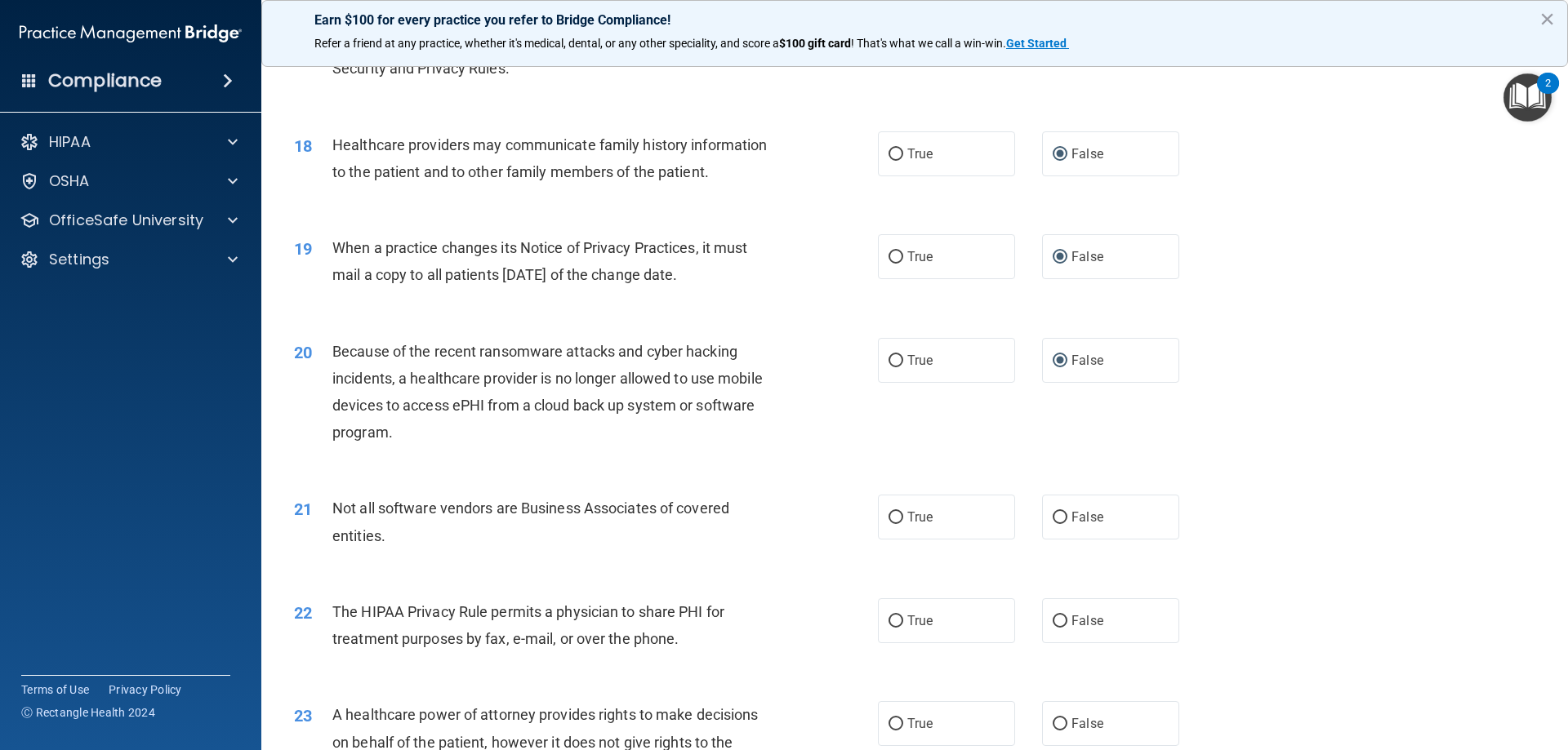
scroll to position [2123, 0]
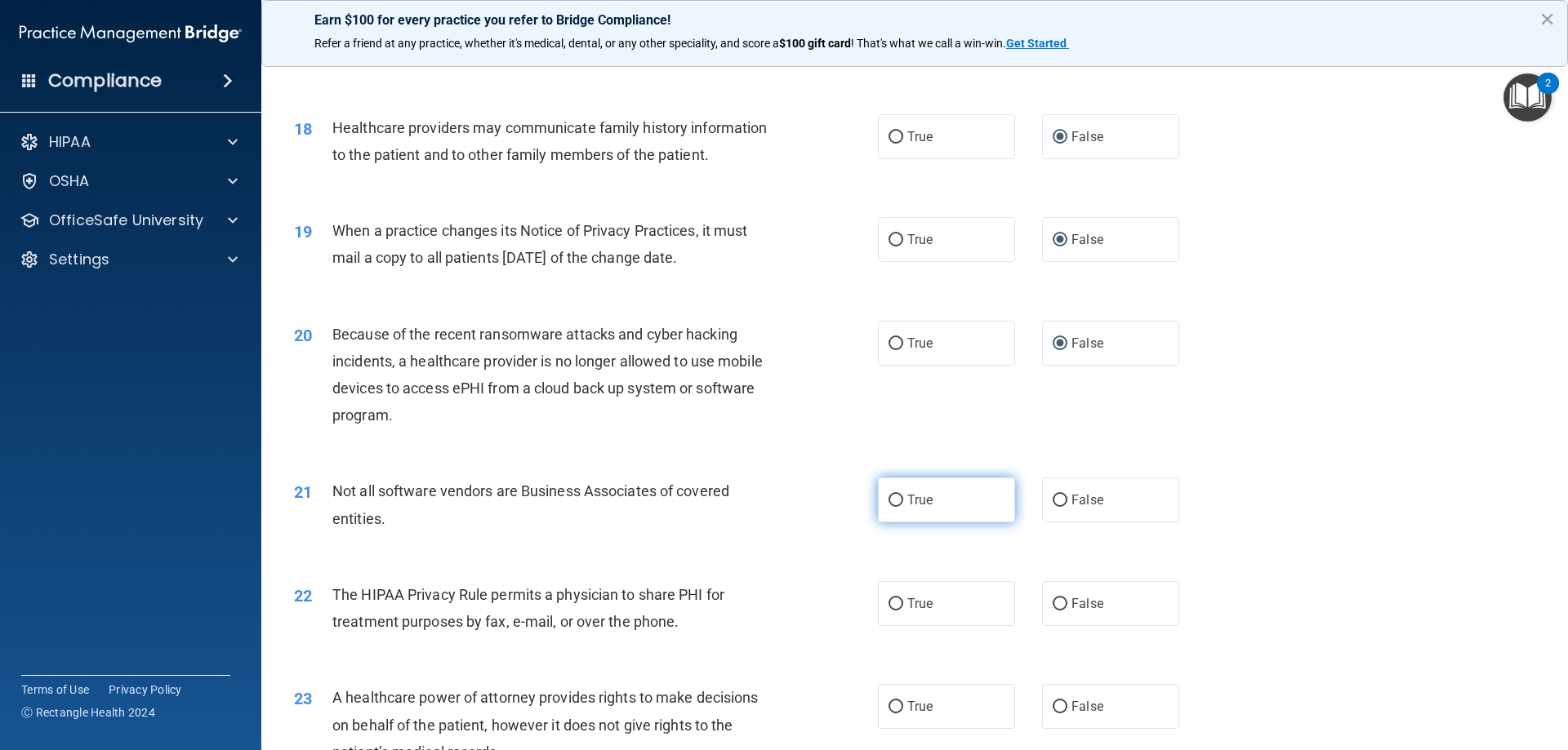
click at [892, 499] on input "True" at bounding box center [895, 501] width 15 height 12
radio input "true"
click at [891, 603] on input "True" at bounding box center [895, 604] width 15 height 12
radio input "true"
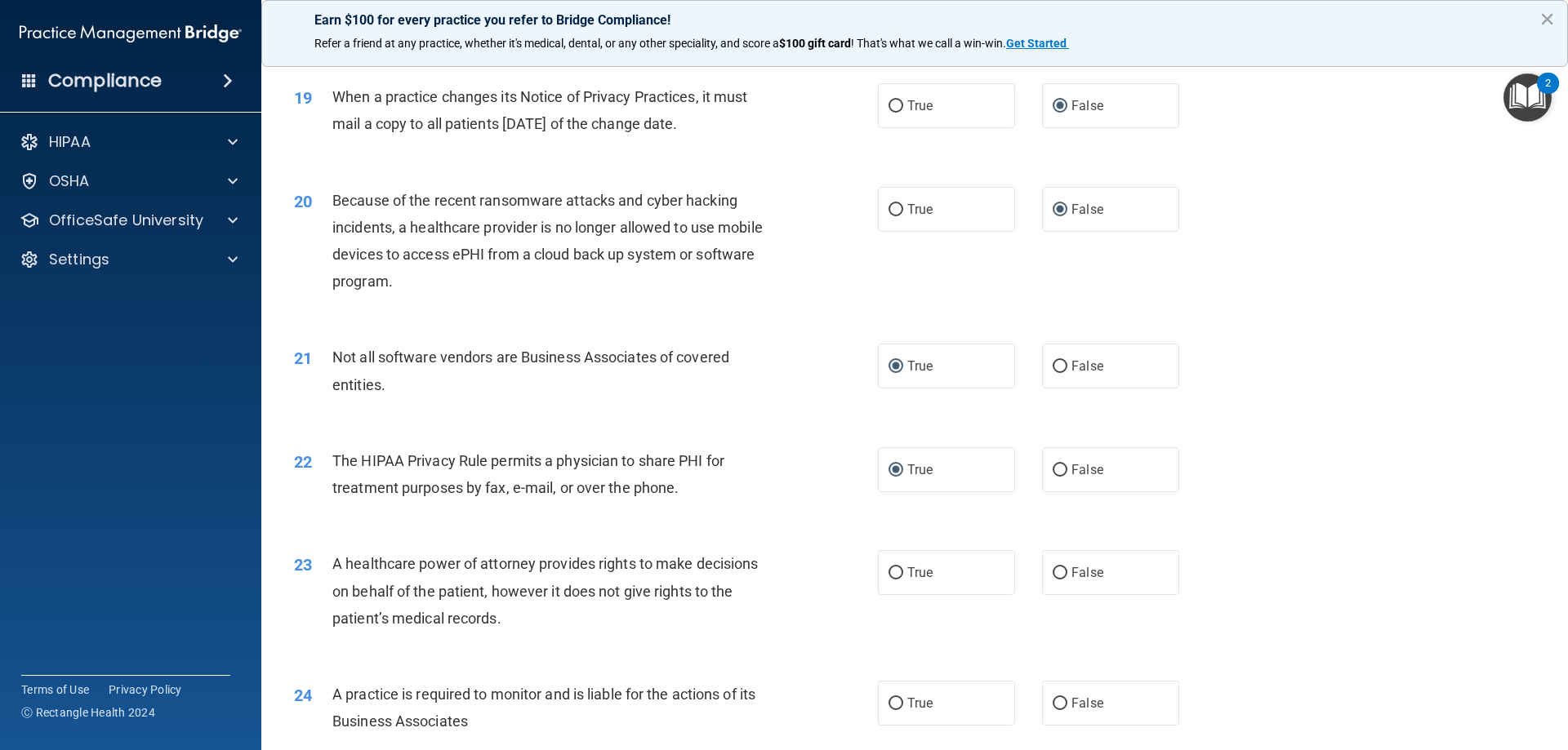
scroll to position [2286, 0]
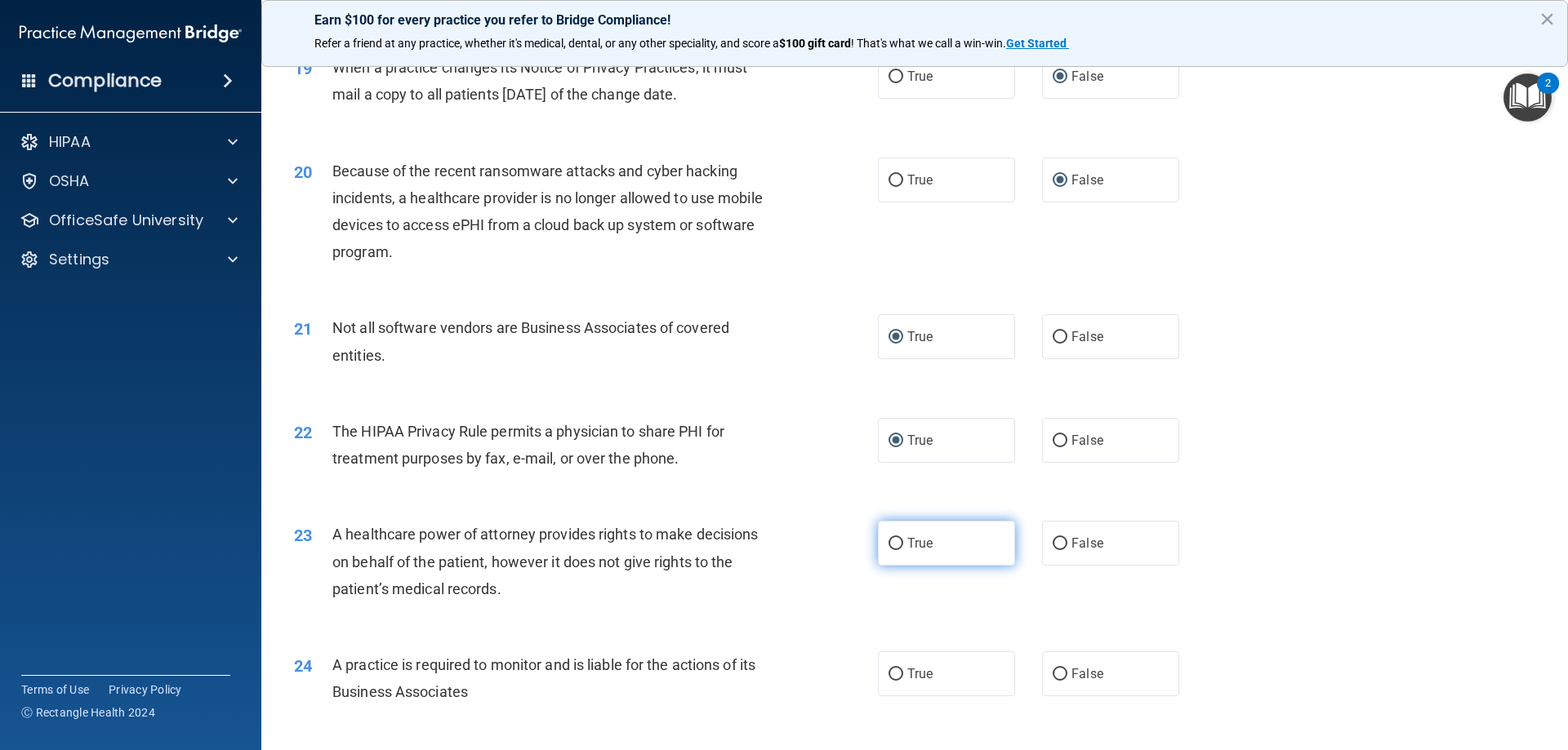
click at [892, 543] on input "True" at bounding box center [895, 544] width 15 height 12
radio input "true"
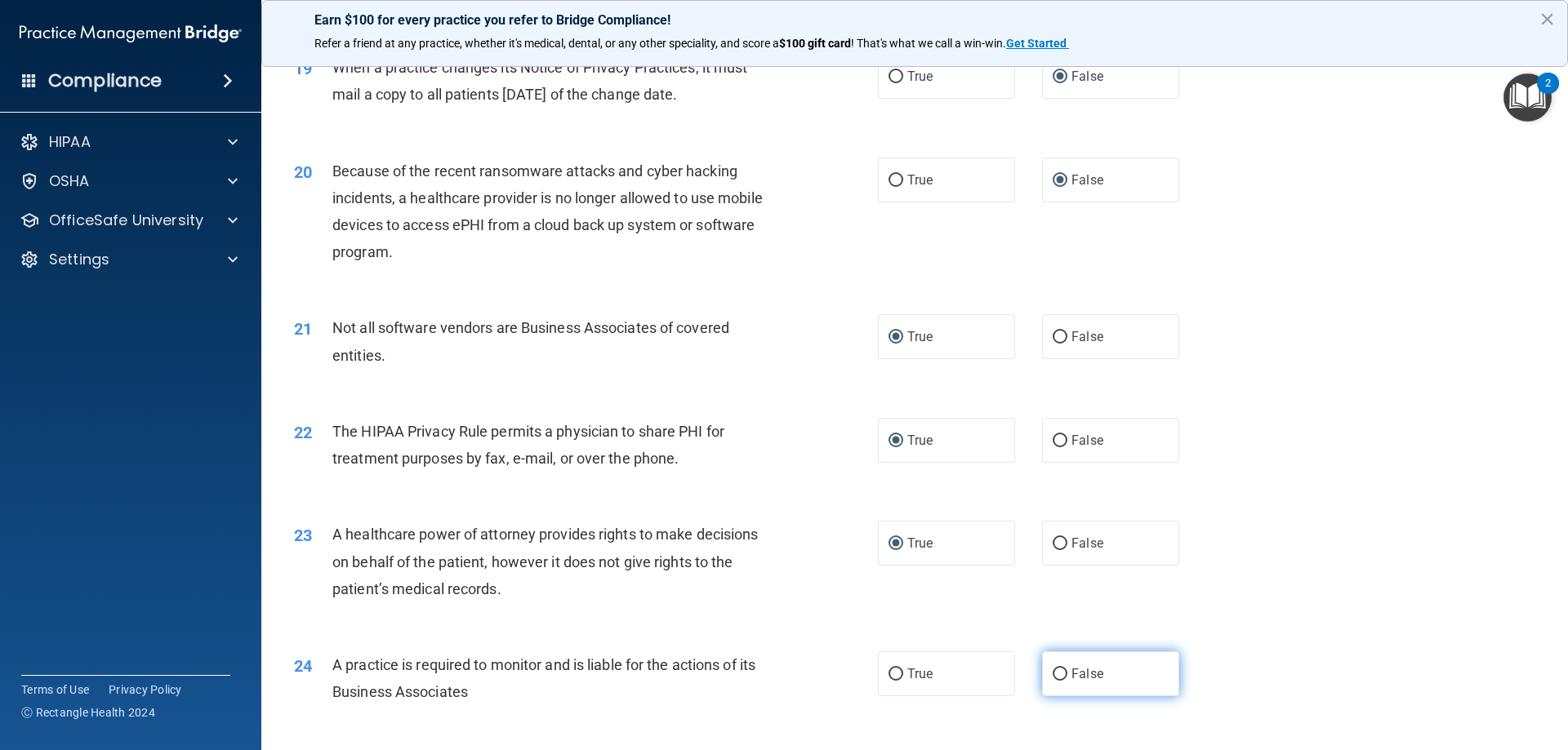
click at [1053, 673] on input "False" at bounding box center [1060, 675] width 15 height 12
radio input "true"
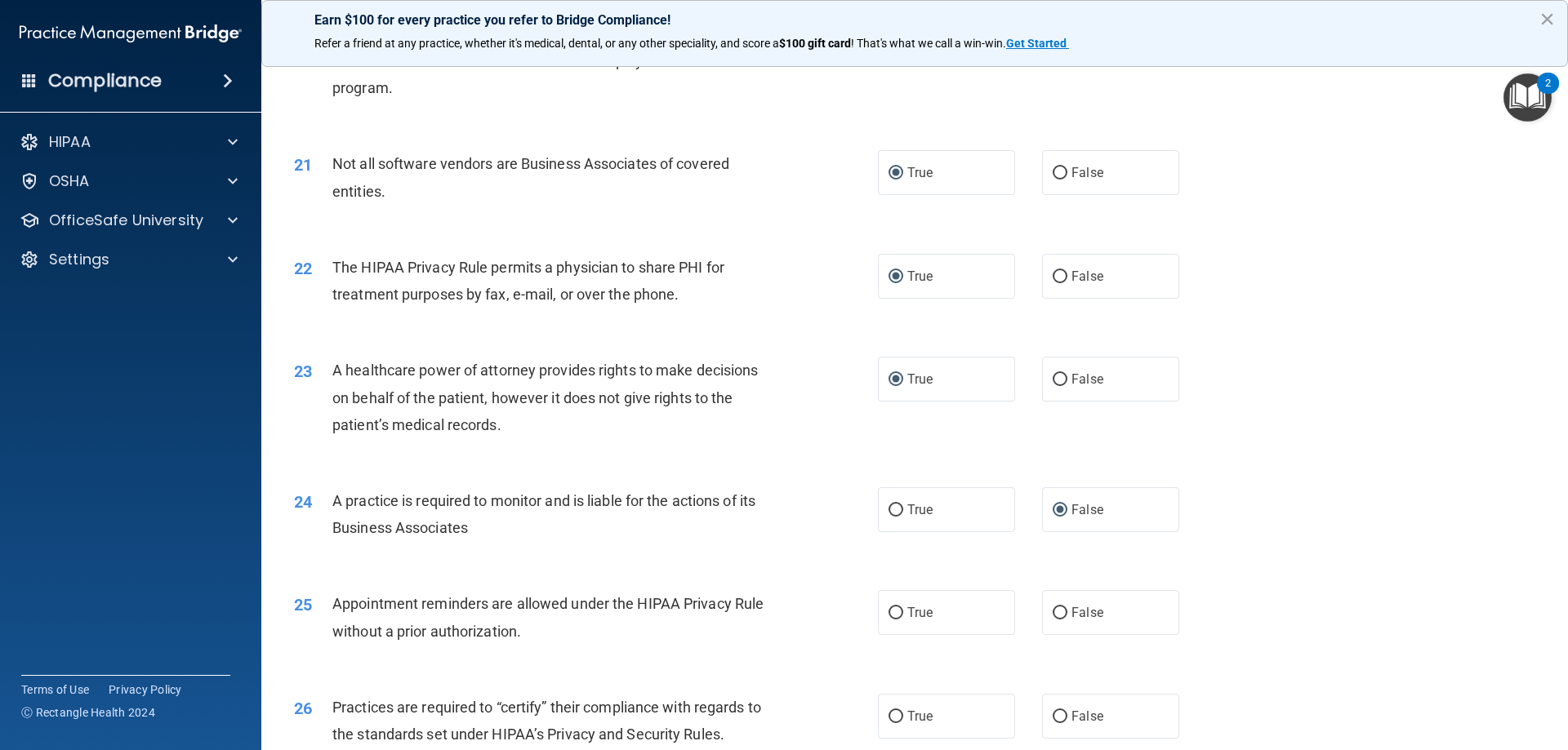
scroll to position [2531, 0]
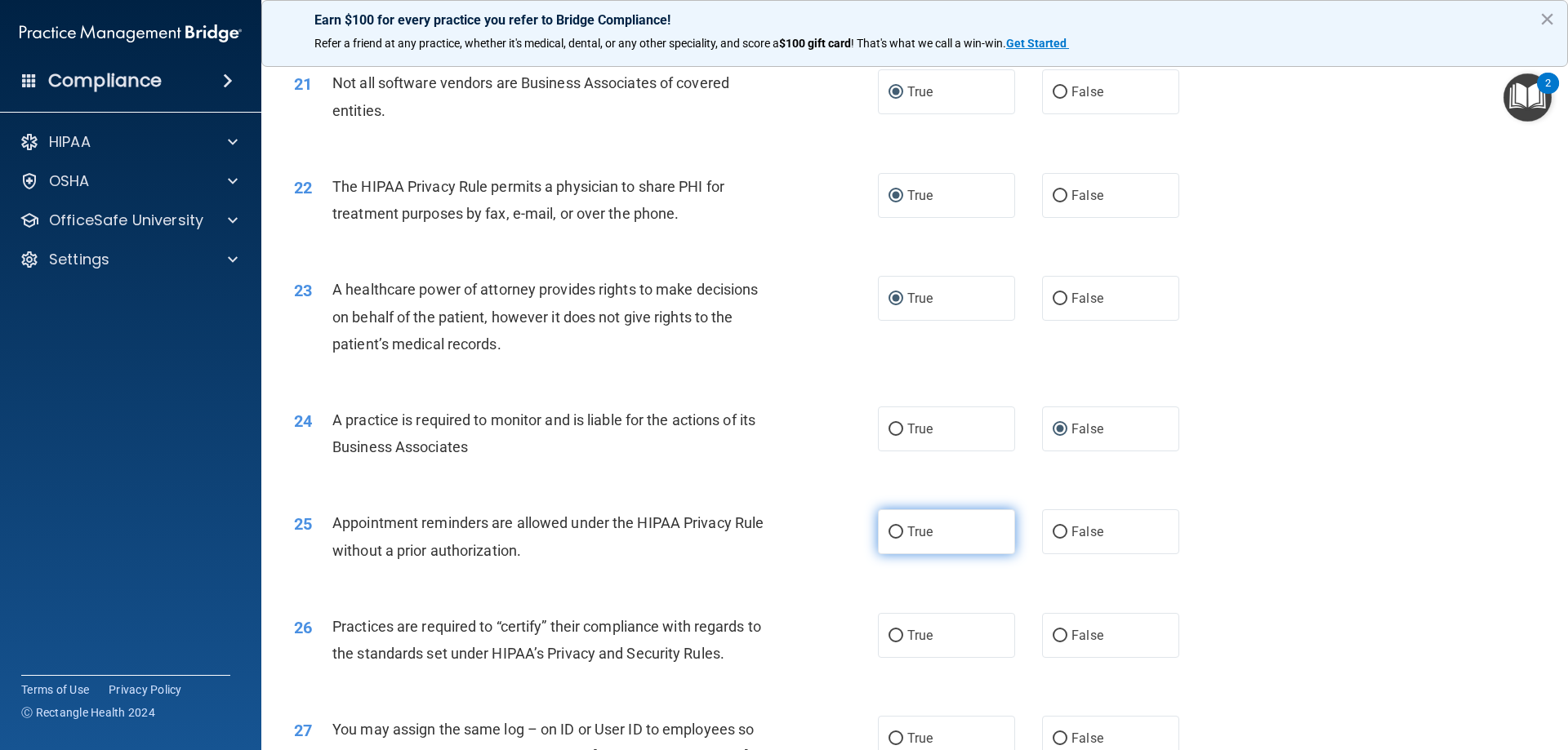
click at [889, 532] on input "True" at bounding box center [895, 532] width 15 height 12
radio input "true"
click at [1053, 635] on input "False" at bounding box center [1060, 636] width 15 height 12
radio input "true"
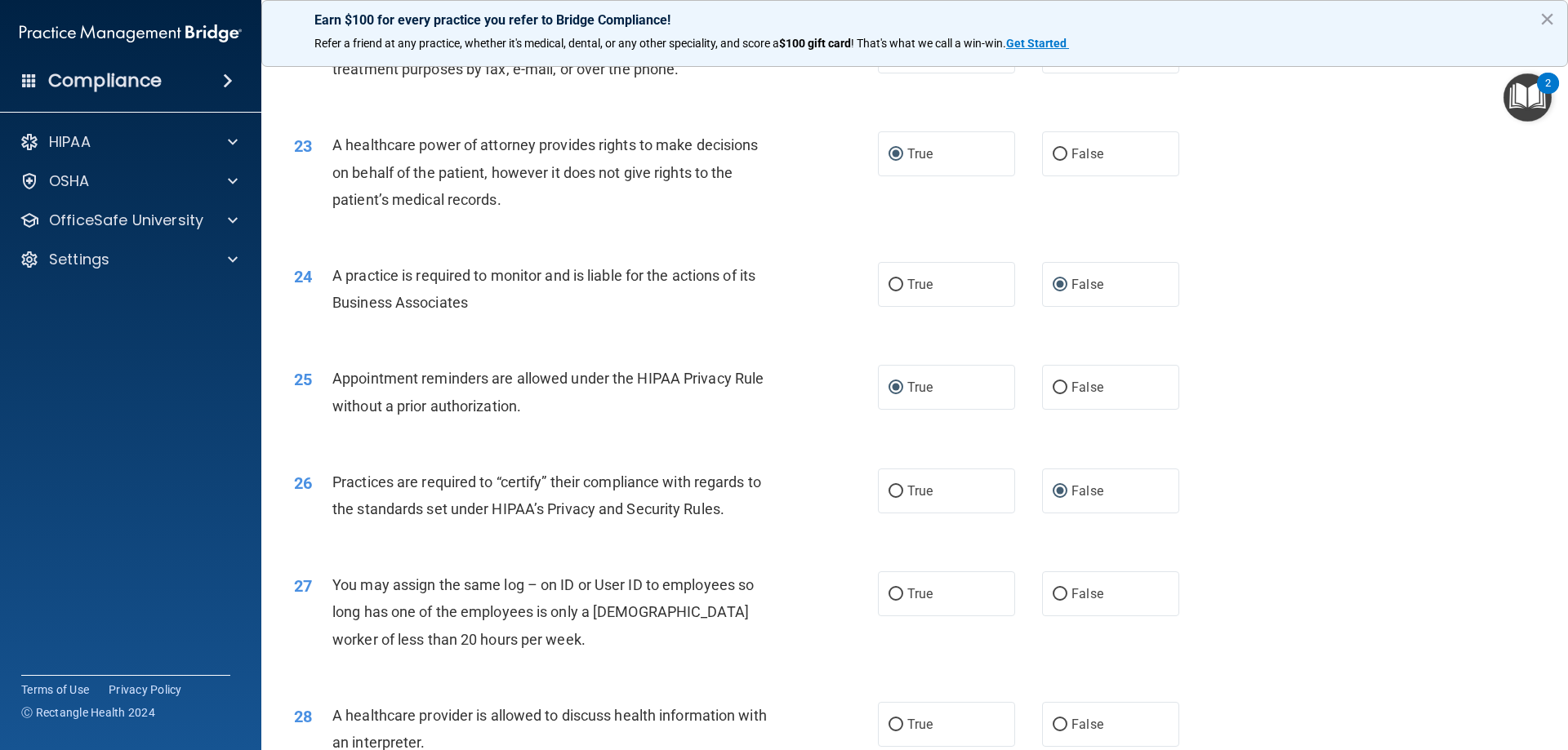
scroll to position [2694, 0]
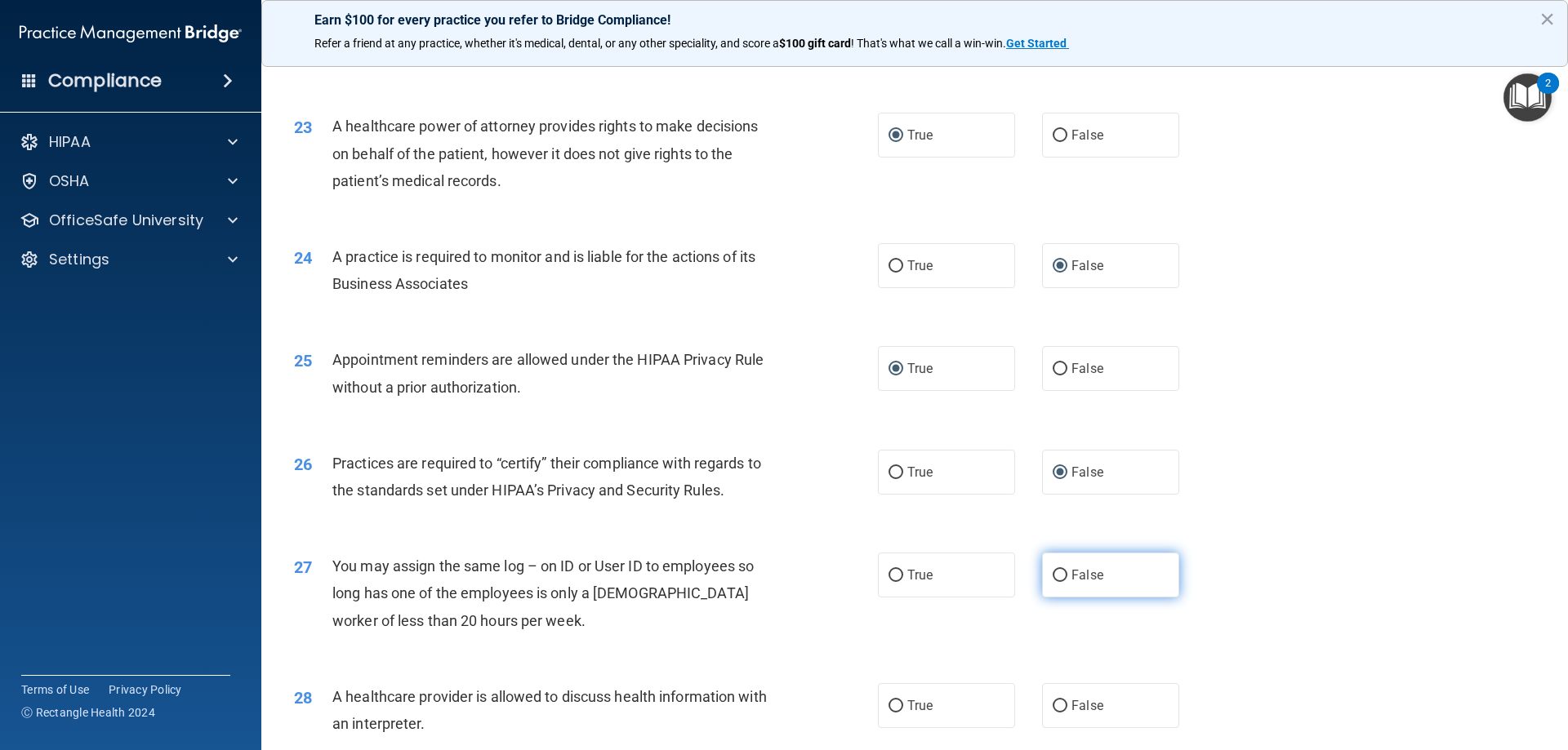
click at [1053, 577] on input "False" at bounding box center [1060, 575] width 15 height 12
radio input "true"
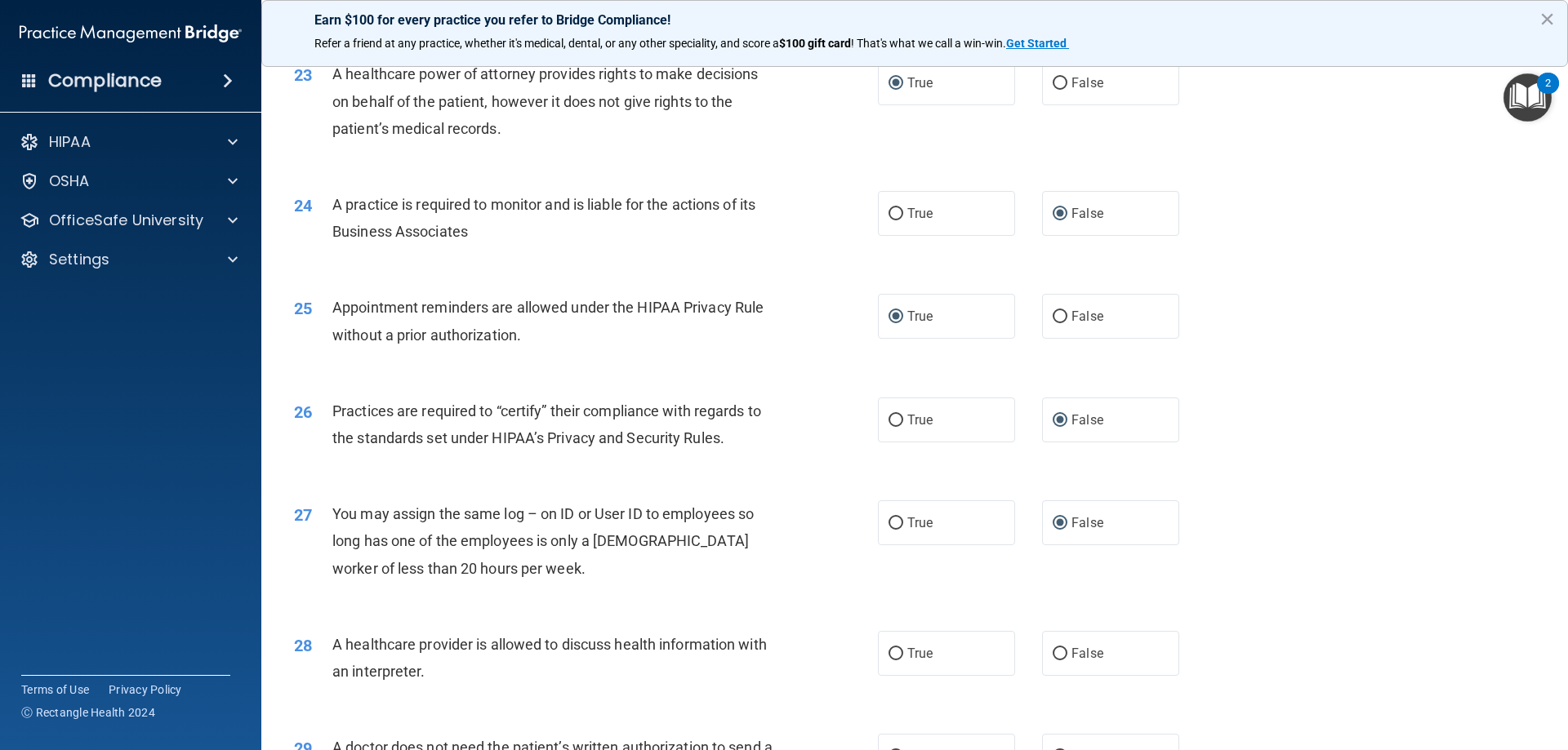
scroll to position [2776, 0]
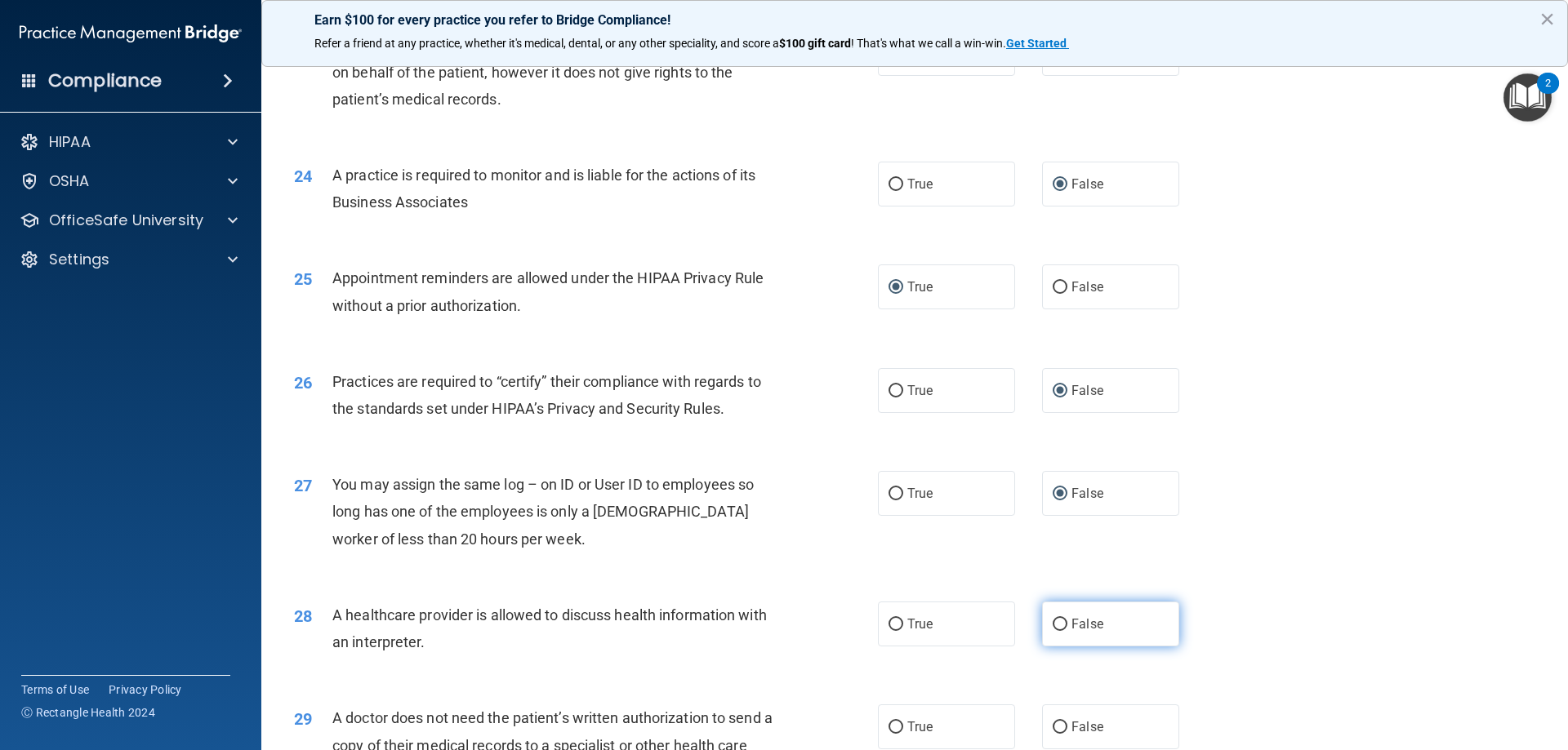
click at [1054, 623] on input "False" at bounding box center [1060, 625] width 15 height 12
radio input "true"
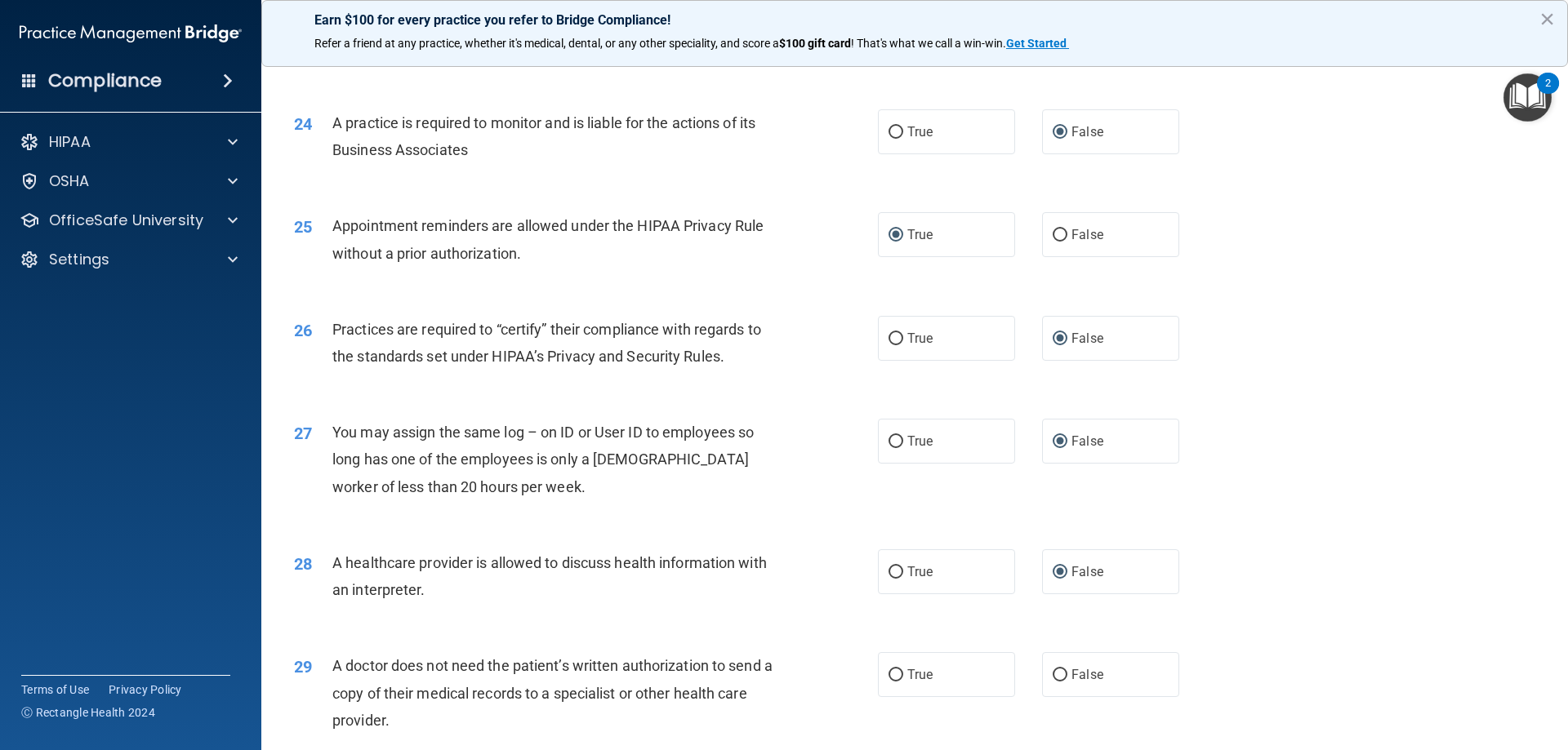
scroll to position [2858, 0]
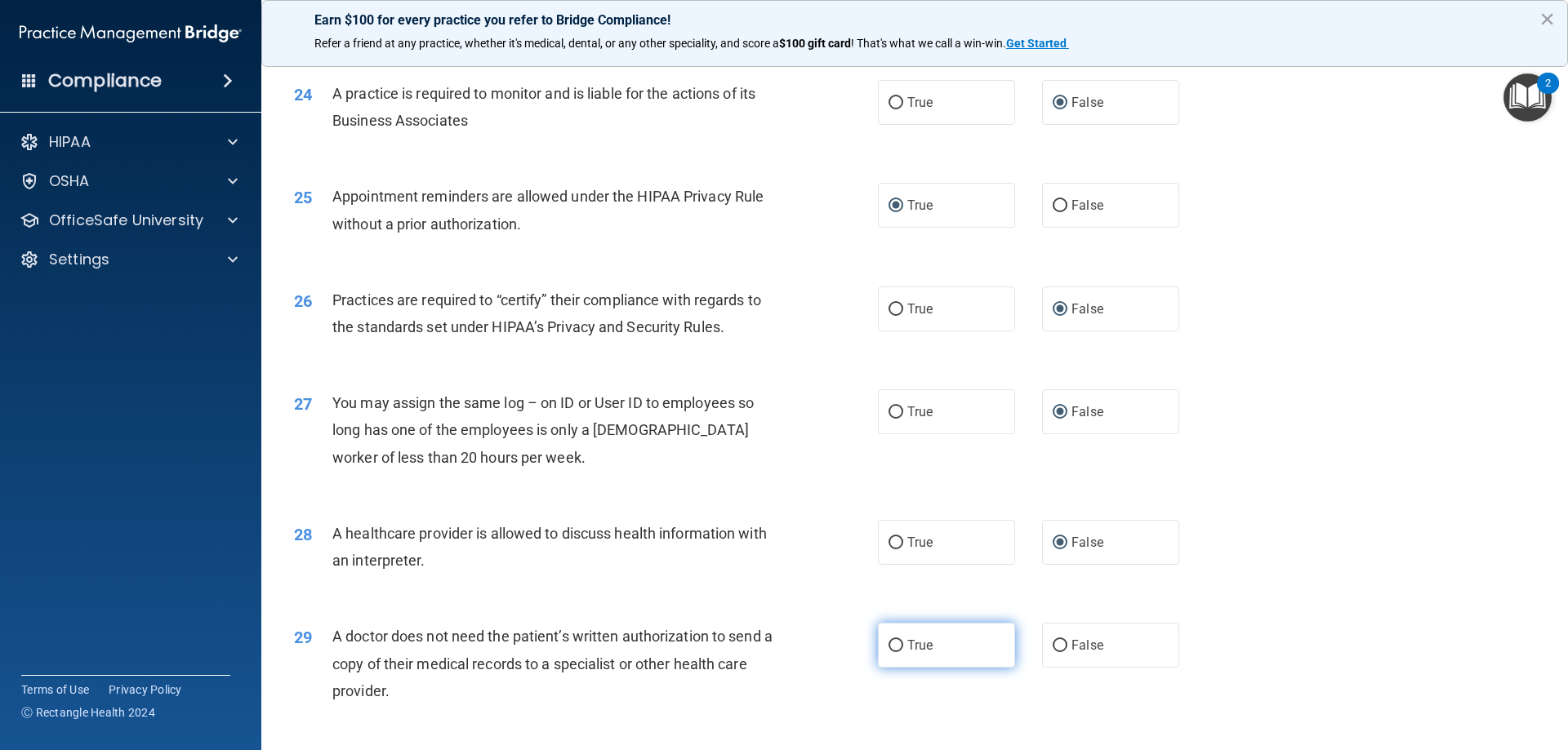
click at [891, 647] on input "True" at bounding box center [895, 646] width 15 height 12
radio input "true"
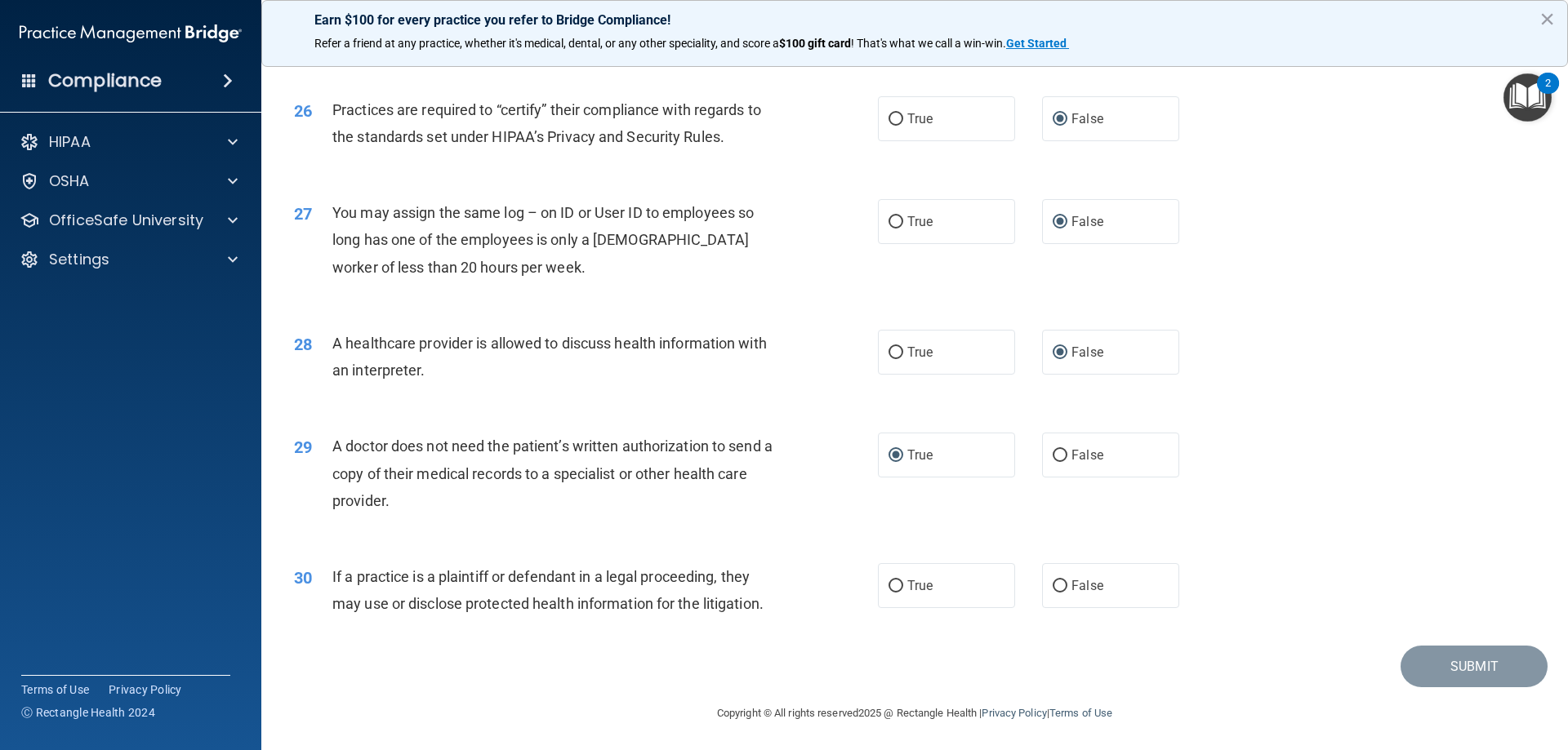
scroll to position [3051, 0]
click at [888, 578] on input "True" at bounding box center [895, 584] width 15 height 12
radio input "true"
click at [1483, 667] on button "Submit" at bounding box center [1474, 664] width 147 height 41
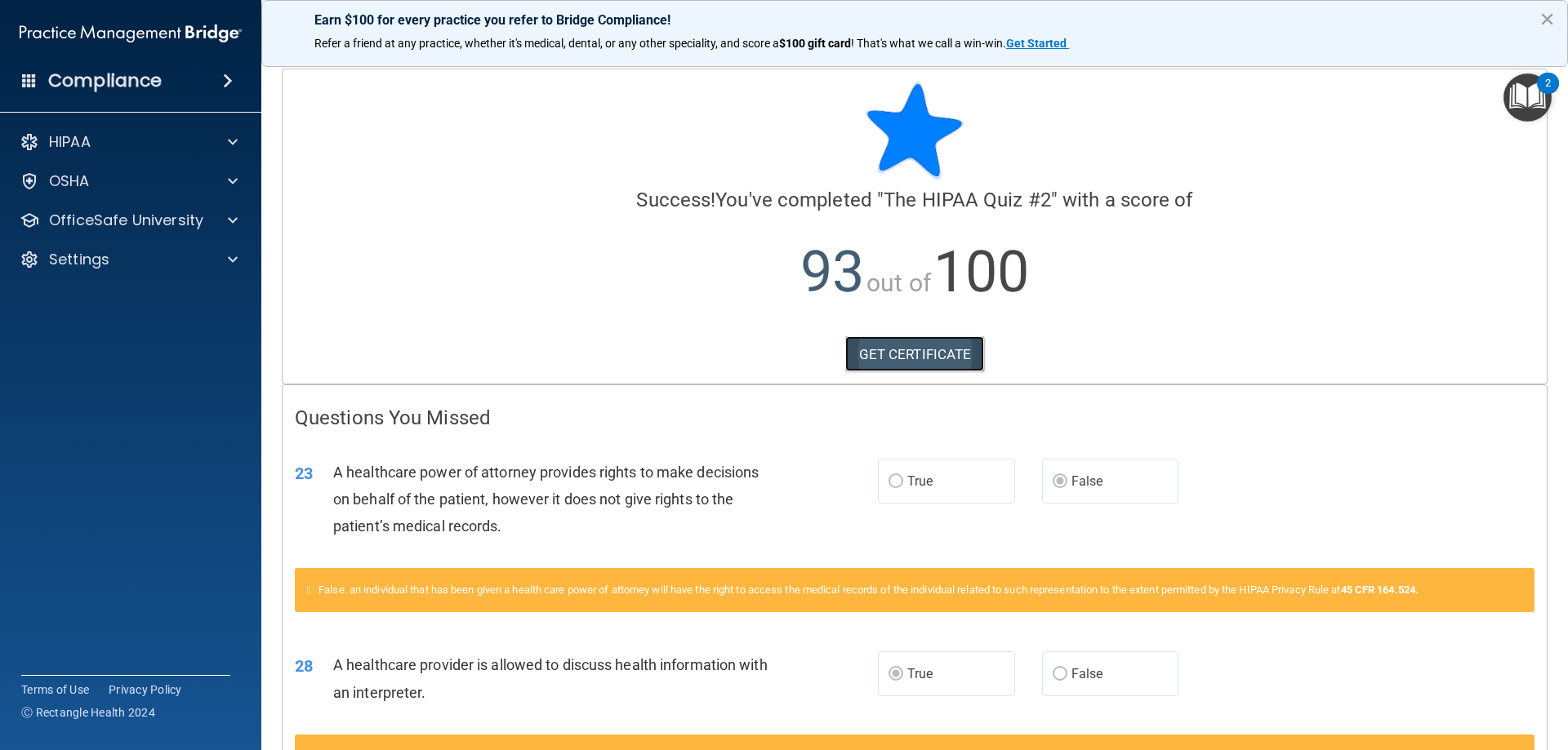
click at [927, 350] on link "GET CERTIFICATE" at bounding box center [915, 354] width 139 height 36
